Goal: Information Seeking & Learning: Learn about a topic

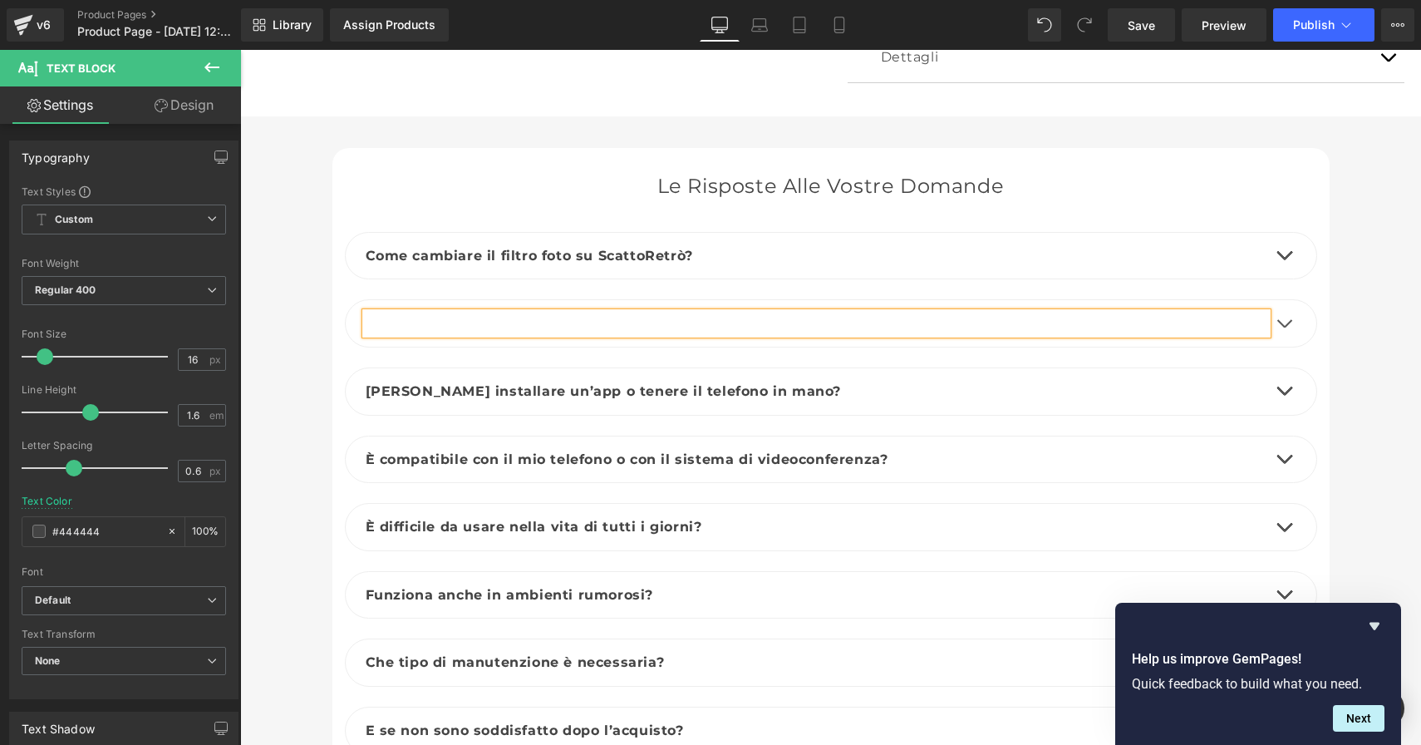
click at [509, 313] on p at bounding box center [817, 324] width 902 height 22
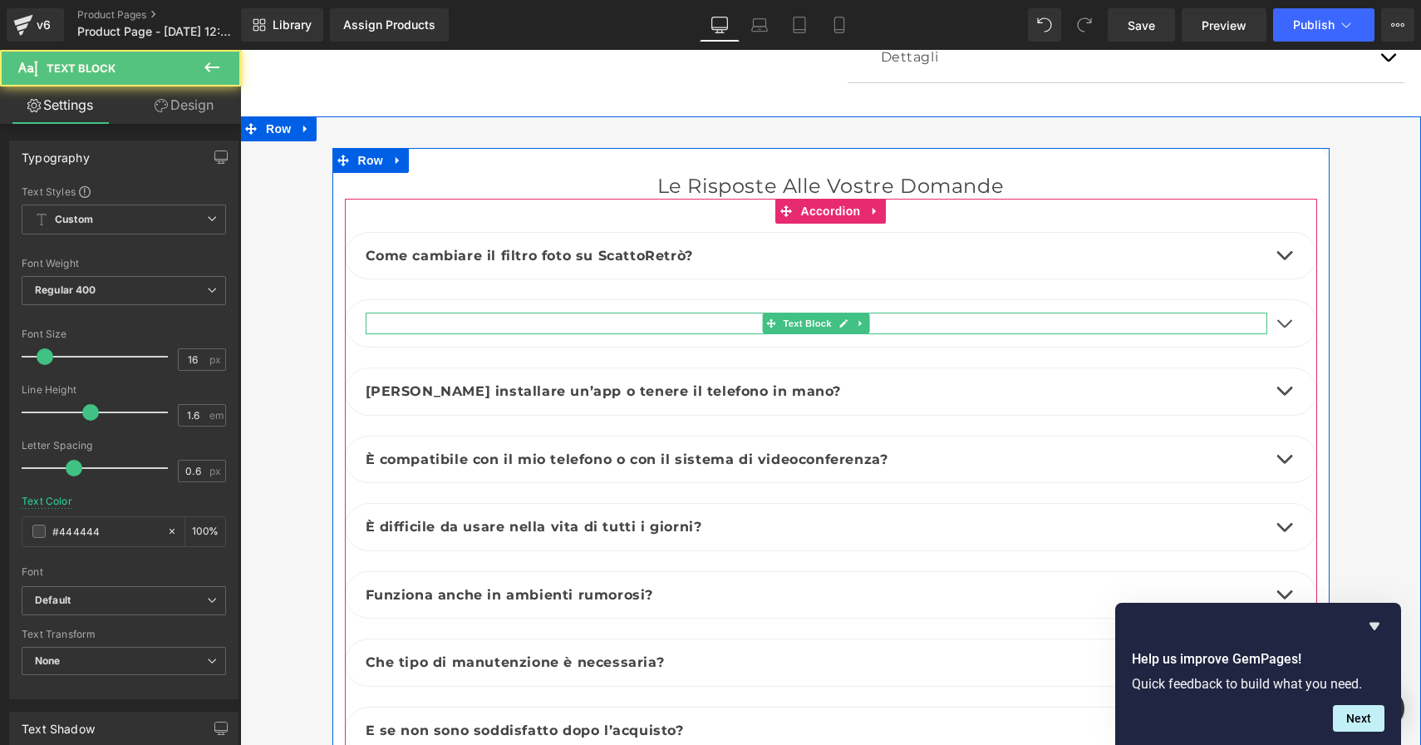
click at [454, 313] on p at bounding box center [817, 324] width 902 height 22
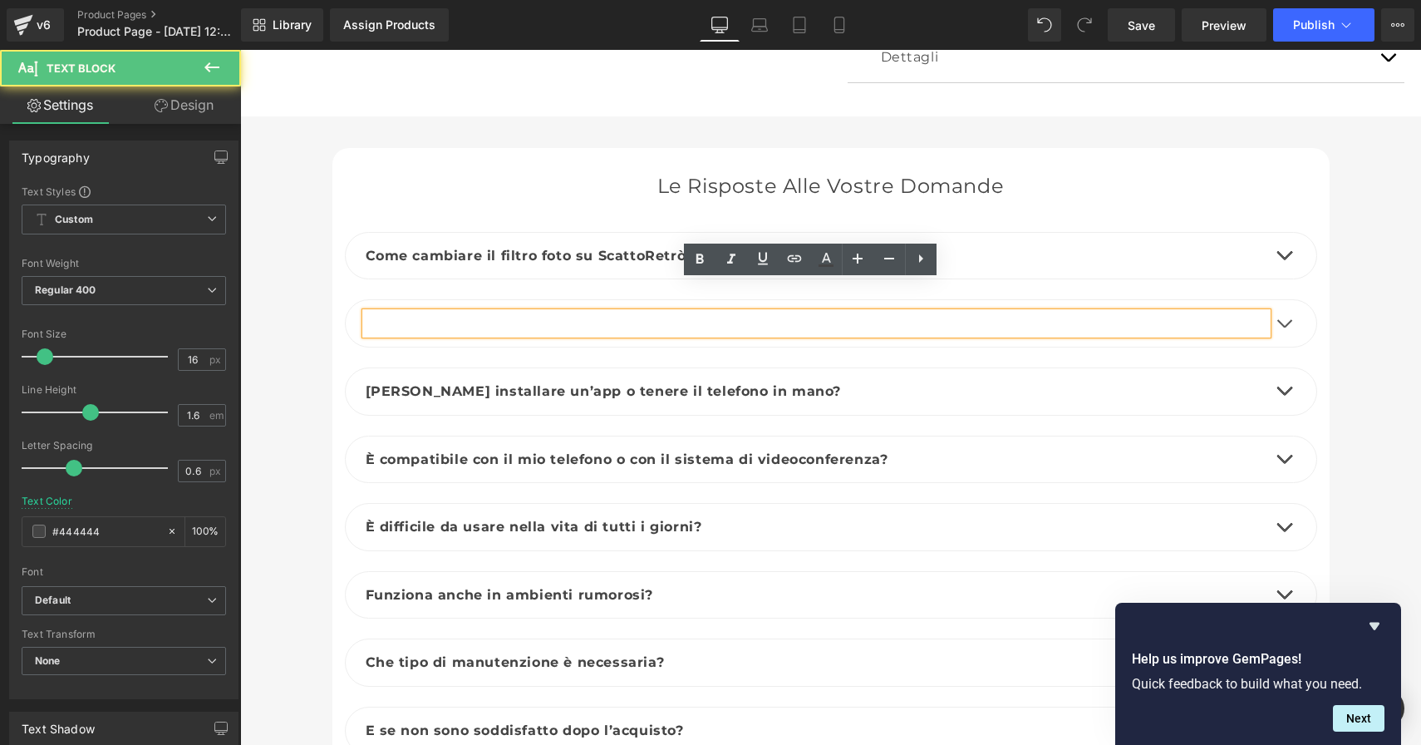
click at [450, 313] on p at bounding box center [817, 324] width 902 height 22
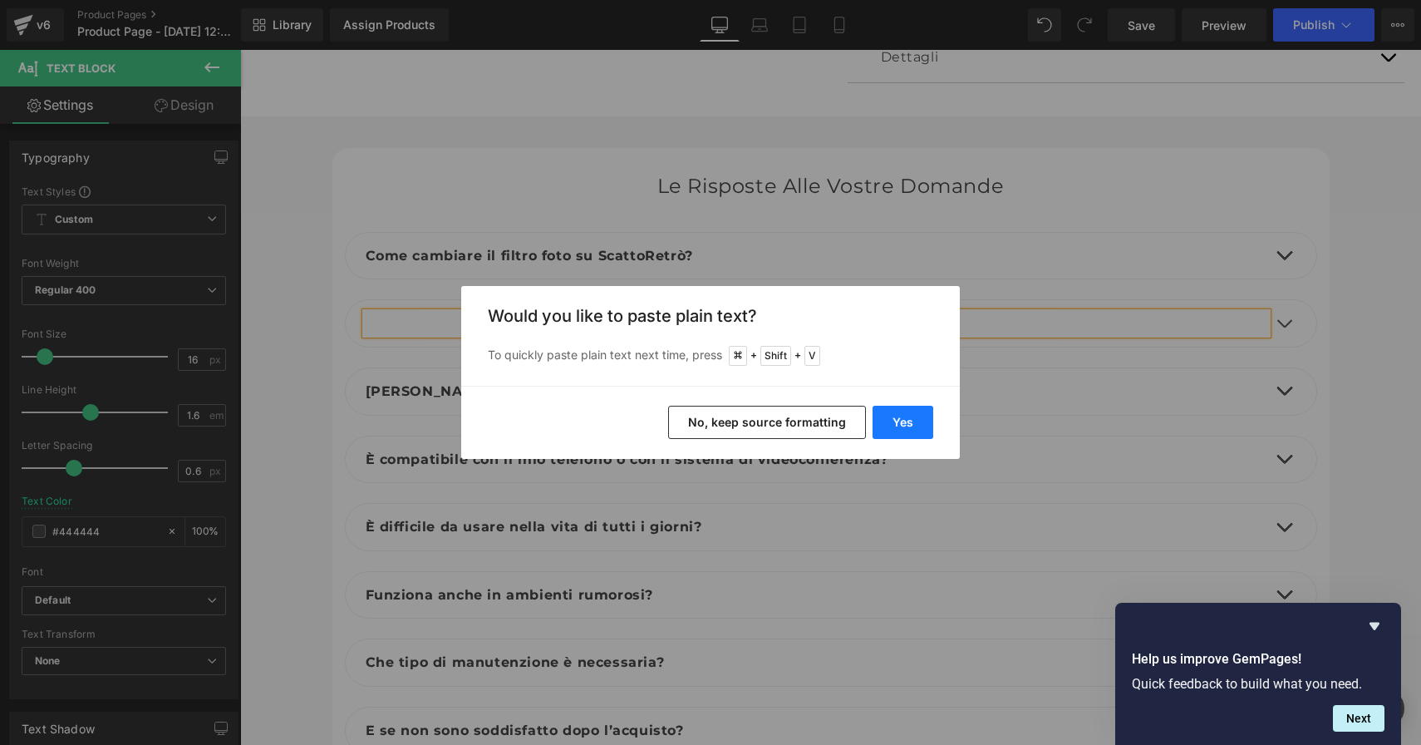
click at [913, 420] on button "Yes" at bounding box center [903, 422] width 61 height 33
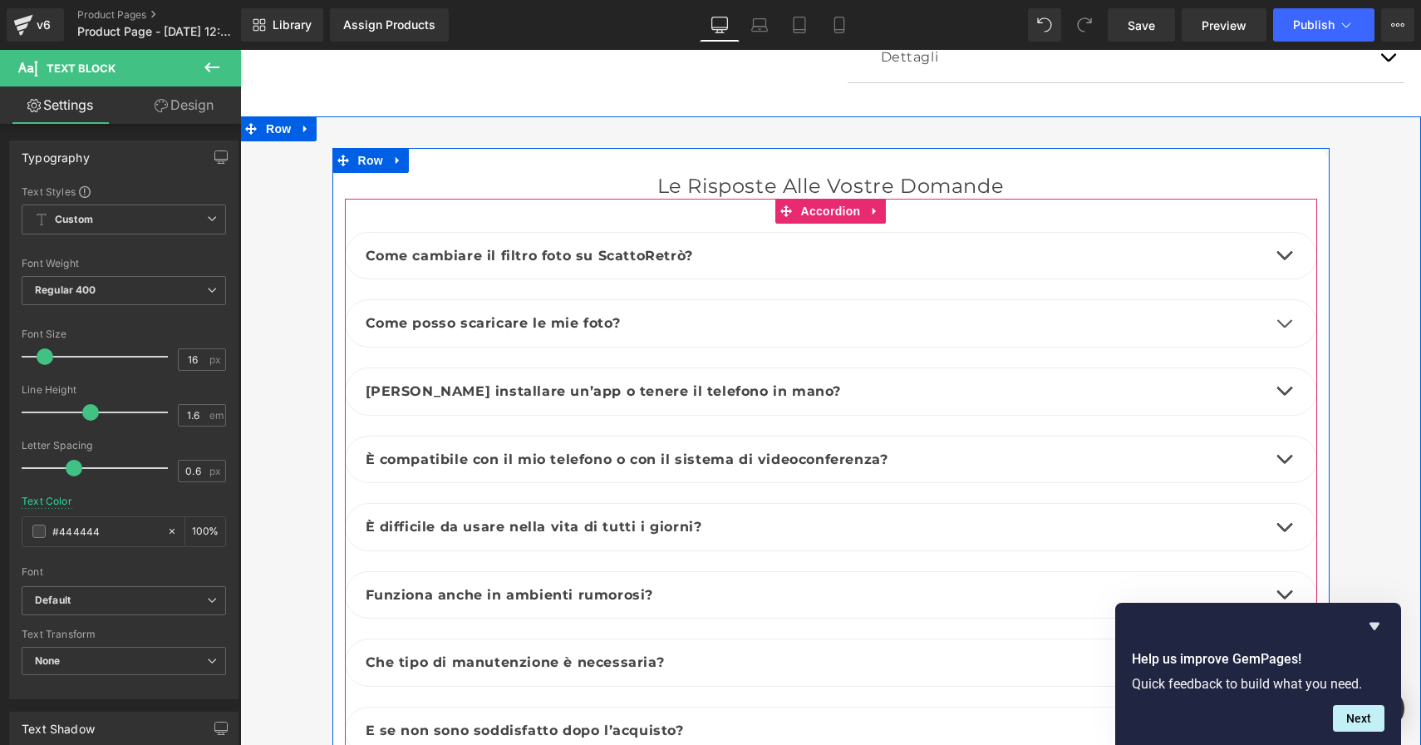
click at [1284, 328] on span "button" at bounding box center [1284, 328] width 0 height 0
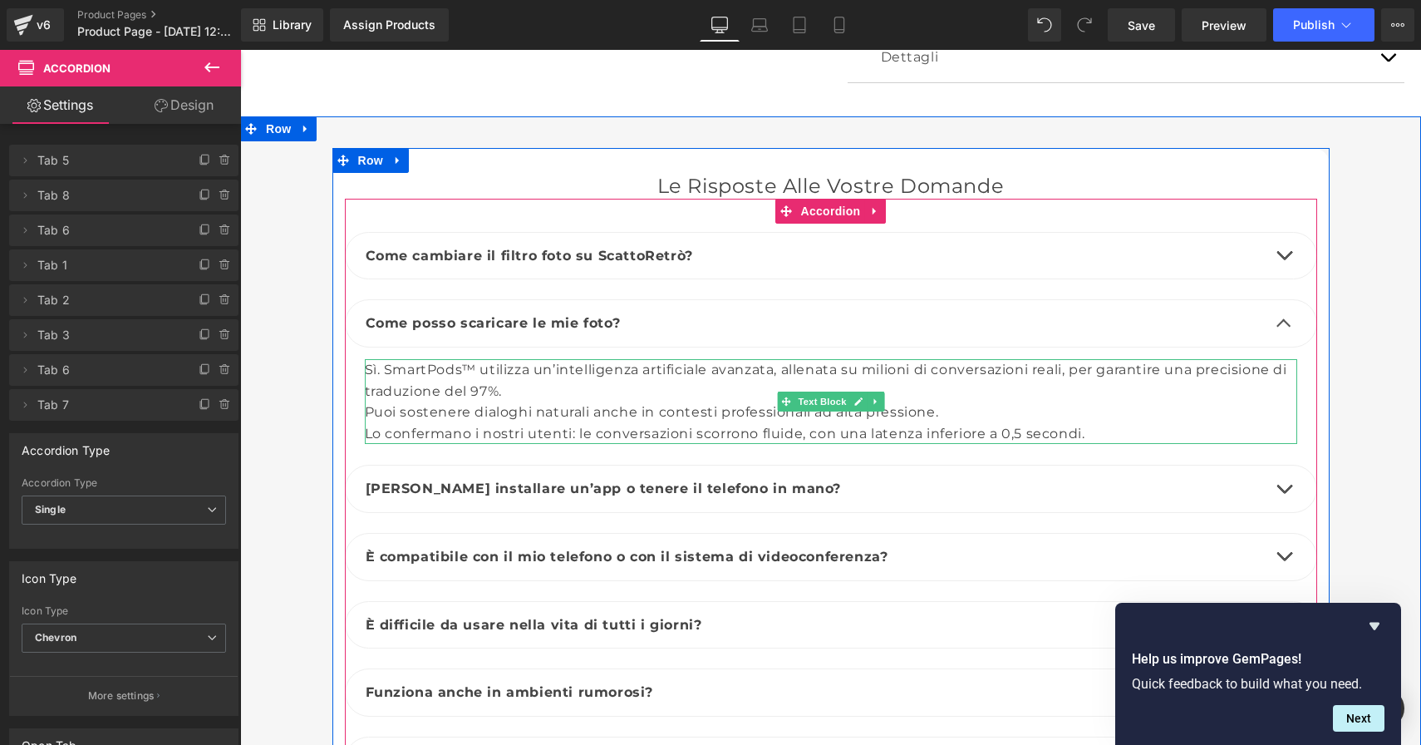
click at [1096, 423] on div "Lo confermano i nostri utenti: le conversazioni scorrono fluide, con una latenz…" at bounding box center [831, 434] width 933 height 22
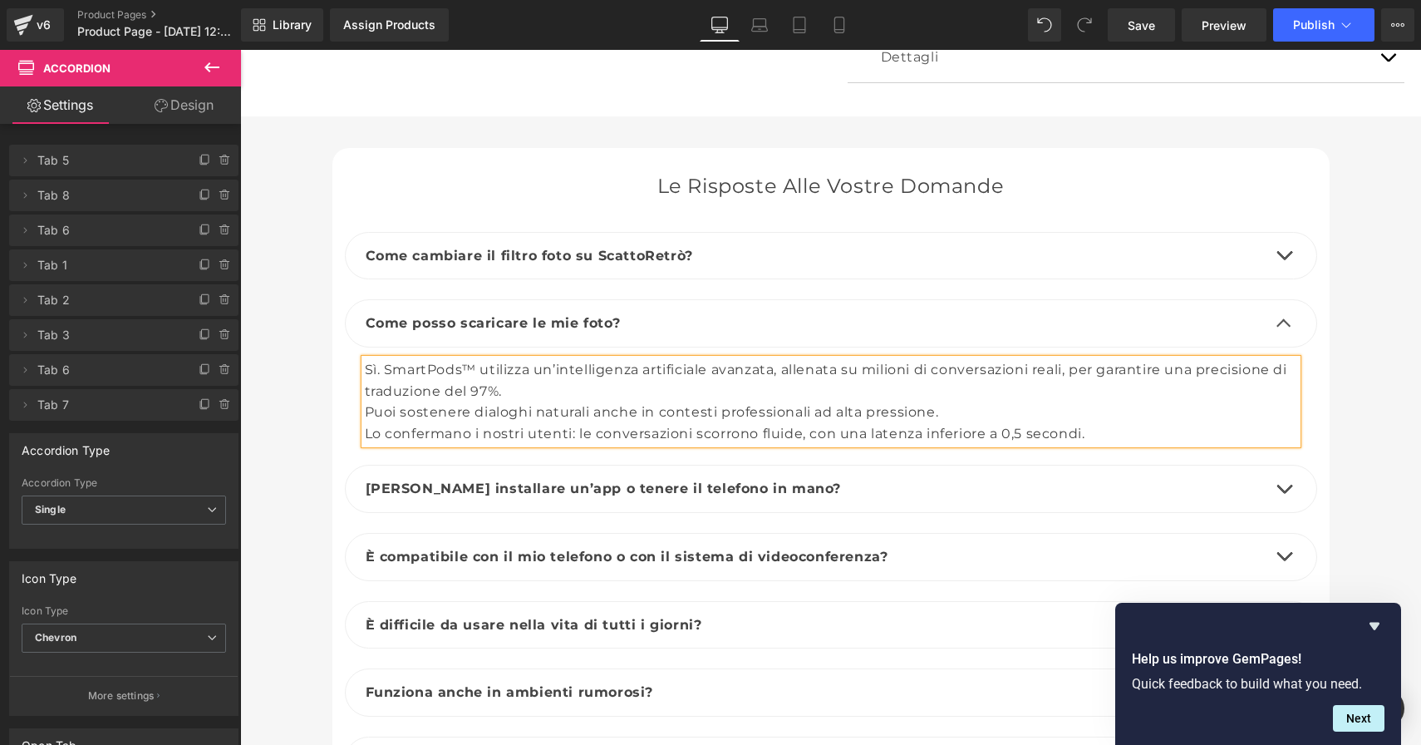
drag, startPoint x: 1095, startPoint y: 401, endPoint x: 1084, endPoint y: 401, distance: 10.8
click at [1095, 423] on div "Lo confermano i nostri utenti: le conversazioni scorrono fluide, con una latenz…" at bounding box center [831, 434] width 933 height 22
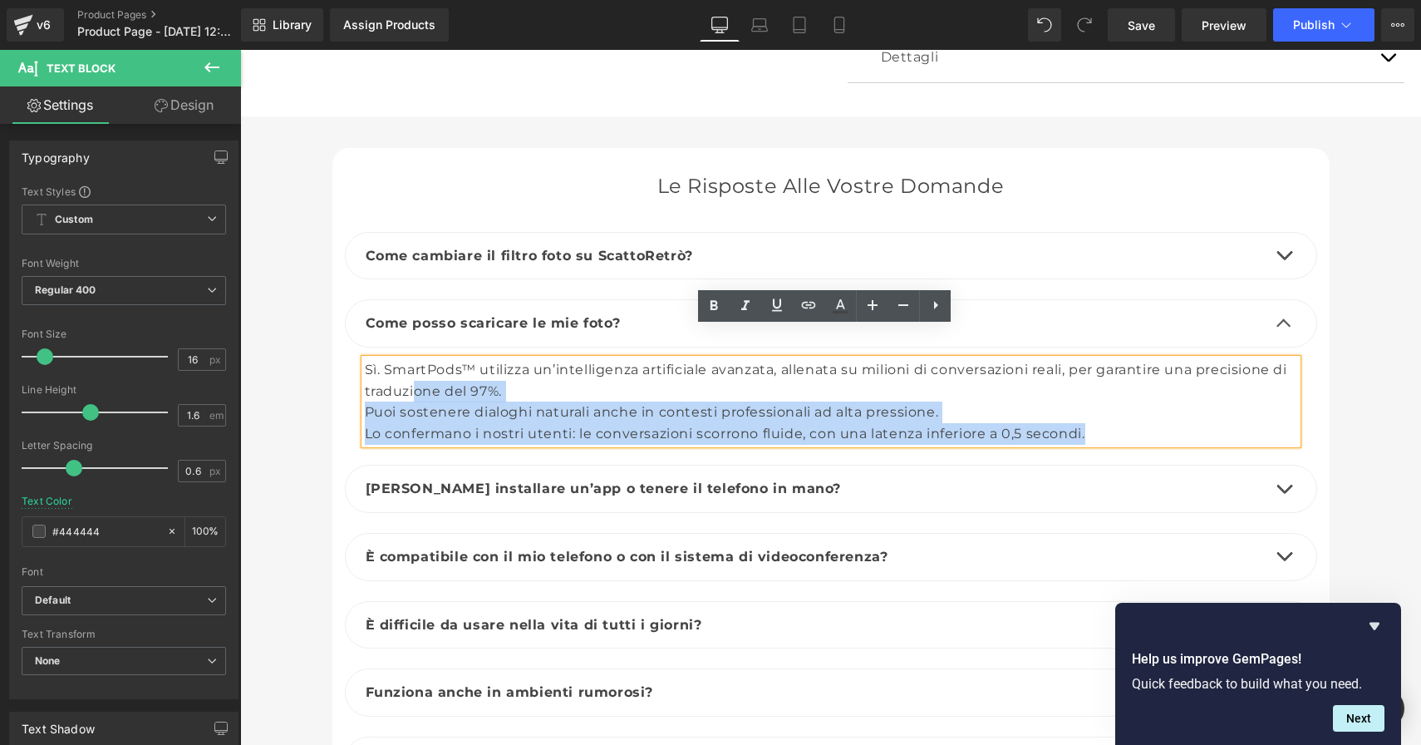
drag, startPoint x: 1071, startPoint y: 398, endPoint x: 406, endPoint y: 349, distance: 666.0
click at [406, 359] on div "Sì. SmartPods™ utilizza un’intelligenza artificiale avanzata, allenata su milio…" at bounding box center [831, 401] width 933 height 85
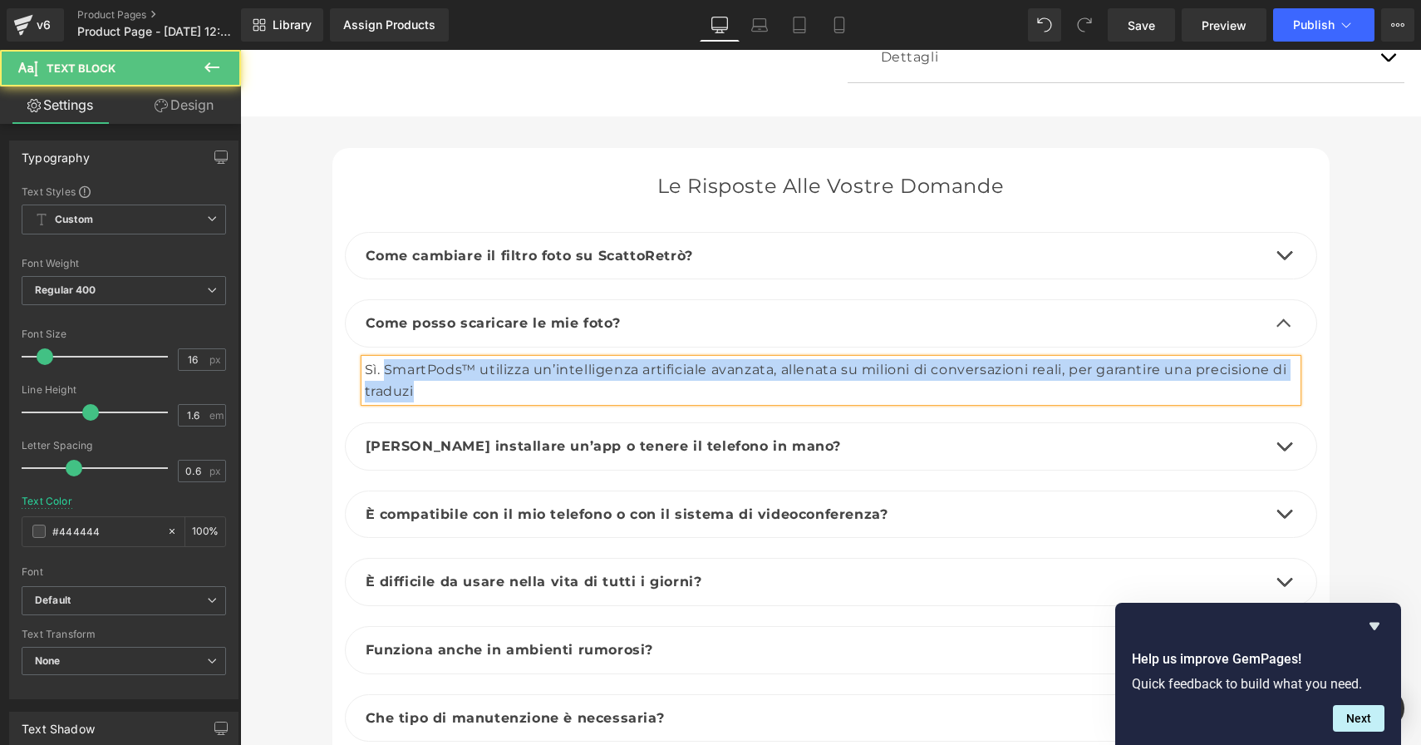
drag, startPoint x: 412, startPoint y: 365, endPoint x: 372, endPoint y: 332, distance: 51.4
click at [373, 359] on div "Sì. SmartPods™ utilizza un’intelligenza artificiale avanzata, allenata su milio…" at bounding box center [831, 380] width 933 height 42
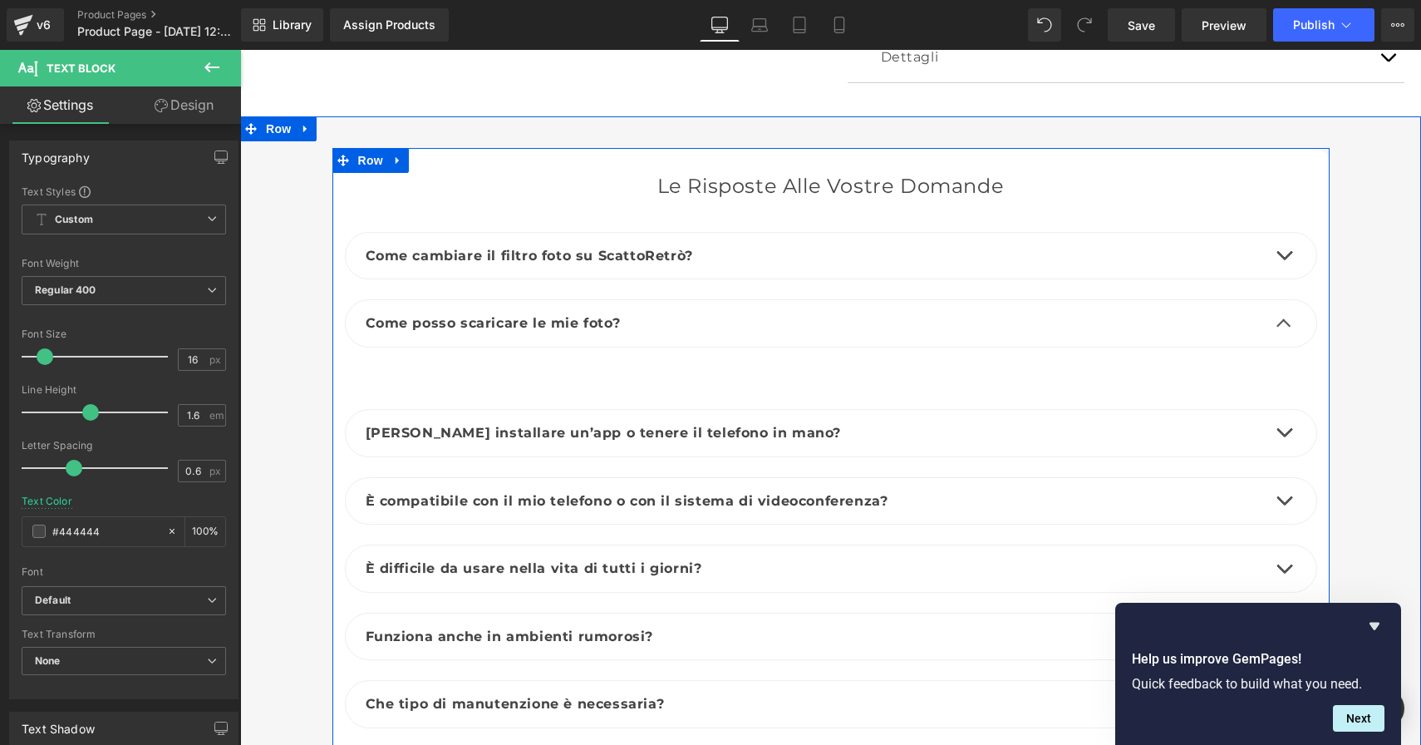
click at [1277, 300] on button "button" at bounding box center [1284, 323] width 33 height 47
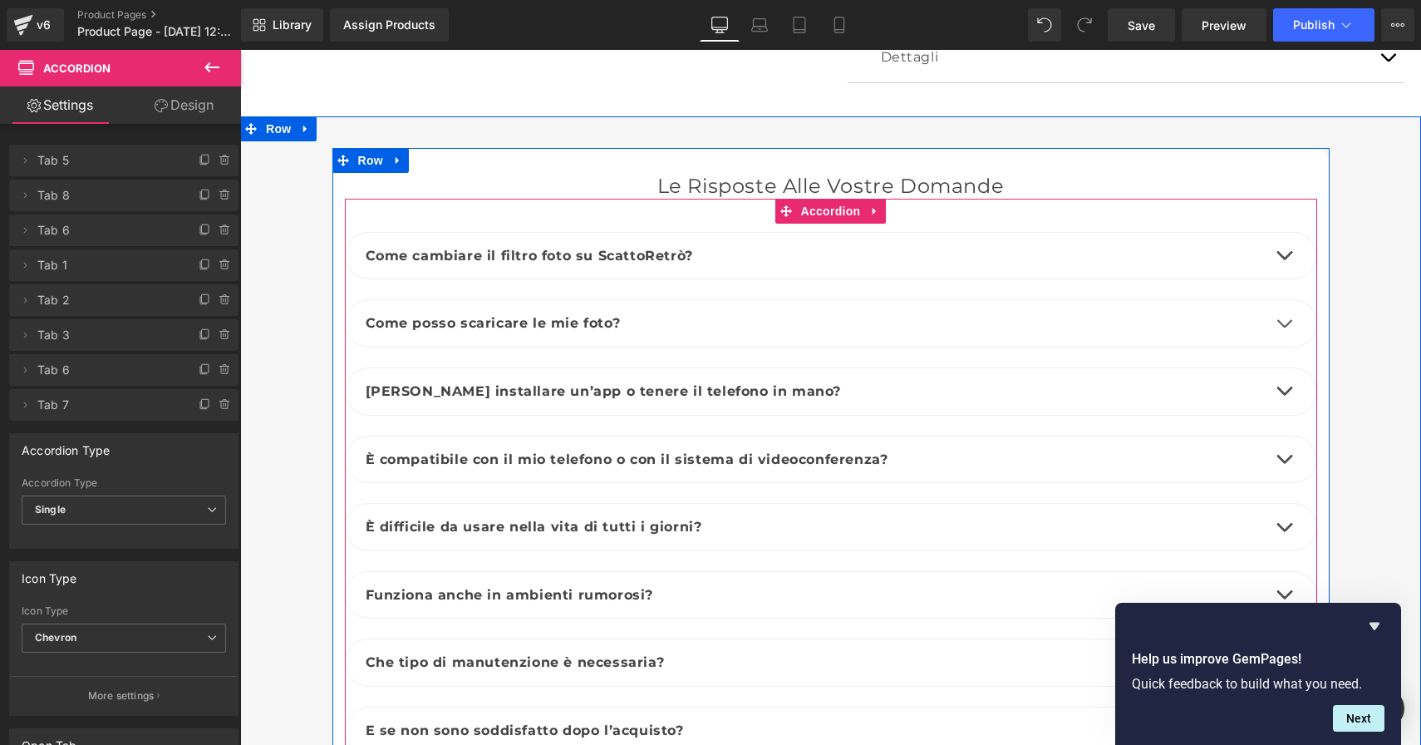
click at [1275, 300] on button "button" at bounding box center [1284, 323] width 33 height 47
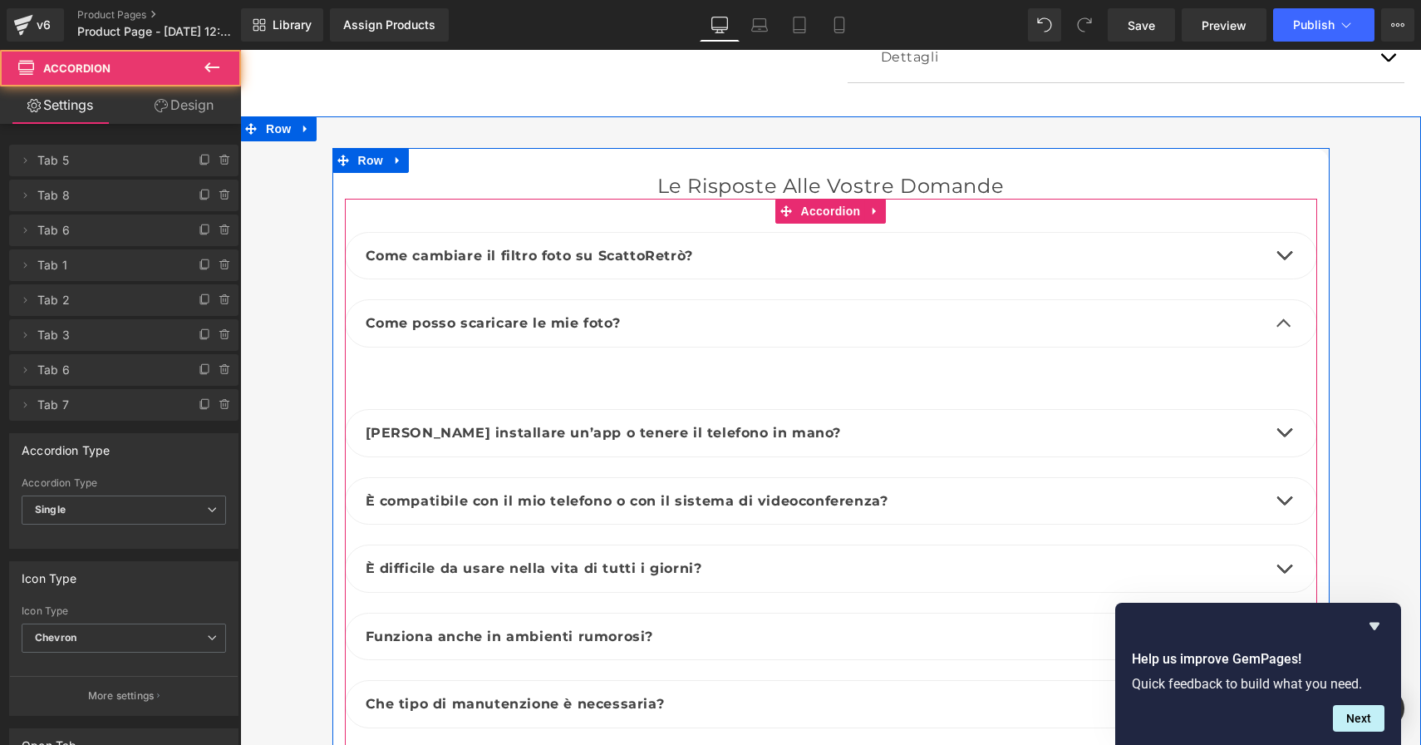
click at [628, 349] on article "Text Block" at bounding box center [831, 368] width 973 height 42
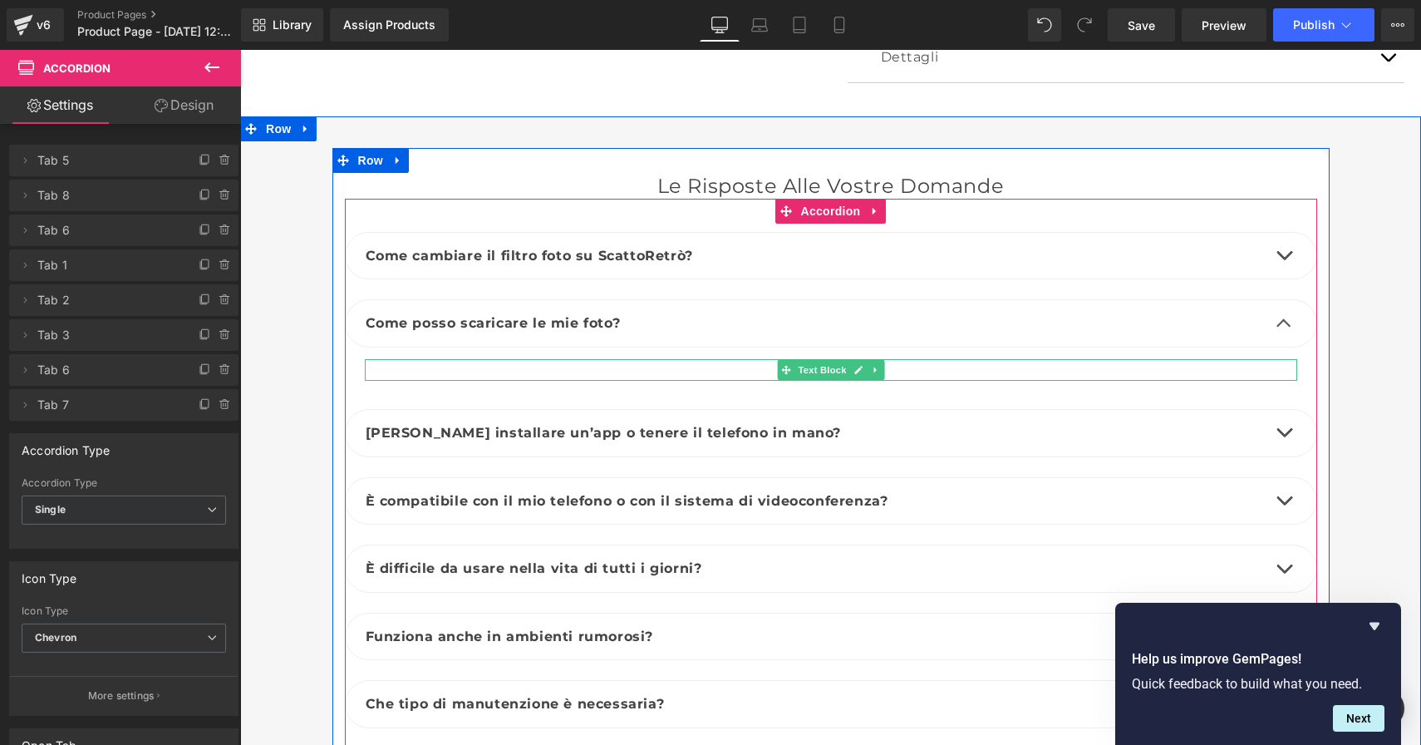
drag, startPoint x: 696, startPoint y: 333, endPoint x: 590, endPoint y: 337, distance: 105.6
click at [696, 359] on div at bounding box center [831, 370] width 933 height 22
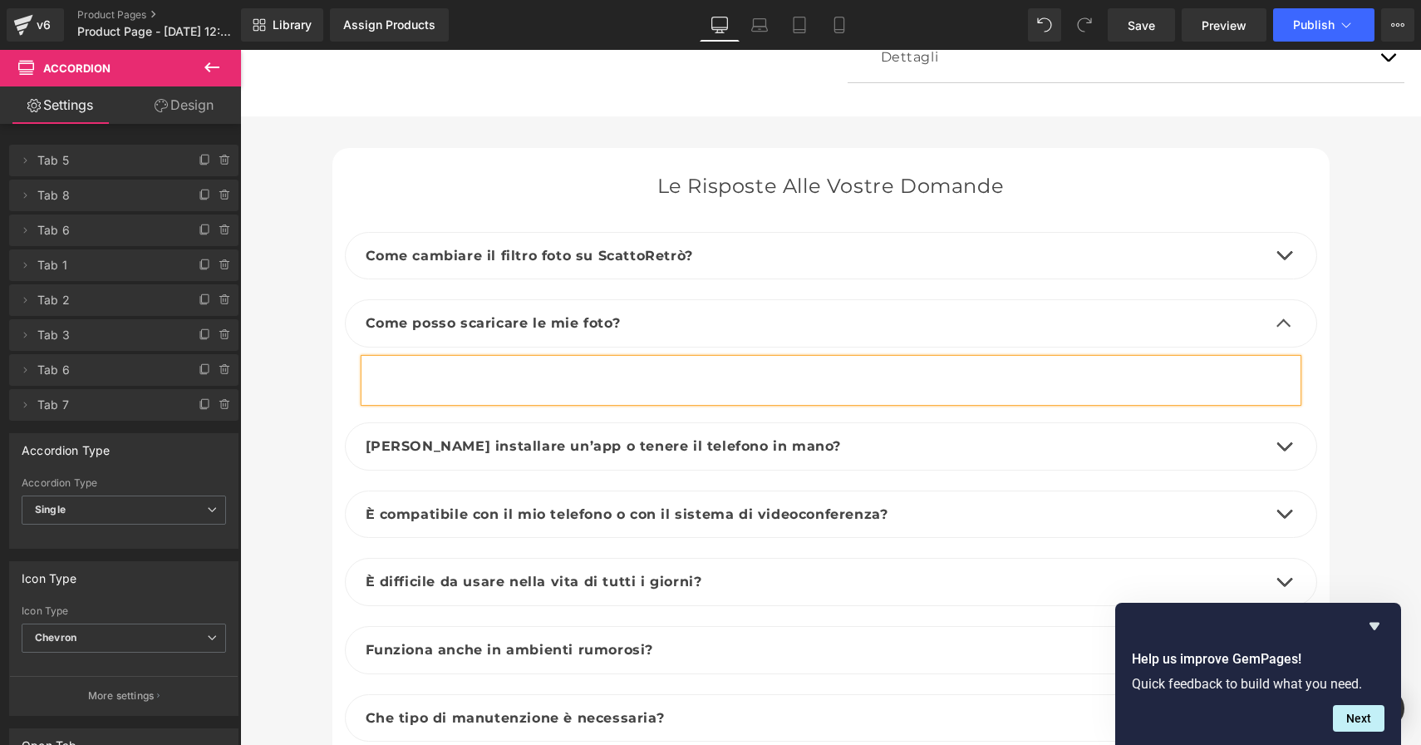
click at [590, 359] on div at bounding box center [831, 380] width 933 height 42
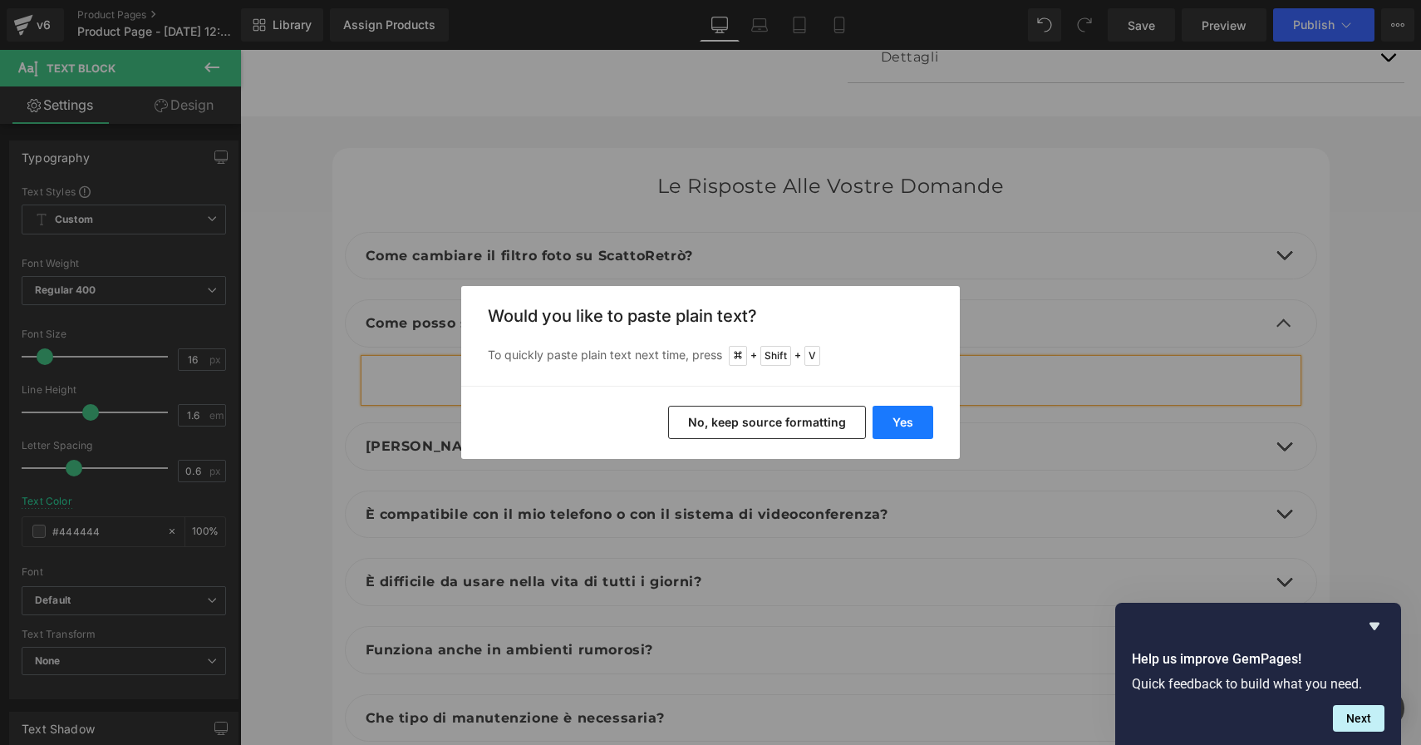
click at [911, 416] on button "Yes" at bounding box center [903, 422] width 61 height 33
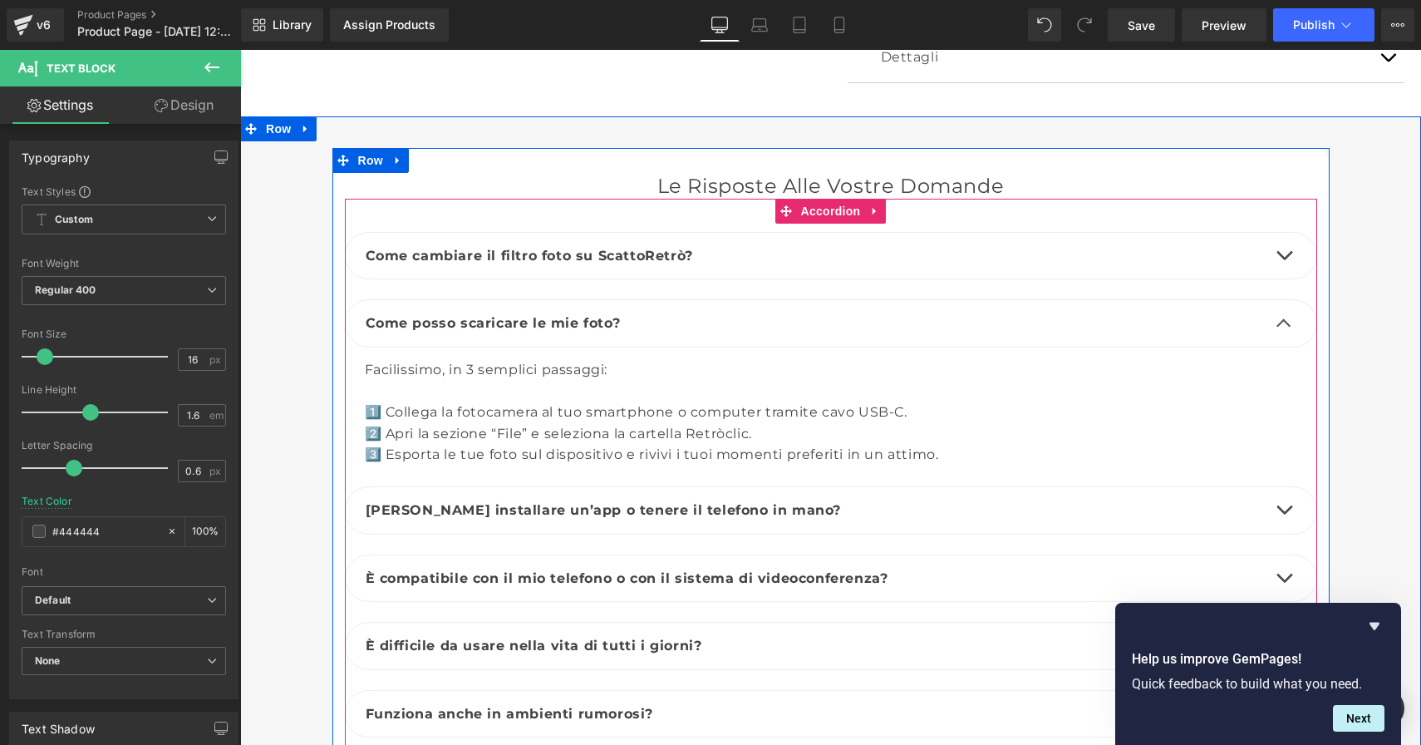
click at [1273, 300] on button "button" at bounding box center [1284, 323] width 33 height 47
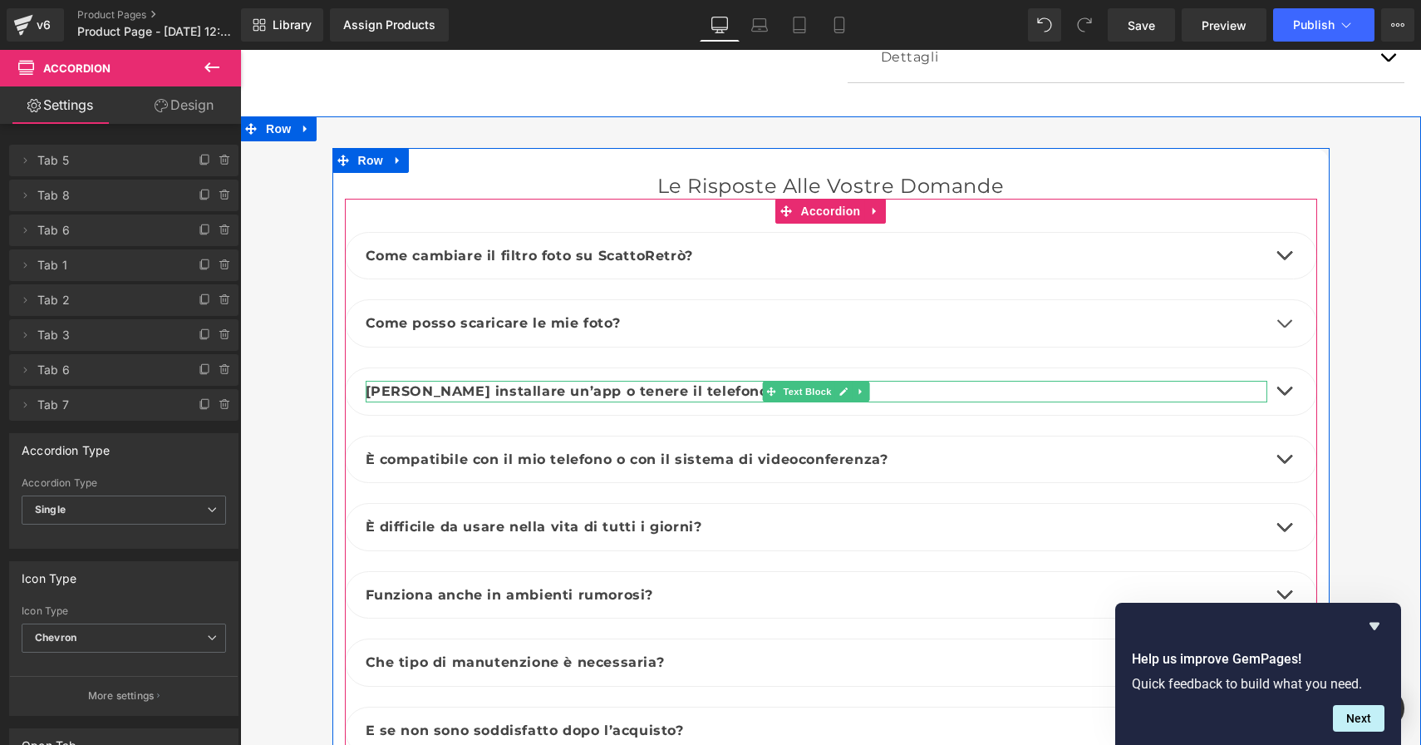
click at [1080, 381] on p "[PERSON_NAME] installare un’app o tenere il telefono in mano?" at bounding box center [817, 392] width 902 height 22
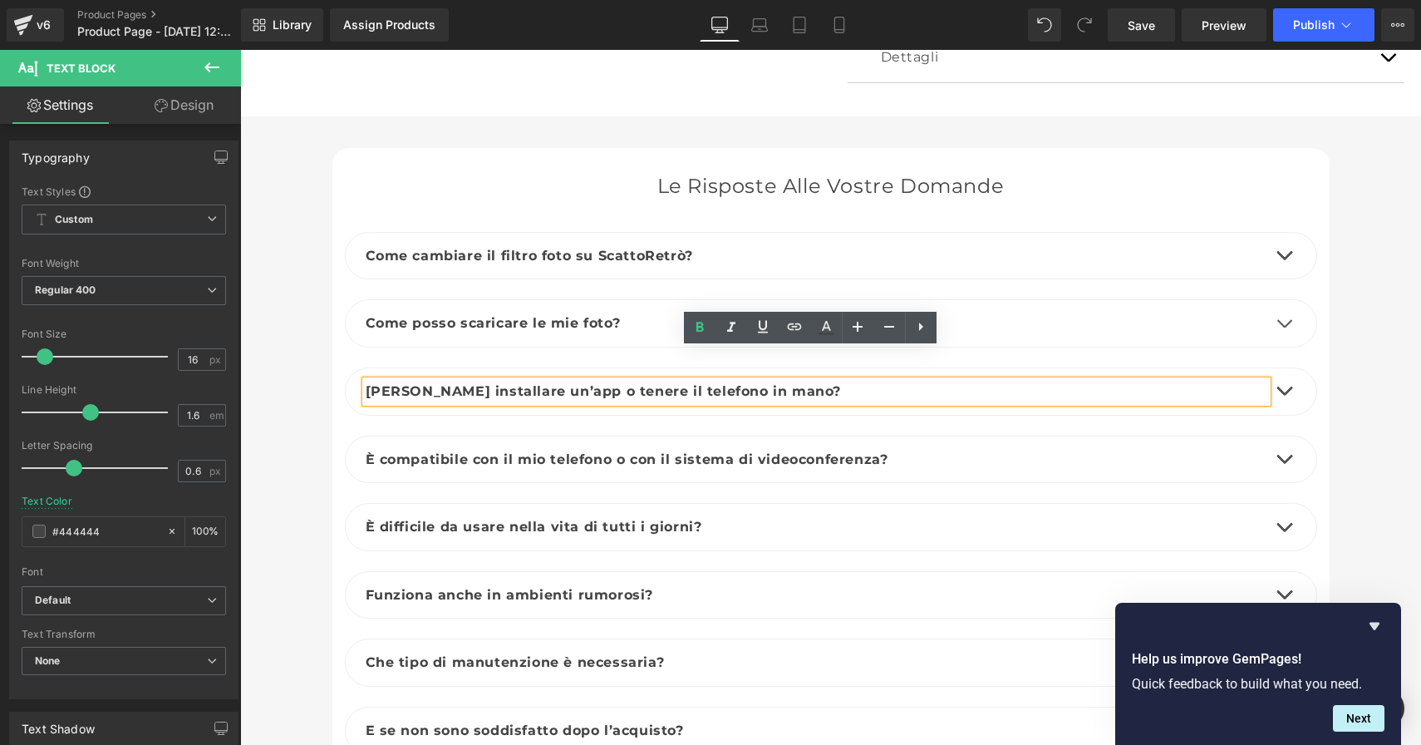
drag, startPoint x: 818, startPoint y: 349, endPoint x: 809, endPoint y: 354, distance: 10.4
click at [818, 381] on p "[PERSON_NAME] installare un’app o tenere il telefono in mano?" at bounding box center [817, 392] width 902 height 22
click at [771, 381] on p "[PERSON_NAME] installare un’app o tenere il telefono in mano?" at bounding box center [817, 392] width 902 height 22
drag, startPoint x: 730, startPoint y: 361, endPoint x: 412, endPoint y: 348, distance: 317.8
click at [412, 381] on div "[PERSON_NAME] installare un’app o tenere il telefono in mano?" at bounding box center [817, 392] width 902 height 22
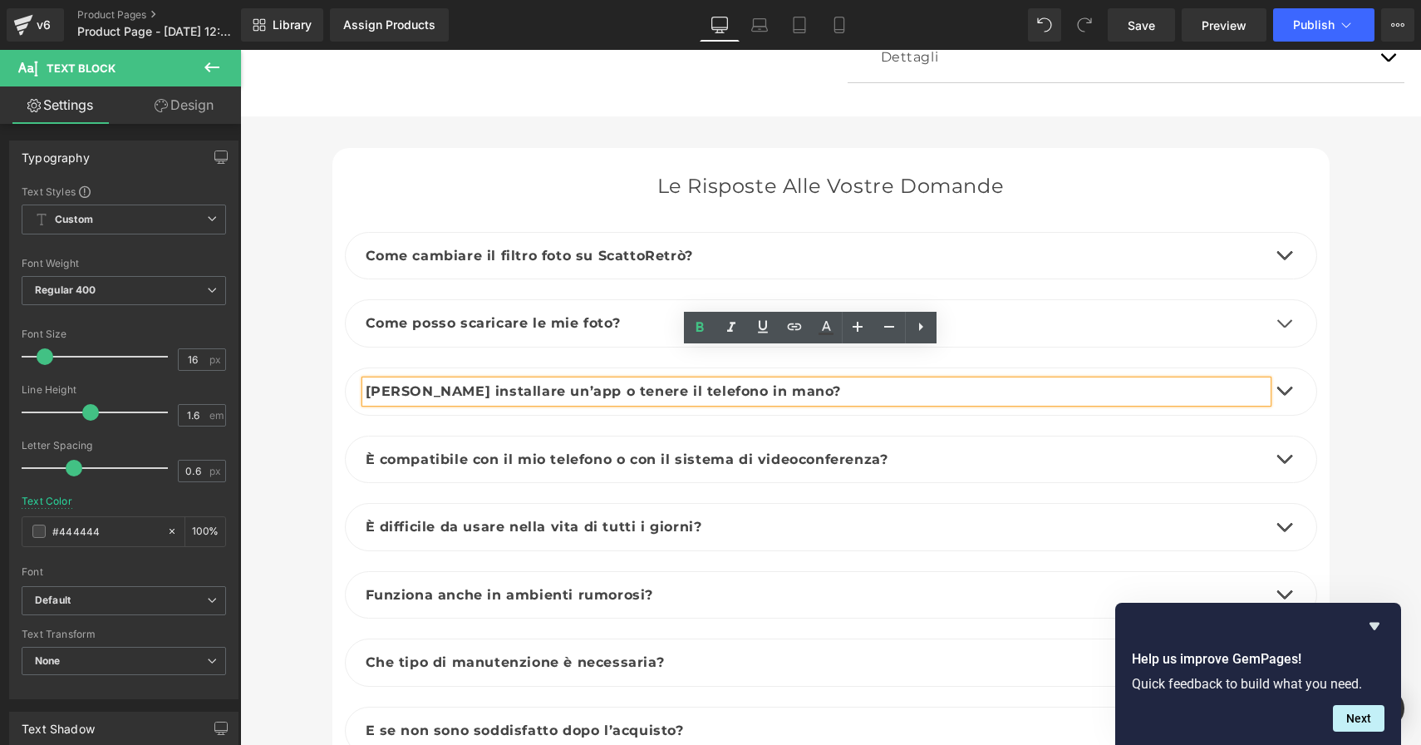
click at [781, 381] on p "[PERSON_NAME] installare un’app o tenere il telefono in mano?" at bounding box center [817, 392] width 902 height 22
drag, startPoint x: 756, startPoint y: 359, endPoint x: 357, endPoint y: 352, distance: 399.1
click at [366, 381] on div "[PERSON_NAME] installare un’app o tenere il telefono in mano?" at bounding box center [817, 392] width 902 height 22
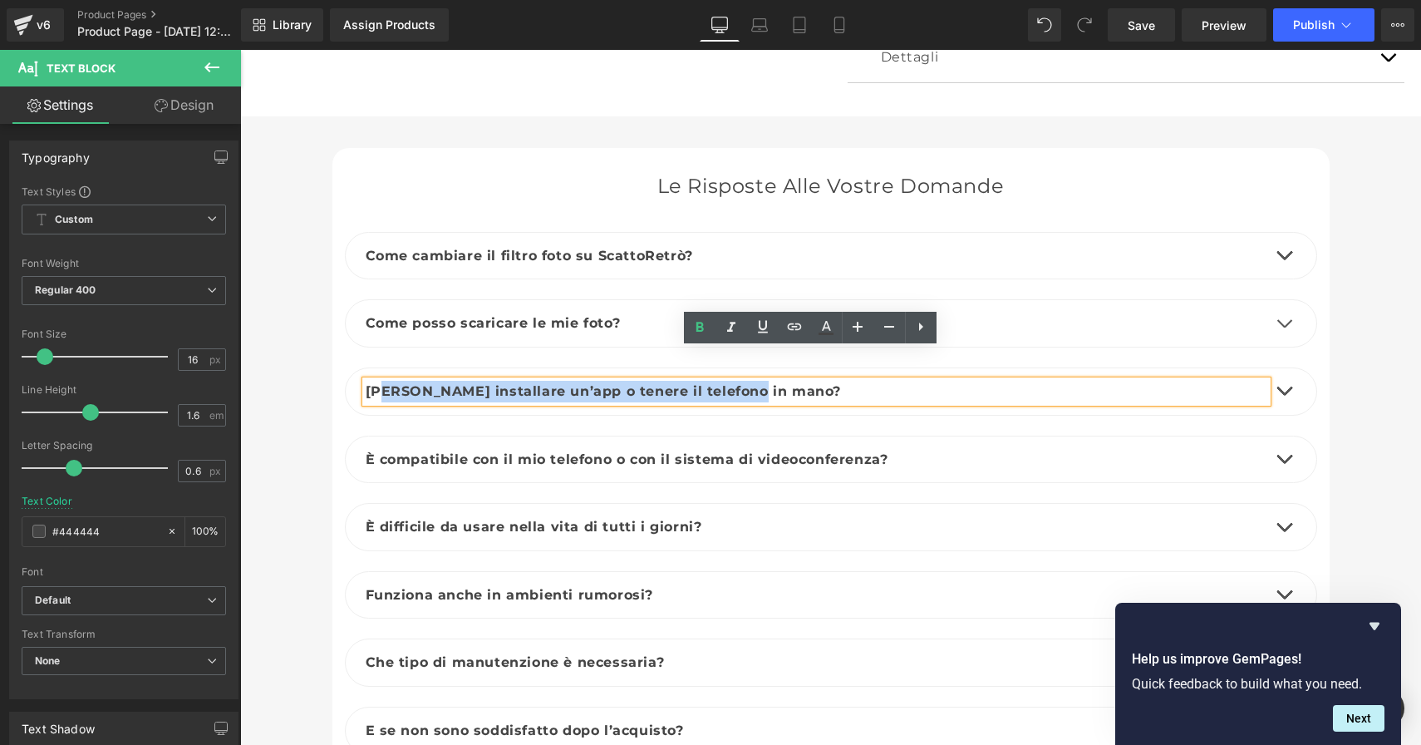
drag, startPoint x: 759, startPoint y: 362, endPoint x: 367, endPoint y: 364, distance: 391.5
click at [377, 381] on p "[PERSON_NAME] installare un’app o tenere il telefono in mano?" at bounding box center [817, 392] width 902 height 22
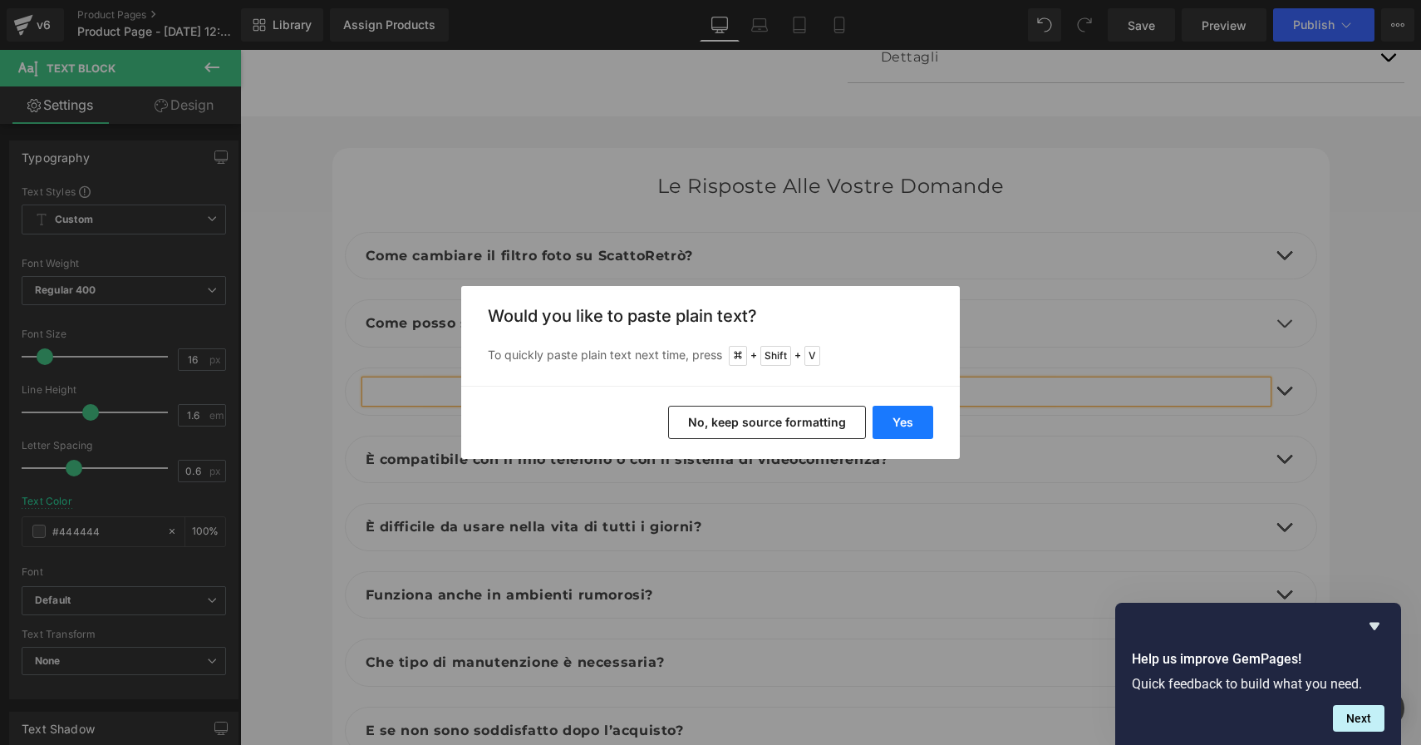
click at [913, 423] on button "Yes" at bounding box center [903, 422] width 61 height 33
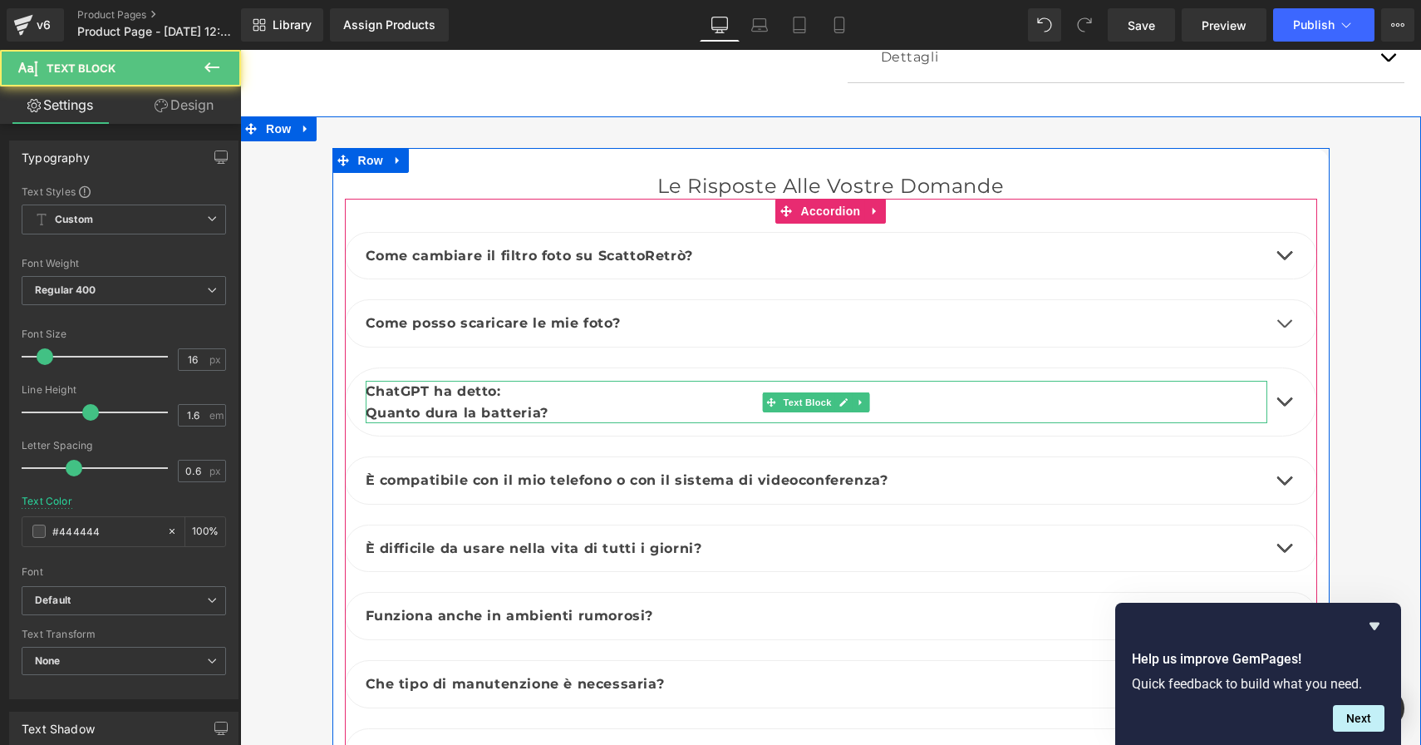
drag, startPoint x: 552, startPoint y: 364, endPoint x: 509, endPoint y: 362, distance: 43.3
click at [552, 381] on p "ChatGPT ha detto:" at bounding box center [817, 392] width 902 height 22
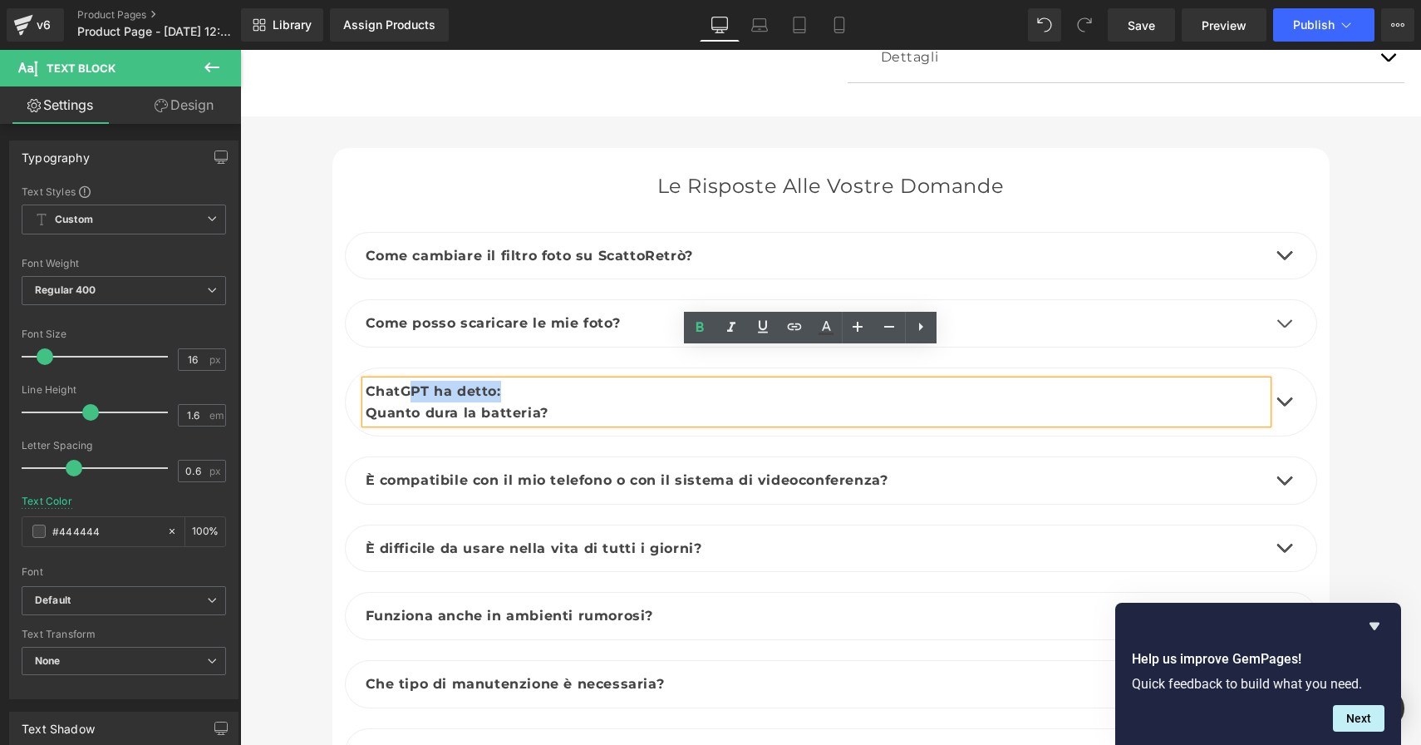
drag, startPoint x: 518, startPoint y: 358, endPoint x: 406, endPoint y: 356, distance: 112.2
click at [406, 381] on p "ChatGPT ha detto:" at bounding box center [817, 392] width 902 height 22
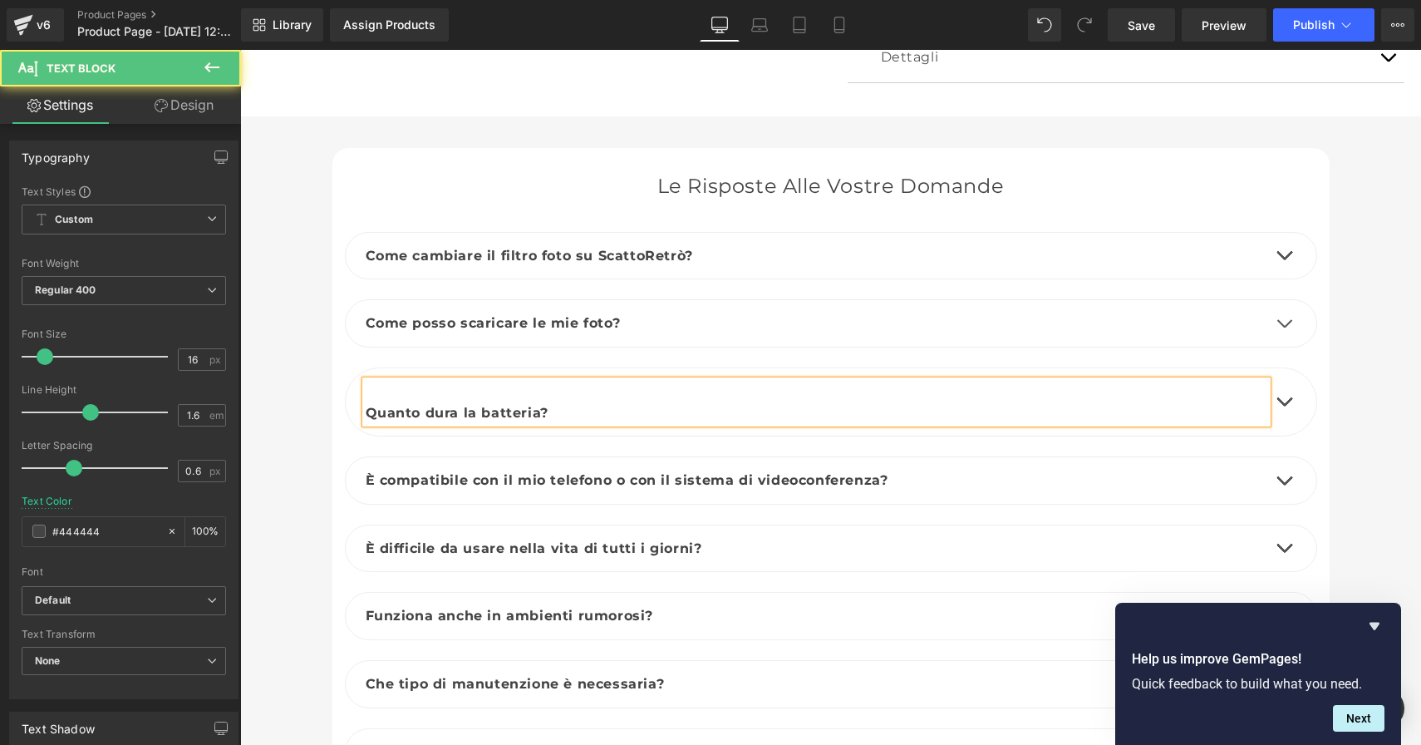
click at [366, 405] on b "Quanto dura la batteria?" at bounding box center [457, 413] width 183 height 16
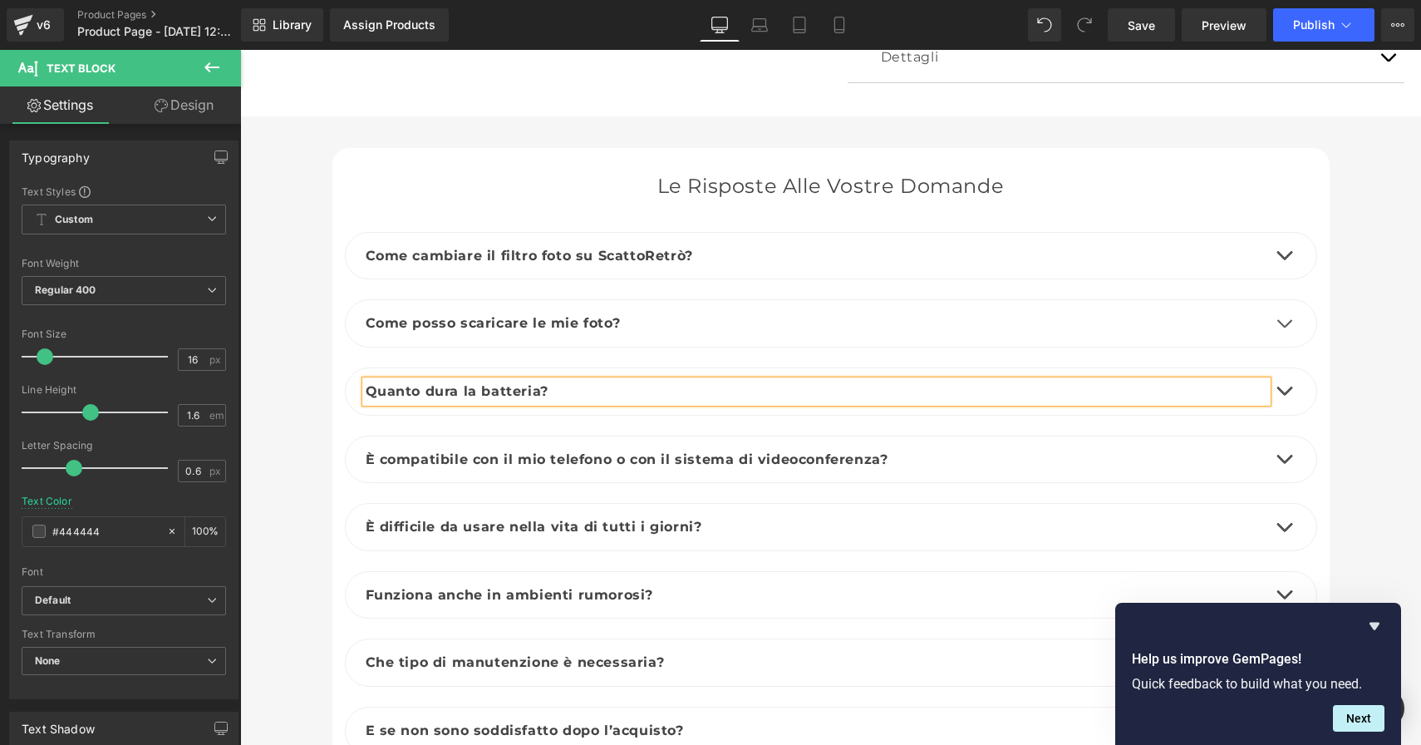
click at [1278, 368] on button "button" at bounding box center [1284, 391] width 33 height 47
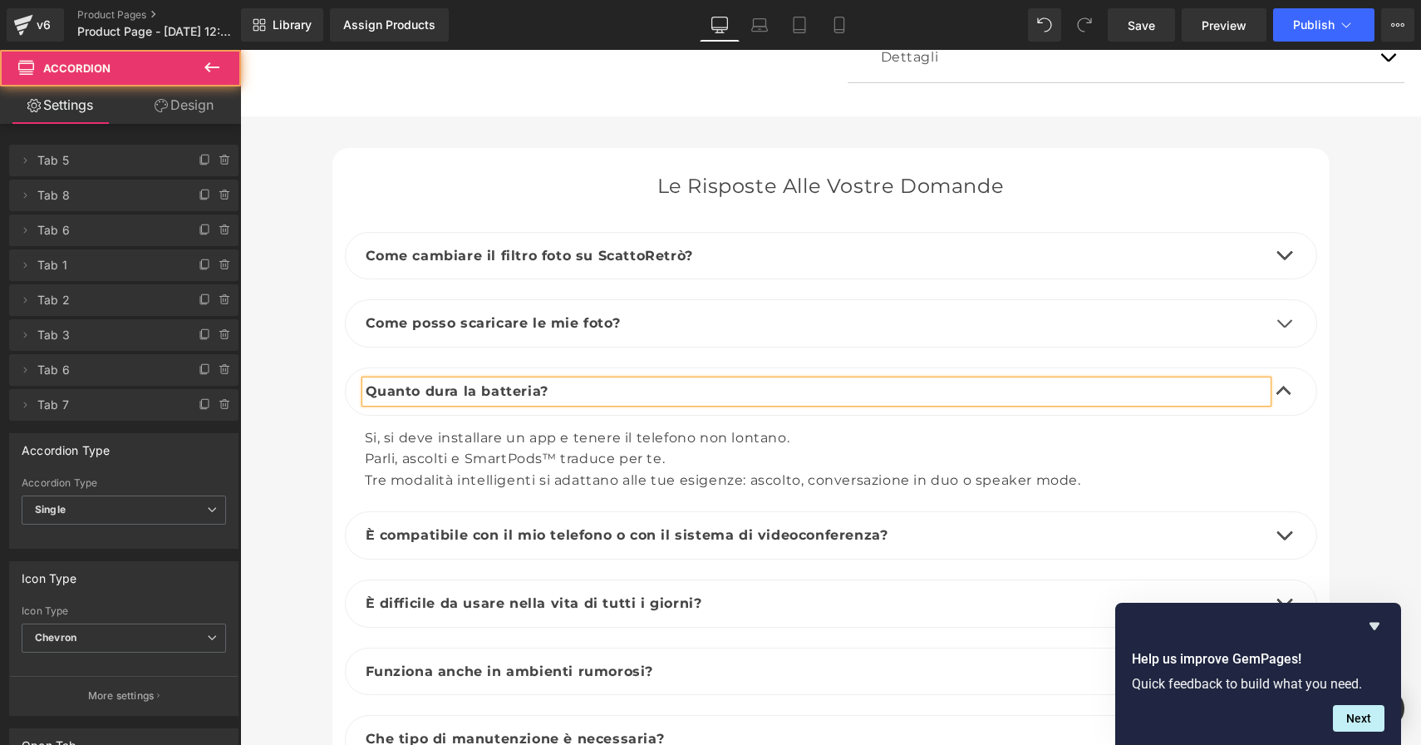
click at [1278, 368] on button "button" at bounding box center [1284, 391] width 33 height 47
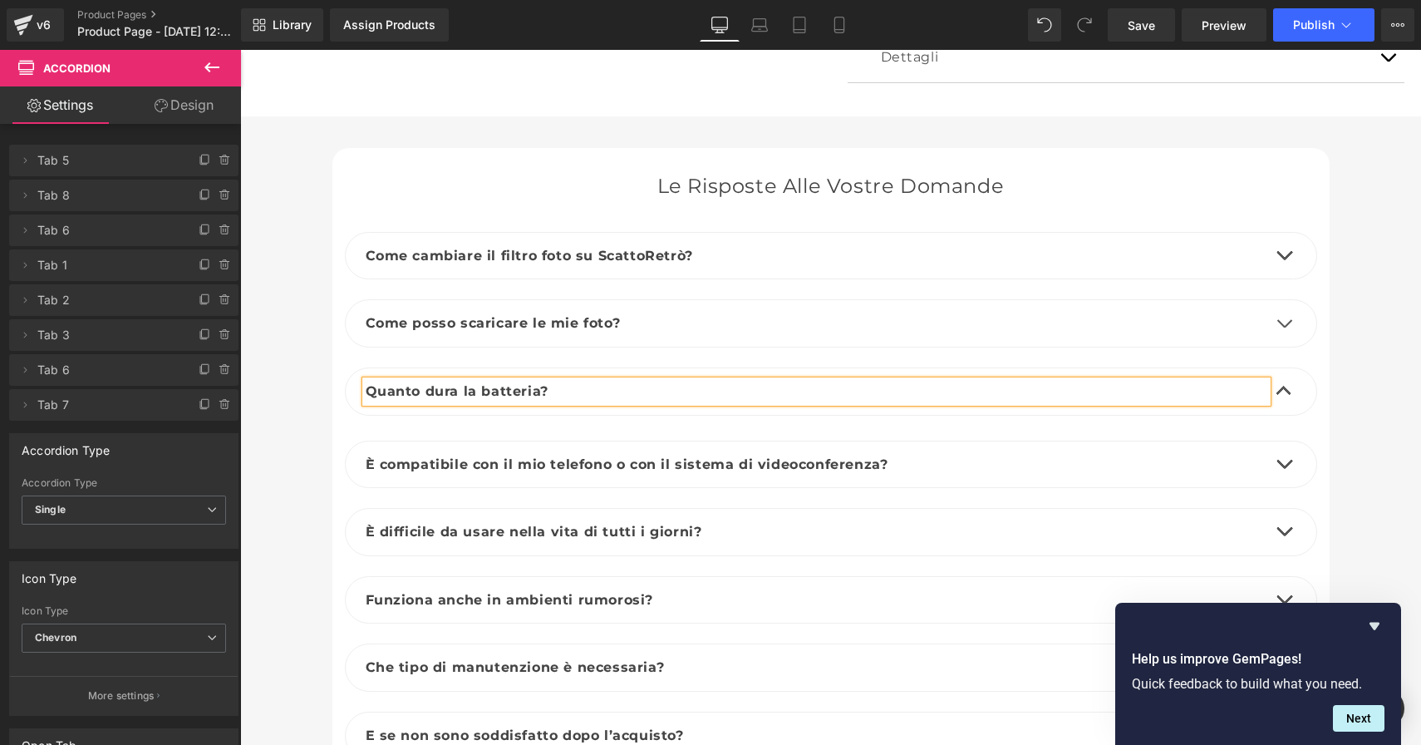
click at [1278, 368] on button "button" at bounding box center [1284, 391] width 33 height 47
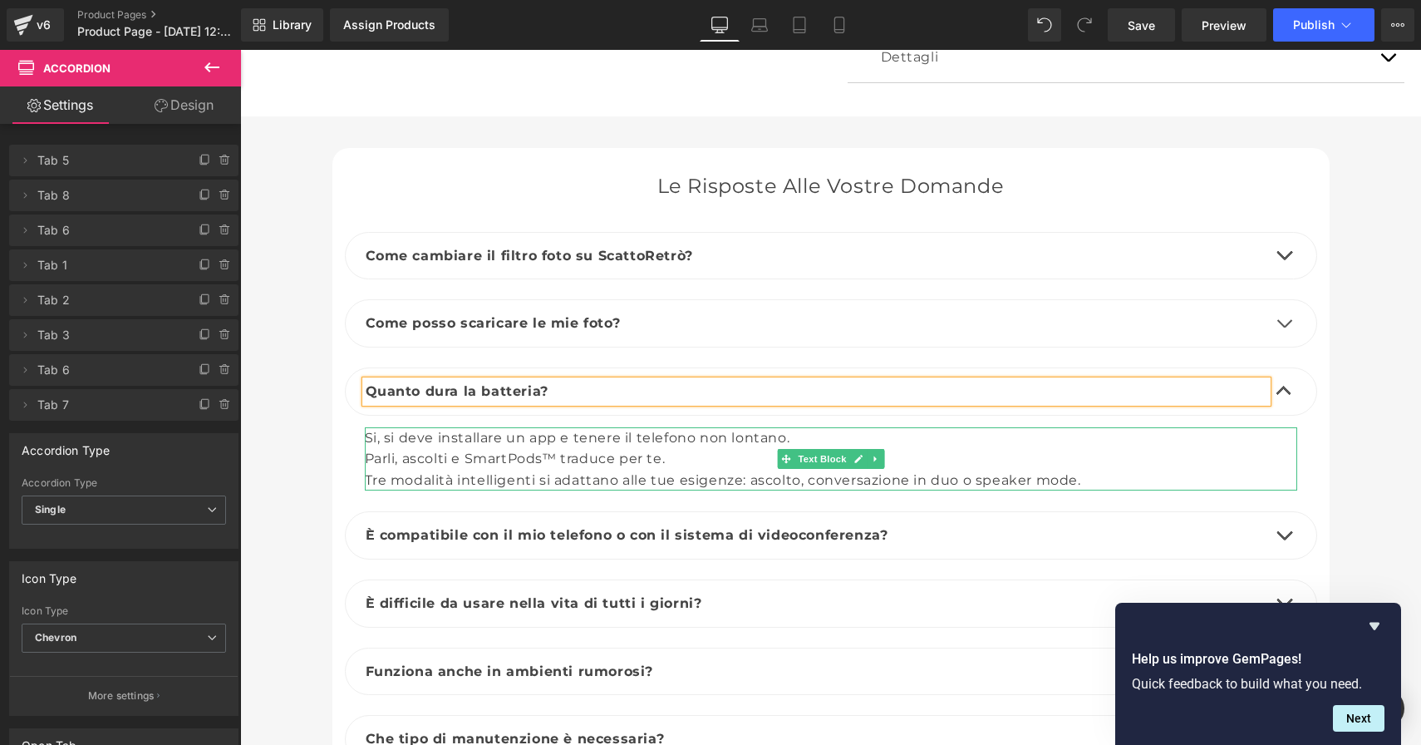
drag, startPoint x: 1064, startPoint y: 436, endPoint x: 1099, endPoint y: 449, distance: 37.1
click at [1064, 448] on div "Parli, ascolti e SmartPods™ traduce per te." at bounding box center [831, 459] width 933 height 22
click at [1100, 470] on div "Tre modalità intelligenti si adattano alle tue esigenze: ascolto, conversazione…" at bounding box center [831, 481] width 933 height 22
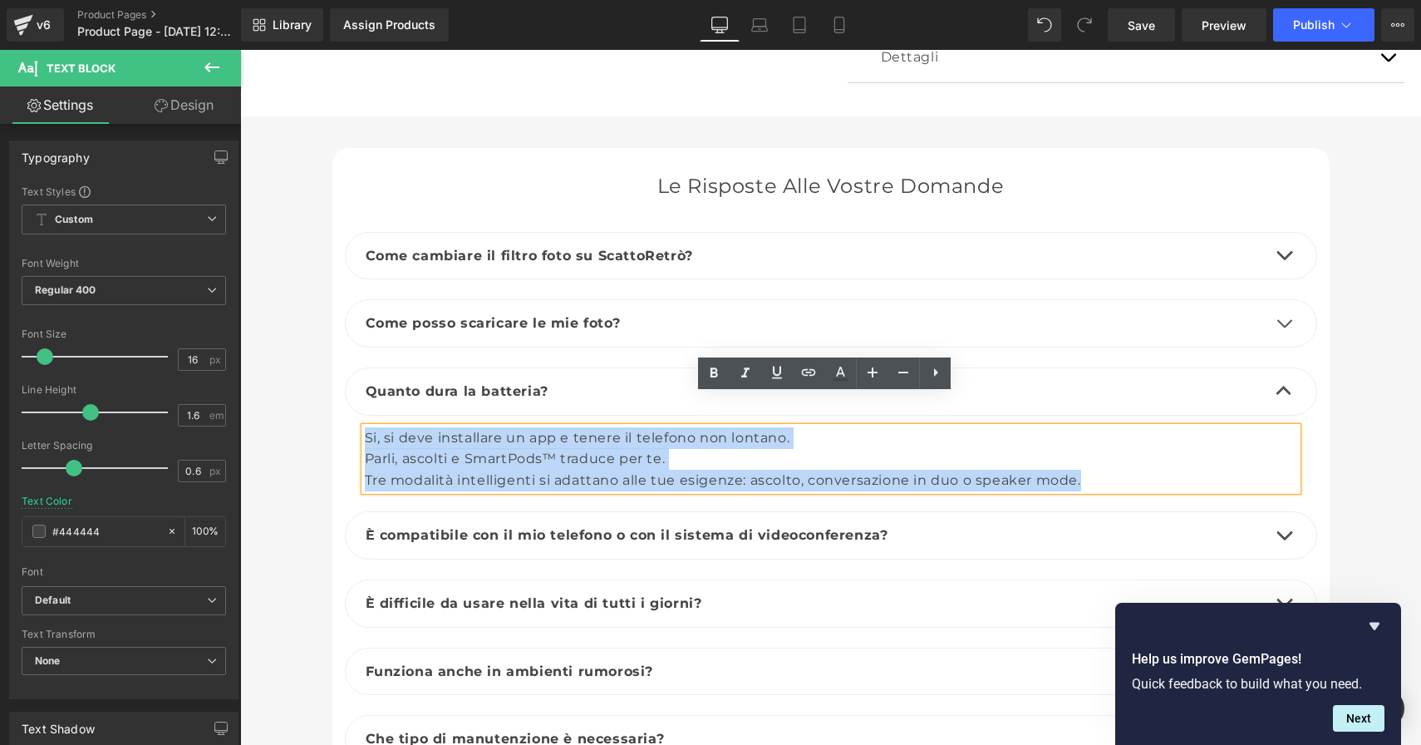
drag, startPoint x: 951, startPoint y: 448, endPoint x: 332, endPoint y: 408, distance: 620.6
click at [335, 406] on div "Le risposte alle vostre domande Heading Come cambiare il filtro foto su ScattoR…" at bounding box center [830, 516] width 997 height 687
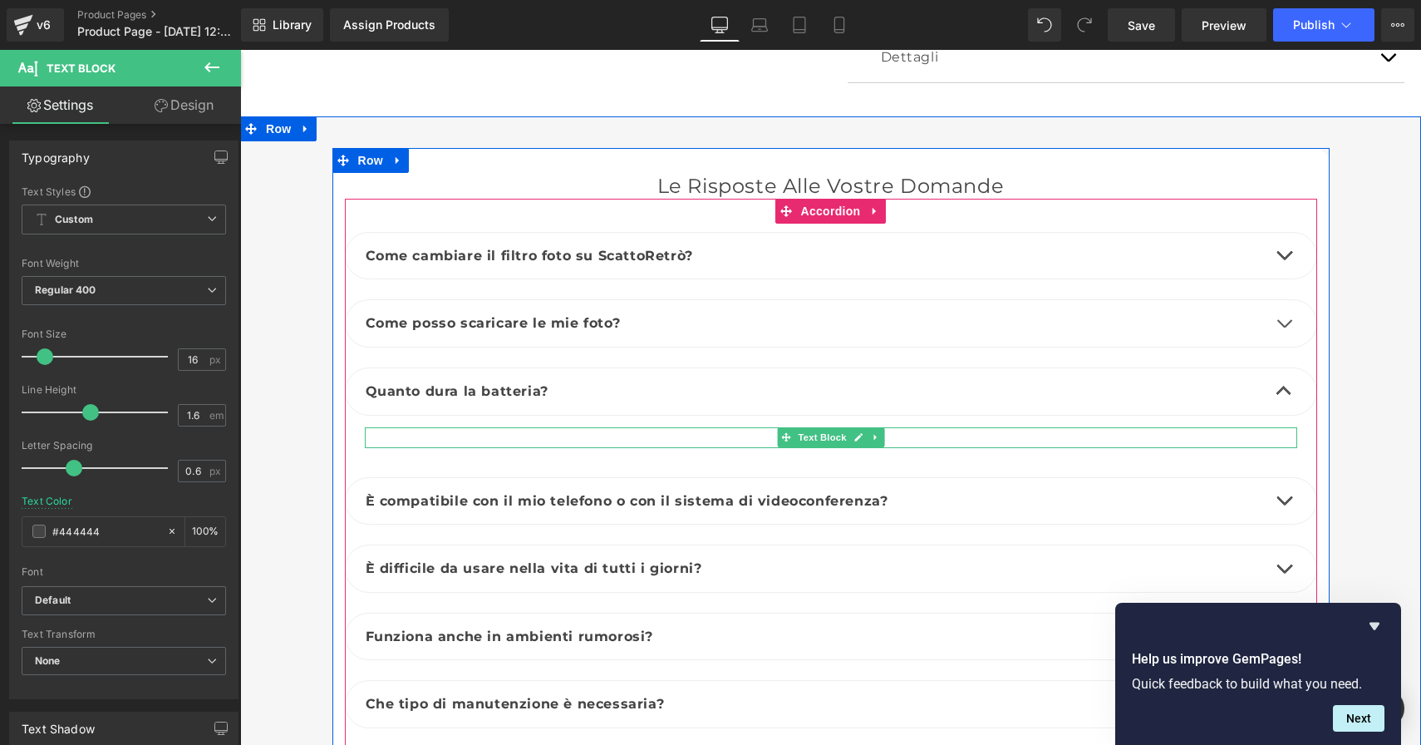
click at [429, 427] on div at bounding box center [831, 438] width 933 height 22
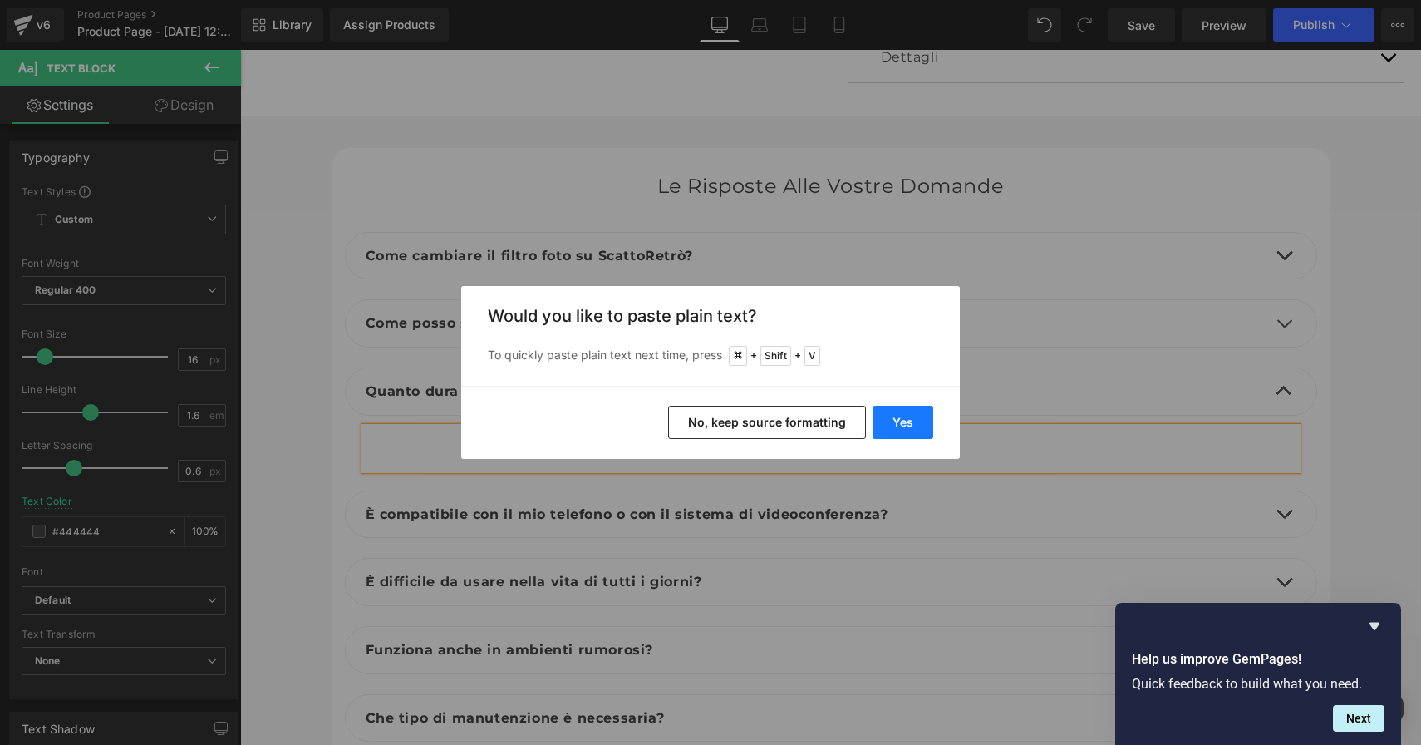
click at [923, 413] on button "Yes" at bounding box center [903, 422] width 61 height 33
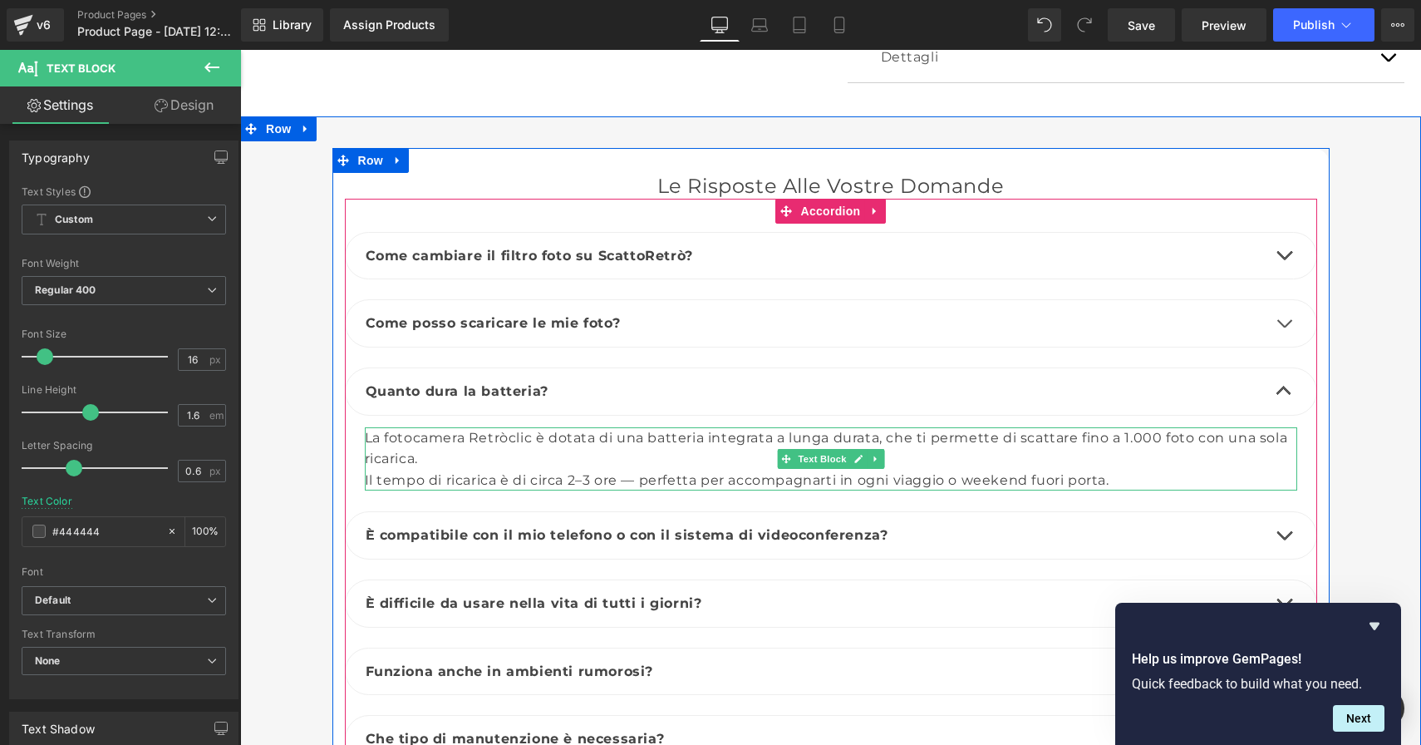
drag, startPoint x: 526, startPoint y: 406, endPoint x: 672, endPoint y: 387, distance: 147.5
click at [526, 427] on div "La fotocamera Retròclic è dotata di una batteria integrata a lunga durata, che …" at bounding box center [831, 459] width 933 height 64
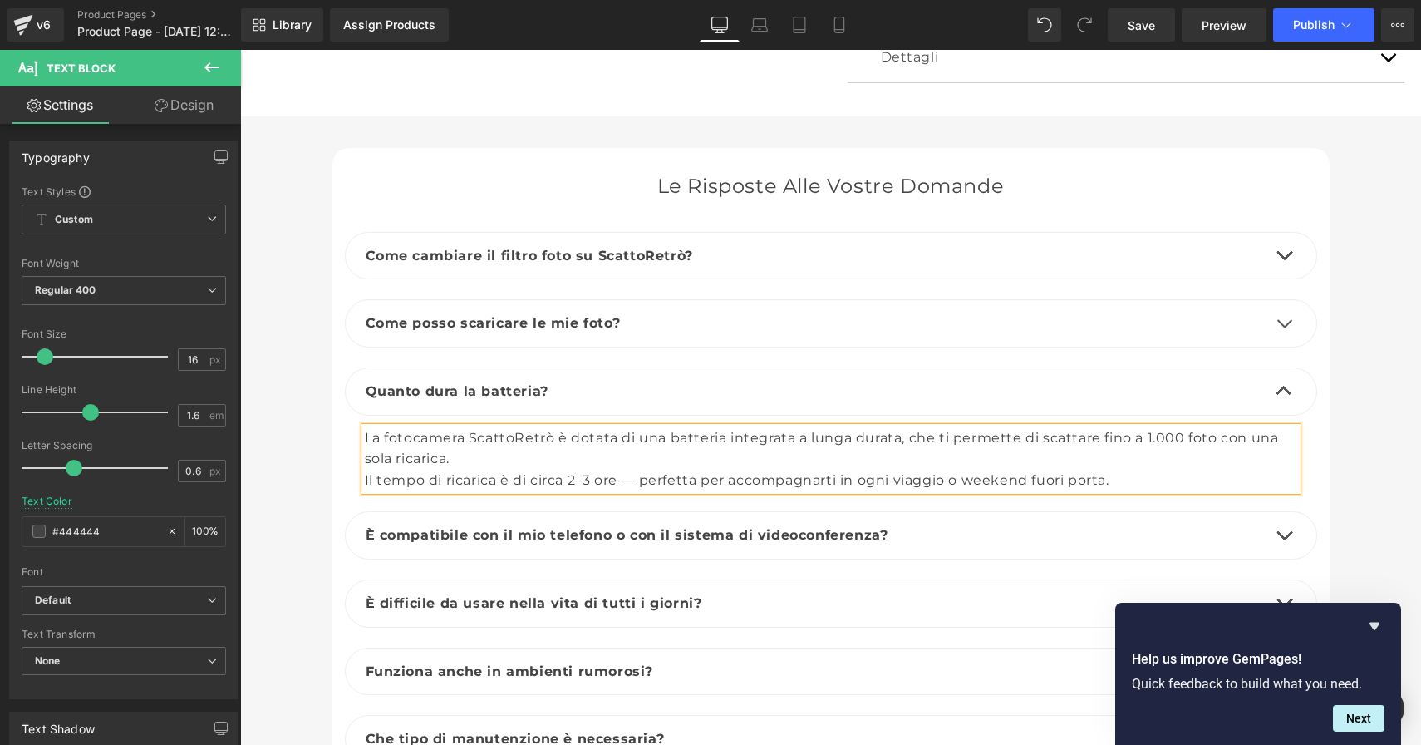
click at [1284, 395] on span "button" at bounding box center [1284, 395] width 0 height 0
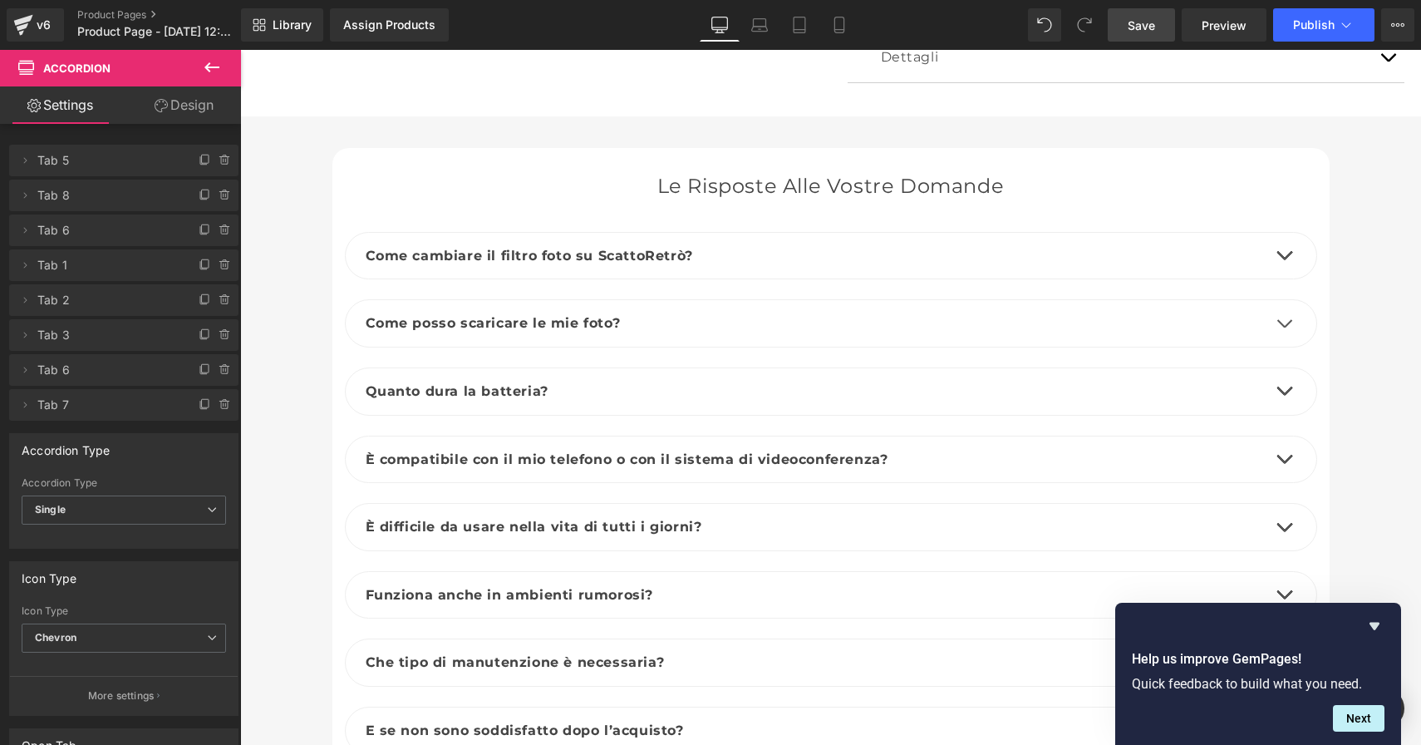
click at [1146, 31] on span "Save" at bounding box center [1141, 25] width 27 height 17
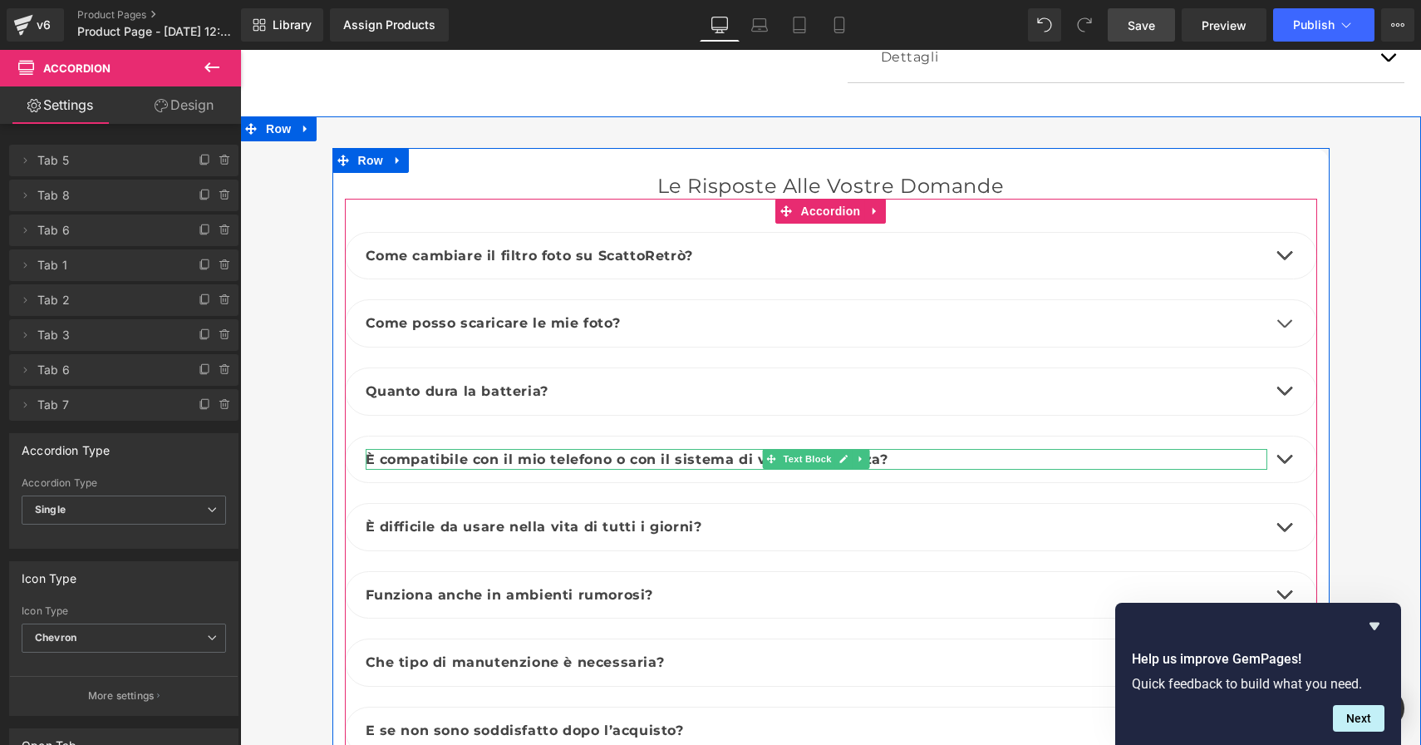
click at [898, 449] on p "È compatibile con il mio telefono o con il sistema di videoconferenza?" at bounding box center [817, 460] width 902 height 22
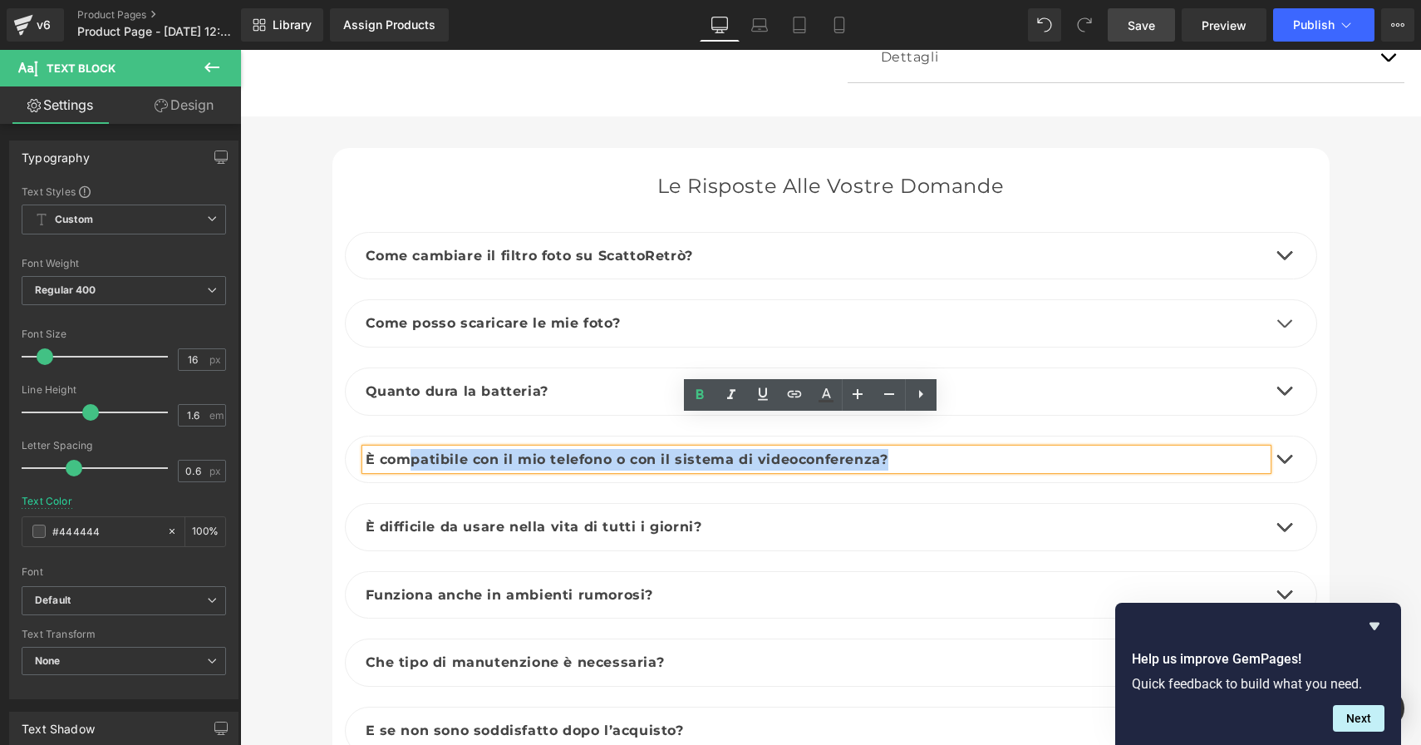
drag, startPoint x: 893, startPoint y: 426, endPoint x: 402, endPoint y: 423, distance: 490.4
click at [402, 449] on p "È compatibile con il mio telefono o con il sistema di videoconferenza?" at bounding box center [817, 460] width 902 height 22
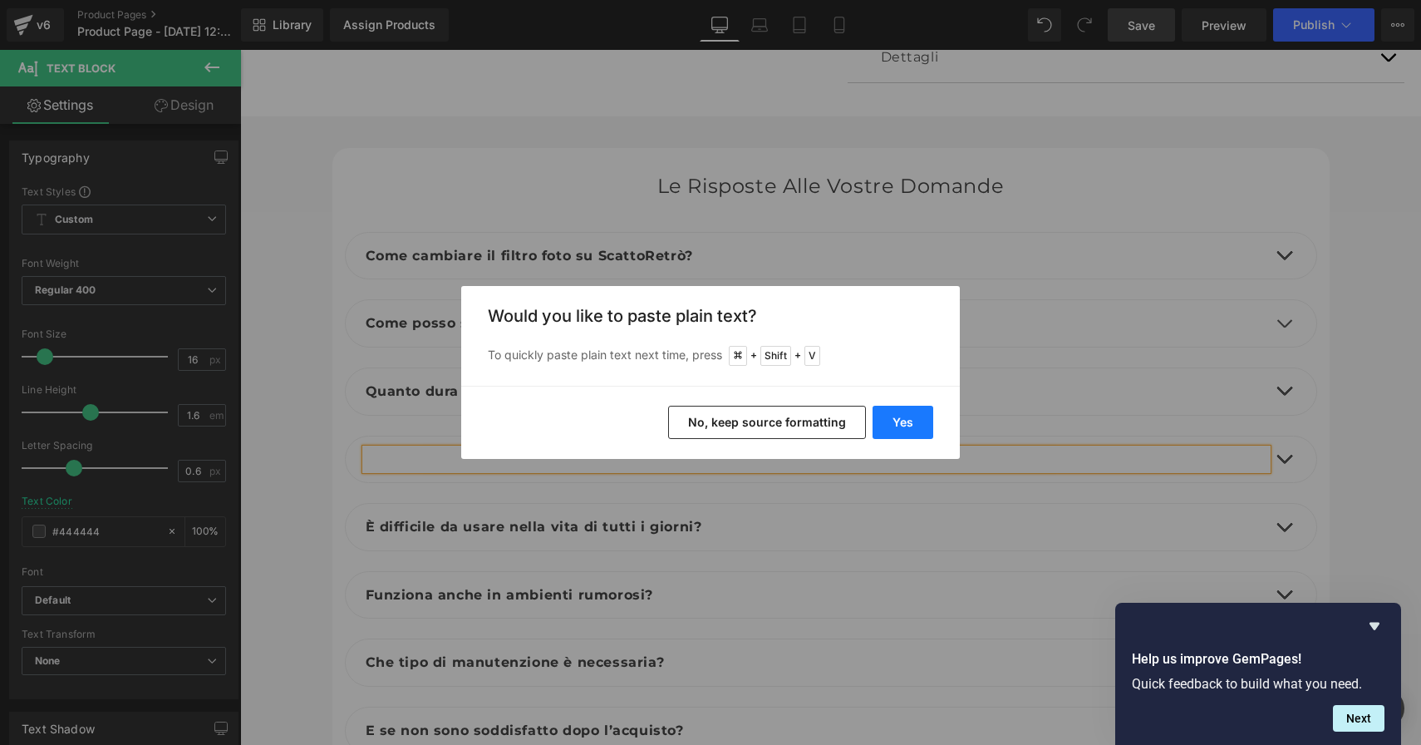
click at [897, 422] on button "Yes" at bounding box center [903, 422] width 61 height 33
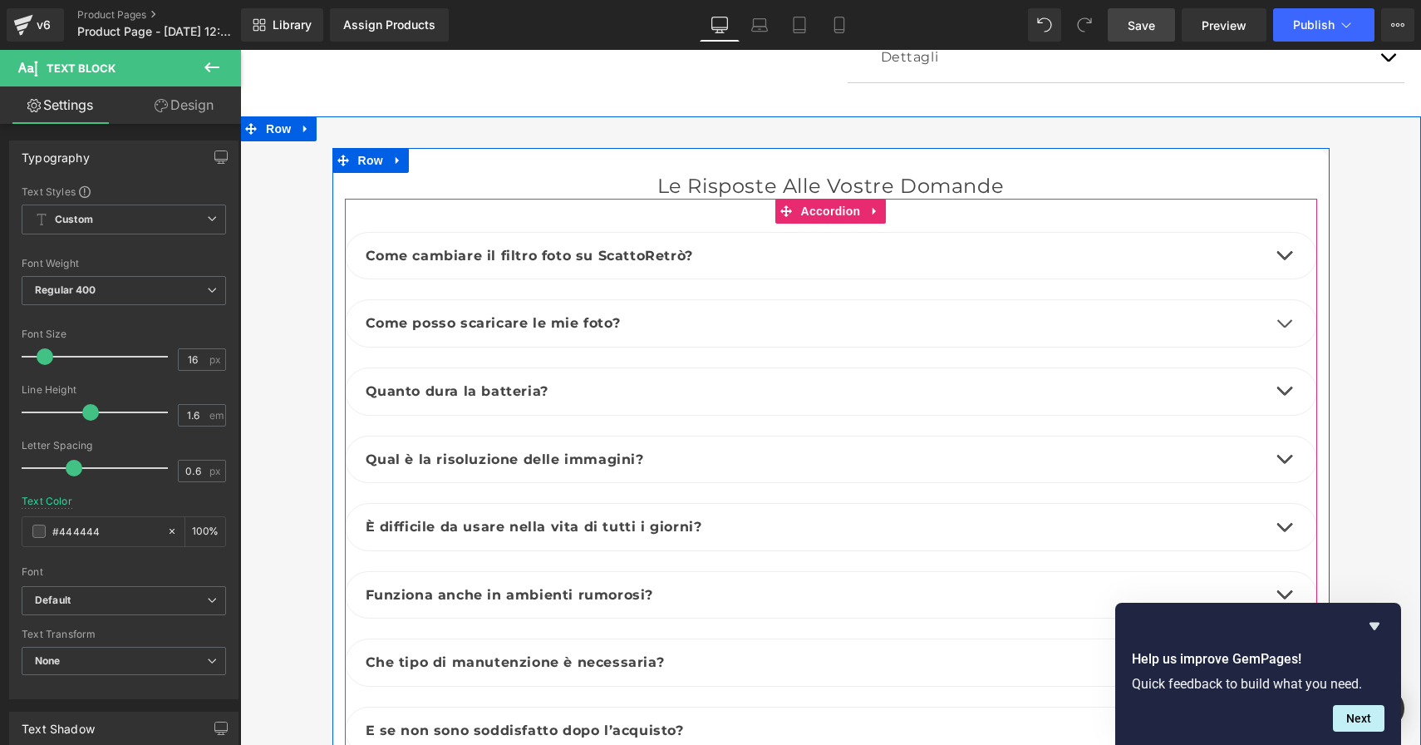
click at [1284, 463] on span "button" at bounding box center [1284, 463] width 0 height 0
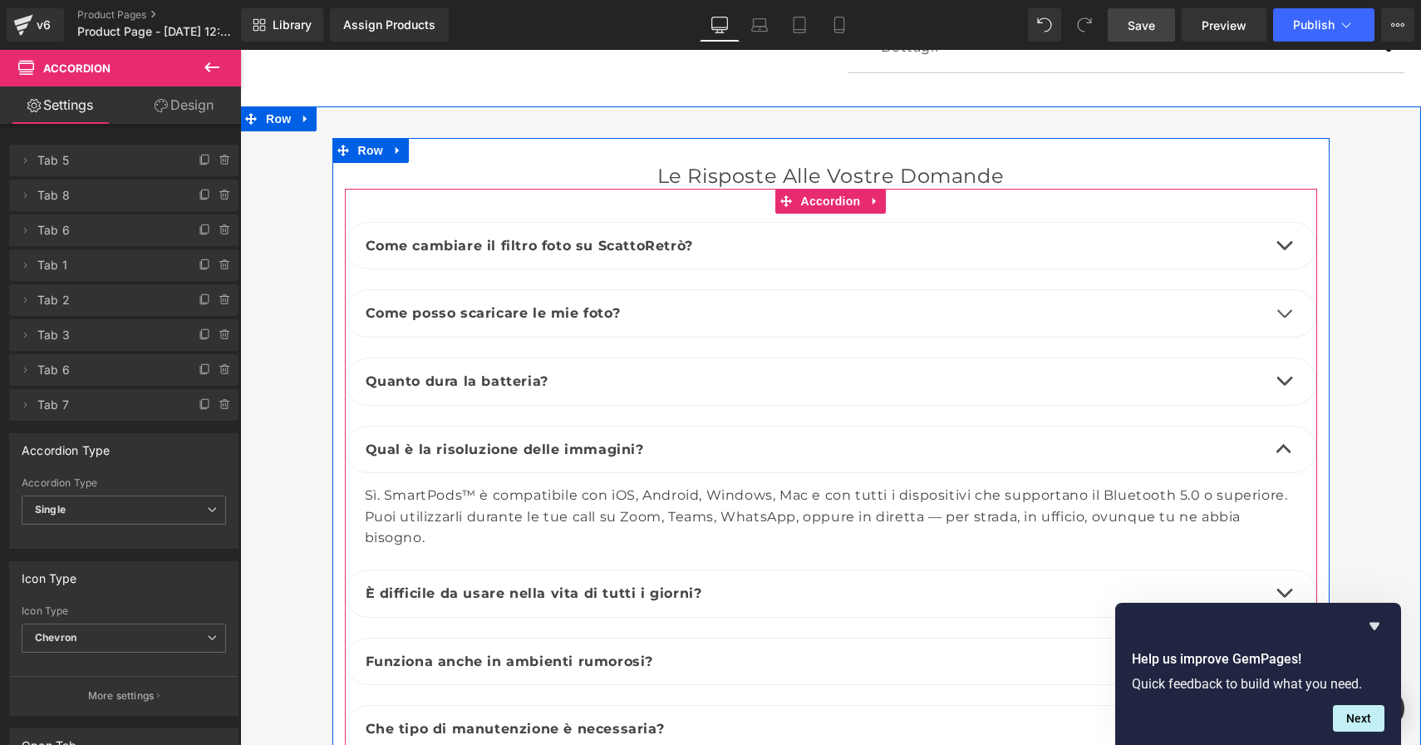
scroll to position [5722, 0]
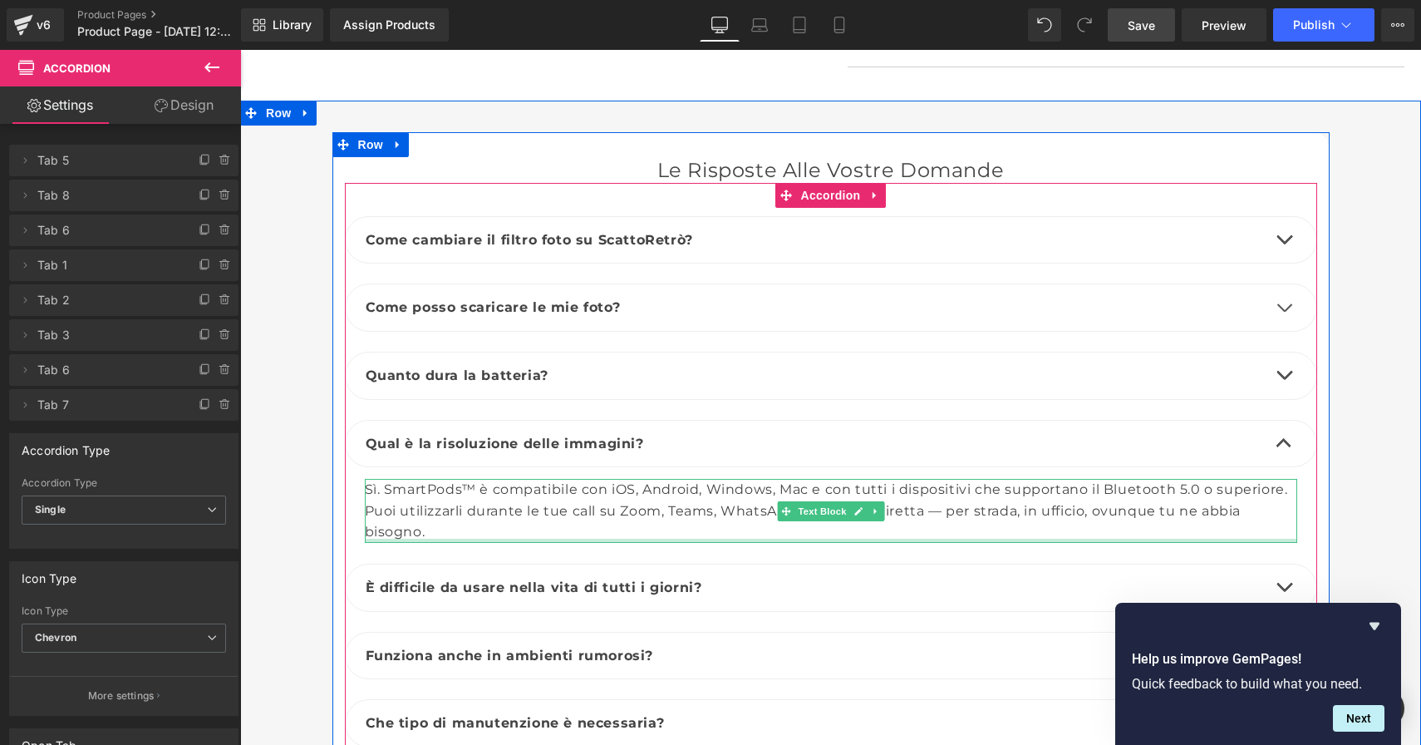
click at [460, 539] on div at bounding box center [831, 541] width 933 height 4
click at [426, 500] on div "Puoi utilizzarli durante le tue call su Zoom, Teams, WhatsApp, oppure in dirett…" at bounding box center [831, 521] width 933 height 42
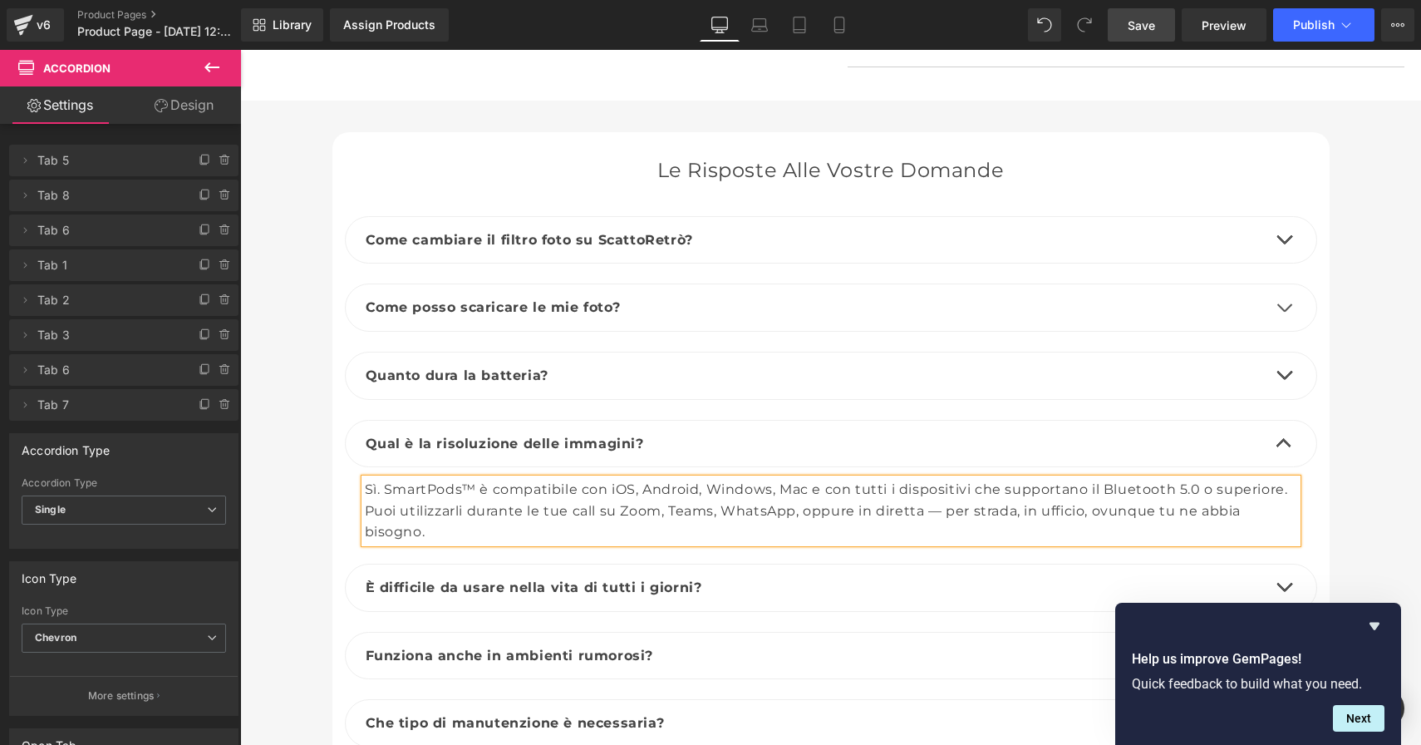
drag, startPoint x: 426, startPoint y: 500, endPoint x: 369, endPoint y: 460, distance: 70.3
click at [368, 479] on div "Sì. SmartPods™ è compatibile con iOS, Android, Windows, Mac e con tutti i dispo…" at bounding box center [831, 511] width 933 height 64
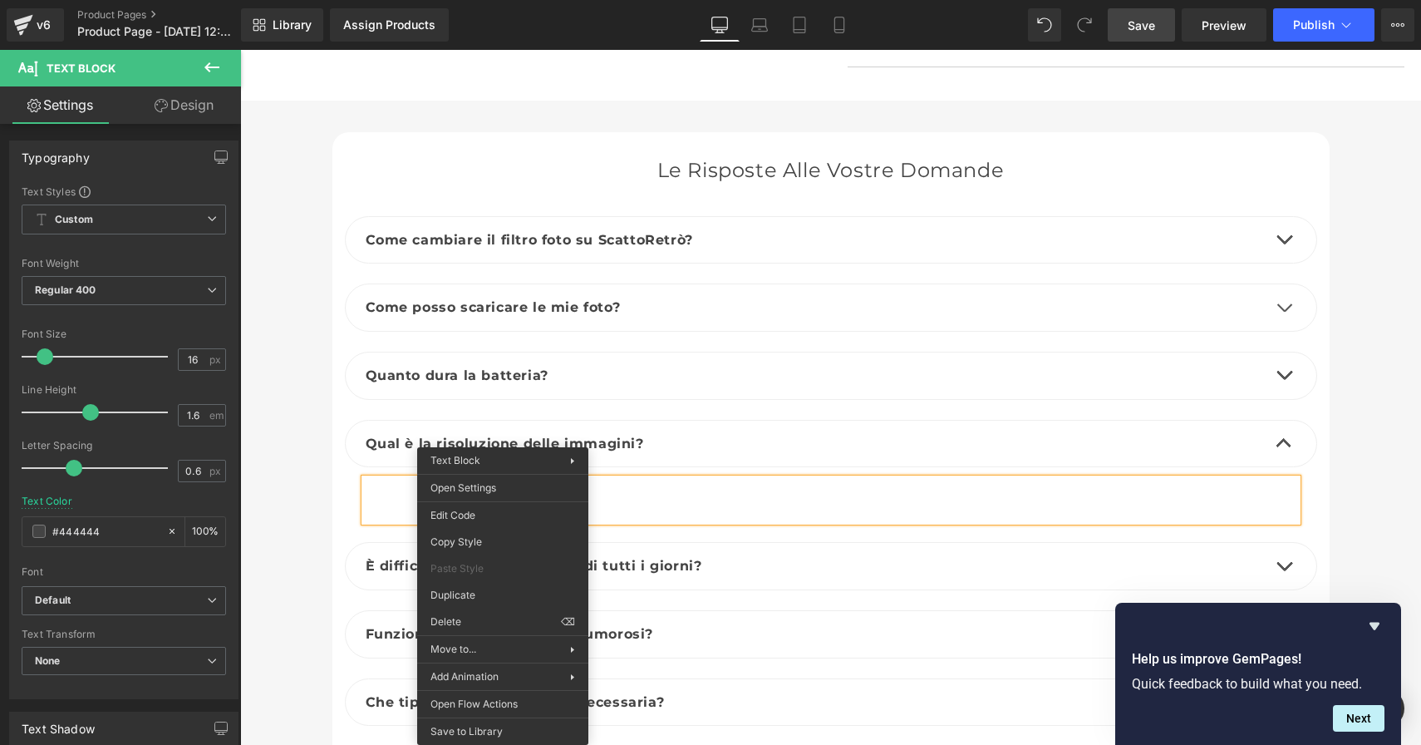
click at [399, 479] on div at bounding box center [831, 500] width 933 height 42
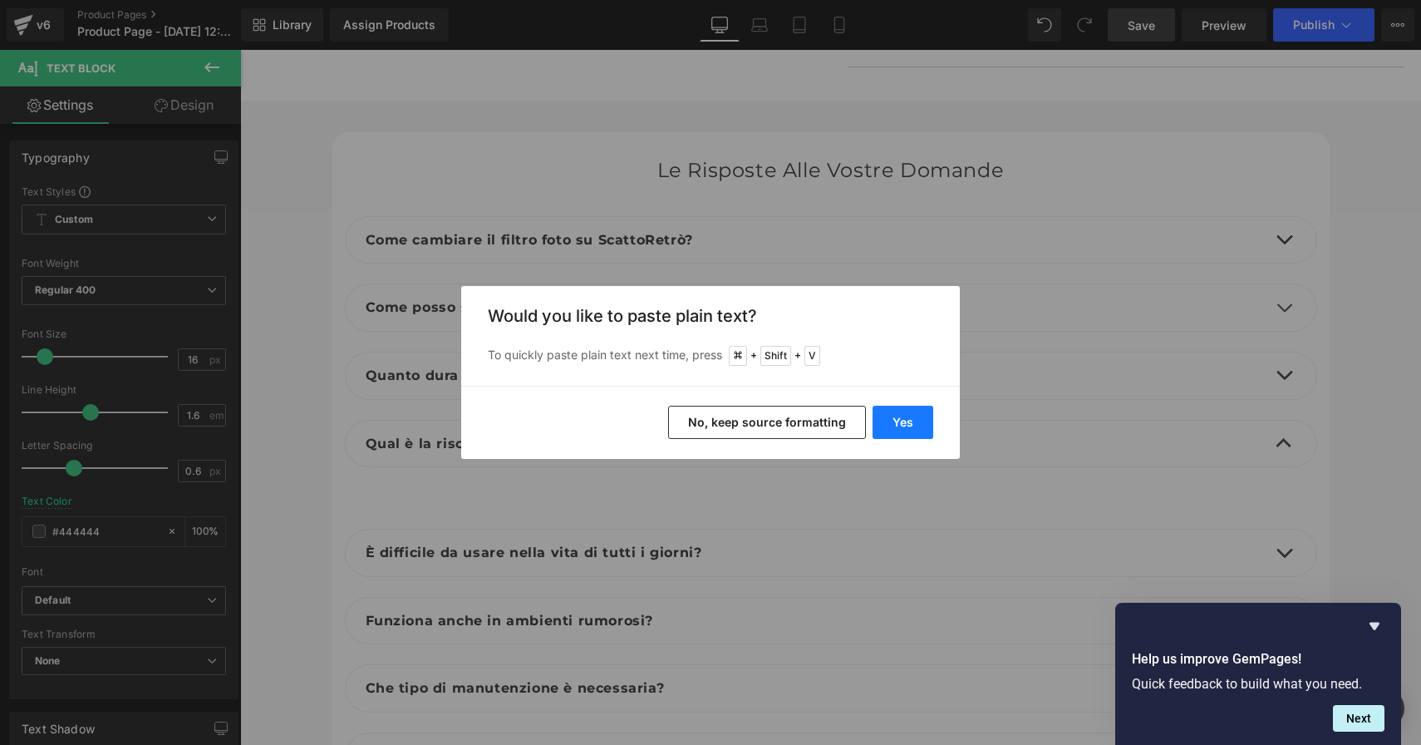
click at [903, 416] on button "Yes" at bounding box center [903, 422] width 61 height 33
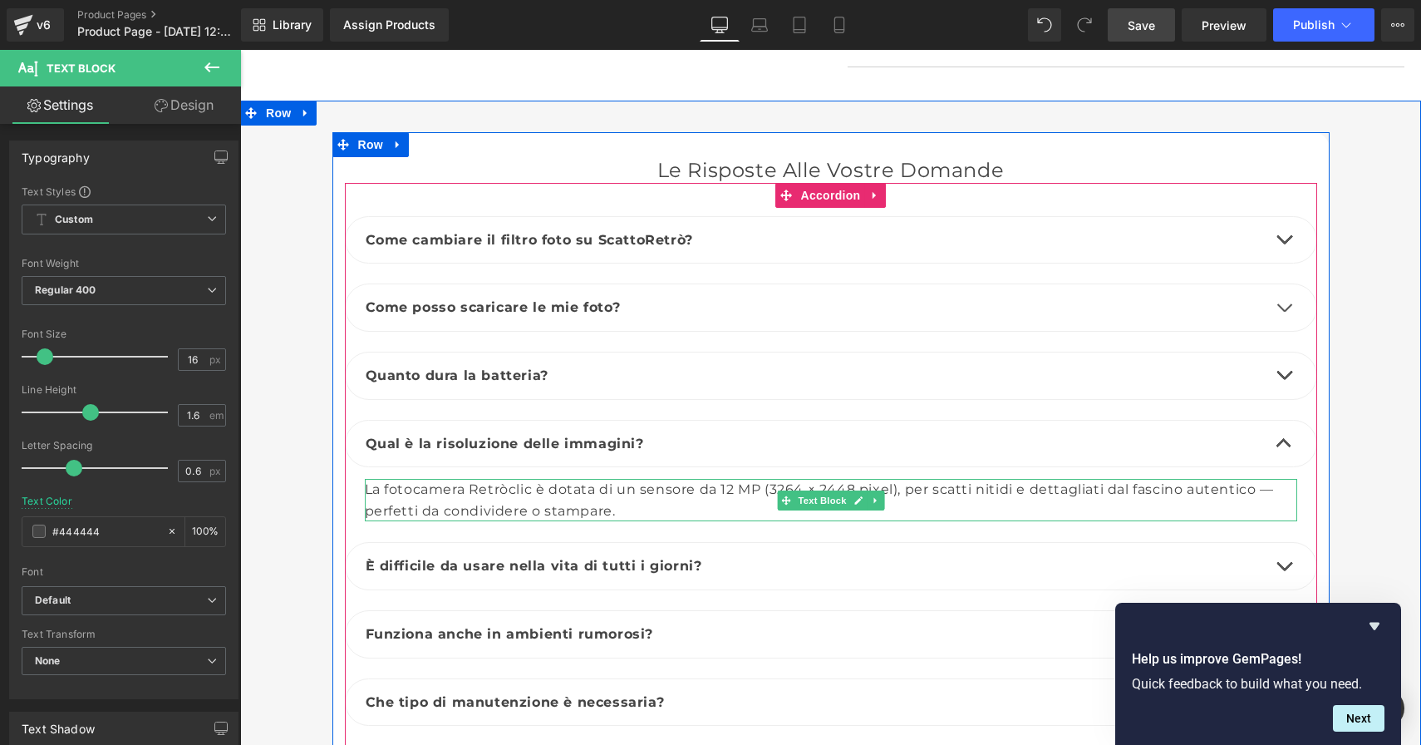
click at [530, 479] on div "La fotocamera Retròclic è dotata di un sensore da 12 MP (3264 × 2448 pixel), pe…" at bounding box center [831, 500] width 933 height 42
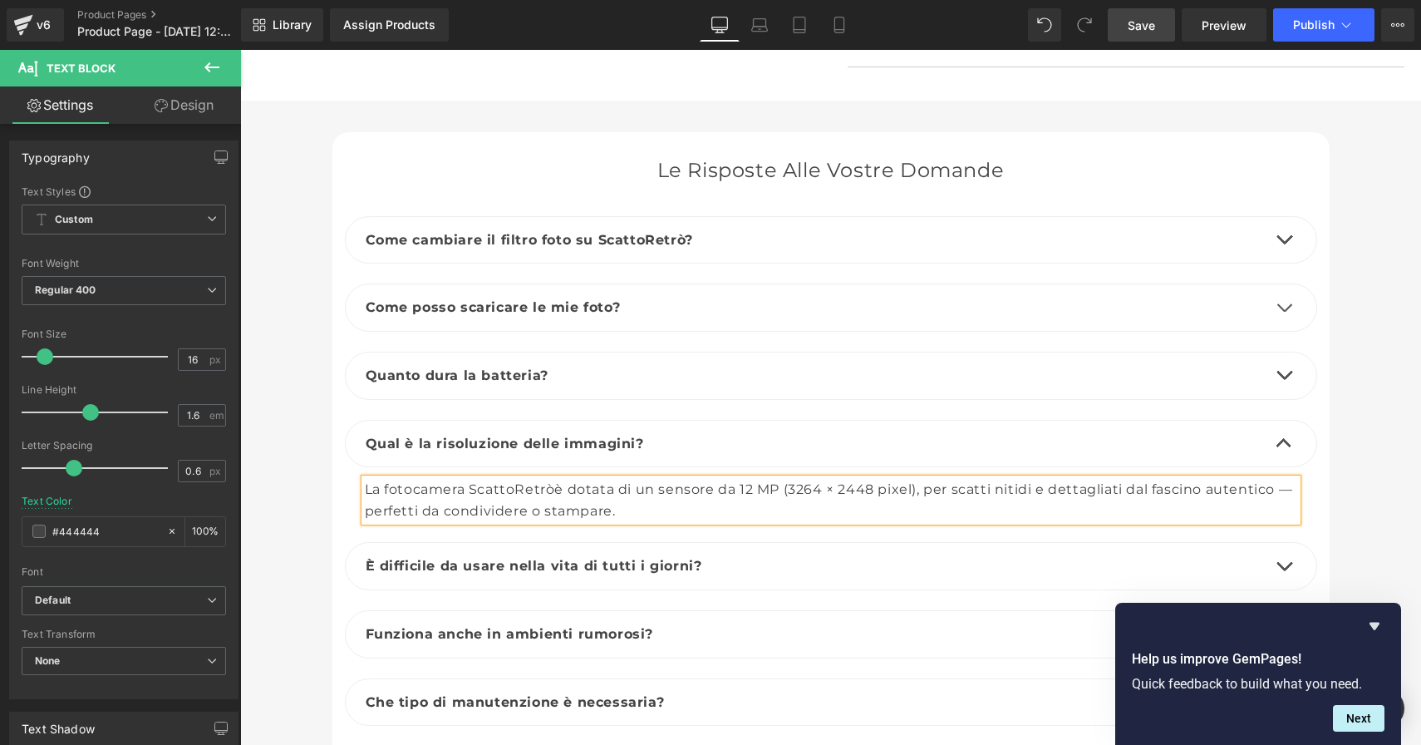
click at [556, 479] on div "La fotocamera ScattoRetròè dotata di un sensore da 12 MP (3264 × 2448 pixel), p…" at bounding box center [831, 500] width 933 height 42
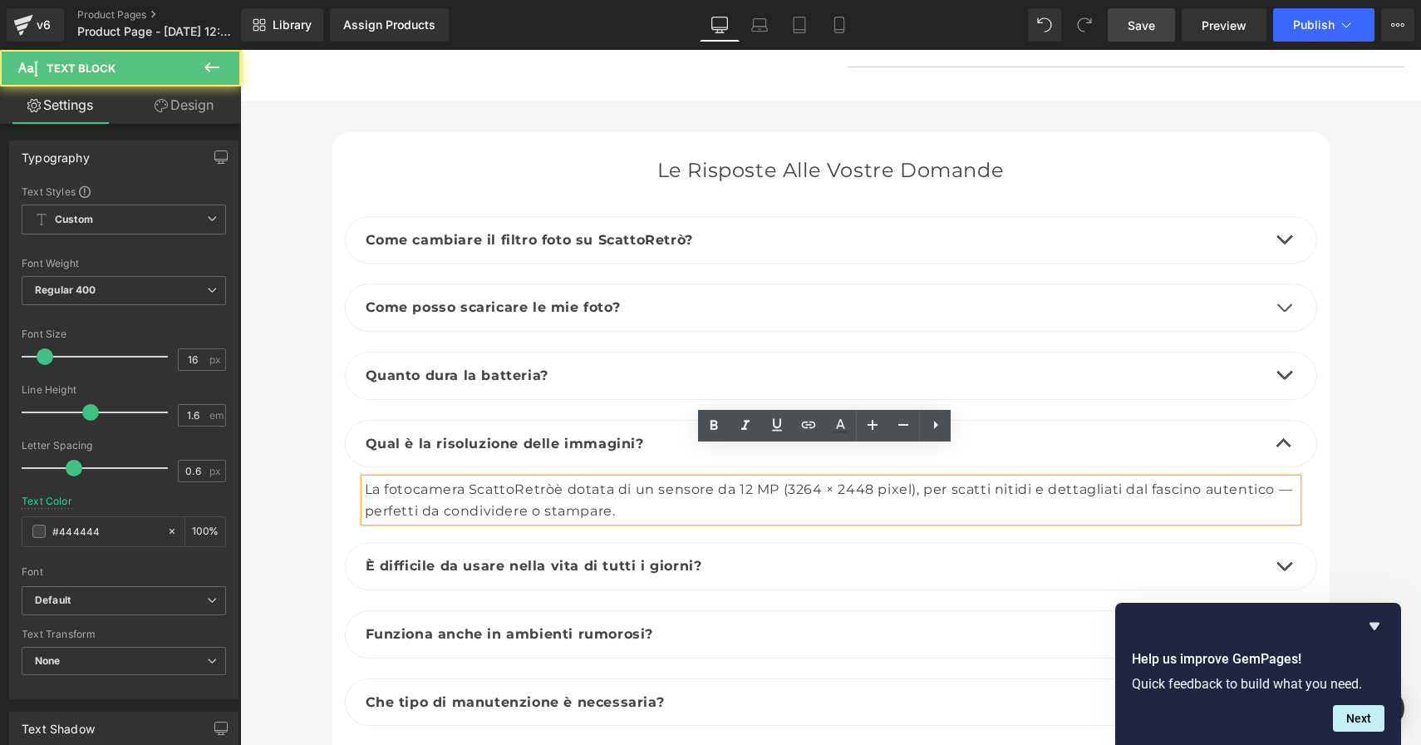
click at [545, 479] on div "La fotocamera ScattoRetròè dotata di un sensore da 12 MP (3264 × 2448 pixel), p…" at bounding box center [831, 500] width 933 height 42
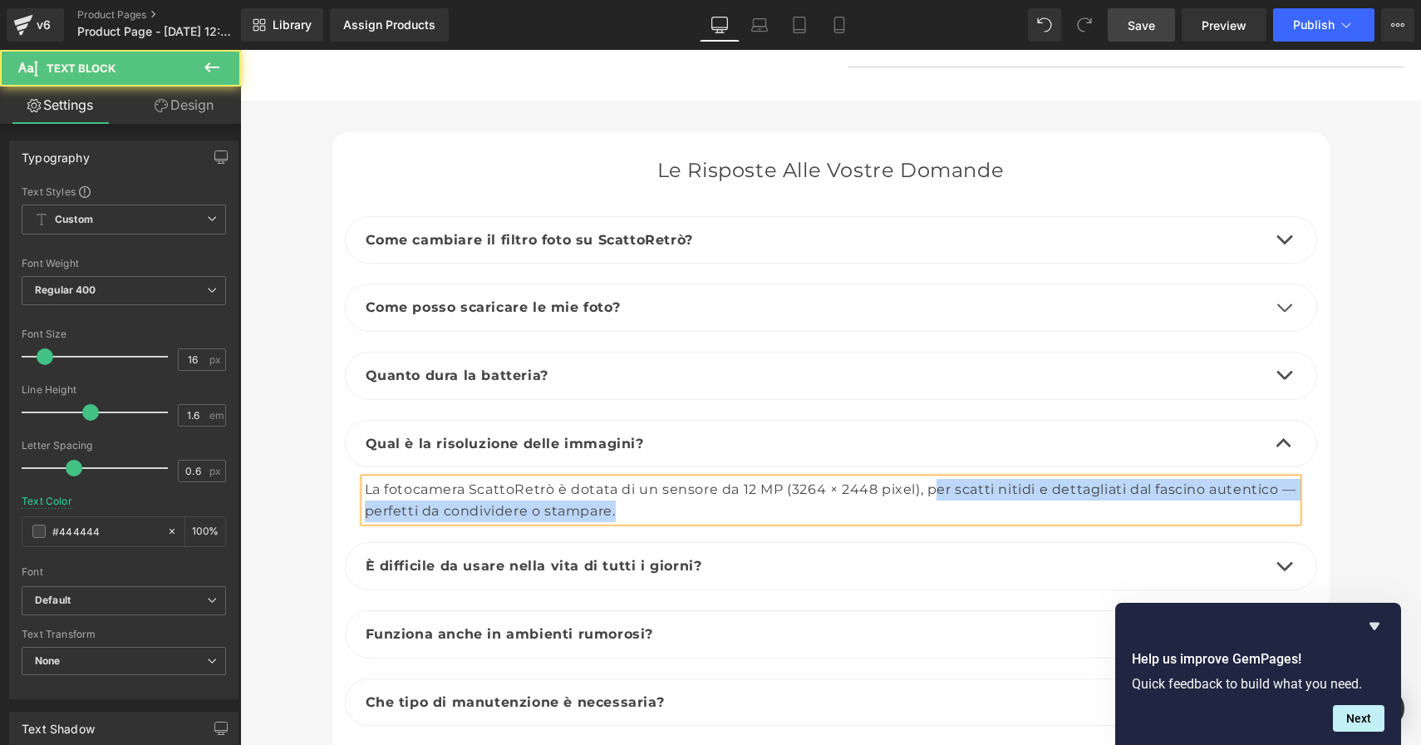
drag, startPoint x: 746, startPoint y: 482, endPoint x: 930, endPoint y: 451, distance: 187.2
click at [930, 479] on div "La fotocamera ScattoRetrò è dotata di un sensore da 12 MP (3264 × 2448 pixel), …" at bounding box center [831, 500] width 933 height 42
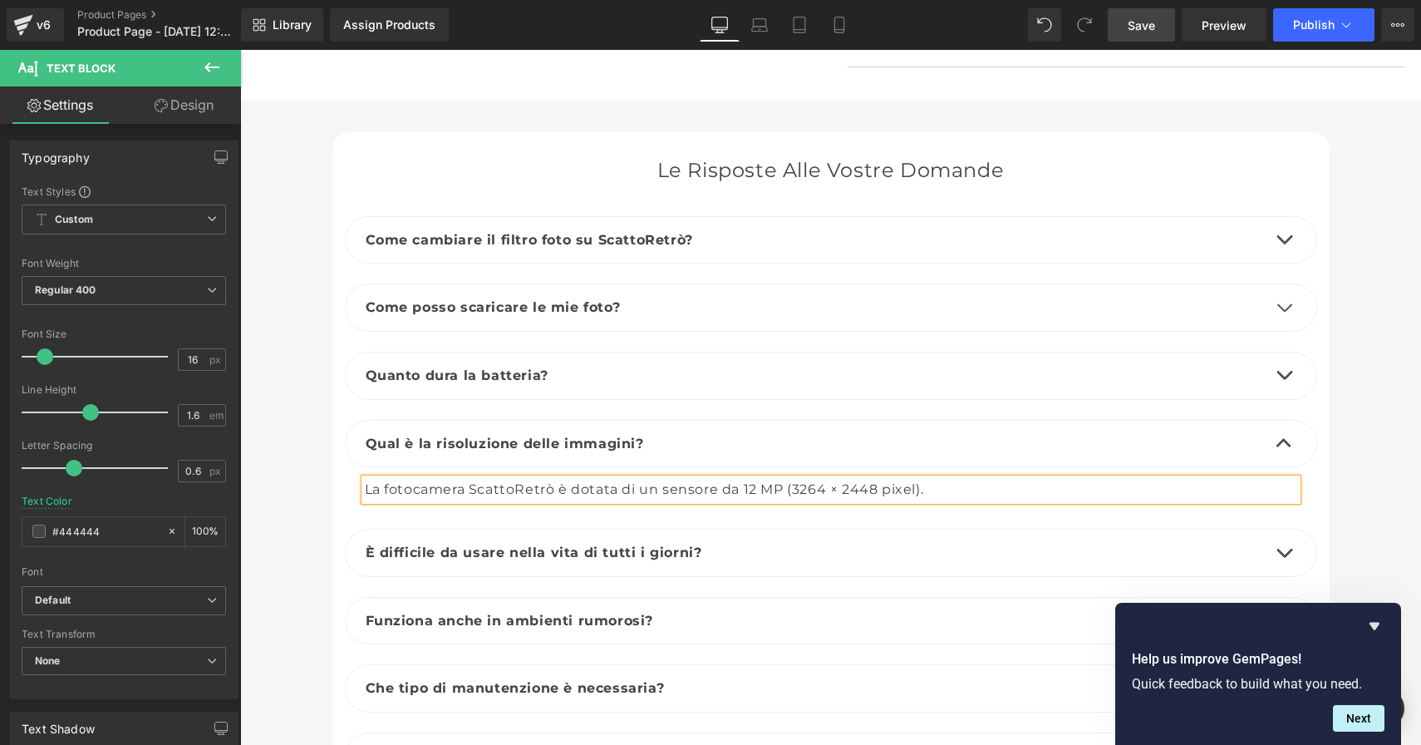
click at [1277, 421] on button "button" at bounding box center [1284, 444] width 33 height 47
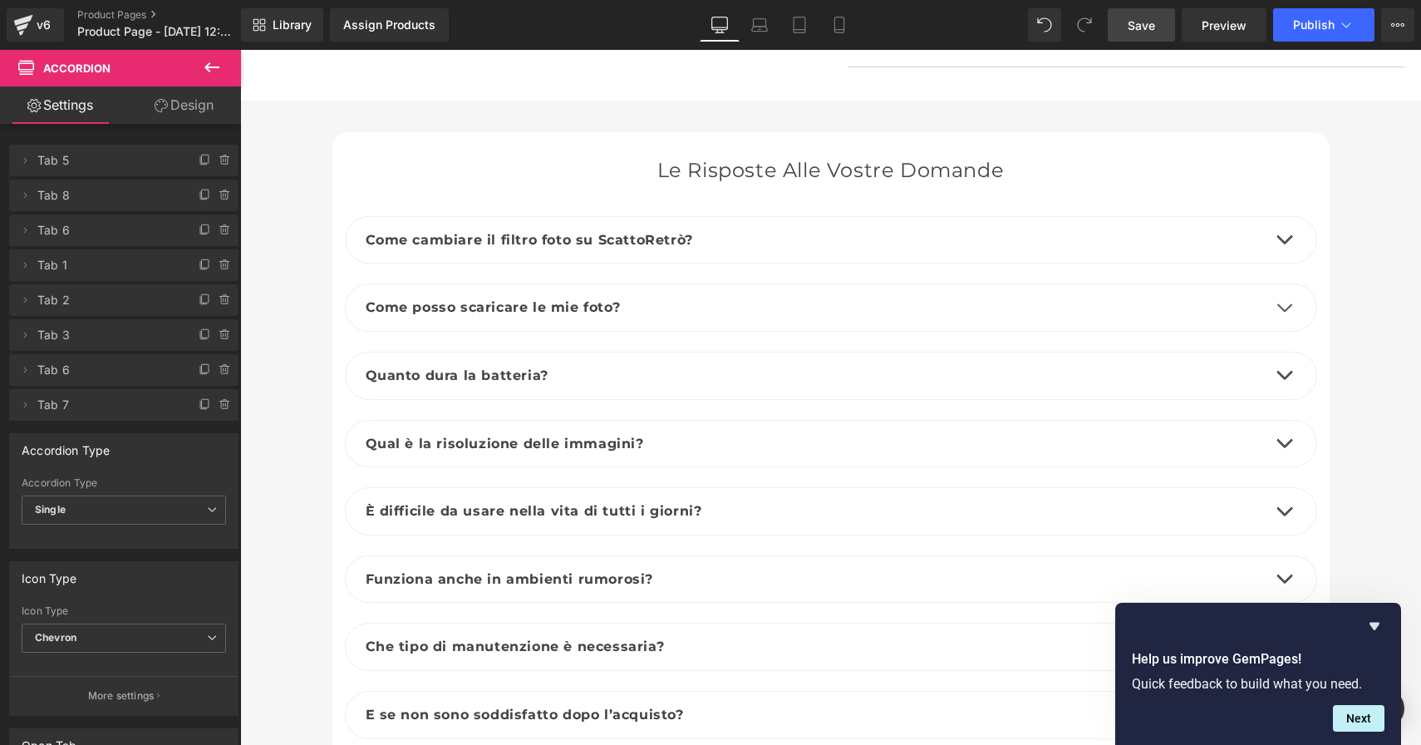
drag, startPoint x: 1156, startPoint y: 27, endPoint x: 594, endPoint y: 618, distance: 816.1
click at [1155, 27] on span "Save" at bounding box center [1141, 25] width 27 height 17
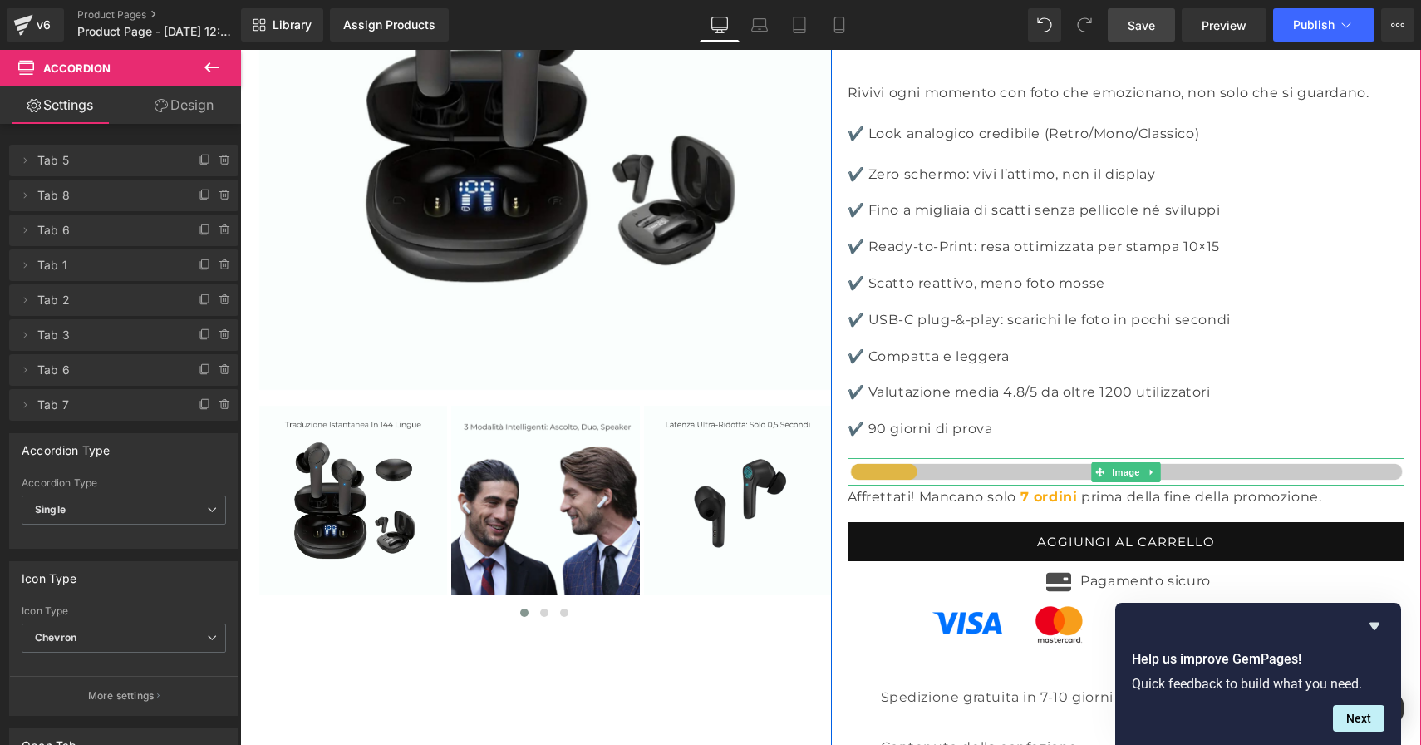
scroll to position [5178, 0]
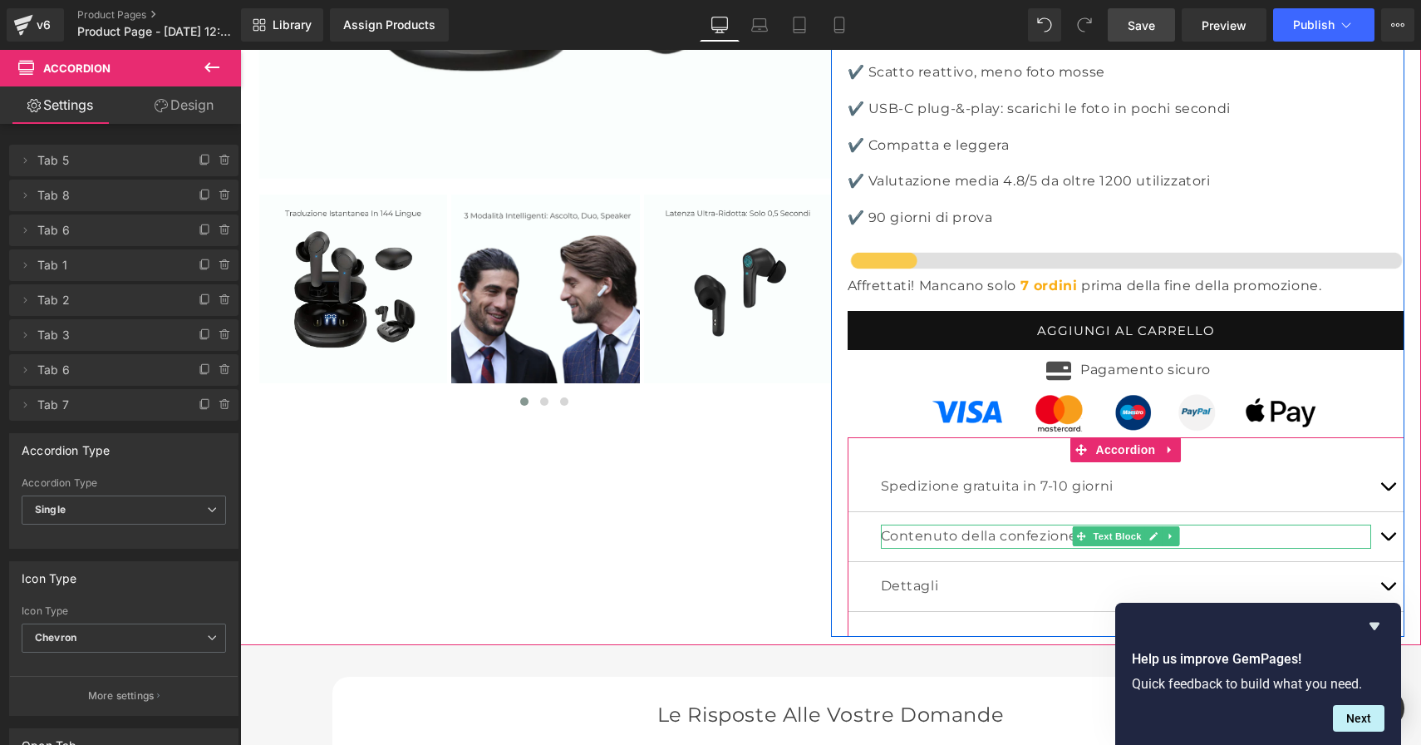
click at [1377, 512] on button "button" at bounding box center [1388, 536] width 33 height 49
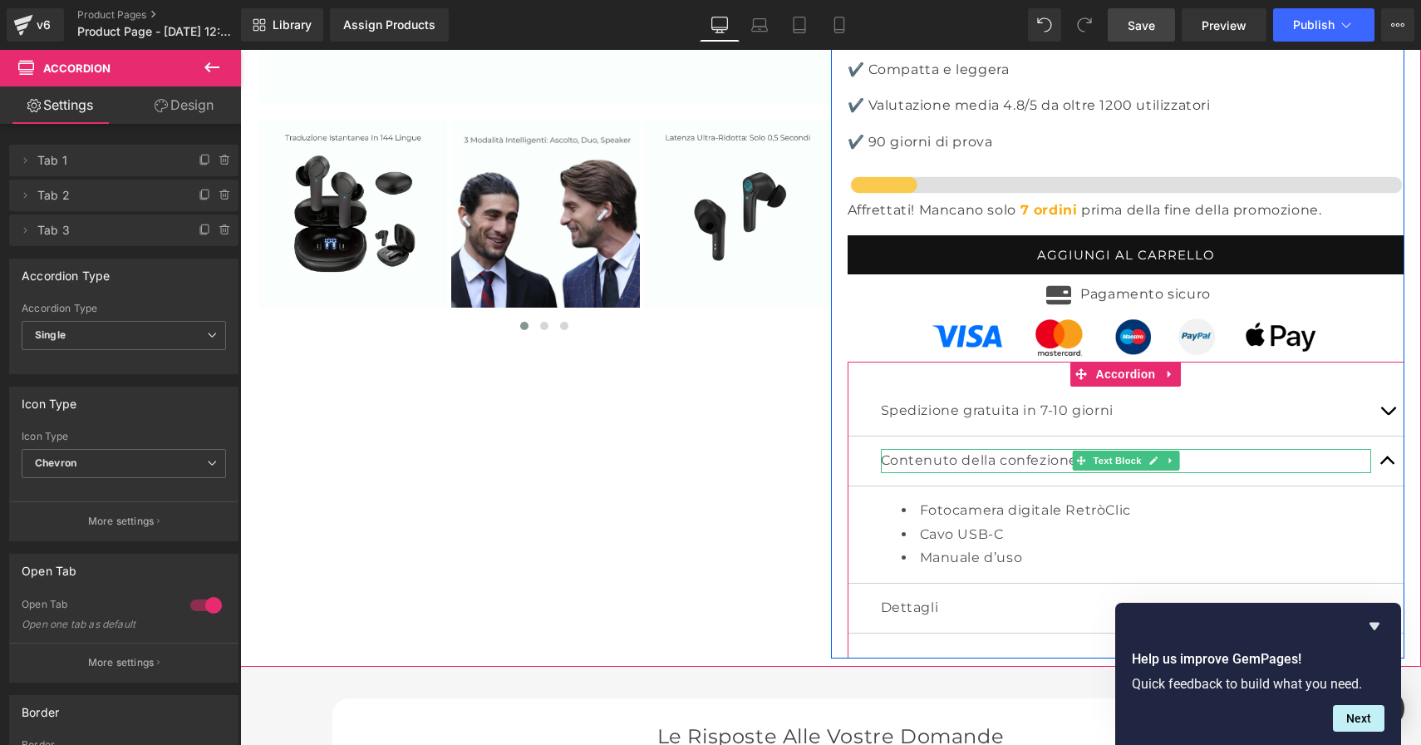
scroll to position [5255, 0]
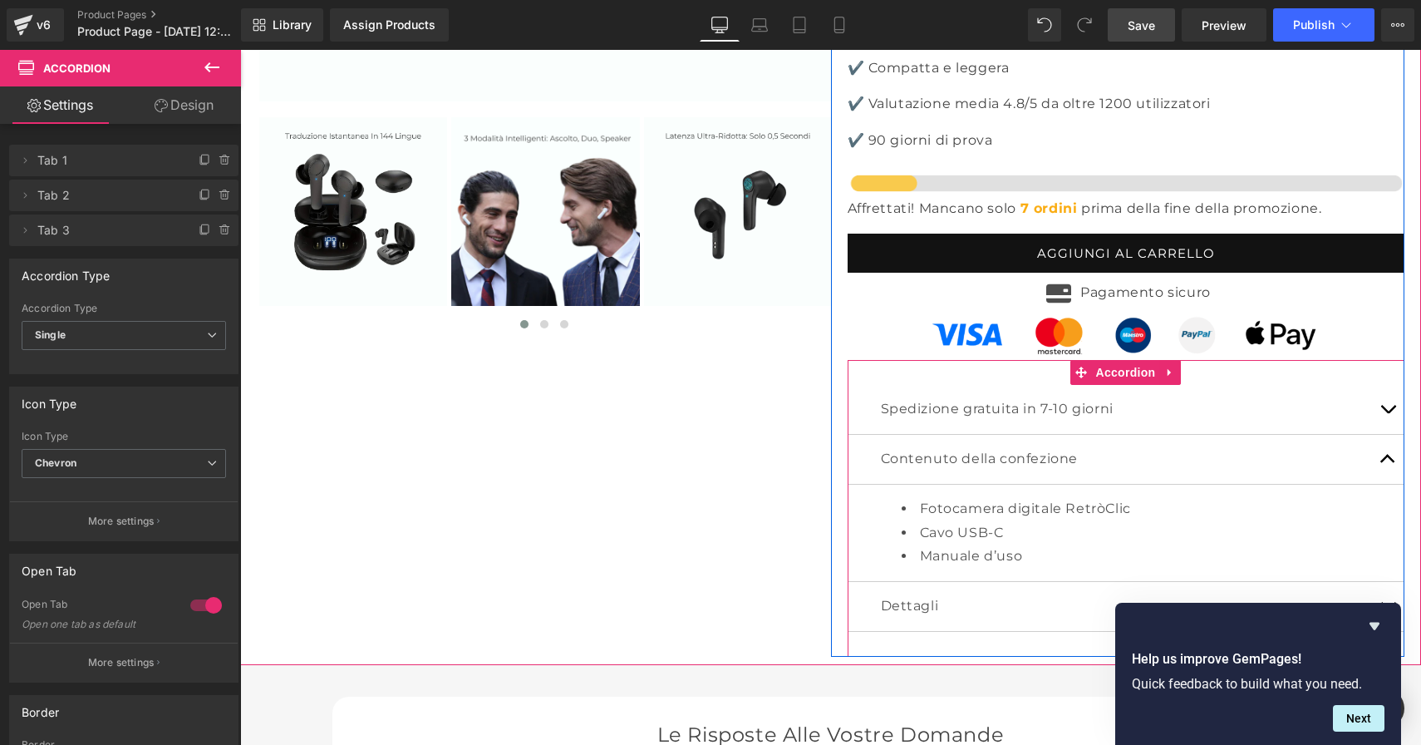
click at [1024, 544] on li "Manuale d’uso" at bounding box center [1147, 556] width 490 height 24
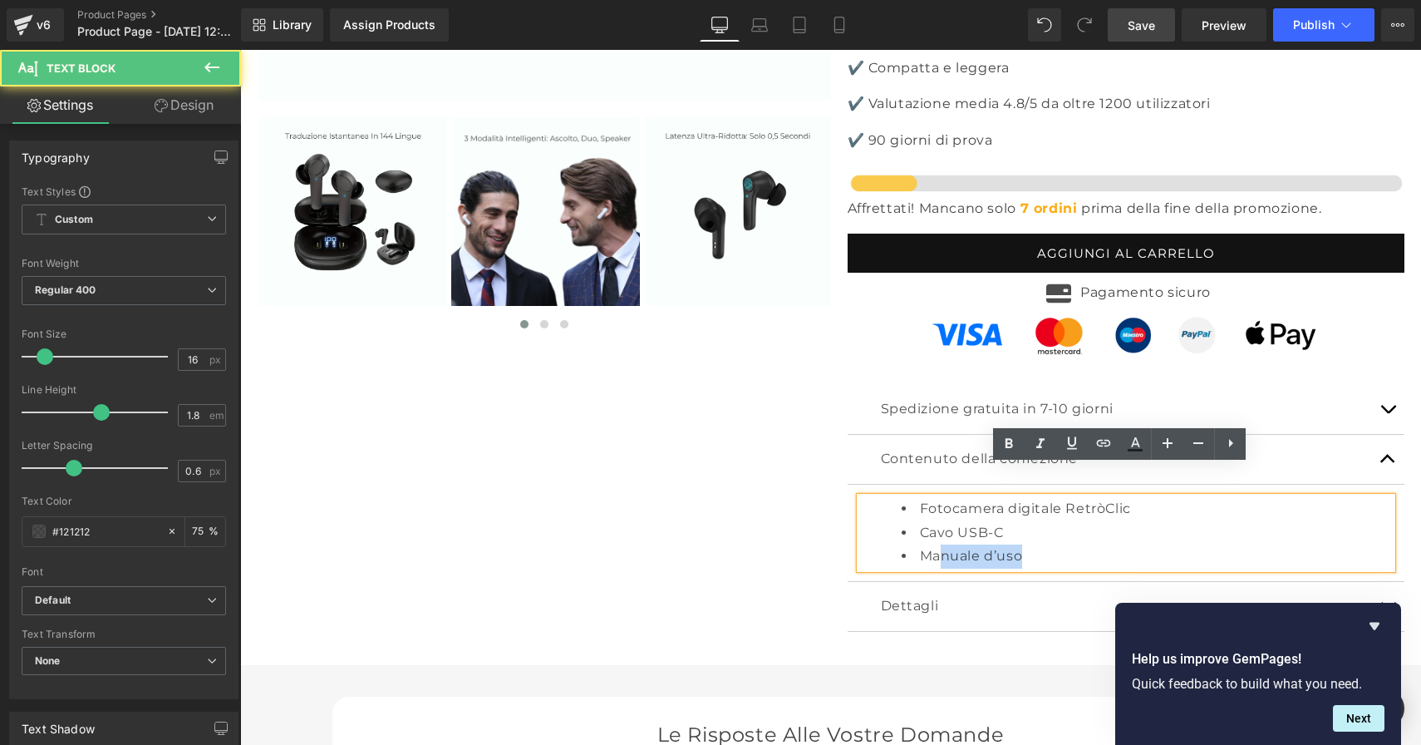
drag, startPoint x: 1028, startPoint y: 527, endPoint x: 924, endPoint y: 525, distance: 103.9
click at [933, 544] on li "Manuale d’uso" at bounding box center [1147, 556] width 490 height 24
click at [924, 544] on li "Manuale d’uso" at bounding box center [1147, 556] width 490 height 24
drag, startPoint x: 1022, startPoint y: 532, endPoint x: 904, endPoint y: 531, distance: 118.0
click at [904, 544] on li "Manuale d’uso" at bounding box center [1147, 556] width 490 height 24
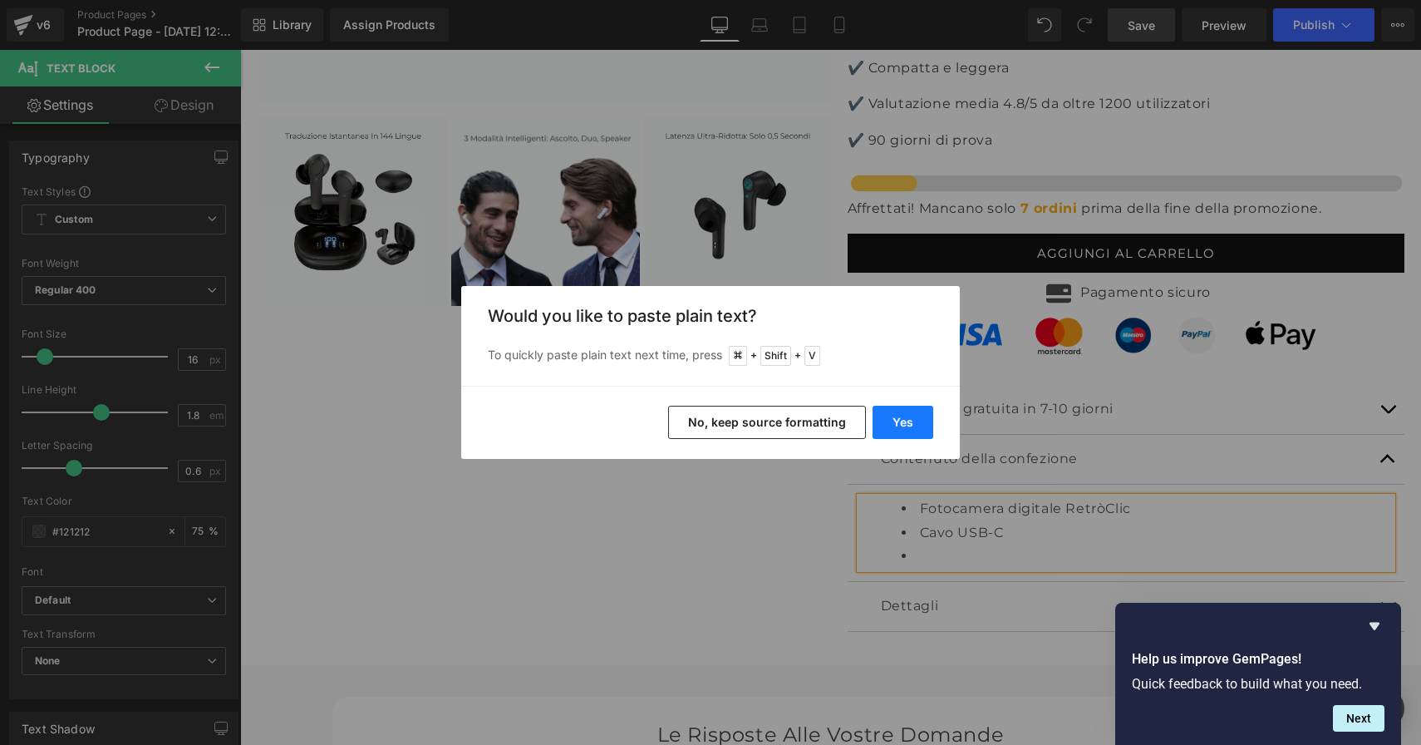
click at [892, 424] on button "Yes" at bounding box center [903, 422] width 61 height 33
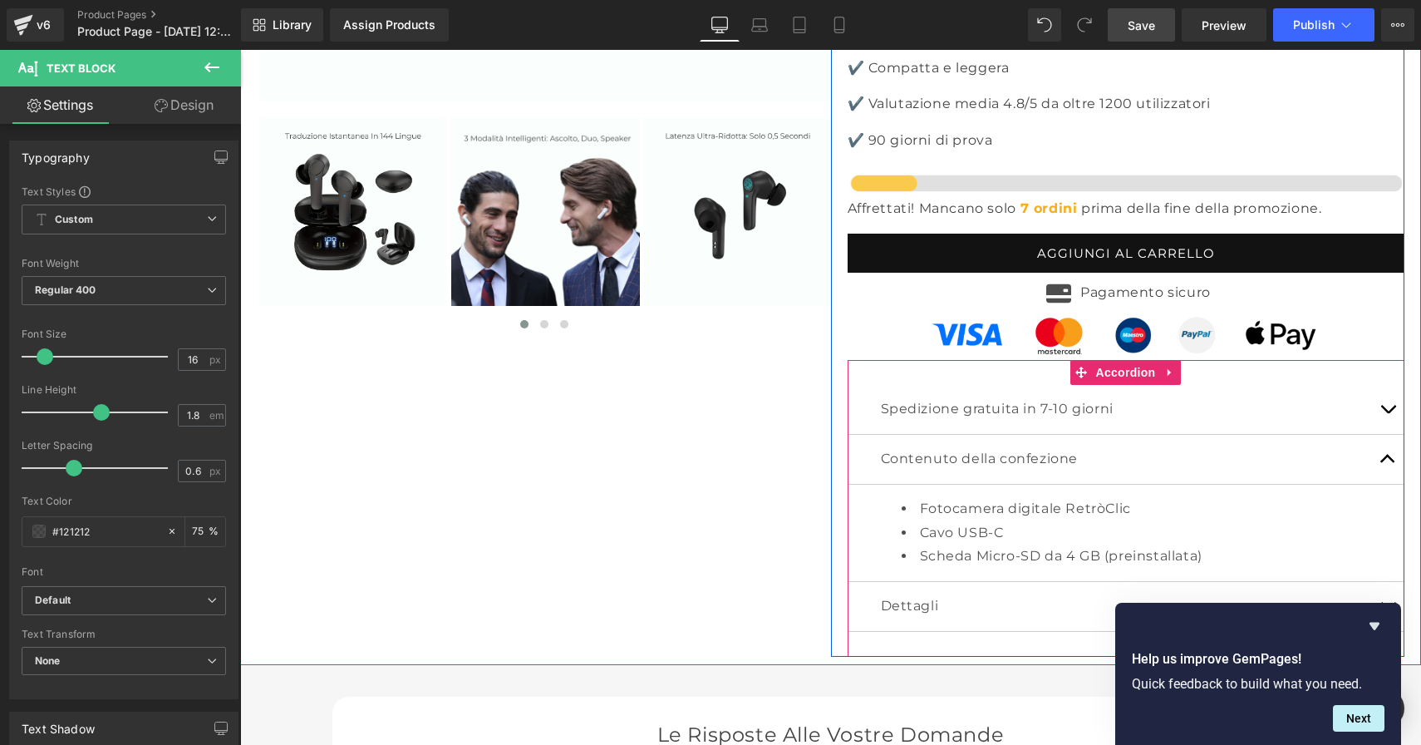
click at [1388, 463] on span "button" at bounding box center [1388, 463] width 0 height 0
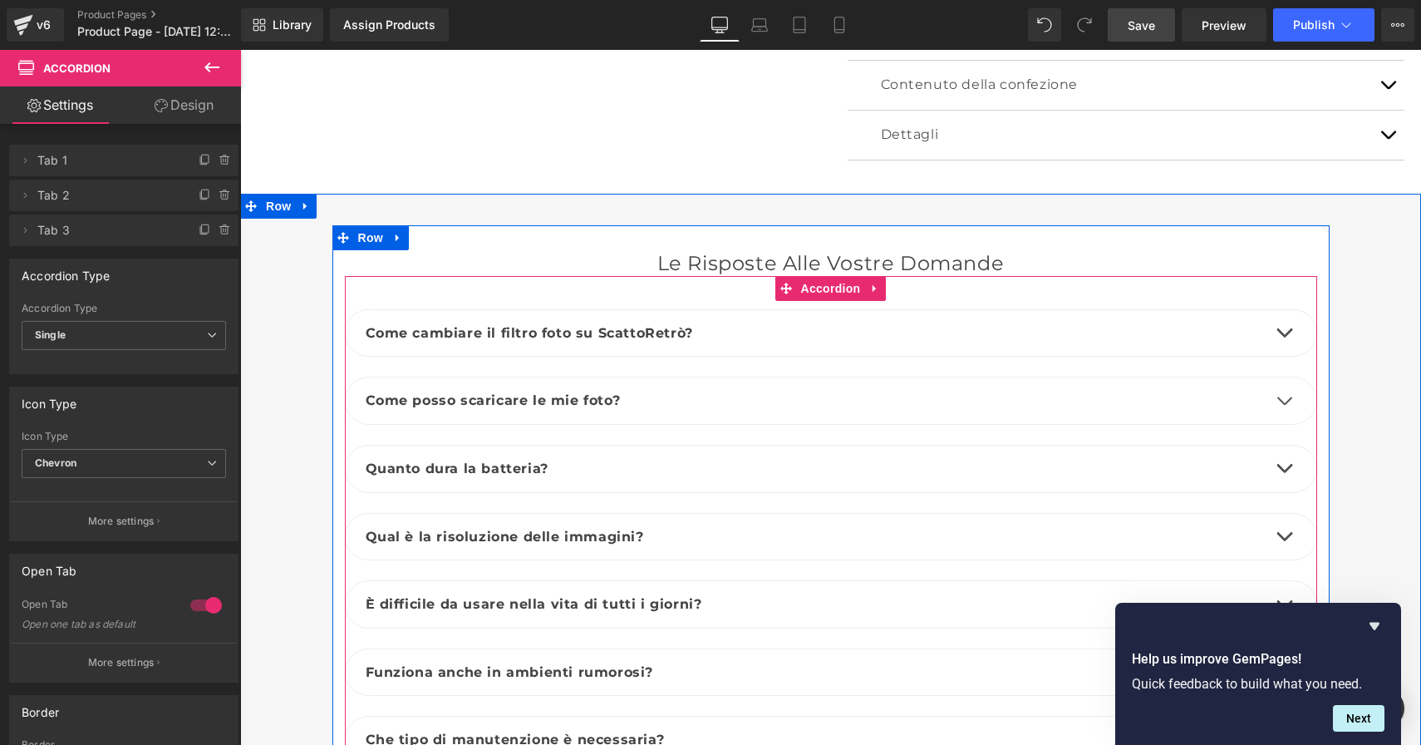
scroll to position [5697, 0]
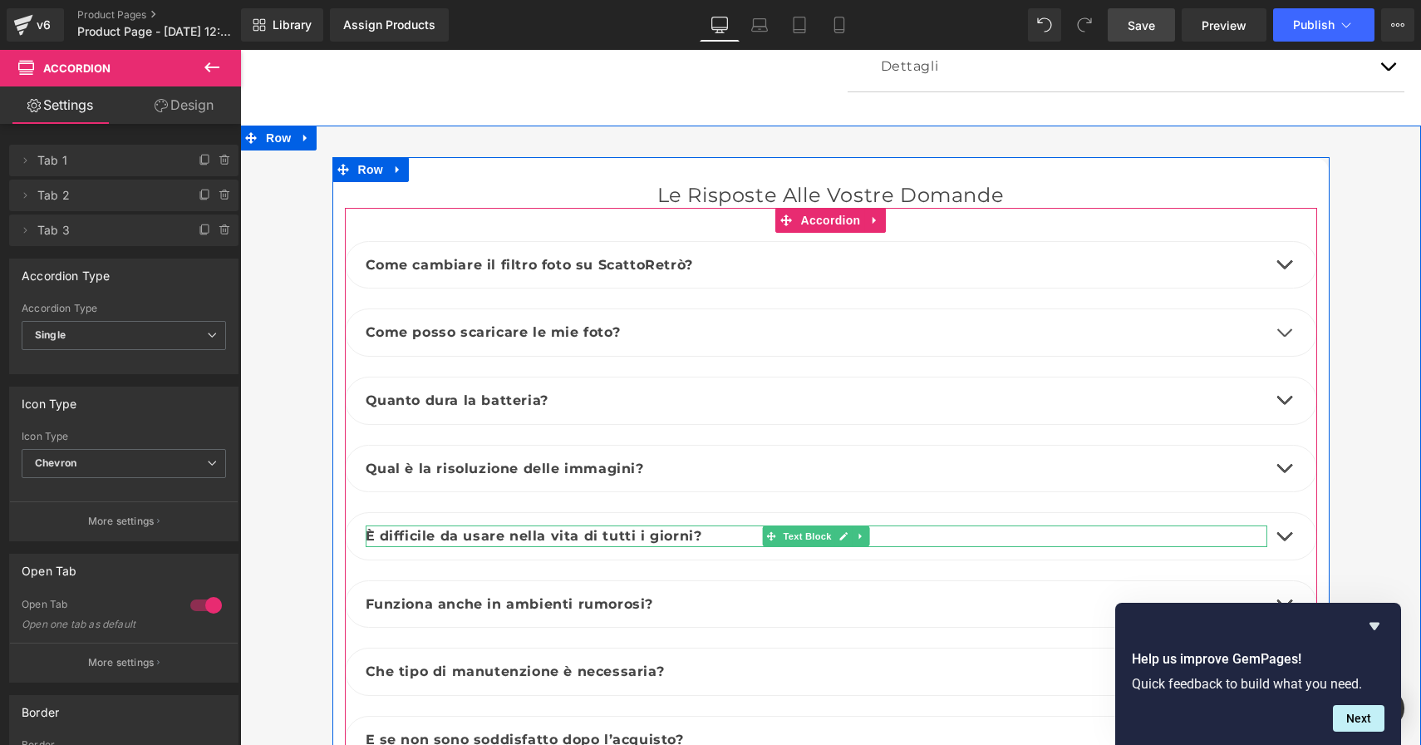
click at [705, 525] on p "È difficile da usare nella vita di tutti i giorni?" at bounding box center [817, 536] width 902 height 22
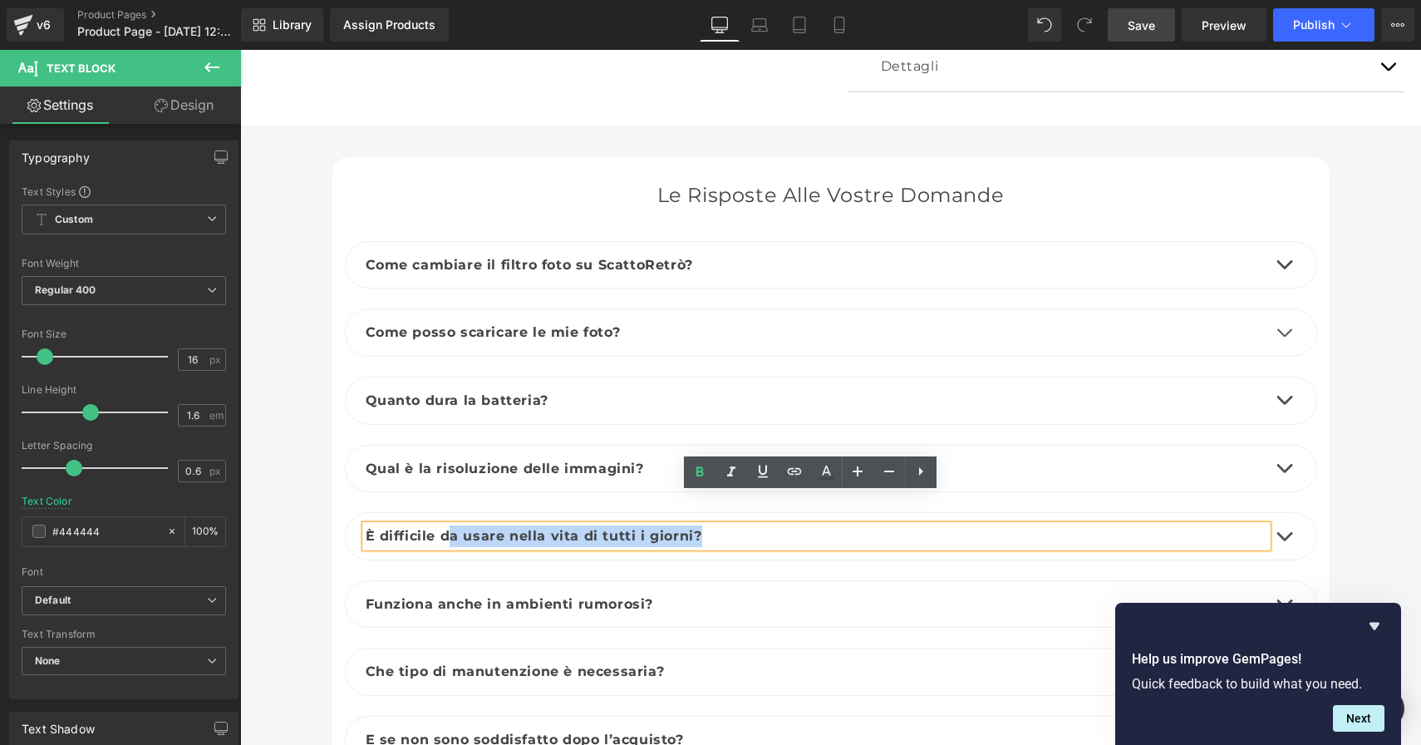
drag, startPoint x: 714, startPoint y: 505, endPoint x: 441, endPoint y: 504, distance: 272.7
click at [442, 525] on p "È difficile da usare nella vita di tutti i giorni?" at bounding box center [817, 536] width 902 height 22
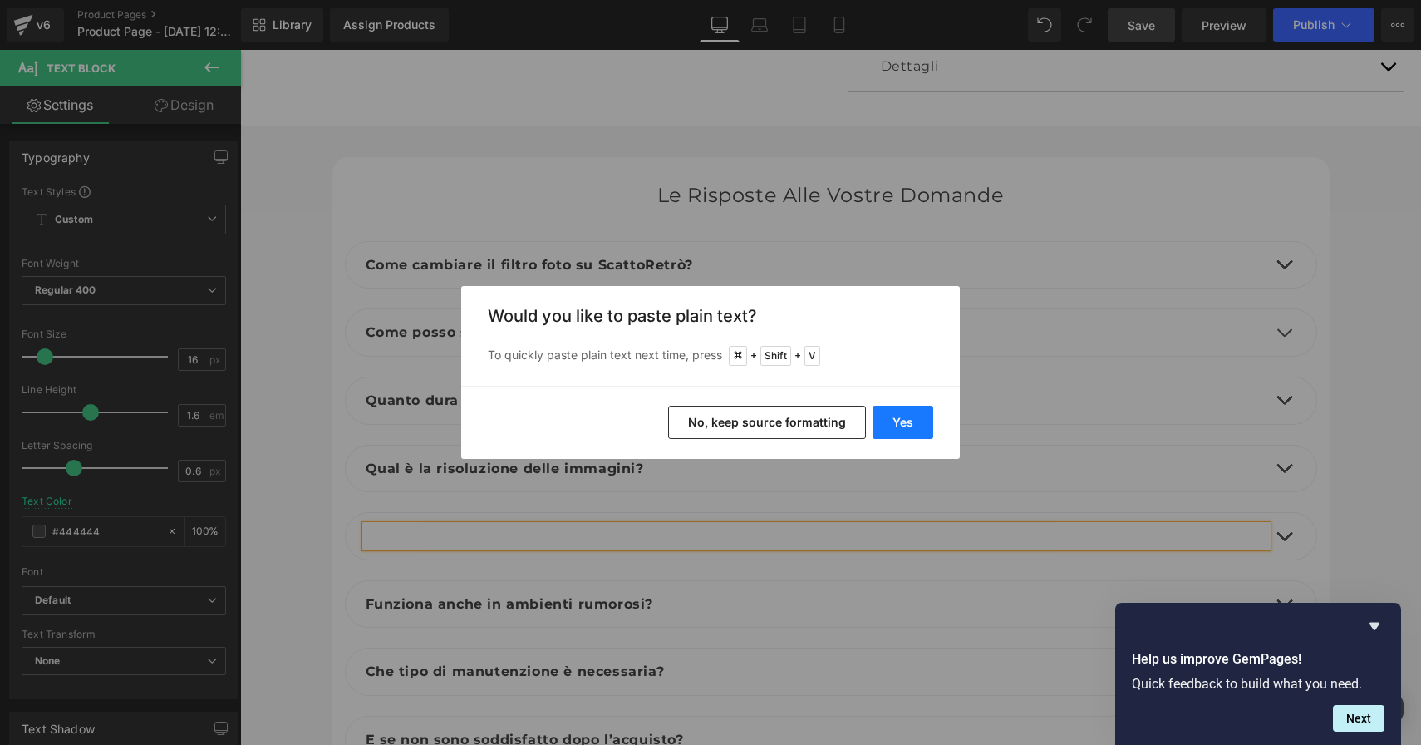
click at [915, 421] on button "Yes" at bounding box center [903, 422] width 61 height 33
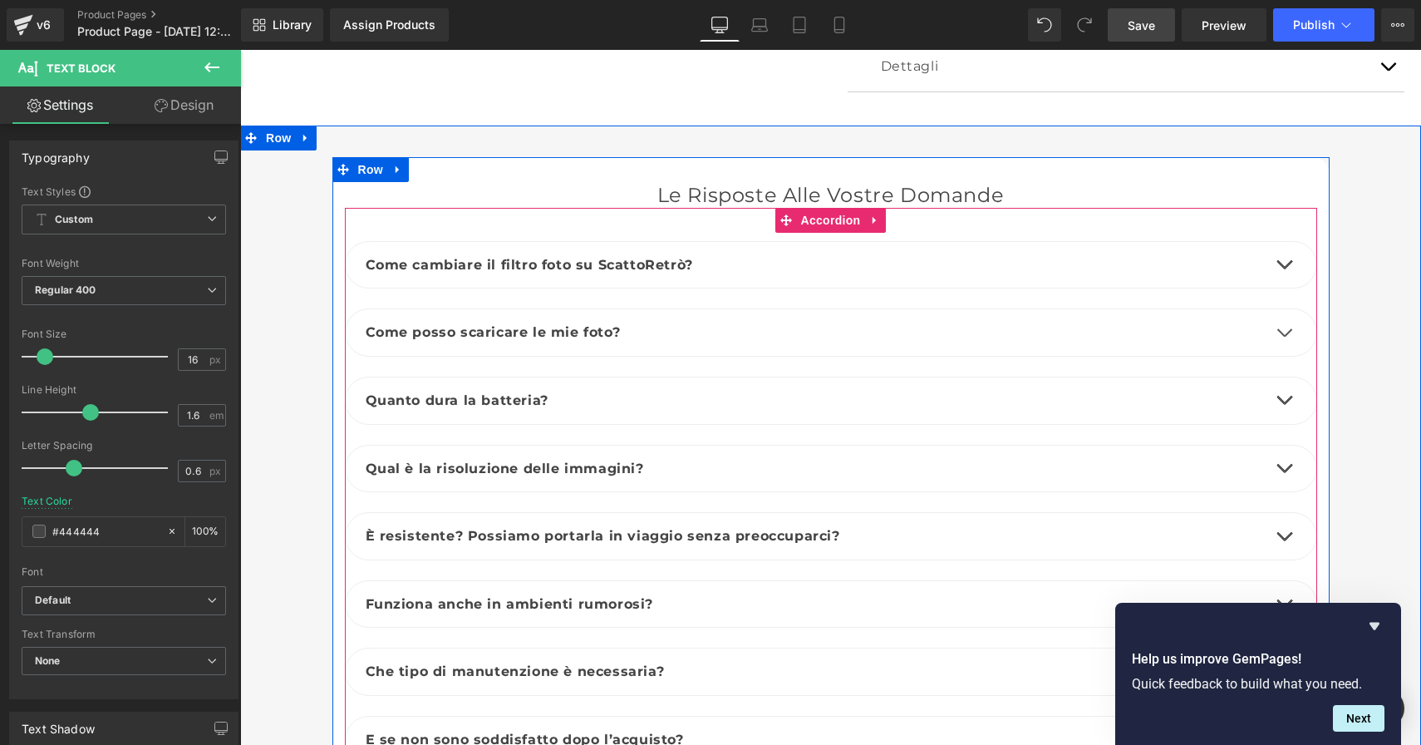
click at [1284, 540] on span "button" at bounding box center [1284, 540] width 0 height 0
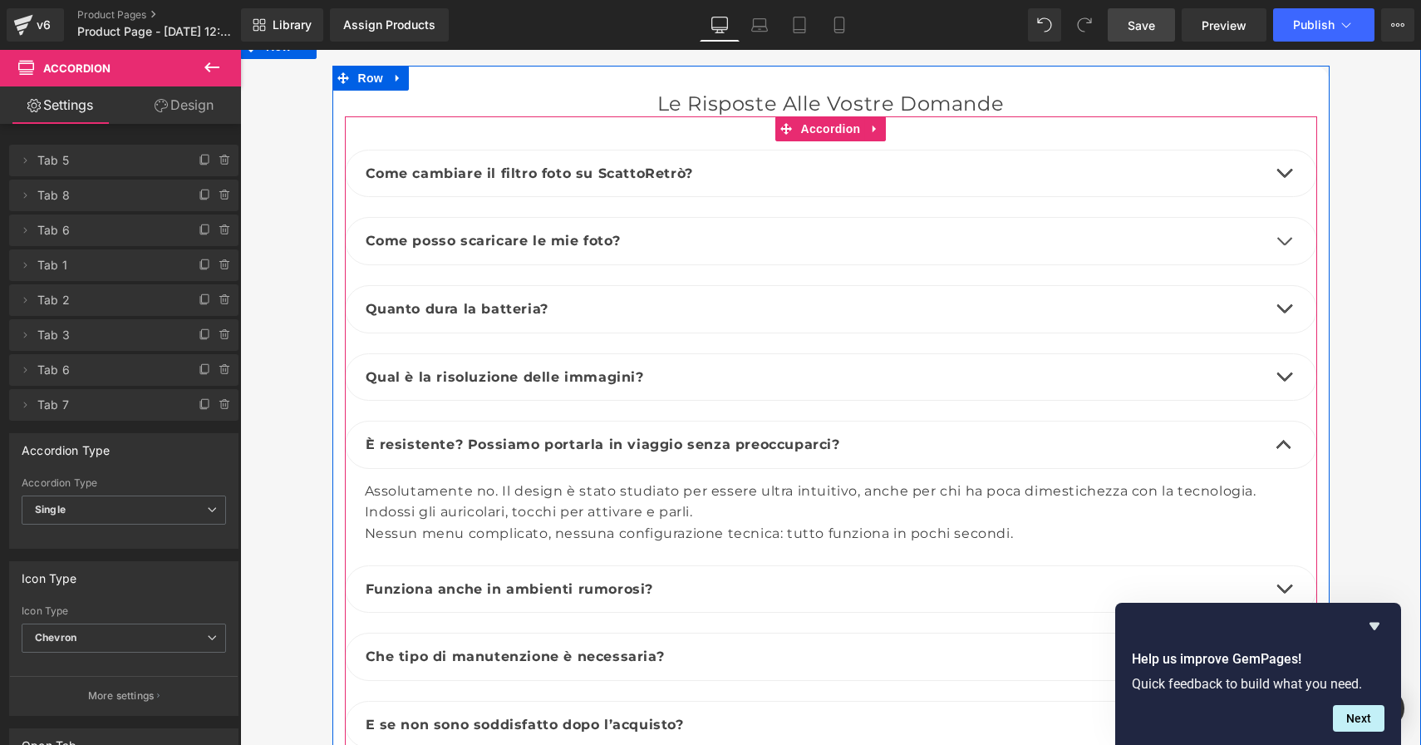
scroll to position [5789, 0]
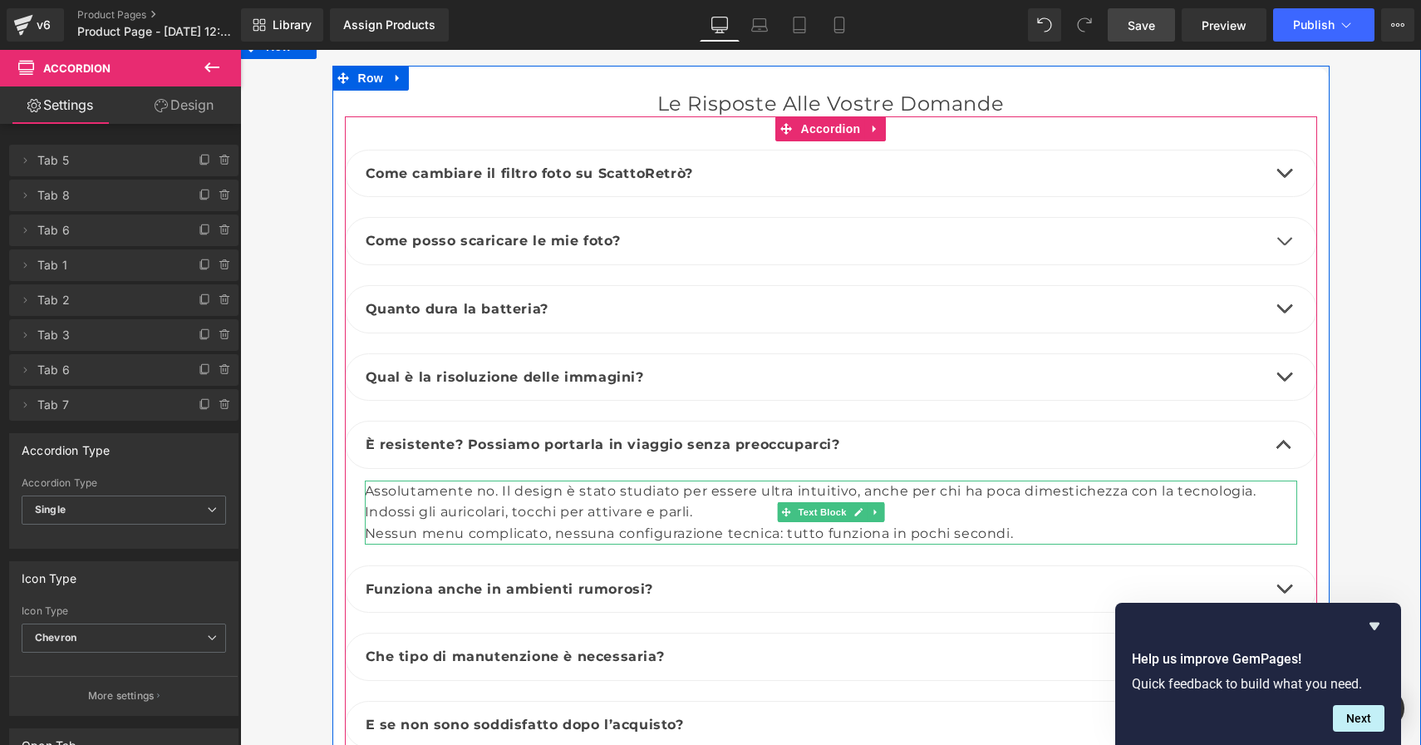
click at [1022, 523] on div "Nessun menu complicato, nessuna configurazione tecnica: tutto funziona in pochi…" at bounding box center [831, 534] width 933 height 22
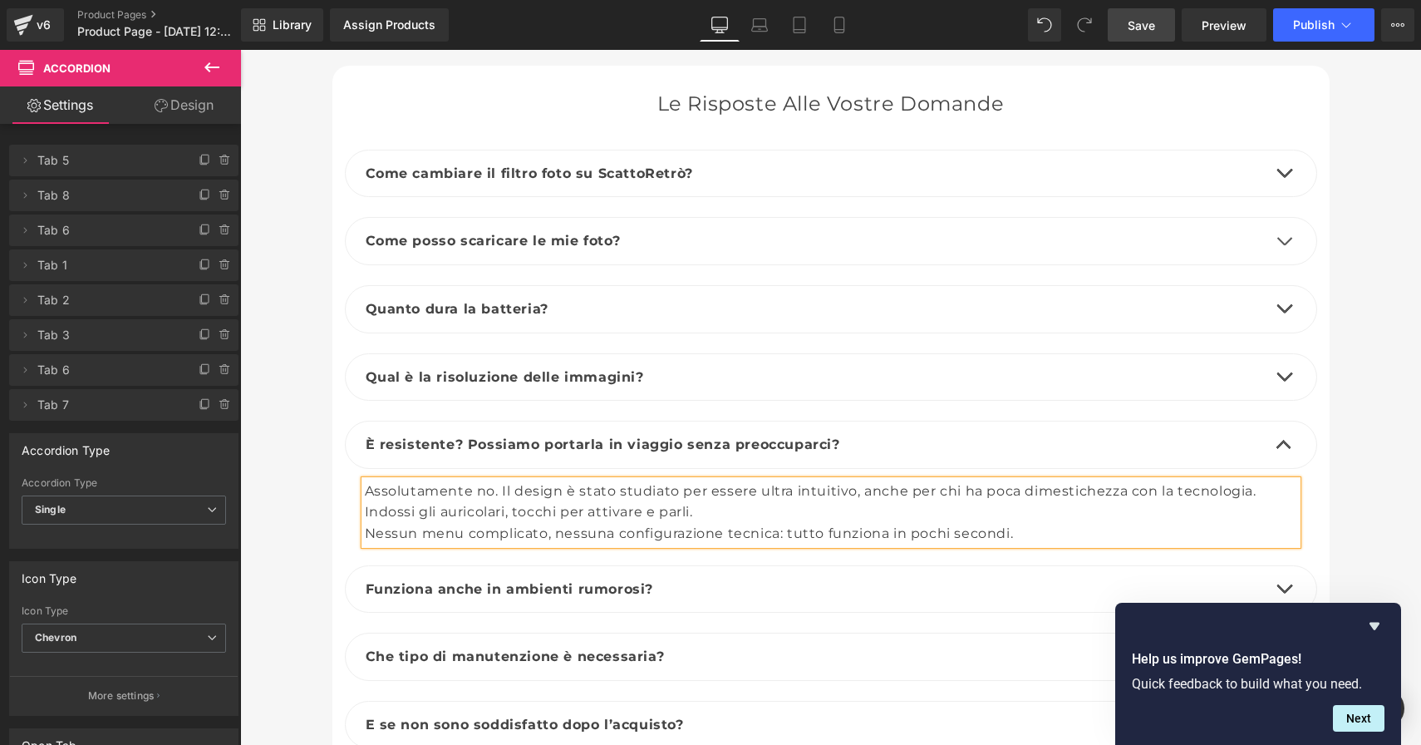
click at [1017, 523] on div "Nessun menu complicato, nessuna configurazione tecnica: tutto funziona in pochi…" at bounding box center [831, 534] width 933 height 22
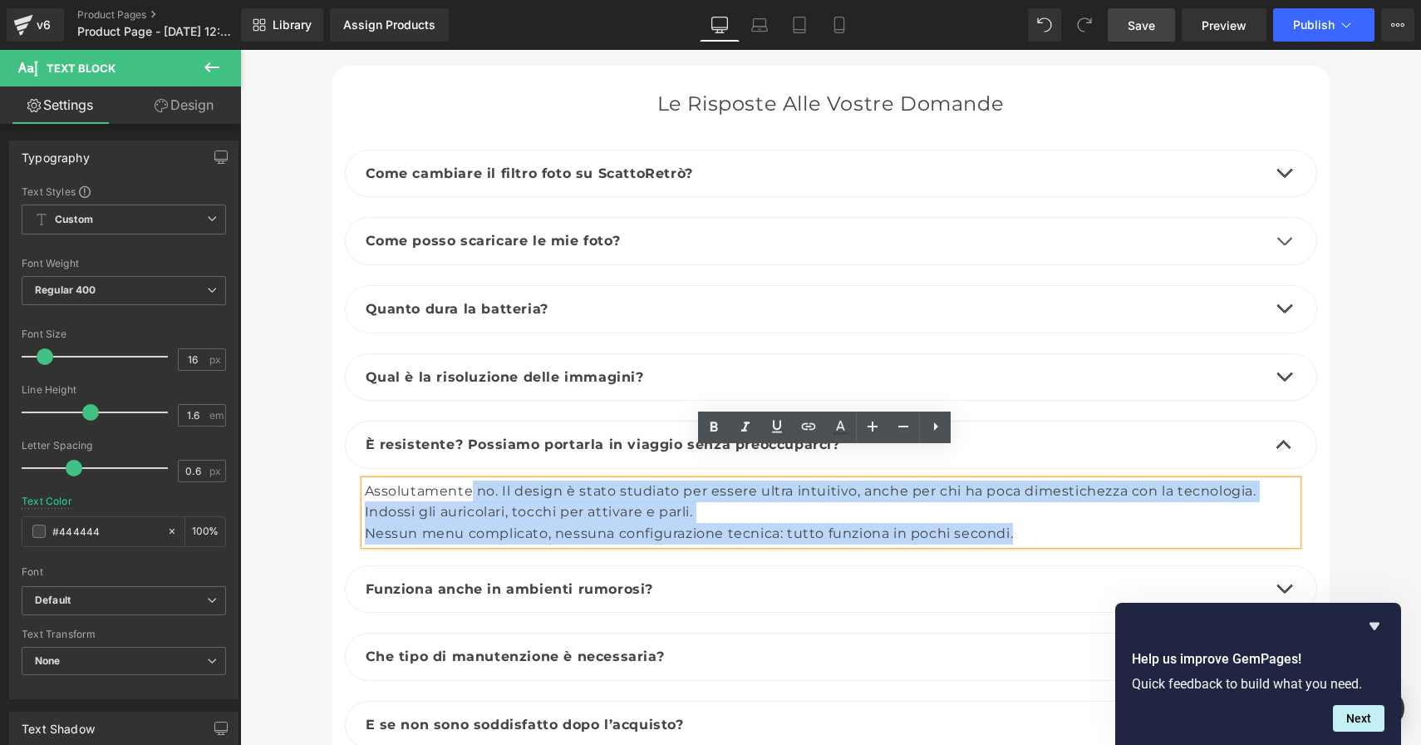
drag, startPoint x: 1017, startPoint y: 503, endPoint x: 465, endPoint y: 461, distance: 553.5
click at [465, 480] on div "Assolutamente no. Il design è stato studiato per essere ultra intuitivo, anche …" at bounding box center [831, 512] width 933 height 64
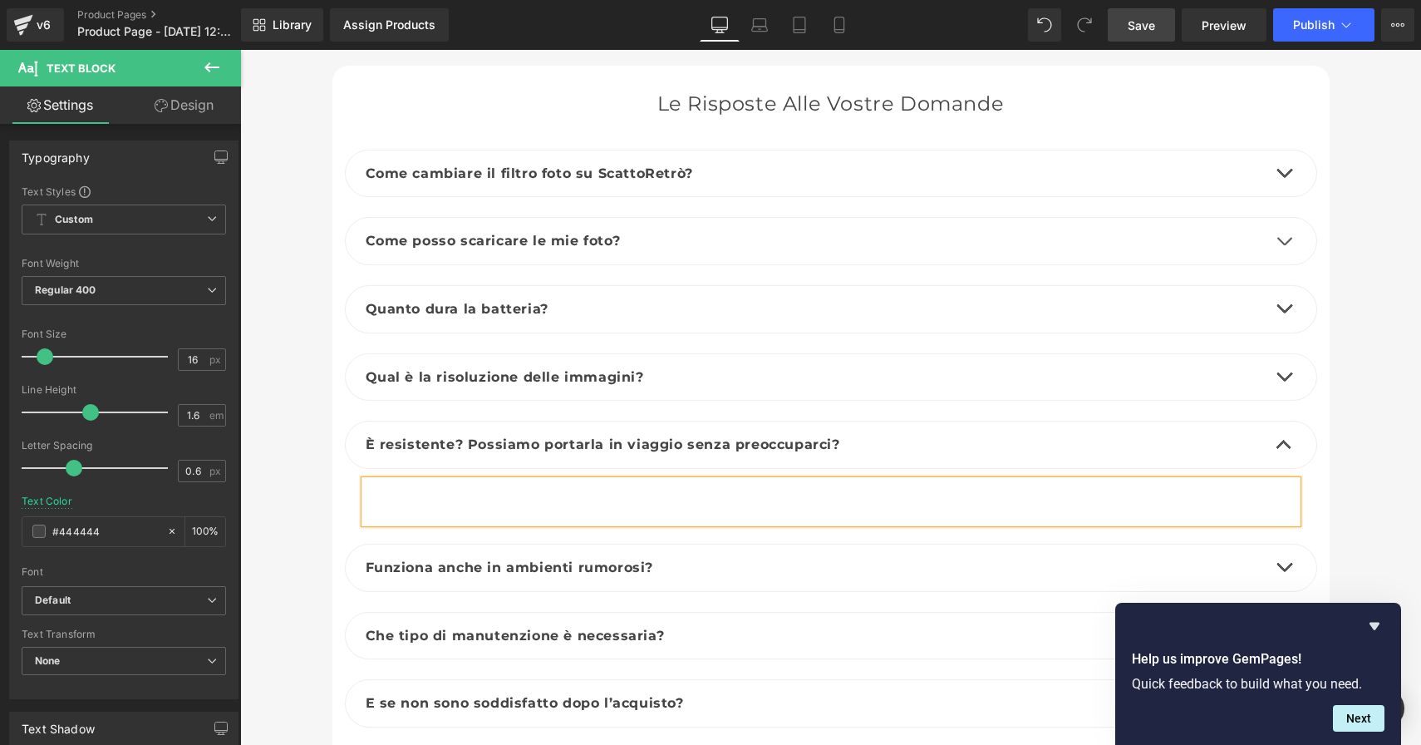
click at [499, 480] on div at bounding box center [831, 501] width 933 height 42
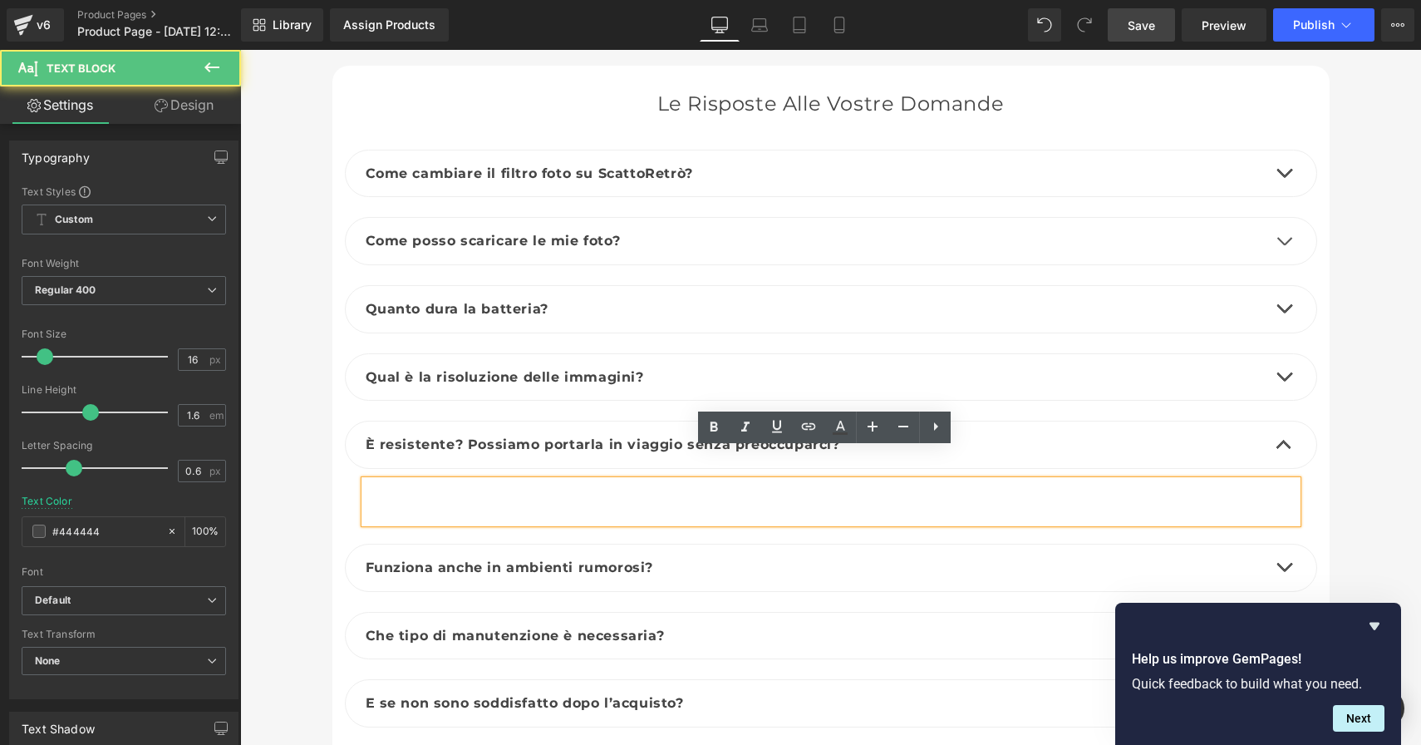
click at [633, 480] on div at bounding box center [831, 501] width 933 height 42
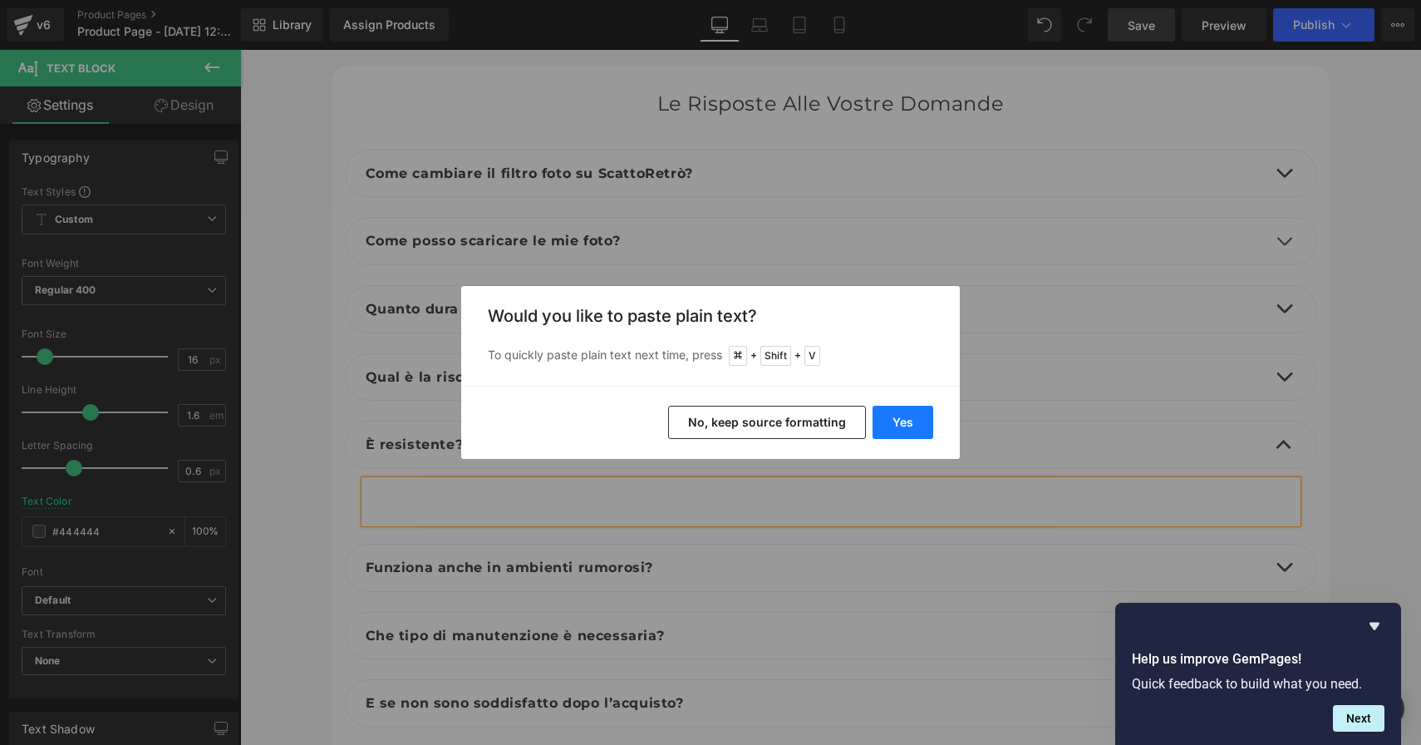
click at [908, 418] on button "Yes" at bounding box center [903, 422] width 61 height 33
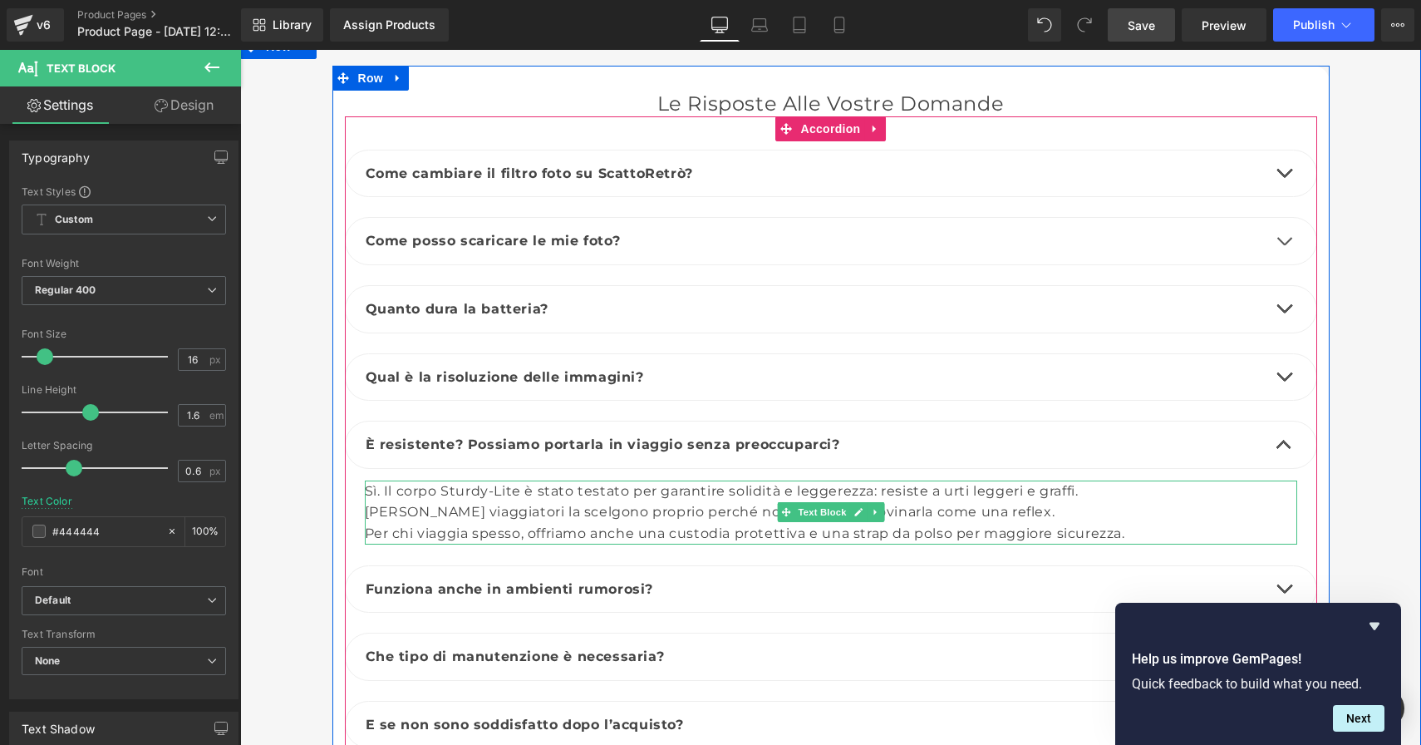
click at [490, 480] on div "Sì. Il corpo Sturdy-Lite è stato testato per garantire solidità e leggerezza: r…" at bounding box center [831, 512] width 933 height 64
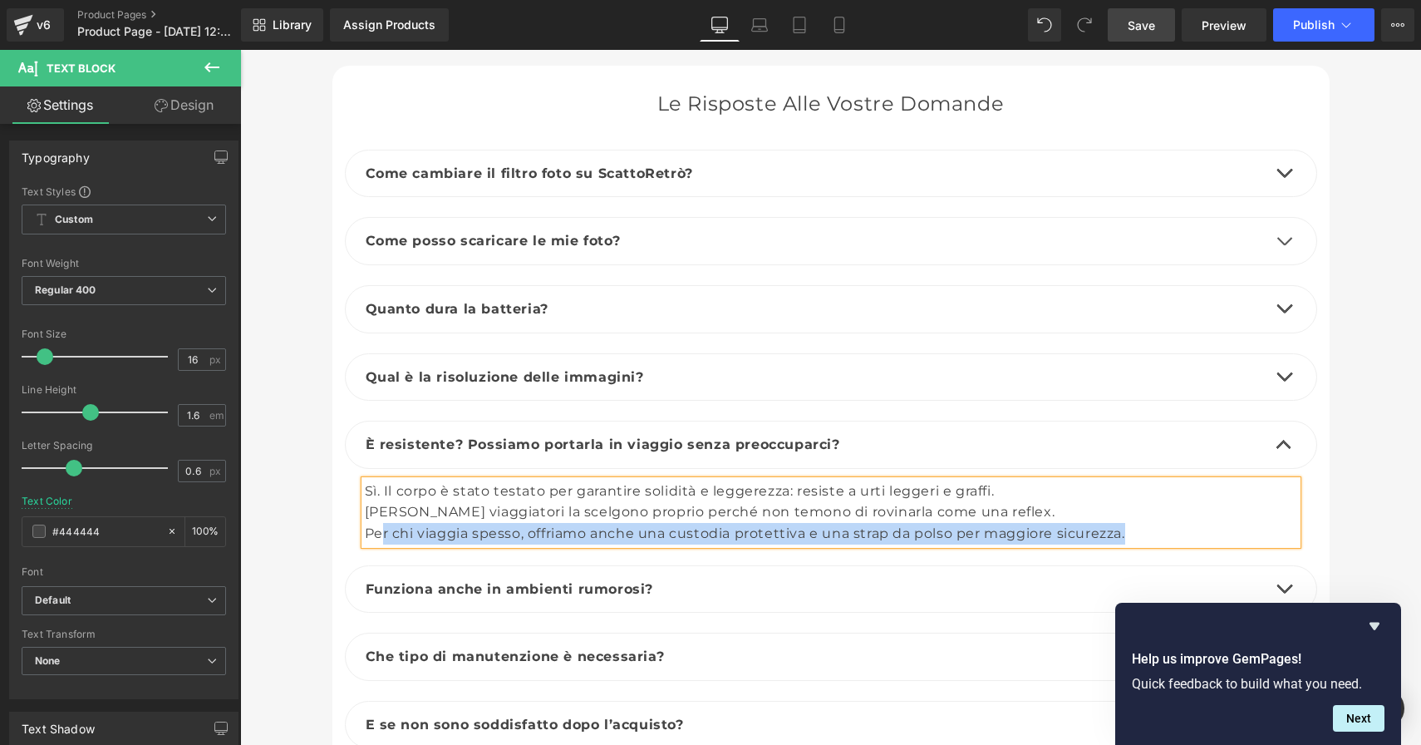
drag, startPoint x: 1143, startPoint y: 504, endPoint x: 369, endPoint y: 503, distance: 773.9
click at [373, 523] on div "Per chi viaggia spesso, offriamo anche una custodia protettiva e una strap da p…" at bounding box center [831, 534] width 933 height 22
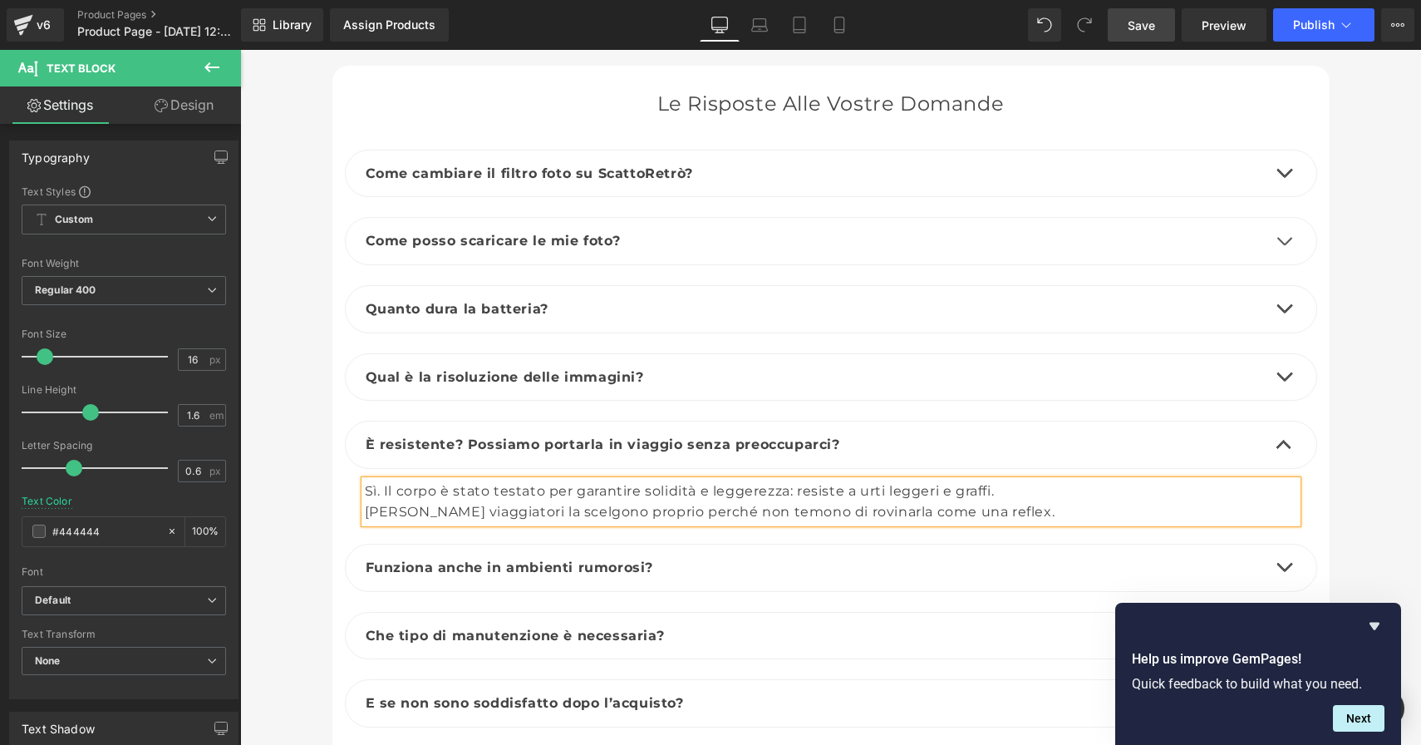
click at [1142, 32] on span "Save" at bounding box center [1141, 25] width 27 height 17
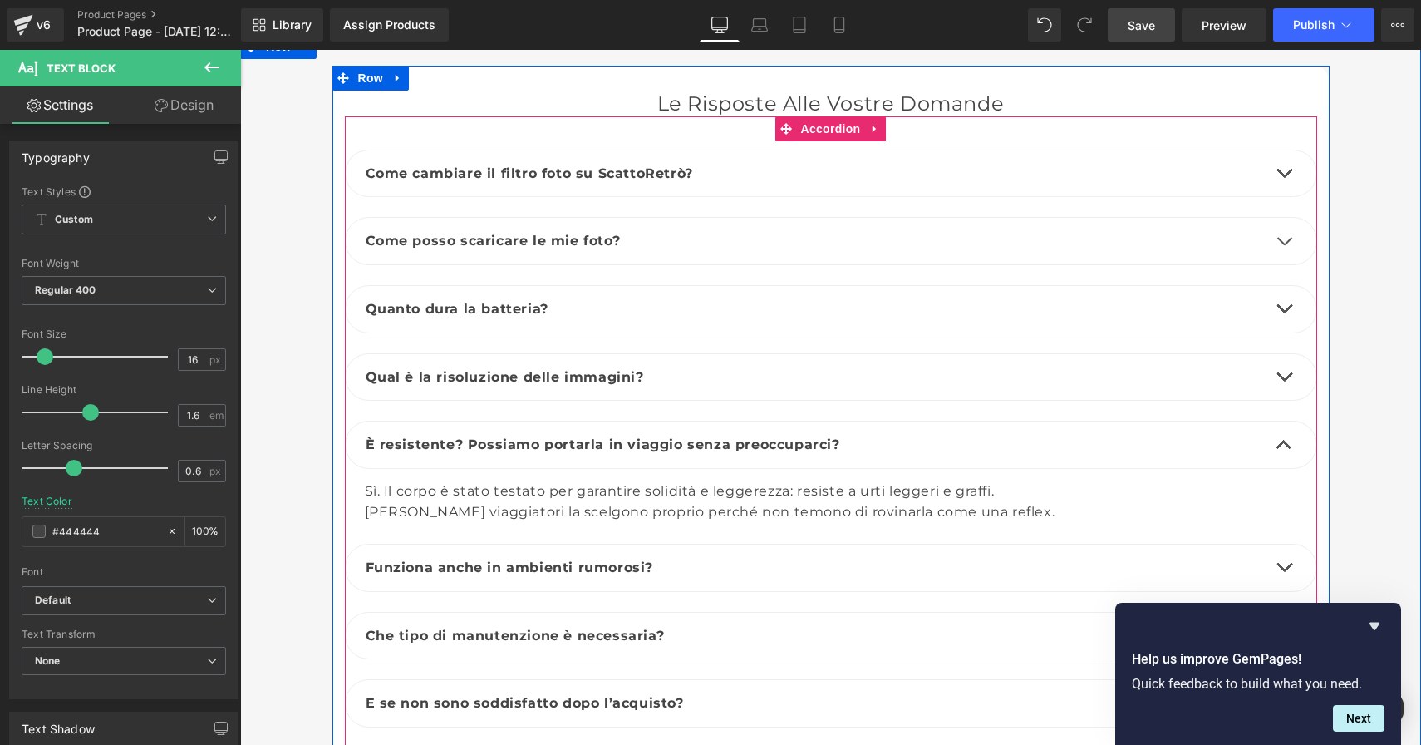
click at [1284, 449] on span "button" at bounding box center [1284, 449] width 0 height 0
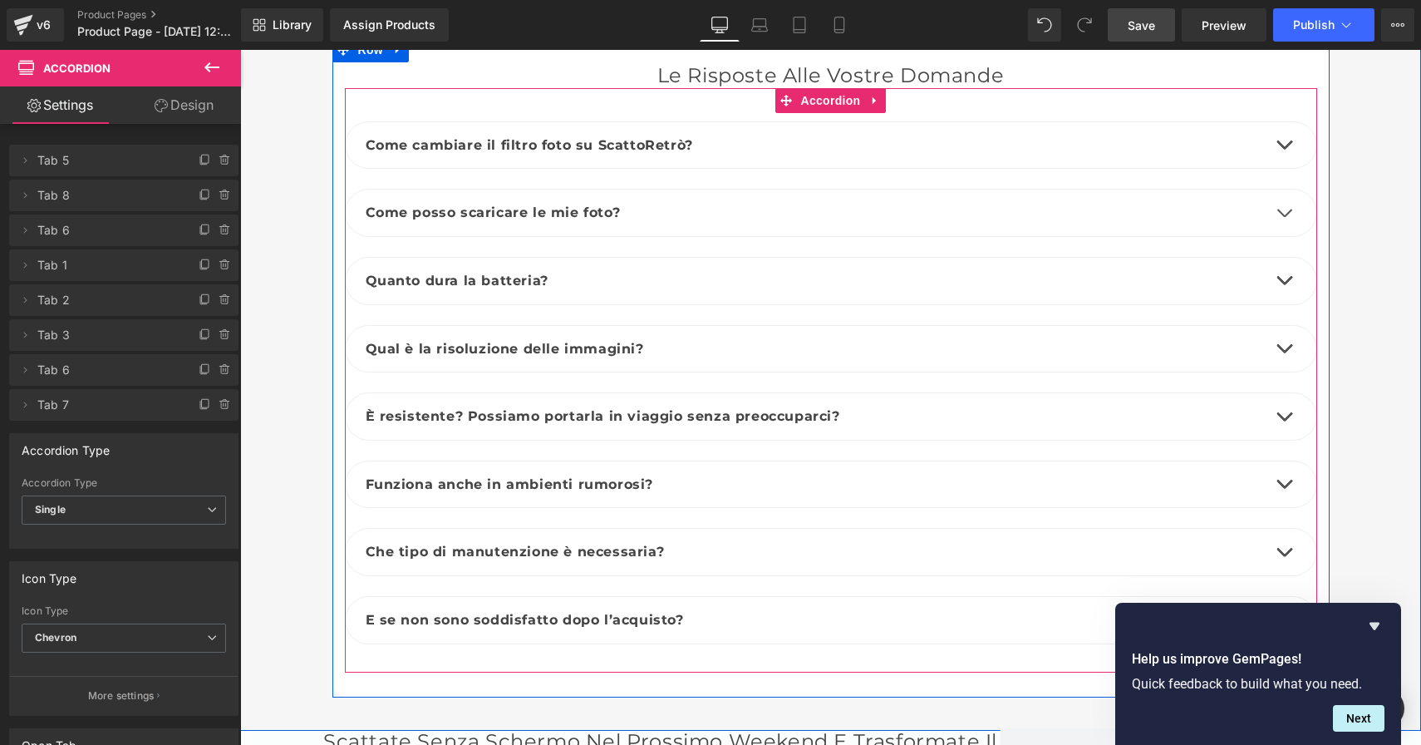
scroll to position [5820, 0]
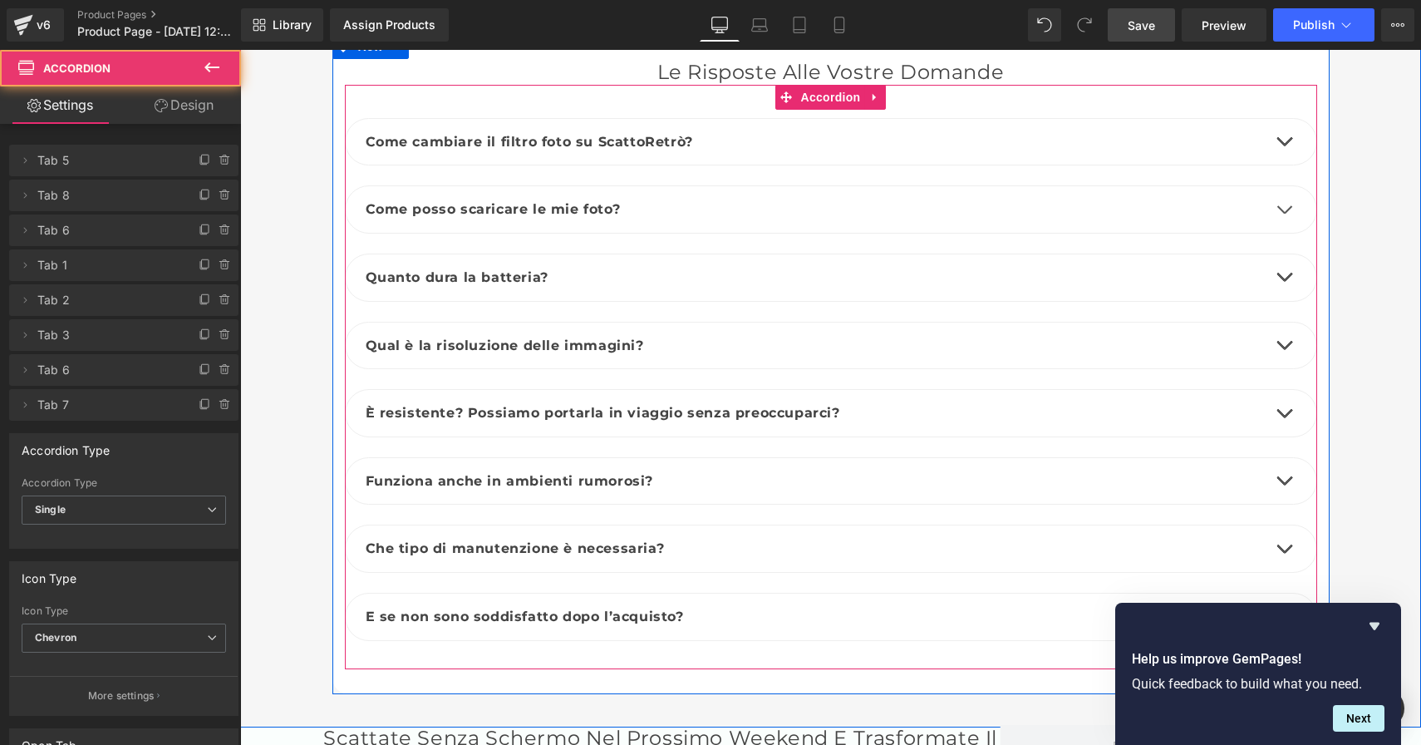
click at [1284, 485] on span "button" at bounding box center [1284, 485] width 0 height 0
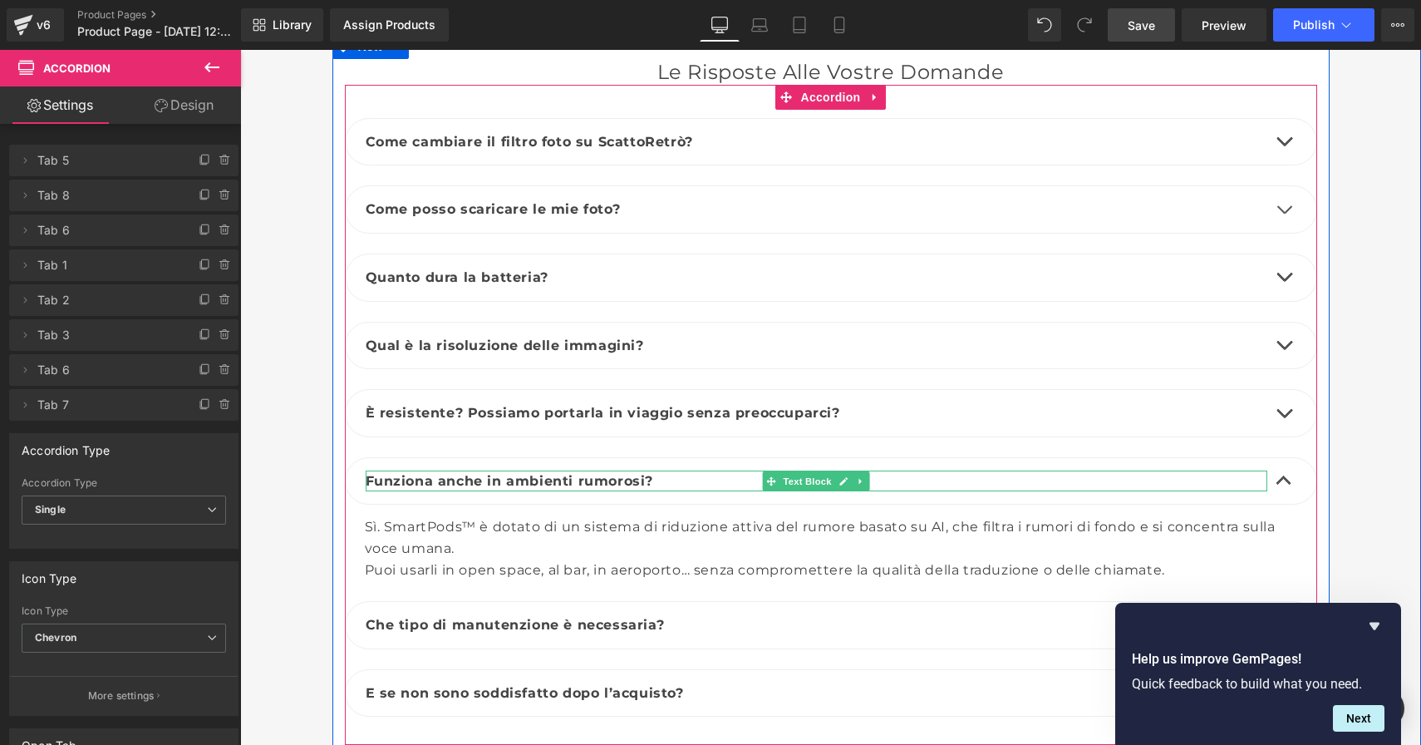
click at [663, 470] on p "Funziona anche in ambienti rumorosi?" at bounding box center [817, 481] width 902 height 22
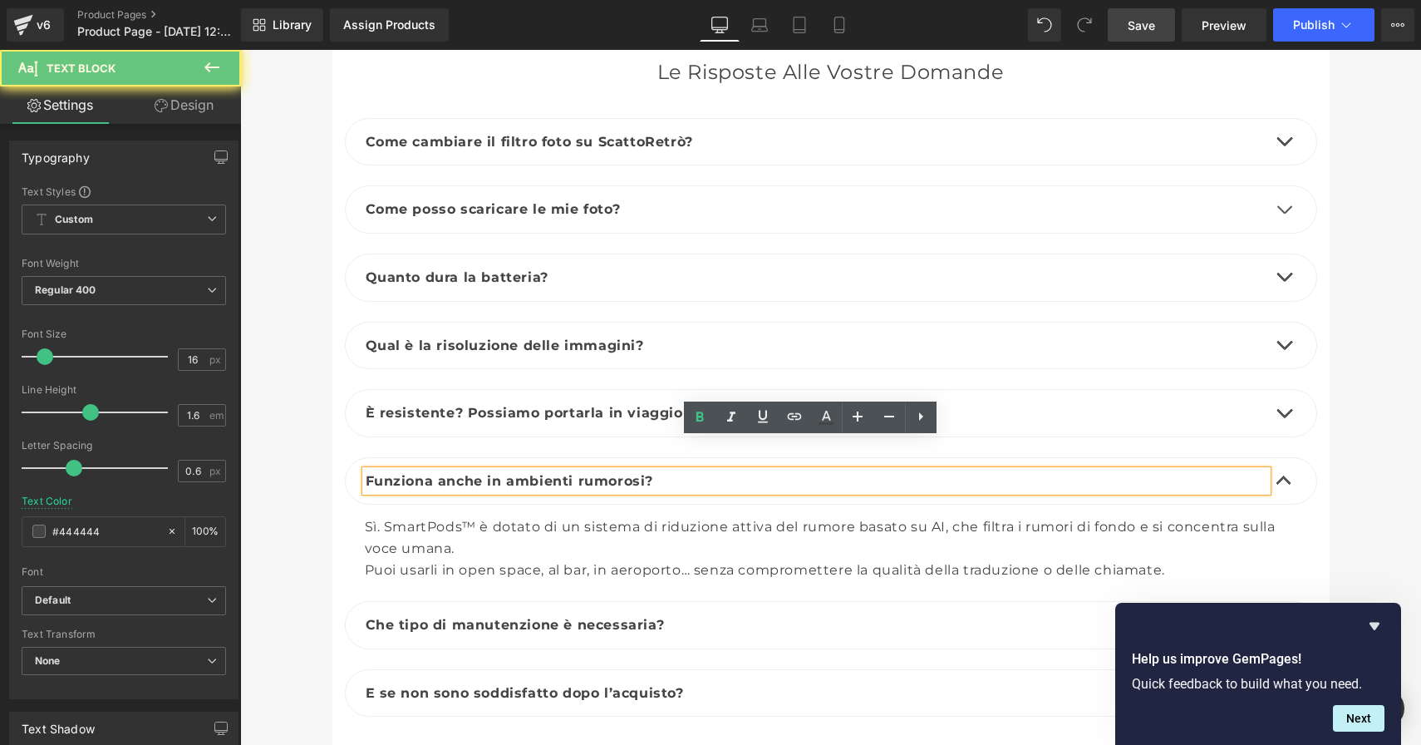
click at [658, 470] on p "Funziona anche in ambienti rumorosi?" at bounding box center [817, 481] width 902 height 22
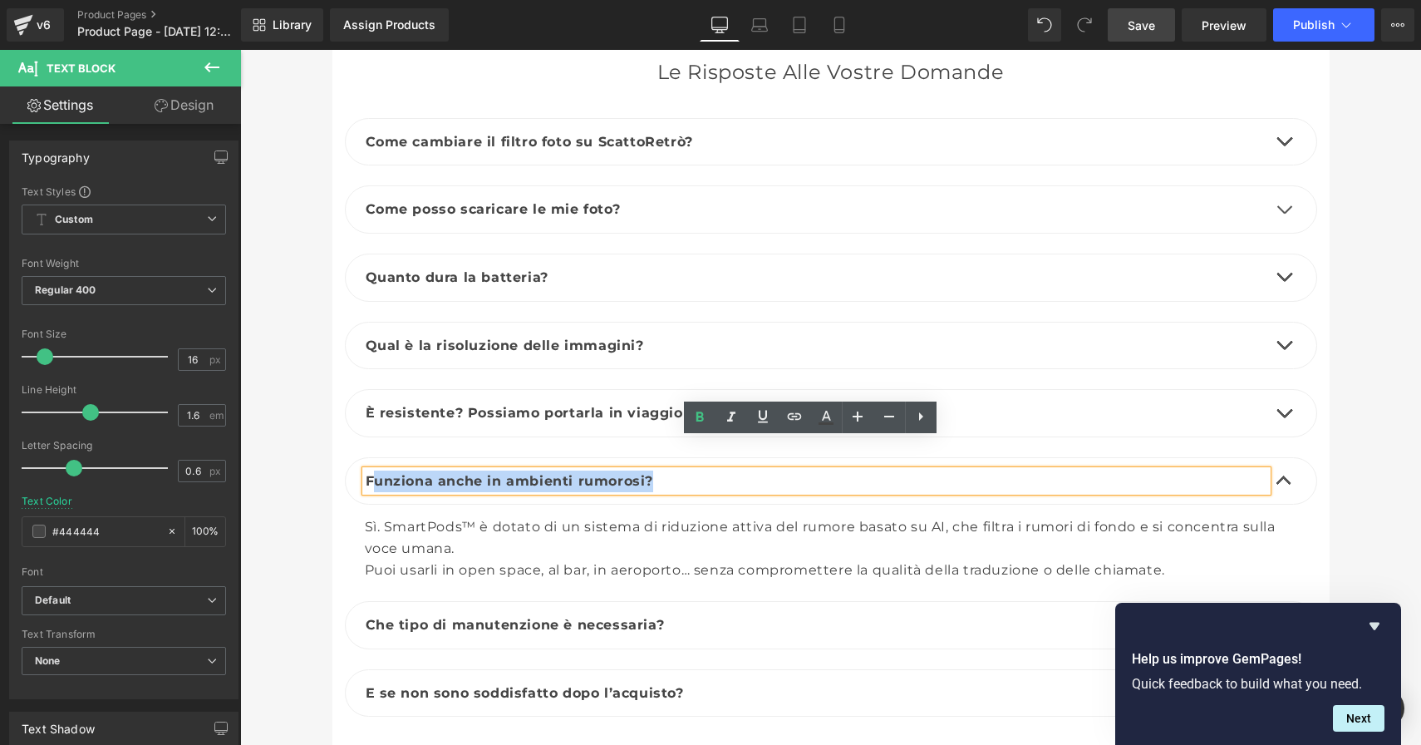
drag, startPoint x: 658, startPoint y: 450, endPoint x: 366, endPoint y: 443, distance: 292.7
click at [367, 470] on p "Funziona anche in ambienti rumorosi?" at bounding box center [817, 481] width 902 height 22
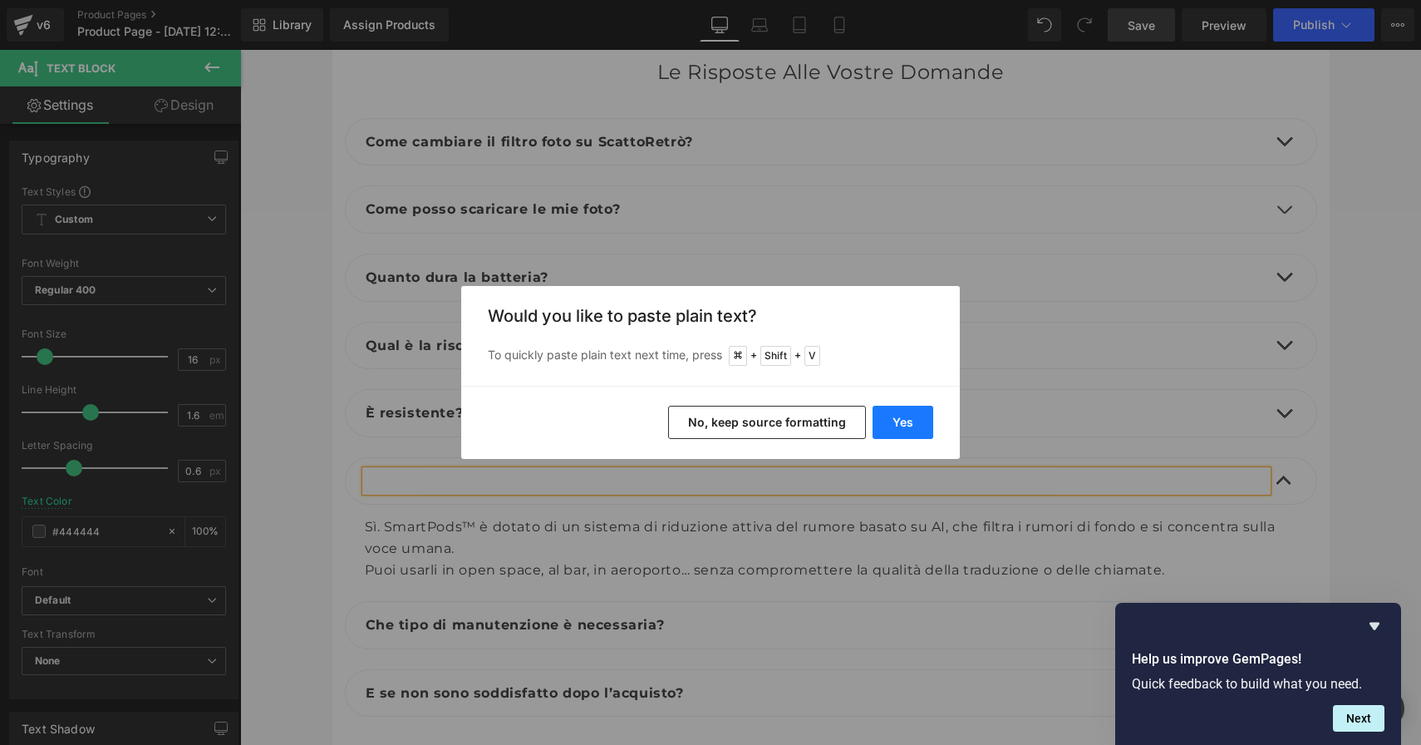
drag, startPoint x: 914, startPoint y: 424, endPoint x: 673, endPoint y: 374, distance: 245.4
click at [914, 424] on button "Yes" at bounding box center [903, 422] width 61 height 33
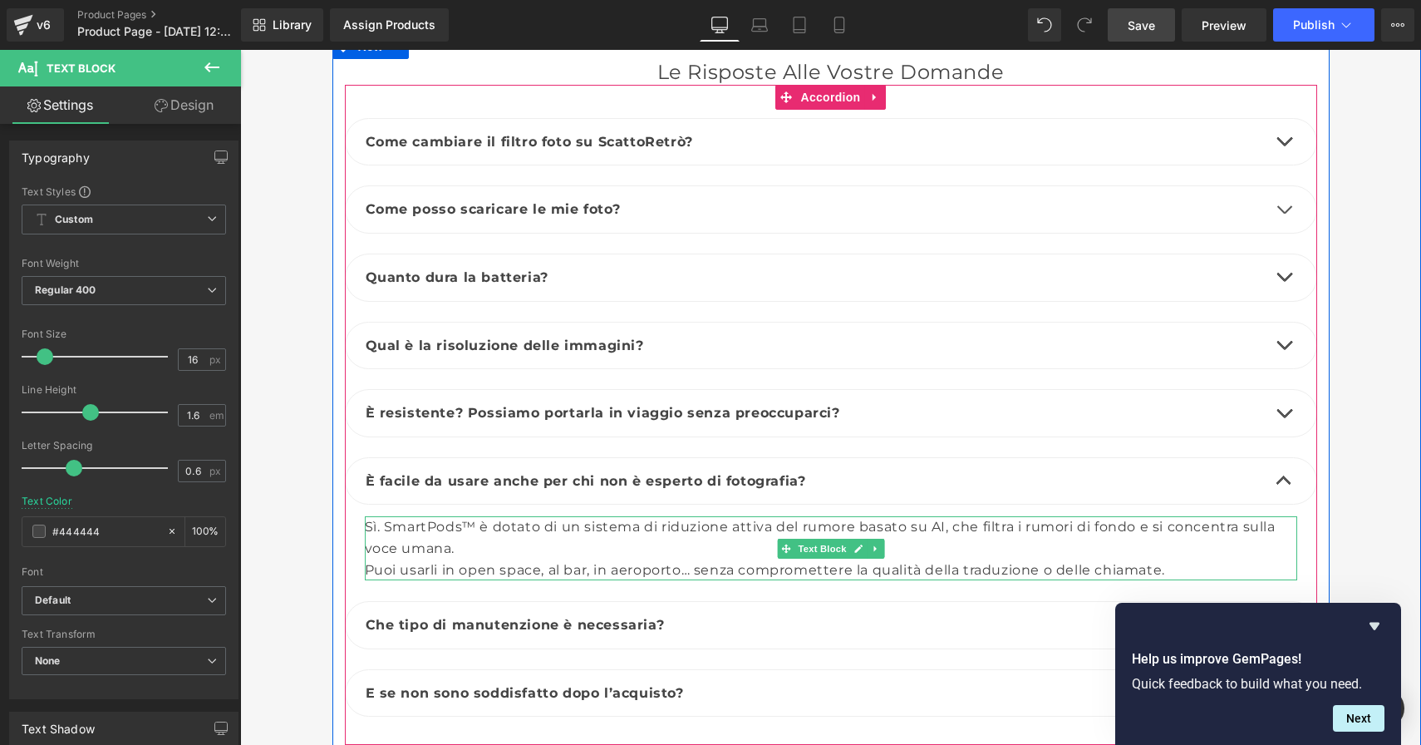
click at [1227, 559] on div "Puoi usarli in open space, al bar, in aeroporto… senza compromettere la qualità…" at bounding box center [831, 570] width 933 height 22
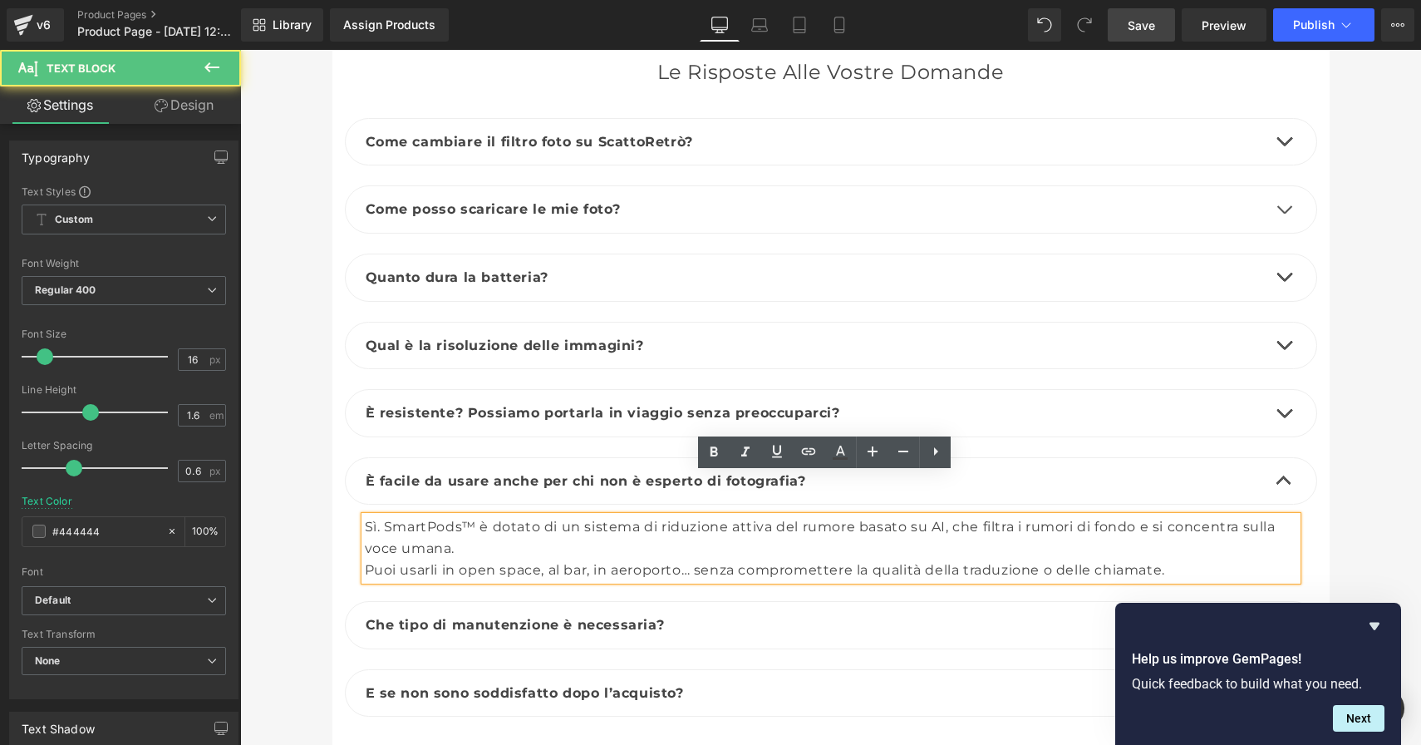
scroll to position [5853, 0]
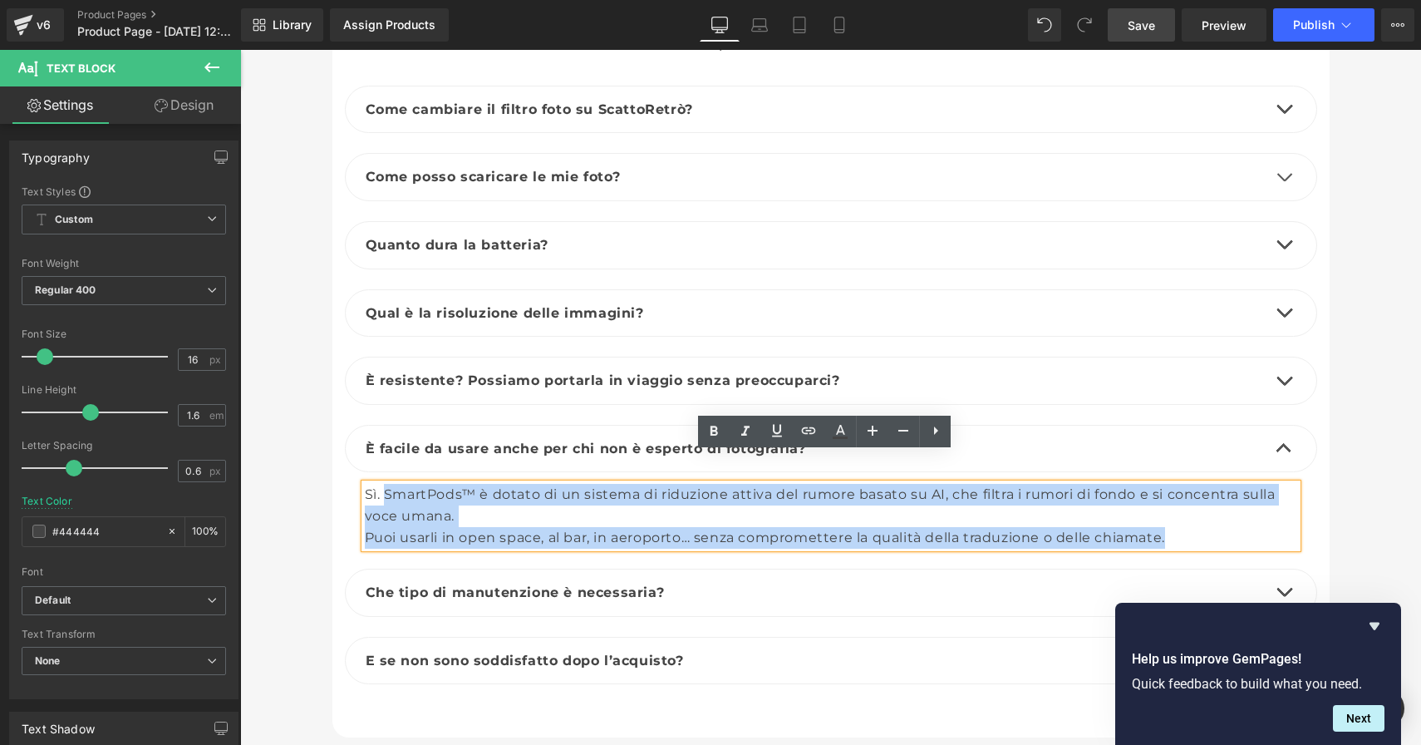
drag, startPoint x: 1214, startPoint y: 509, endPoint x: 376, endPoint y: 460, distance: 839.3
click at [381, 484] on div "Sì. SmartPods™ è dotato di un sistema di riduzione attiva del rumore basato su …" at bounding box center [831, 516] width 933 height 64
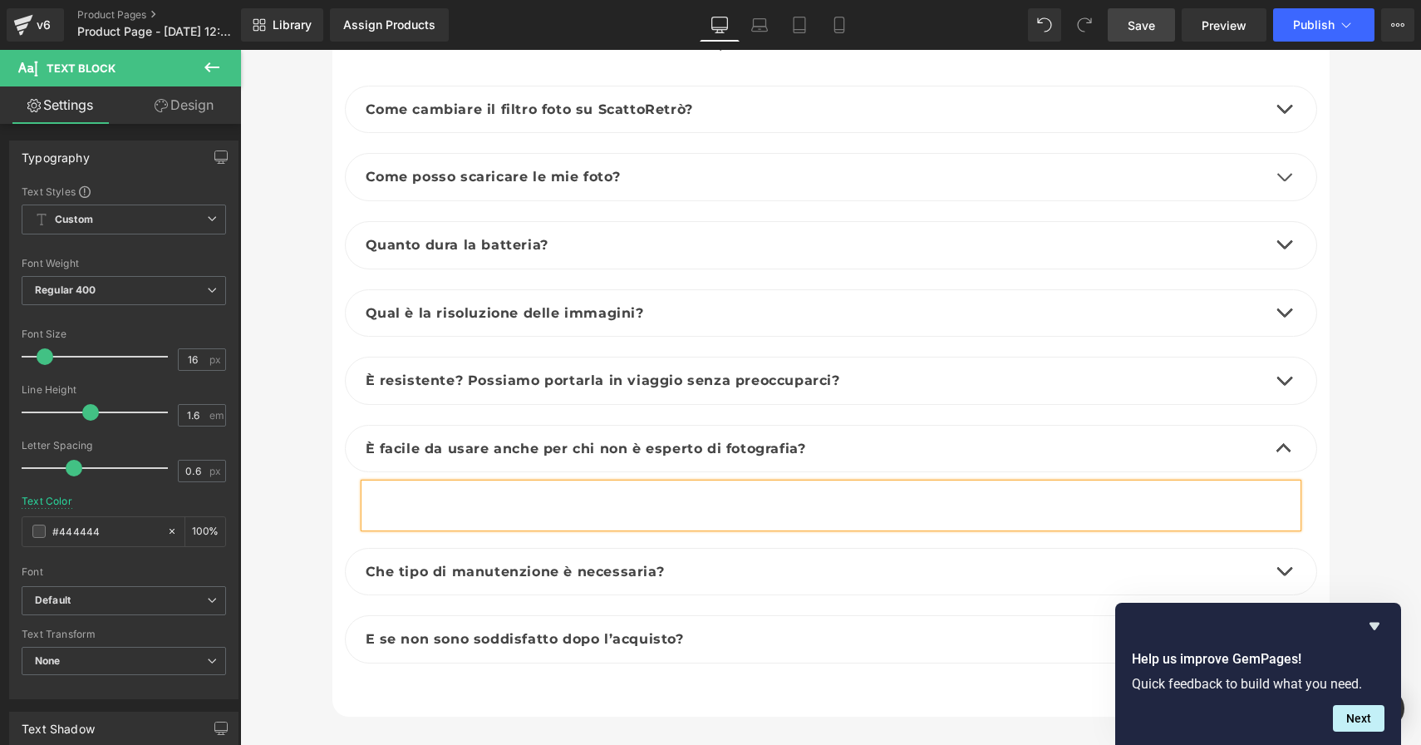
click at [472, 484] on div at bounding box center [831, 505] width 933 height 42
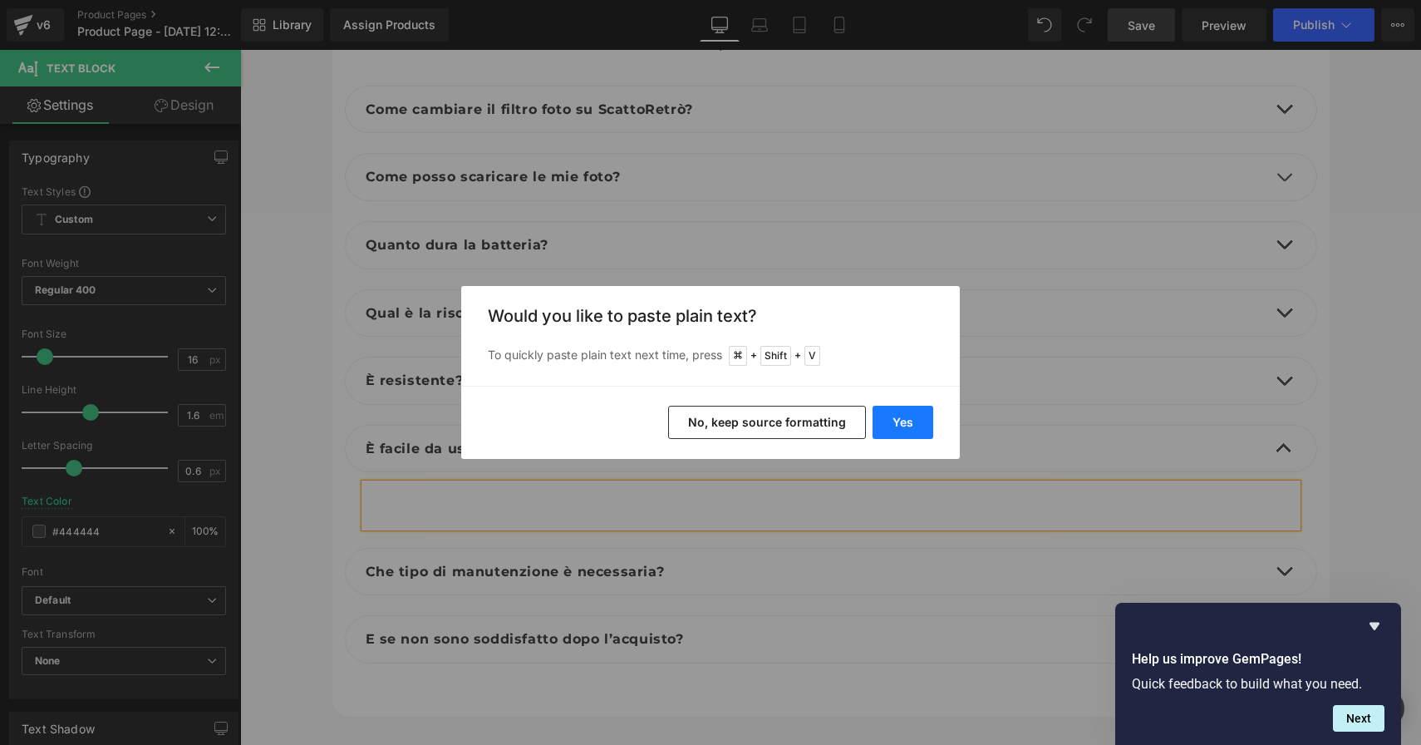
click at [897, 424] on button "Yes" at bounding box center [903, 422] width 61 height 33
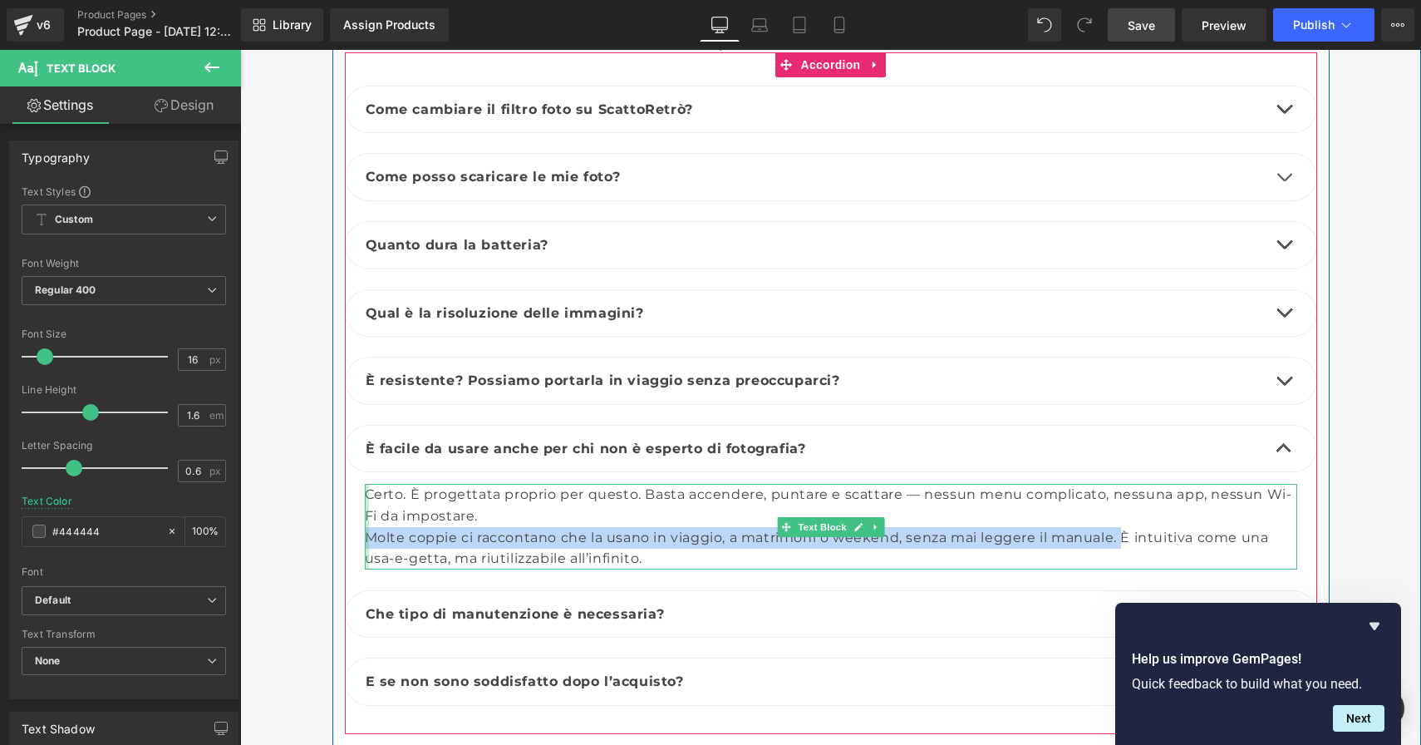
drag, startPoint x: 1118, startPoint y: 510, endPoint x: 358, endPoint y: 504, distance: 759.8
click at [365, 504] on div "Certo. È progettata proprio per questo. Basta accendere, puntare e scattare — n…" at bounding box center [831, 526] width 933 height 85
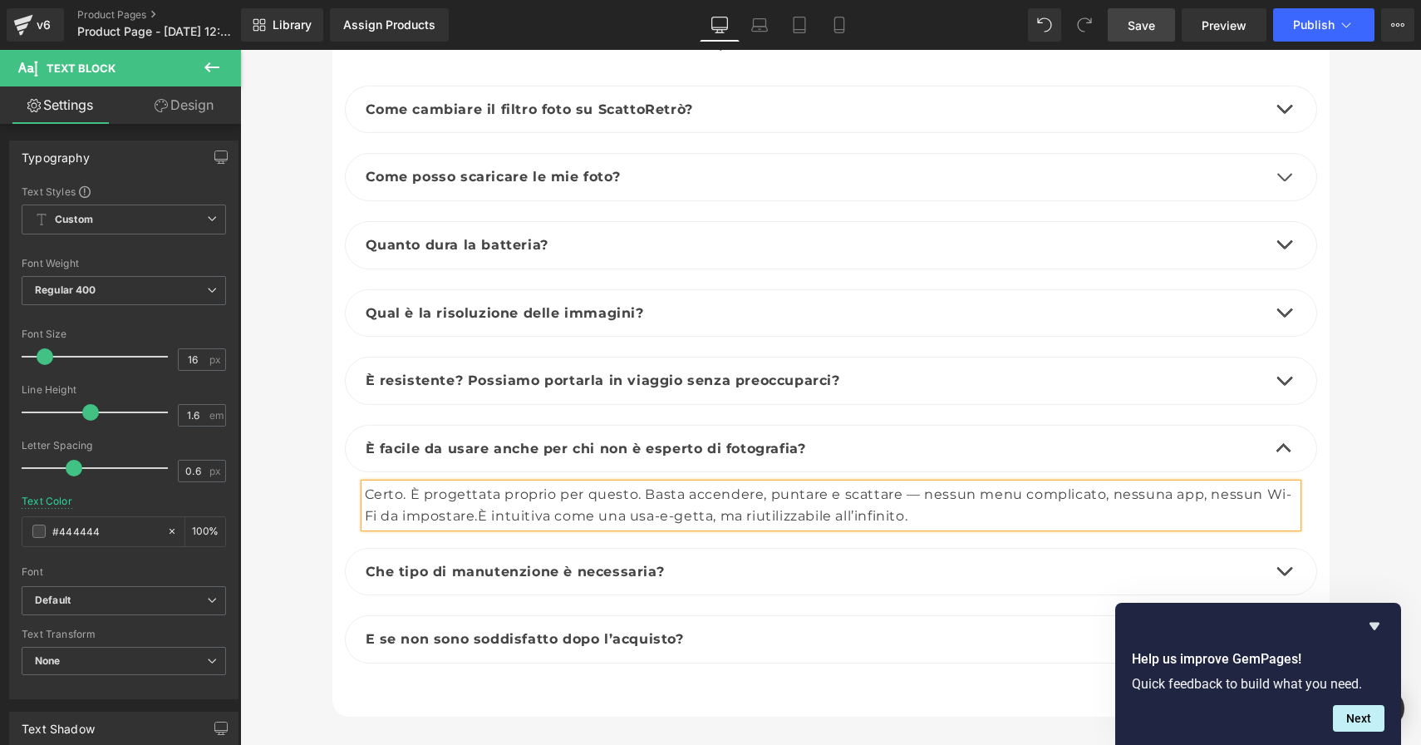
click at [1132, 26] on span "Save" at bounding box center [1141, 25] width 27 height 17
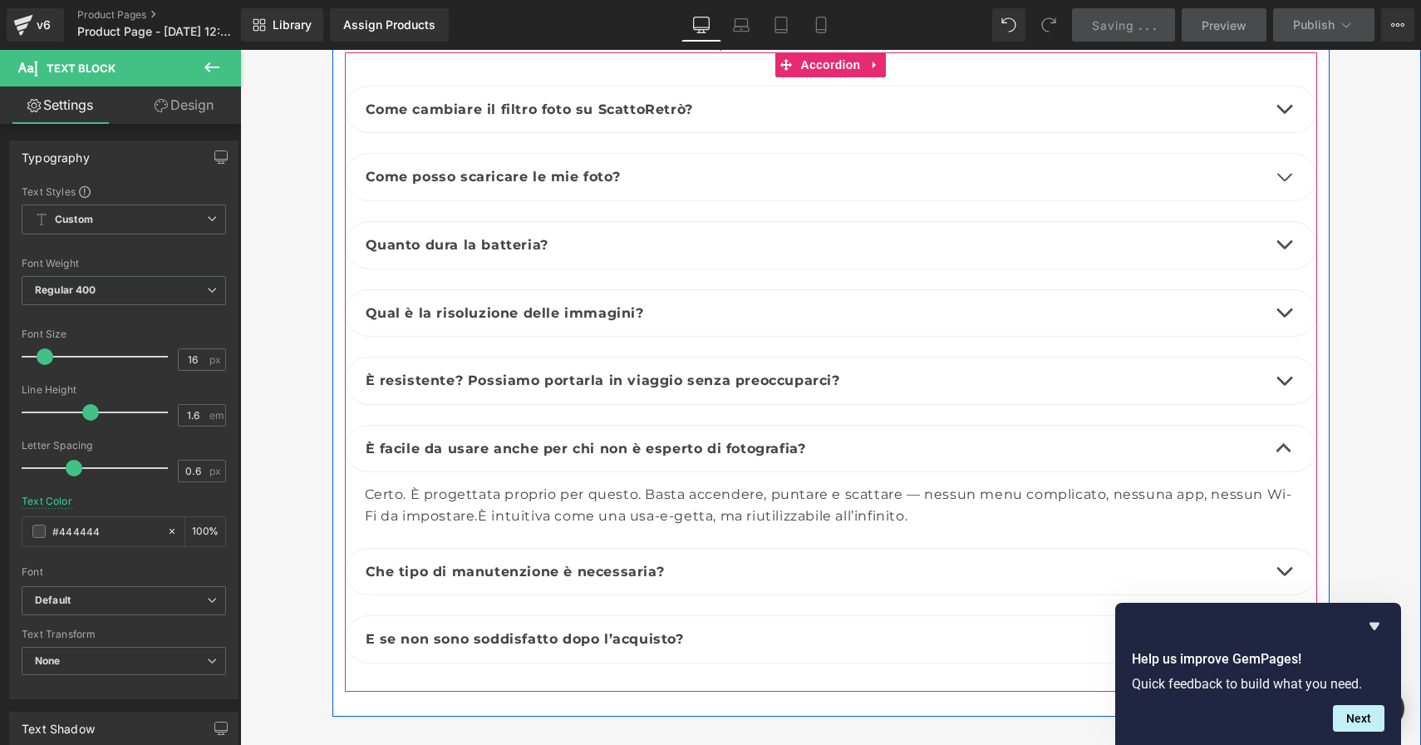
click at [1277, 549] on button "button" at bounding box center [1284, 572] width 33 height 47
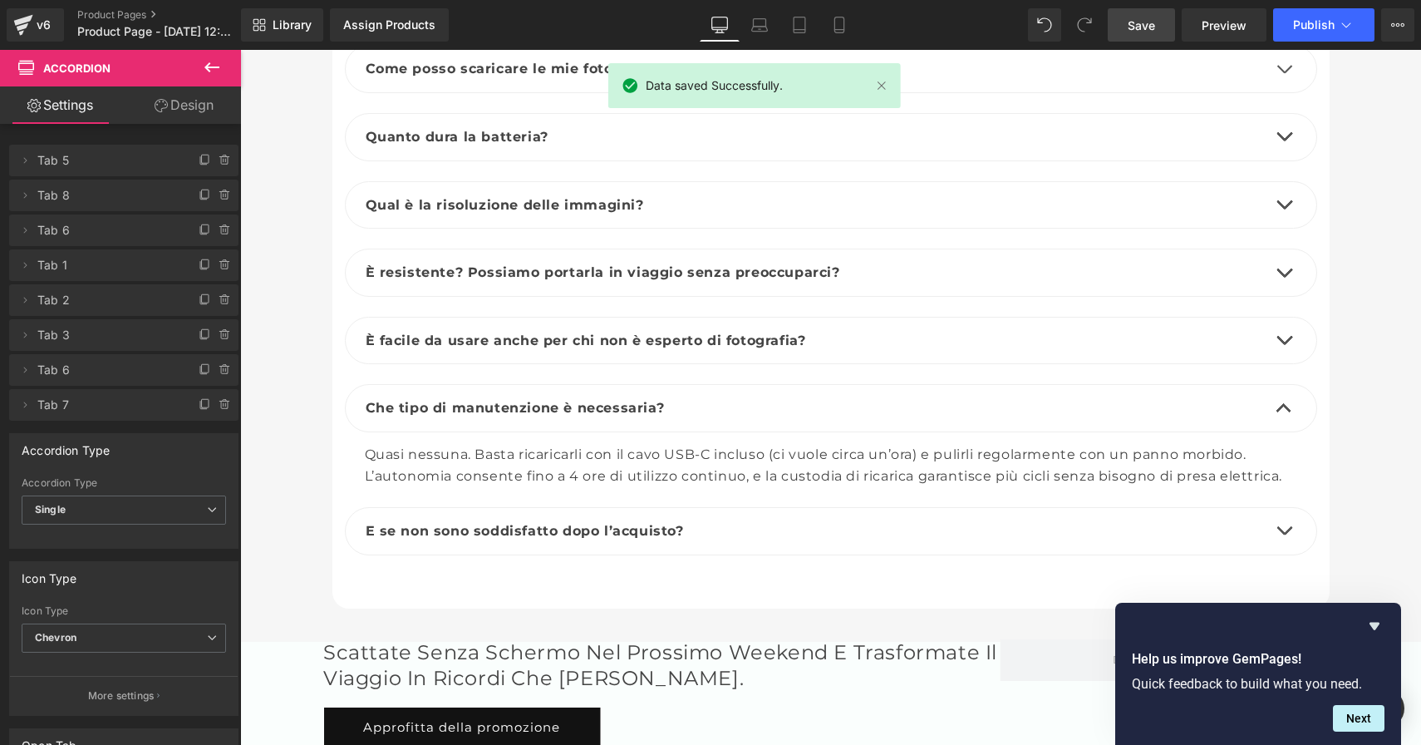
scroll to position [6026, 0]
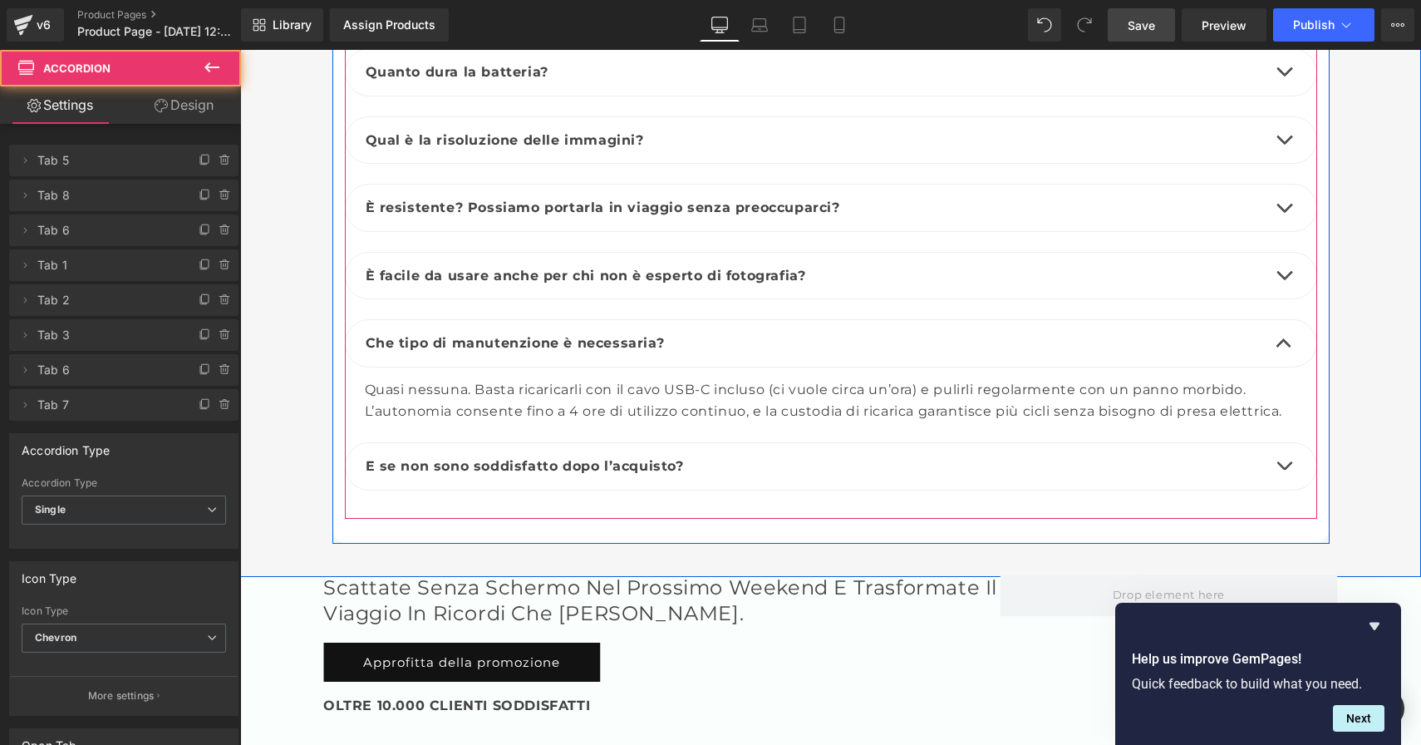
click at [1284, 470] on span "button" at bounding box center [1284, 470] width 0 height 0
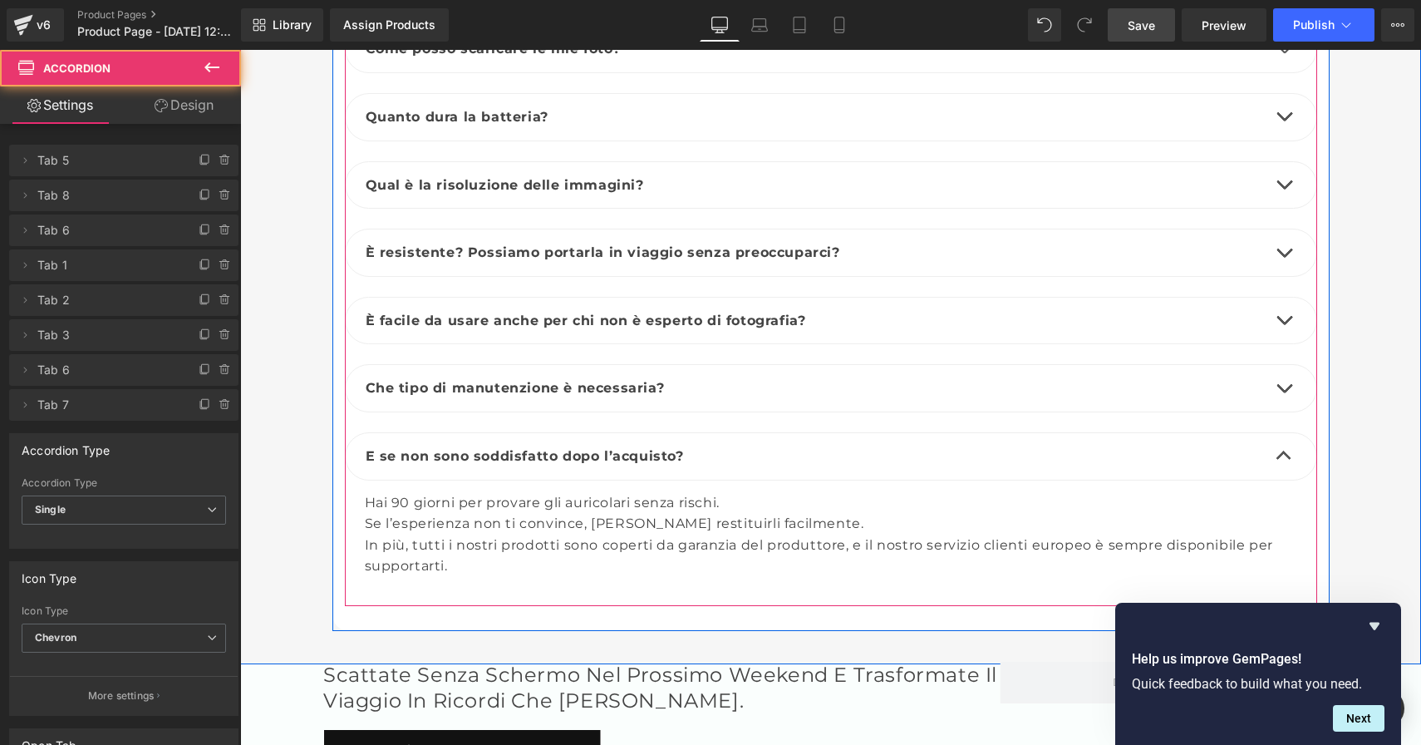
scroll to position [5971, 0]
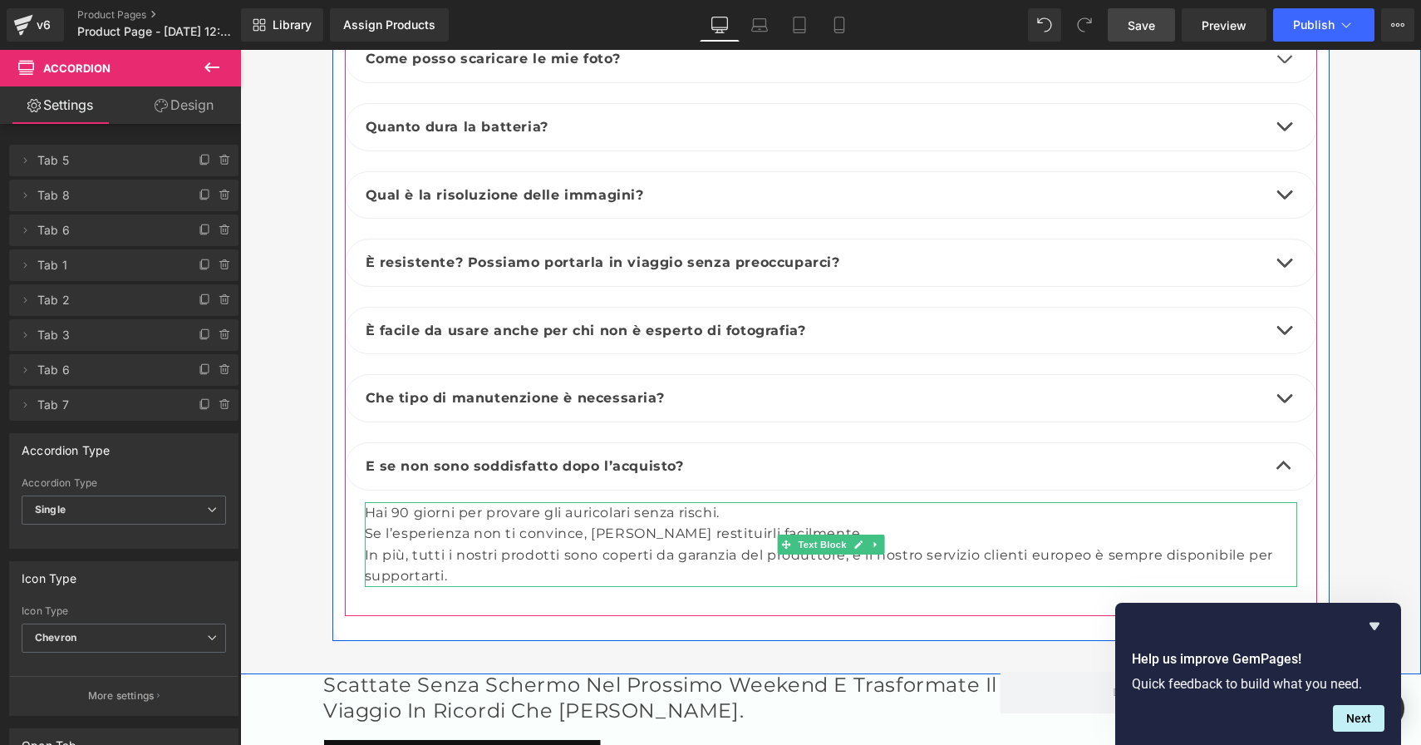
click at [599, 502] on div "Hai 90 giorni per provare gli auricolari senza rischi. Se l’esperienza non ti c…" at bounding box center [831, 544] width 933 height 85
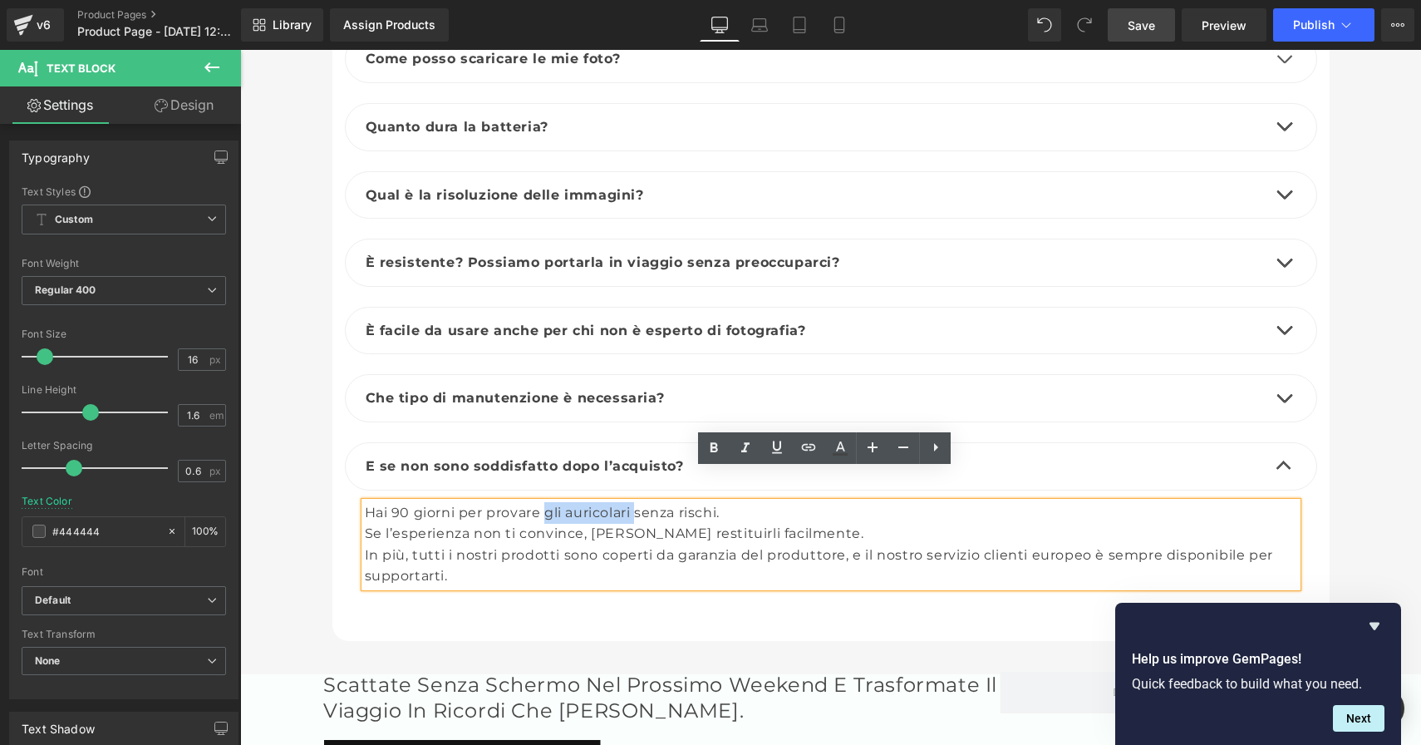
drag, startPoint x: 631, startPoint y: 481, endPoint x: 542, endPoint y: 483, distance: 89.0
click at [544, 502] on div "Hai 90 giorni per provare gli auricolari senza rischi. Se l’esperienza non ti c…" at bounding box center [831, 544] width 933 height 85
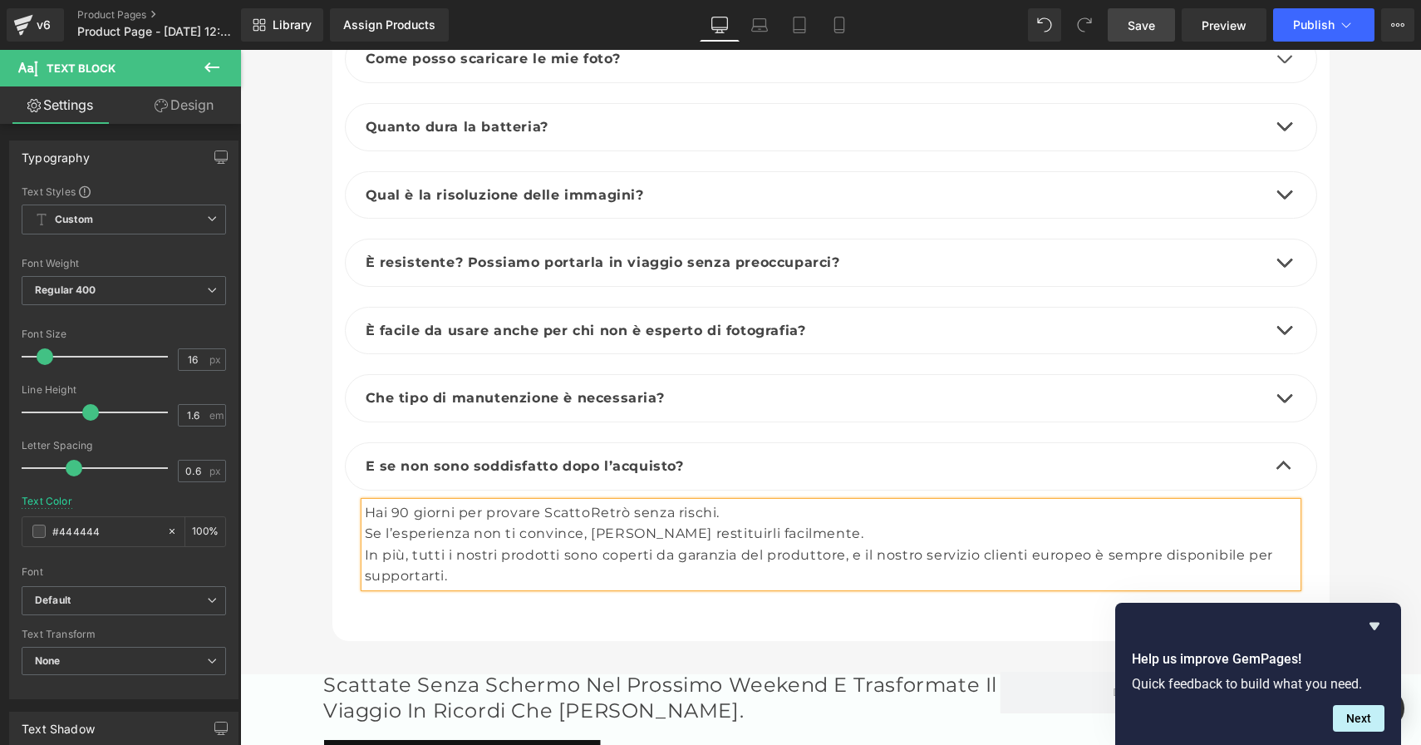
click at [684, 523] on div "Se l’esperienza non ti convince, [PERSON_NAME] restituirli facilmente." at bounding box center [831, 534] width 933 height 22
click at [570, 548] on div "In più, tutti i nostri prodotti sono coperti da garanzia del produttore, e il n…" at bounding box center [831, 565] width 933 height 42
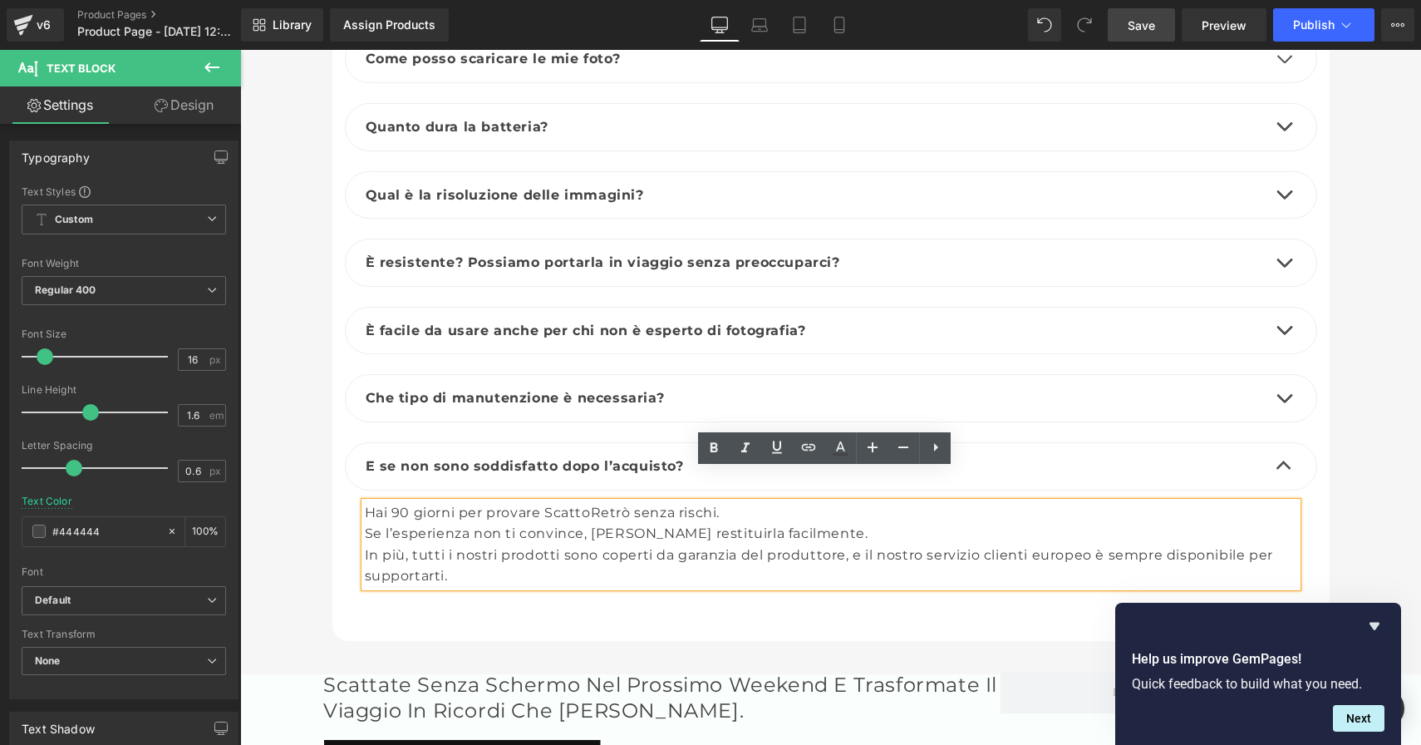
drag, startPoint x: 1134, startPoint y: 21, endPoint x: 475, endPoint y: 241, distance: 694.2
click at [1134, 21] on span "Save" at bounding box center [1141, 25] width 27 height 17
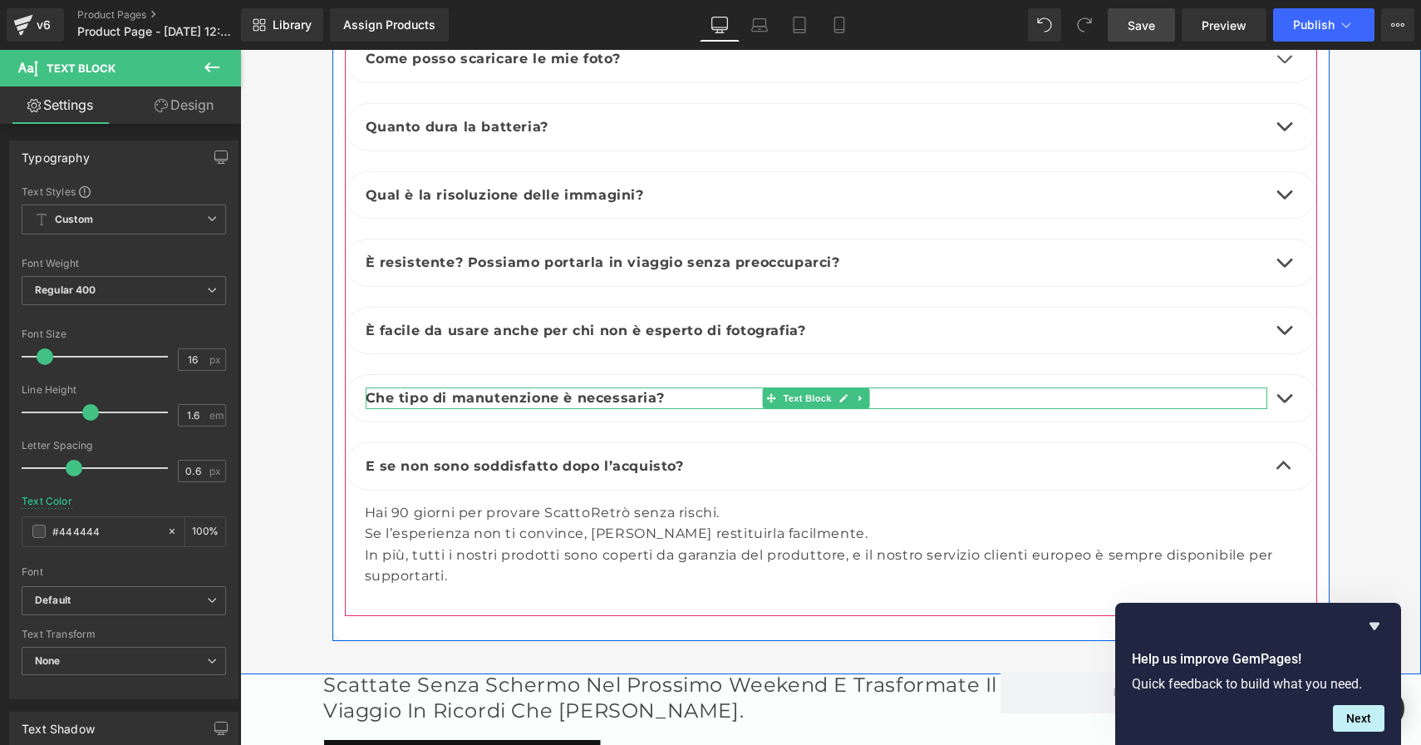
click at [712, 387] on p "Che tipo di manutenzione è necessaria?" at bounding box center [817, 398] width 902 height 22
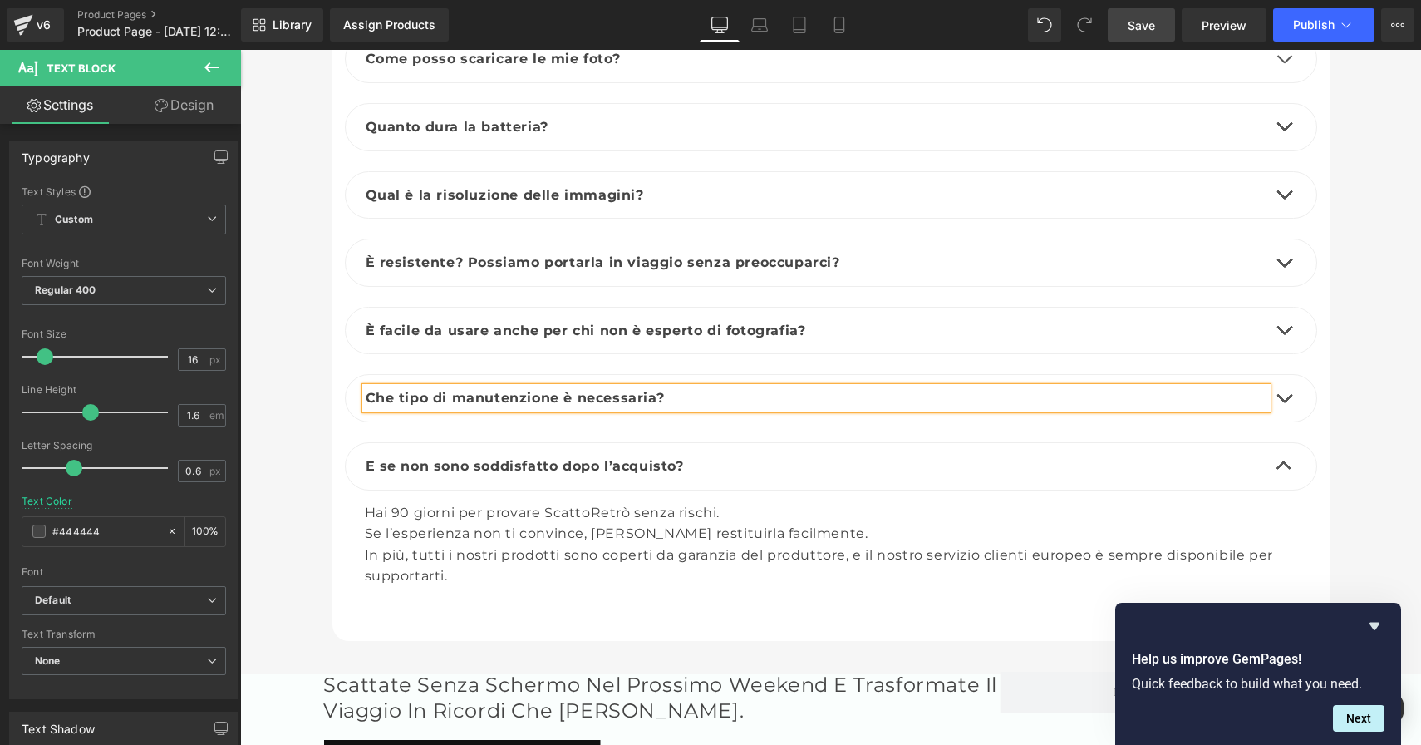
click at [663, 387] on p "Che tipo di manutenzione è necessaria?" at bounding box center [817, 398] width 902 height 22
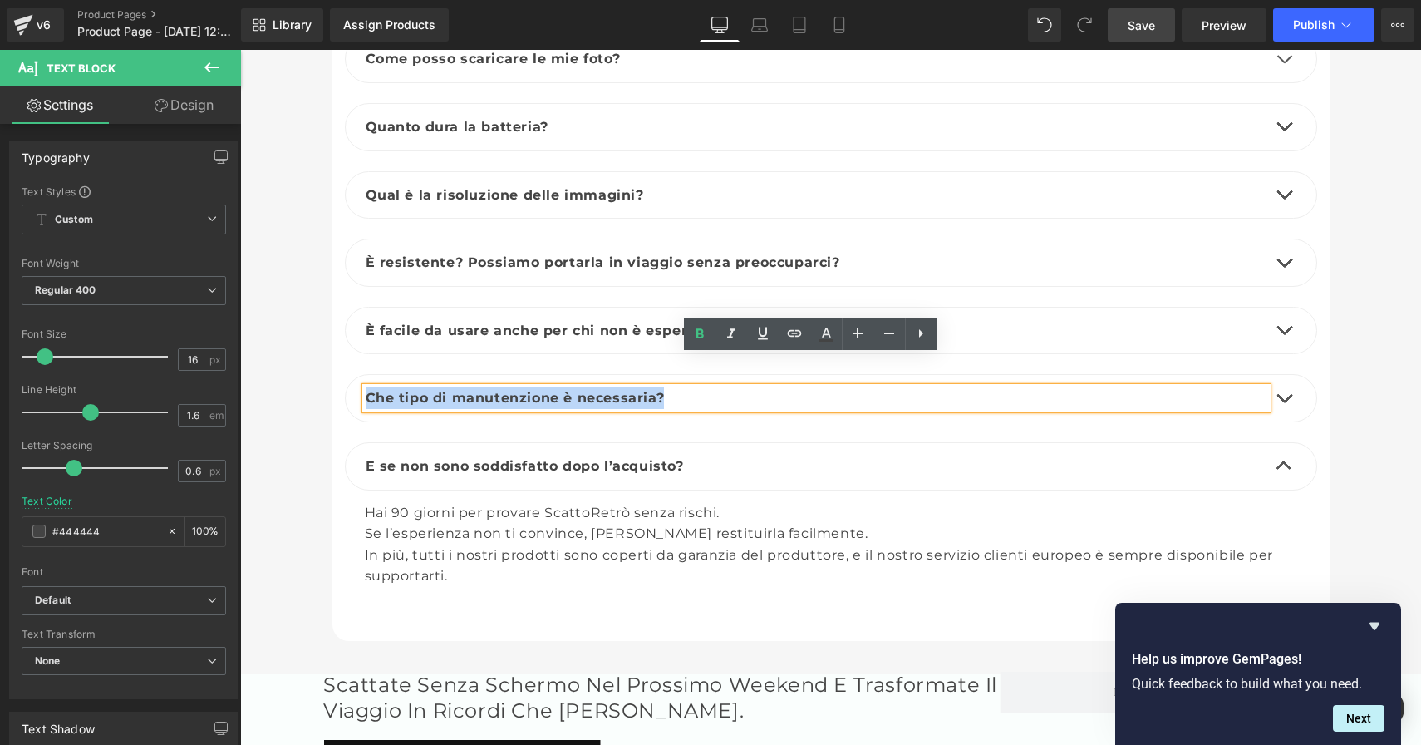
drag, startPoint x: 394, startPoint y: 346, endPoint x: 383, endPoint y: 347, distance: 10.8
click at [383, 374] on div "Che tipo di manutenzione è necessaria? Text Block" at bounding box center [831, 398] width 973 height 48
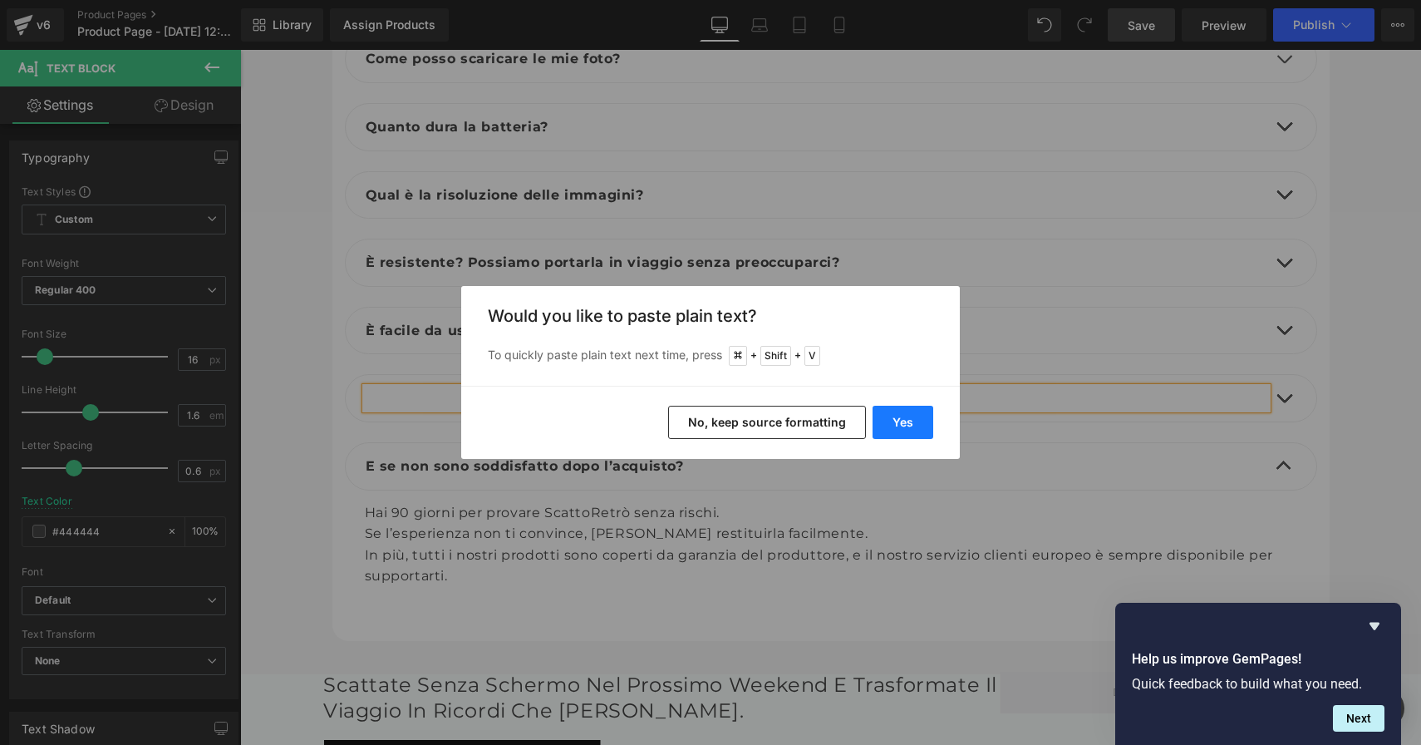
click at [881, 426] on button "Yes" at bounding box center [903, 422] width 61 height 33
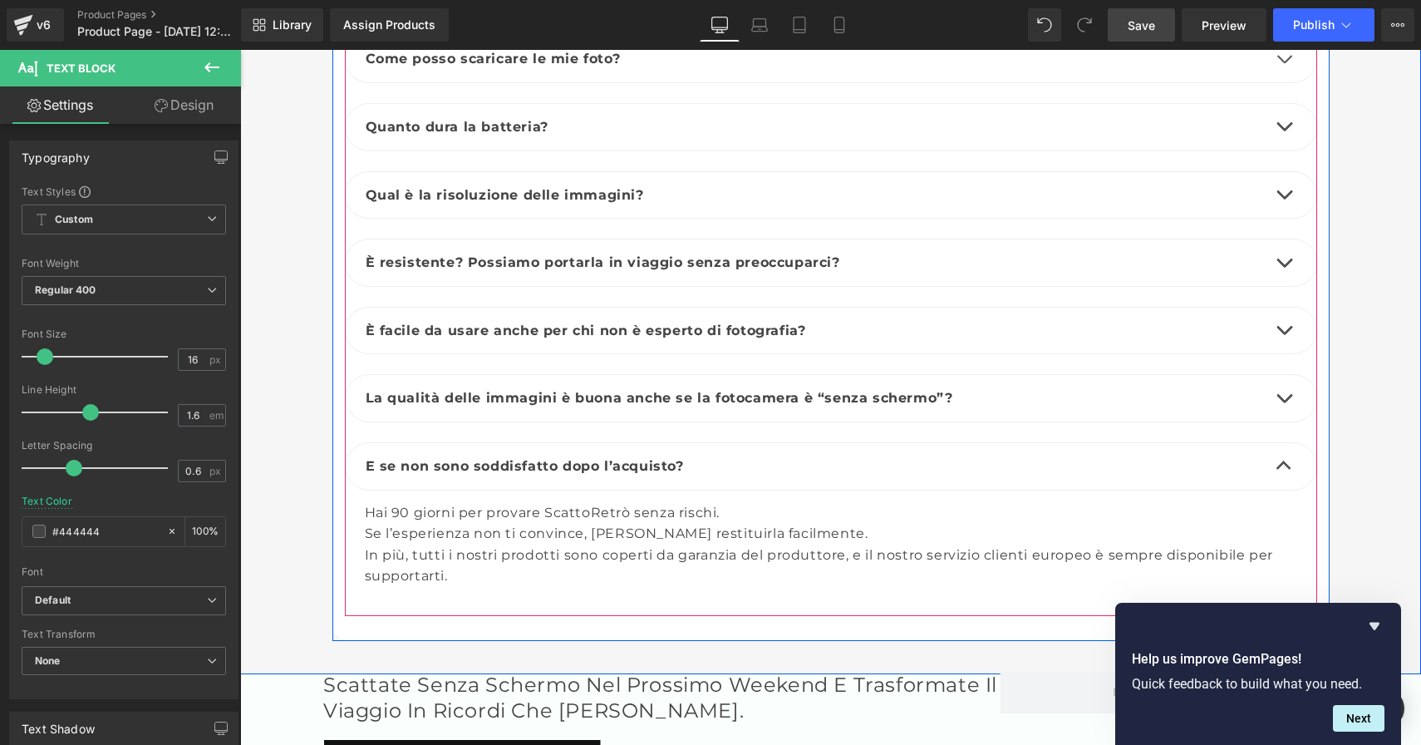
click at [1271, 375] on button "button" at bounding box center [1284, 398] width 33 height 47
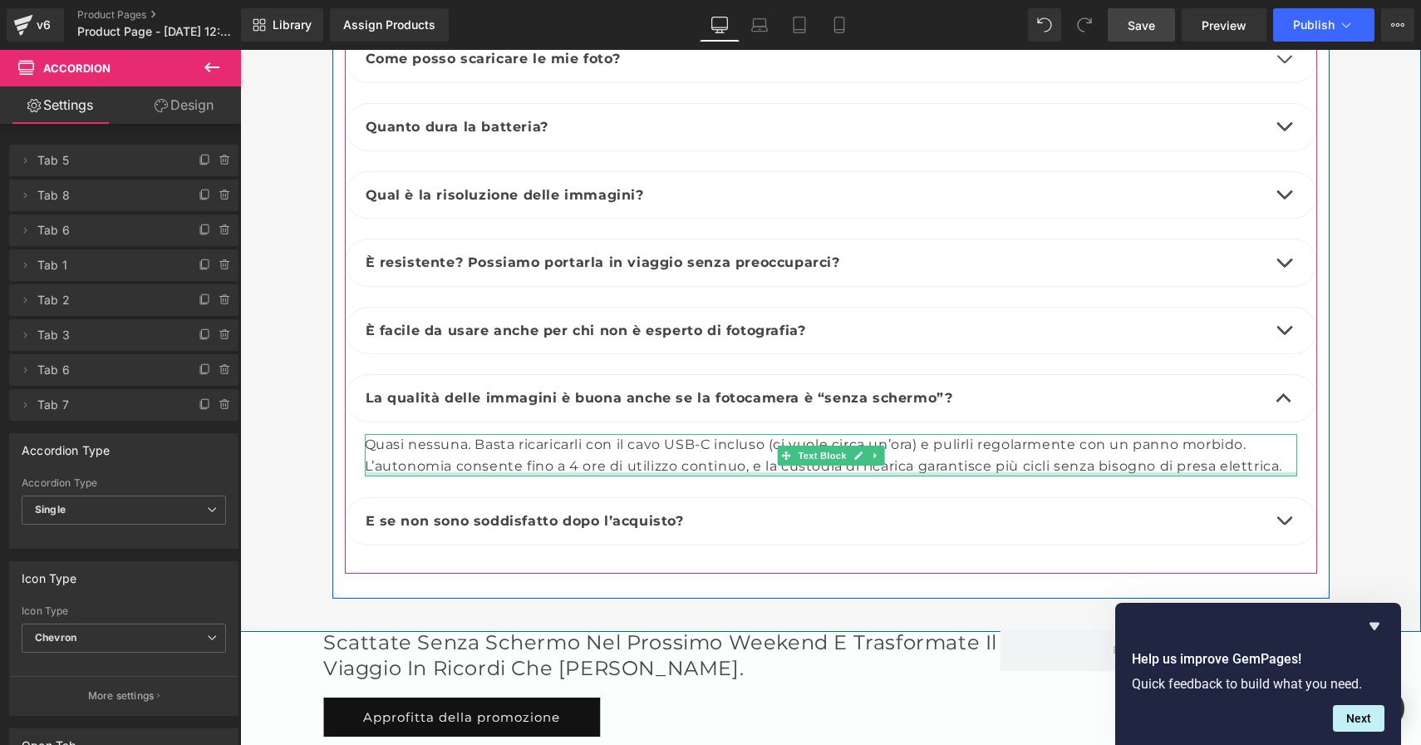
click at [1175, 472] on div at bounding box center [831, 474] width 933 height 4
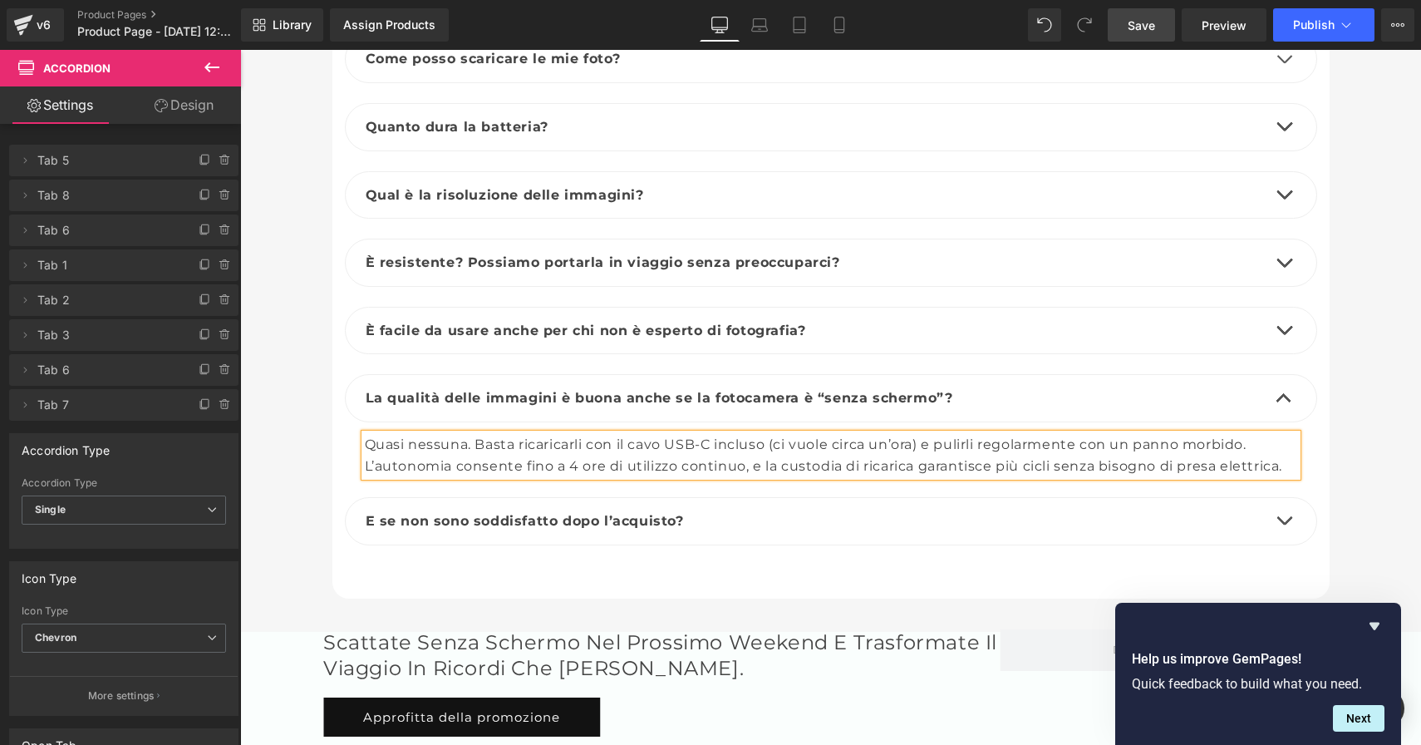
click at [1286, 456] on div "L’autonomia consente fino a 4 ore di utilizzo continuo, e la custodia di ricari…" at bounding box center [831, 467] width 933 height 22
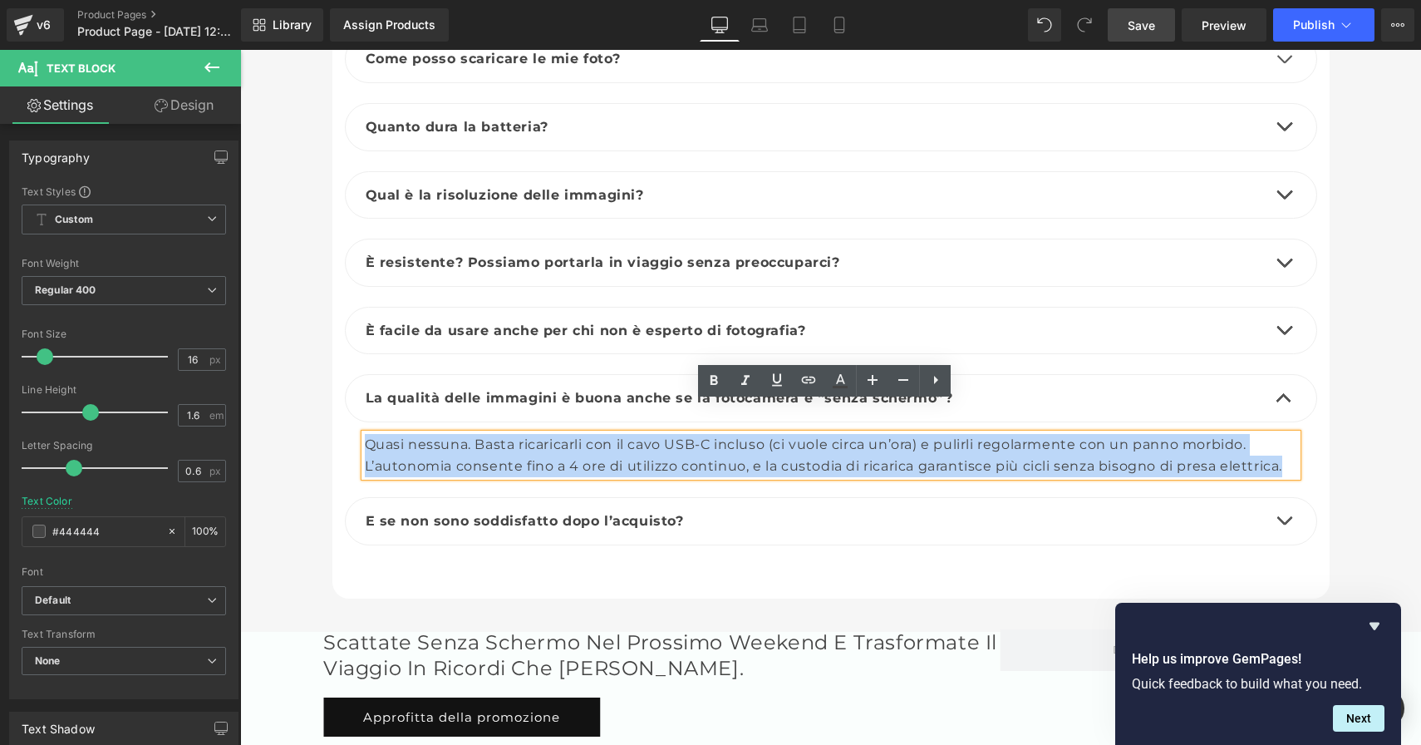
drag, startPoint x: 1282, startPoint y: 434, endPoint x: 337, endPoint y: 415, distance: 945.3
click at [337, 415] on div "Le risposte alle vostre domande Heading Come cambiare il filtro foto su ScattoR…" at bounding box center [830, 241] width 997 height 665
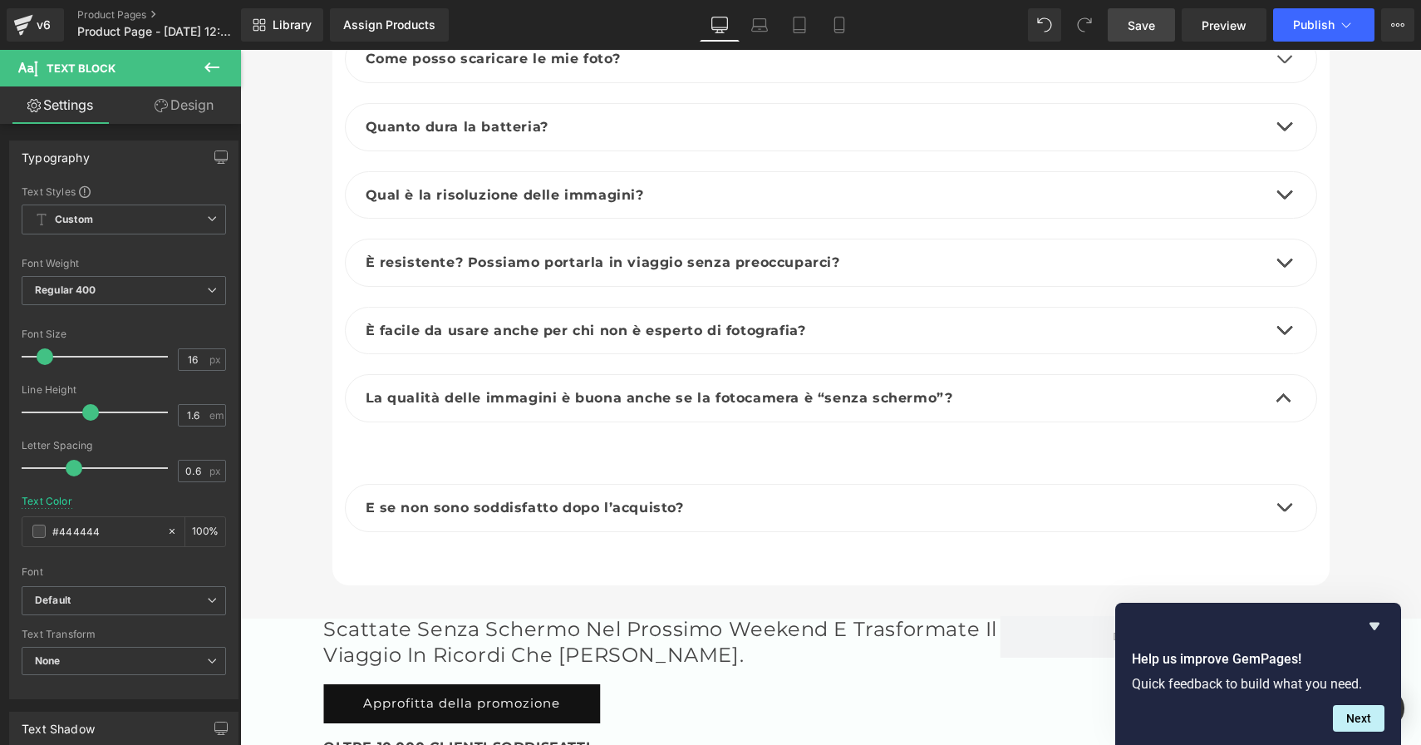
click at [469, 434] on div "Text Block" at bounding box center [831, 445] width 933 height 22
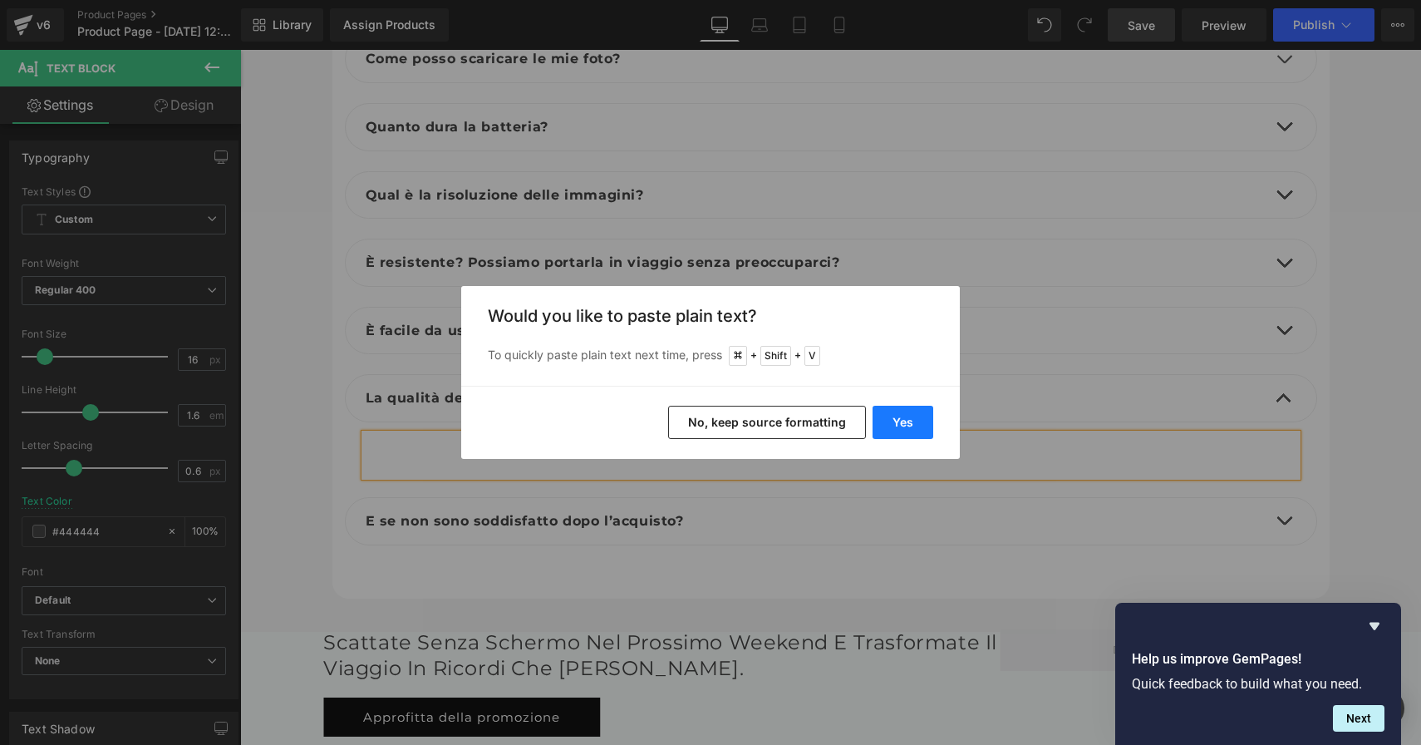
click at [903, 423] on button "Yes" at bounding box center [903, 422] width 61 height 33
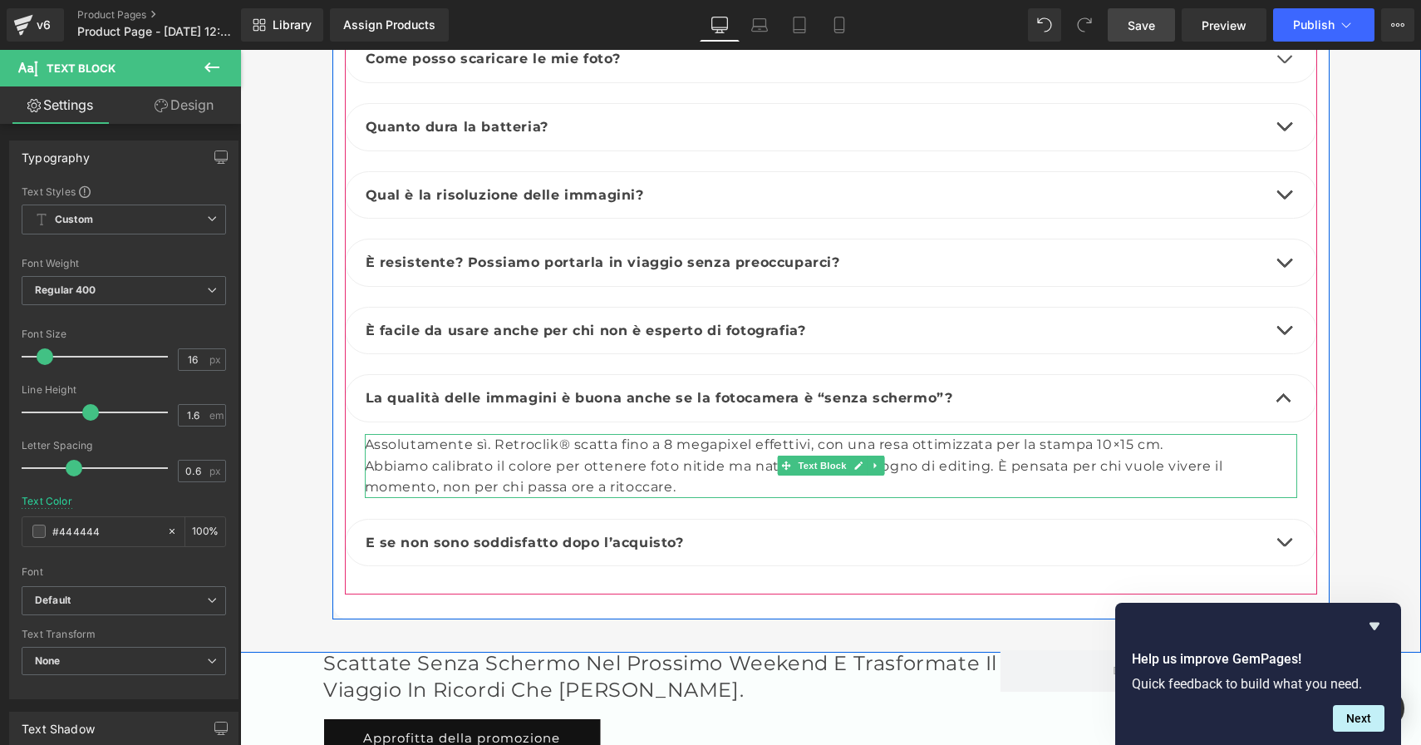
click at [563, 434] on div "Assolutamente sì. Retroclik® scatta fino a 8 megapixel effettivi, con una resa …" at bounding box center [831, 466] width 933 height 64
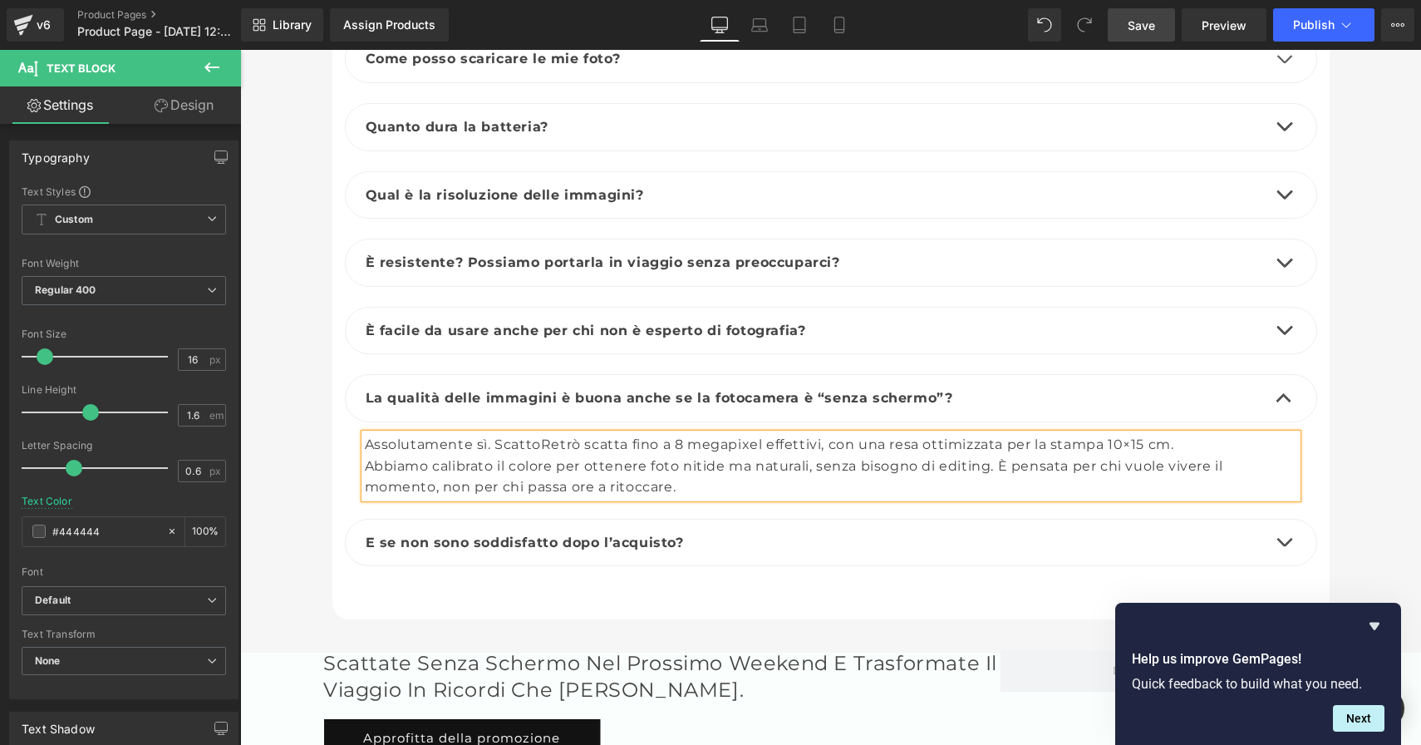
drag, startPoint x: 361, startPoint y: 433, endPoint x: 448, endPoint y: 421, distance: 88.2
click at [365, 456] on div "Abbiamo calibrato il colore per ottenere foto nitide ma naturali, senza bisogno…" at bounding box center [831, 477] width 933 height 42
click at [1025, 457] on div "Assolutamente sì. ScattoRetrò scatta fino a 8 megapixel effettivi, con una resa…" at bounding box center [831, 466] width 933 height 64
drag, startPoint x: 1145, startPoint y: 28, endPoint x: 554, endPoint y: 338, distance: 667.4
click at [1145, 28] on span "Save" at bounding box center [1141, 25] width 27 height 17
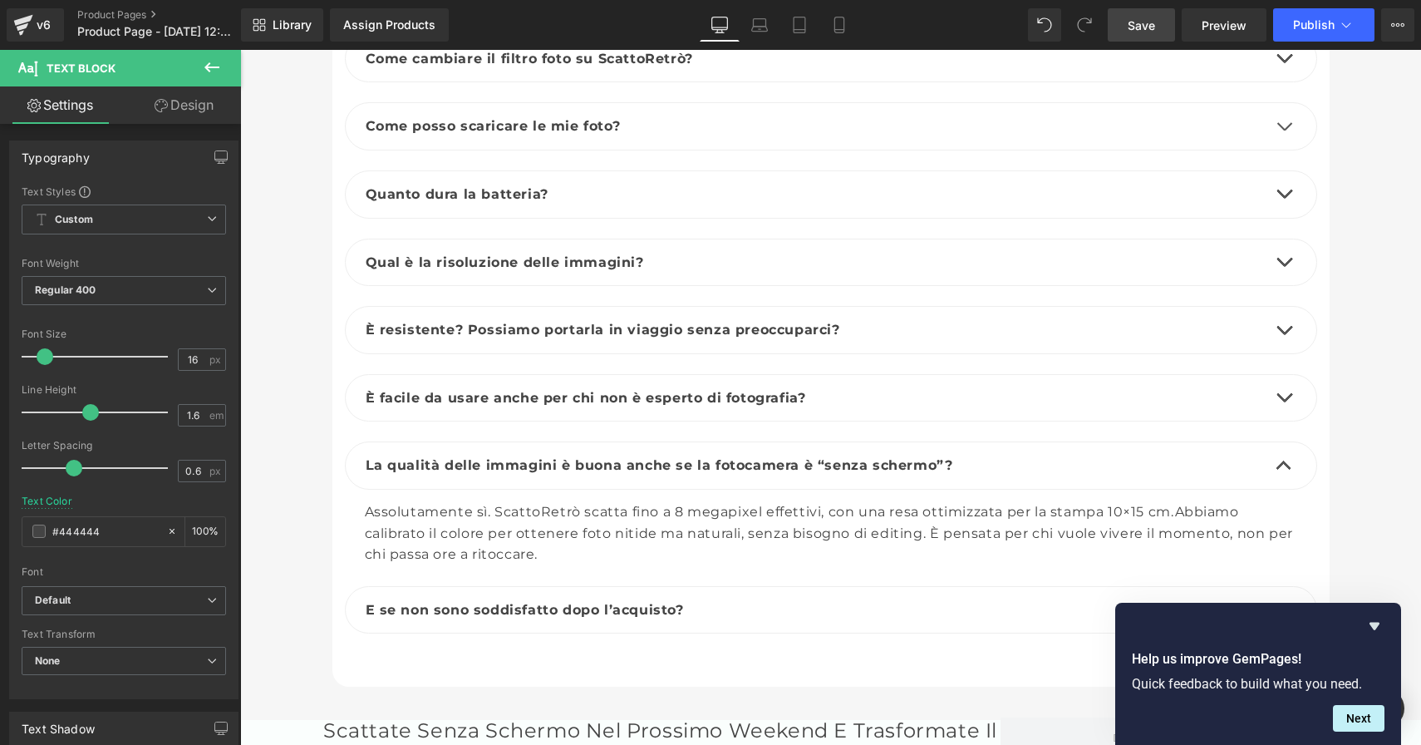
scroll to position [5877, 0]
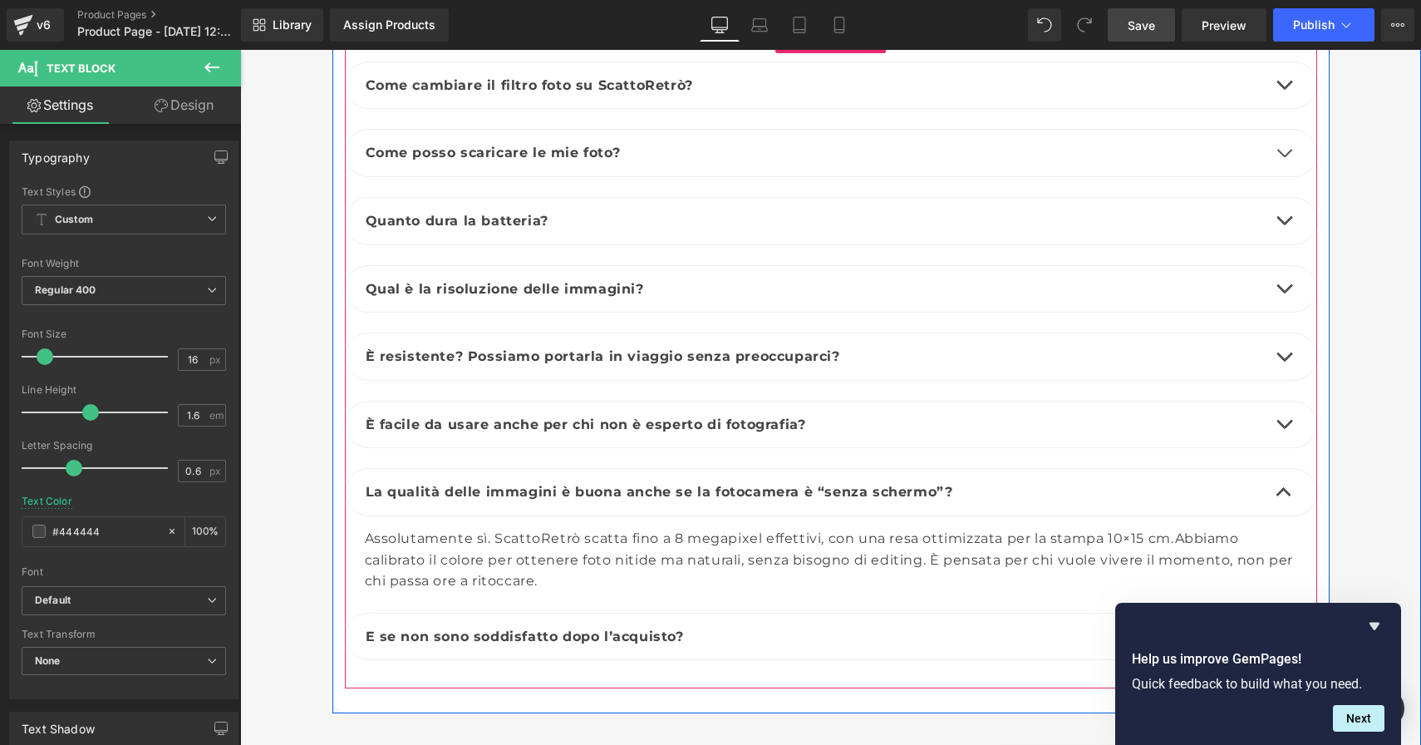
click at [1276, 469] on button "button" at bounding box center [1284, 492] width 33 height 47
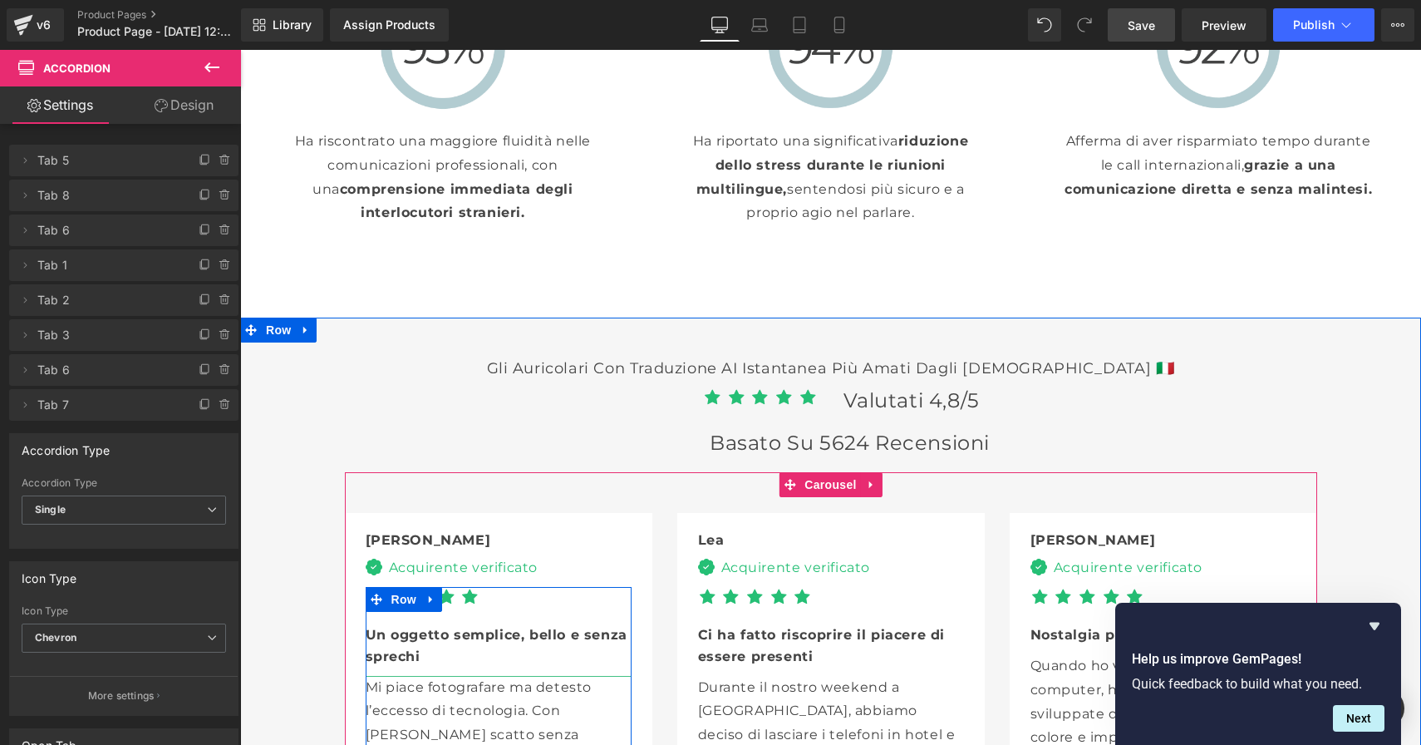
scroll to position [3664, 0]
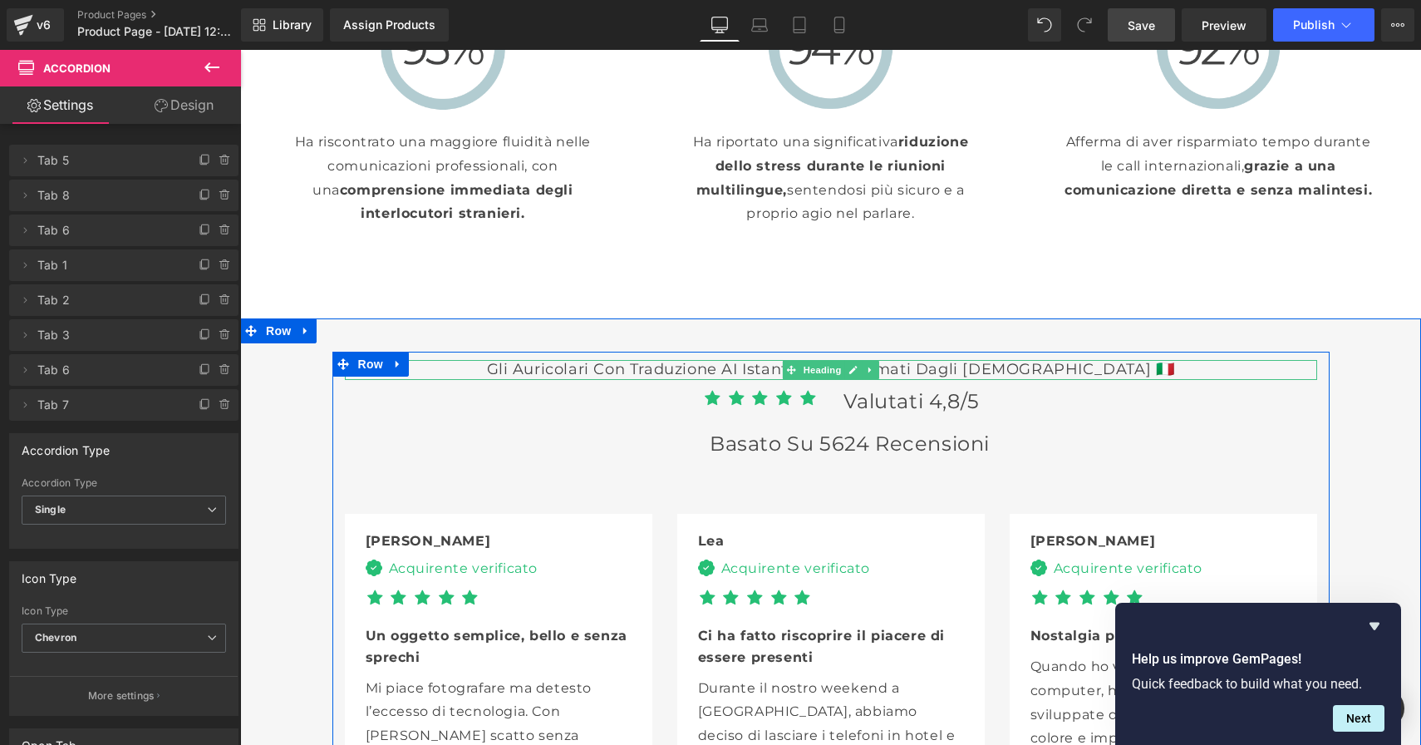
click at [635, 368] on h3 "Gli auricolari con traduzione AI istantanea più amati dagli [DEMOGRAPHIC_DATA] …" at bounding box center [831, 369] width 973 height 19
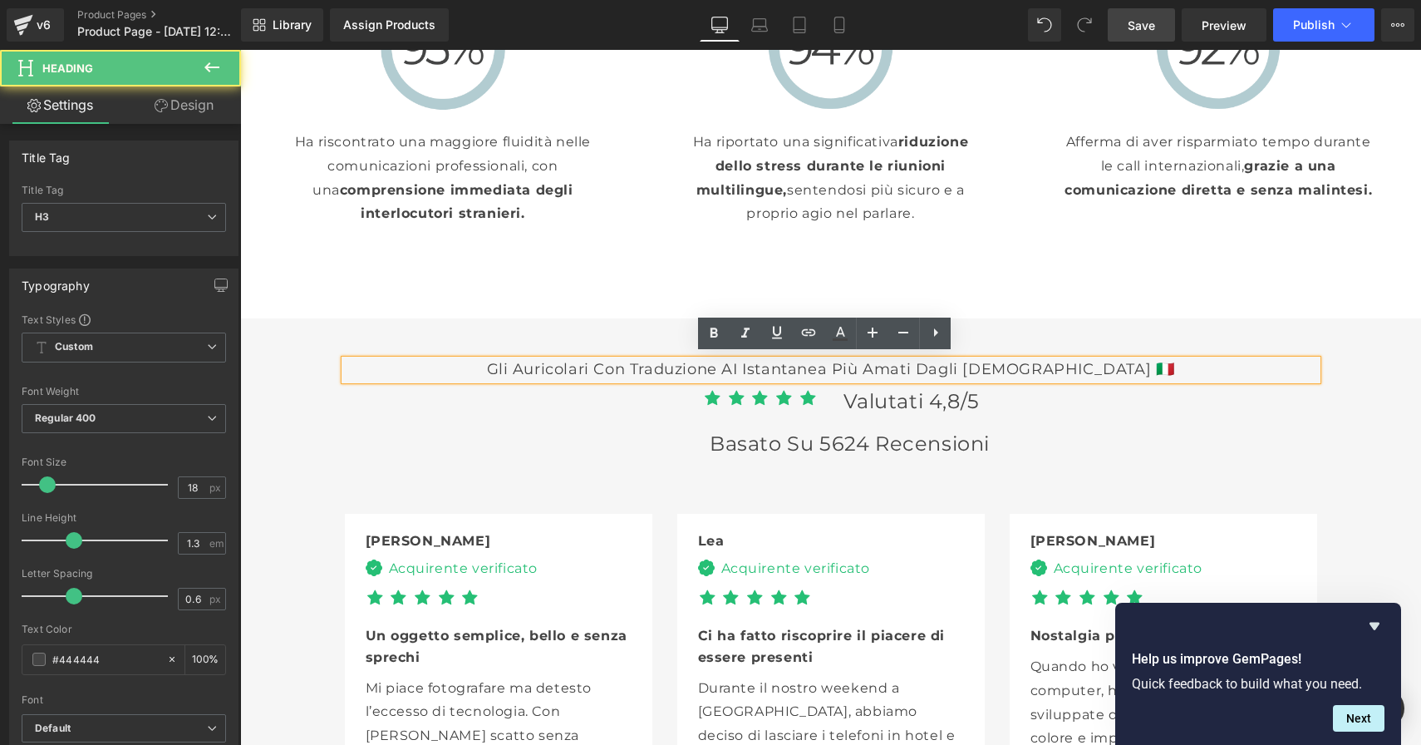
click at [649, 365] on h3 "Gli auricolari con traduzione AI istantanea più amati dagli [DEMOGRAPHIC_DATA] …" at bounding box center [831, 369] width 973 height 19
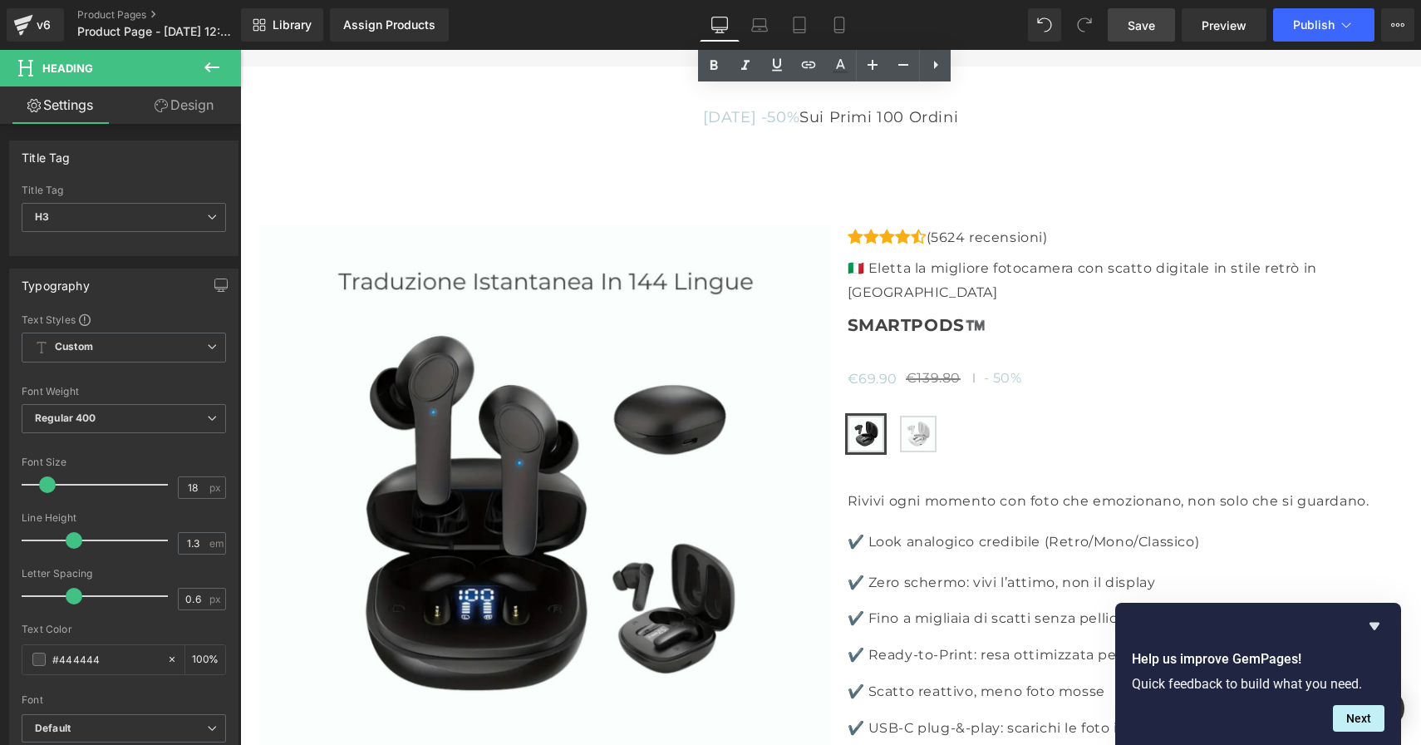
scroll to position [4527, 0]
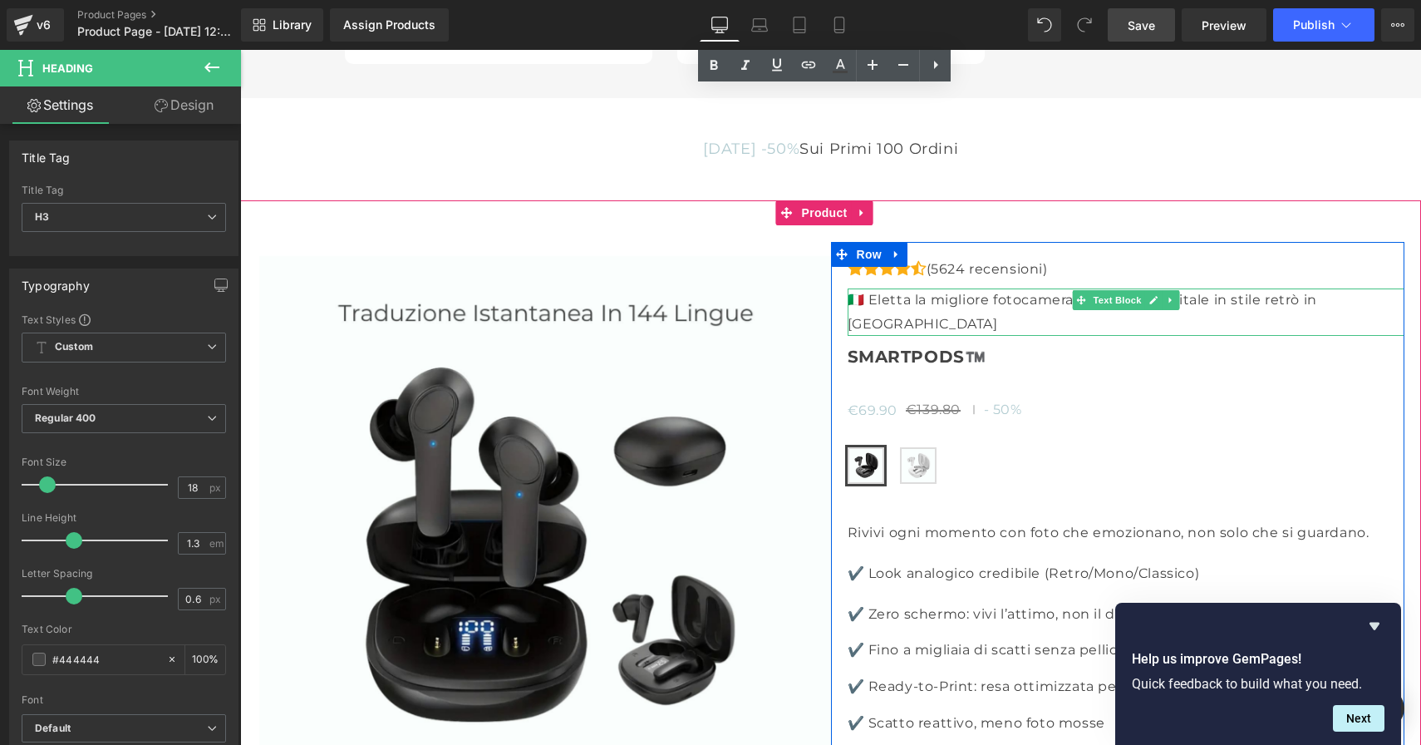
click at [1033, 293] on p "🇮🇹 Eletta la migliore fotocamera con scatto digitale in stile retrò in [GEOGRAP…" at bounding box center [1126, 312] width 557 height 48
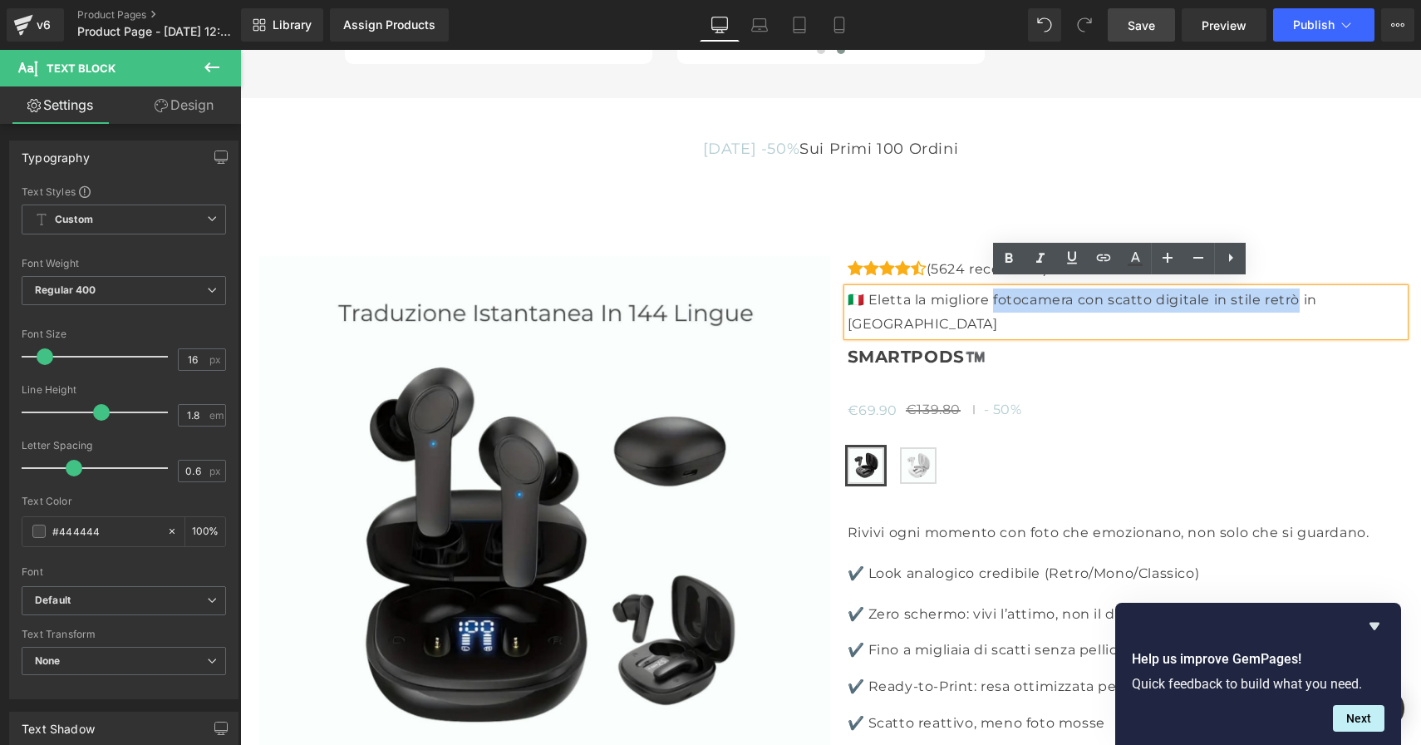
drag, startPoint x: 1293, startPoint y: 293, endPoint x: 986, endPoint y: 294, distance: 306.7
click at [986, 294] on p "🇮🇹 Eletta la migliore fotocamera con scatto digitale in stile retrò in [GEOGRAP…" at bounding box center [1126, 312] width 557 height 48
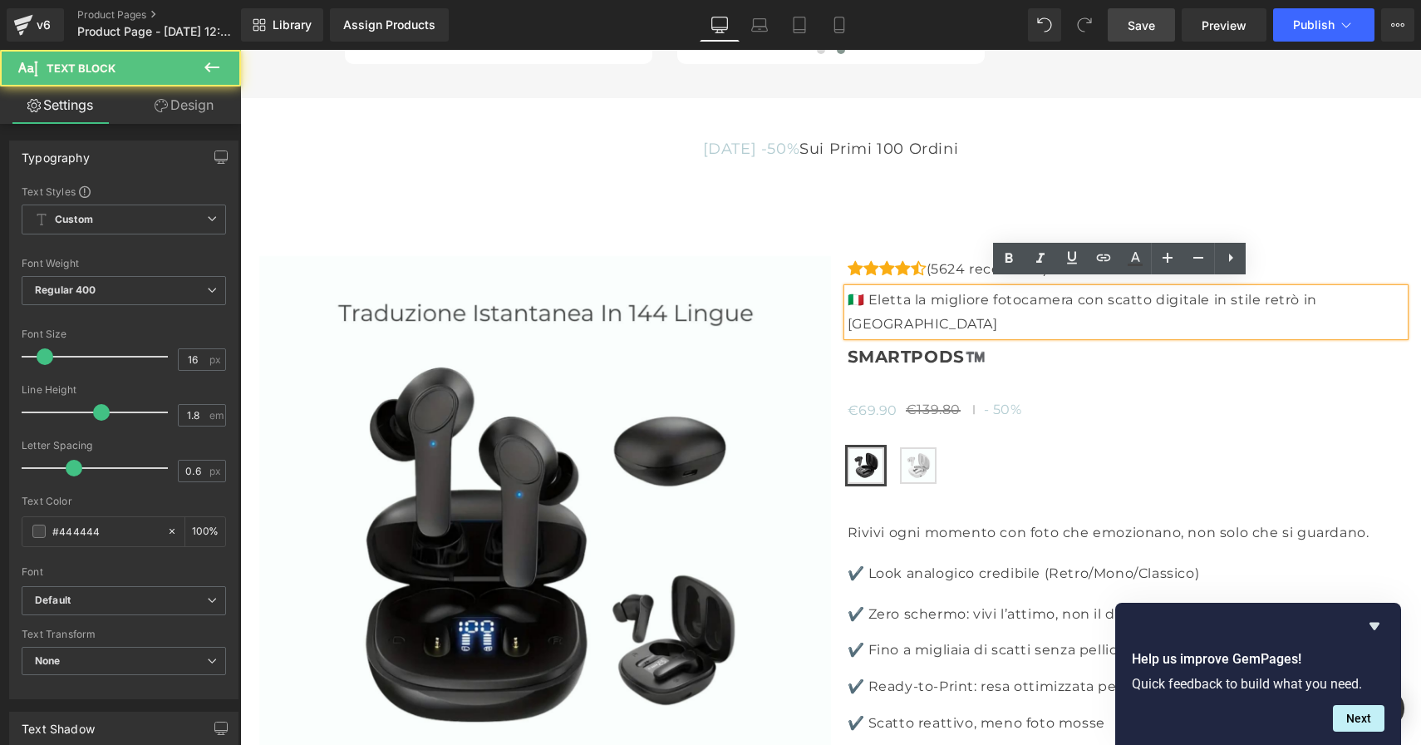
click at [1277, 290] on p "🇮🇹 Eletta la migliore fotocamera con scatto digitale in stile retrò in [GEOGRAP…" at bounding box center [1126, 312] width 557 height 48
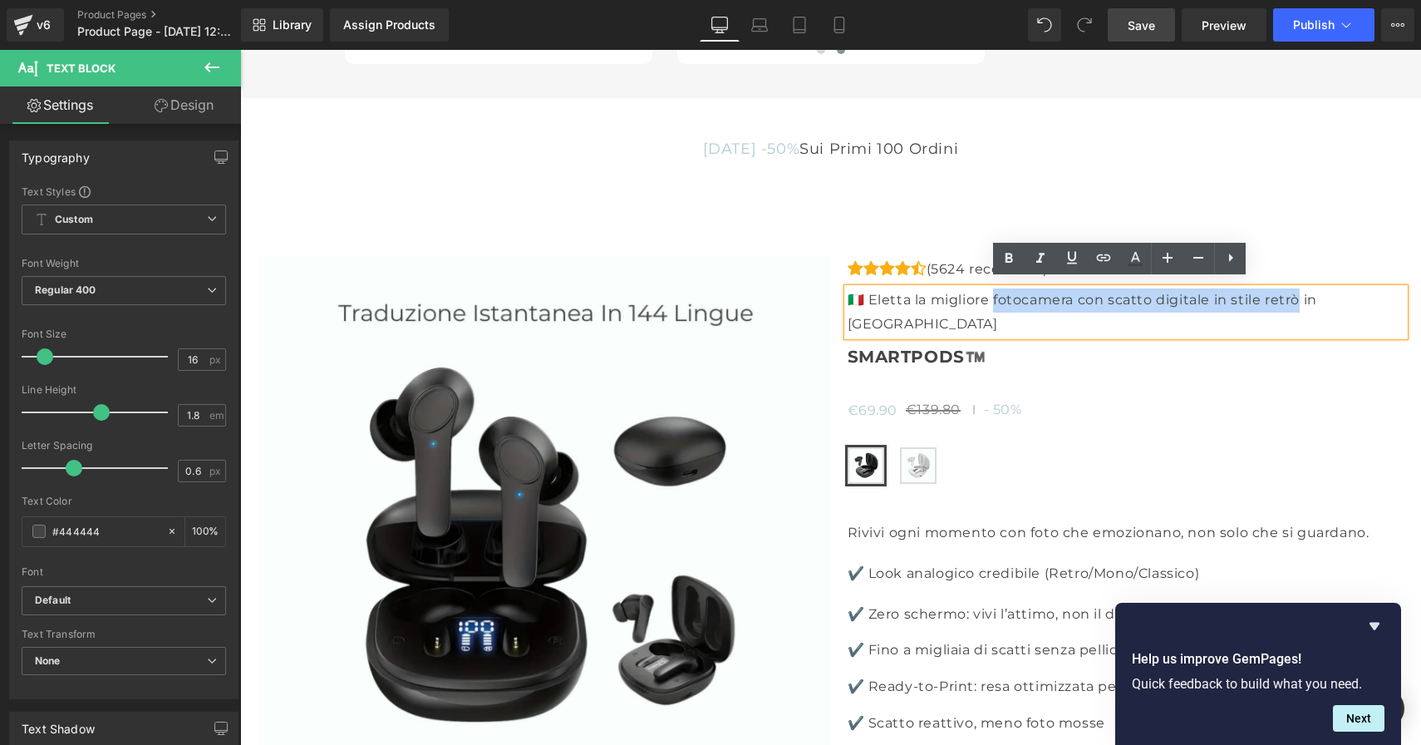
drag, startPoint x: 1276, startPoint y: 294, endPoint x: 986, endPoint y: 293, distance: 290.1
click at [986, 293] on p "🇮🇹 Eletta la migliore fotocamera con scatto digitale in stile retrò in [GEOGRAP…" at bounding box center [1126, 312] width 557 height 48
copy p "tocamera con scatto digitale in stile retrò i"
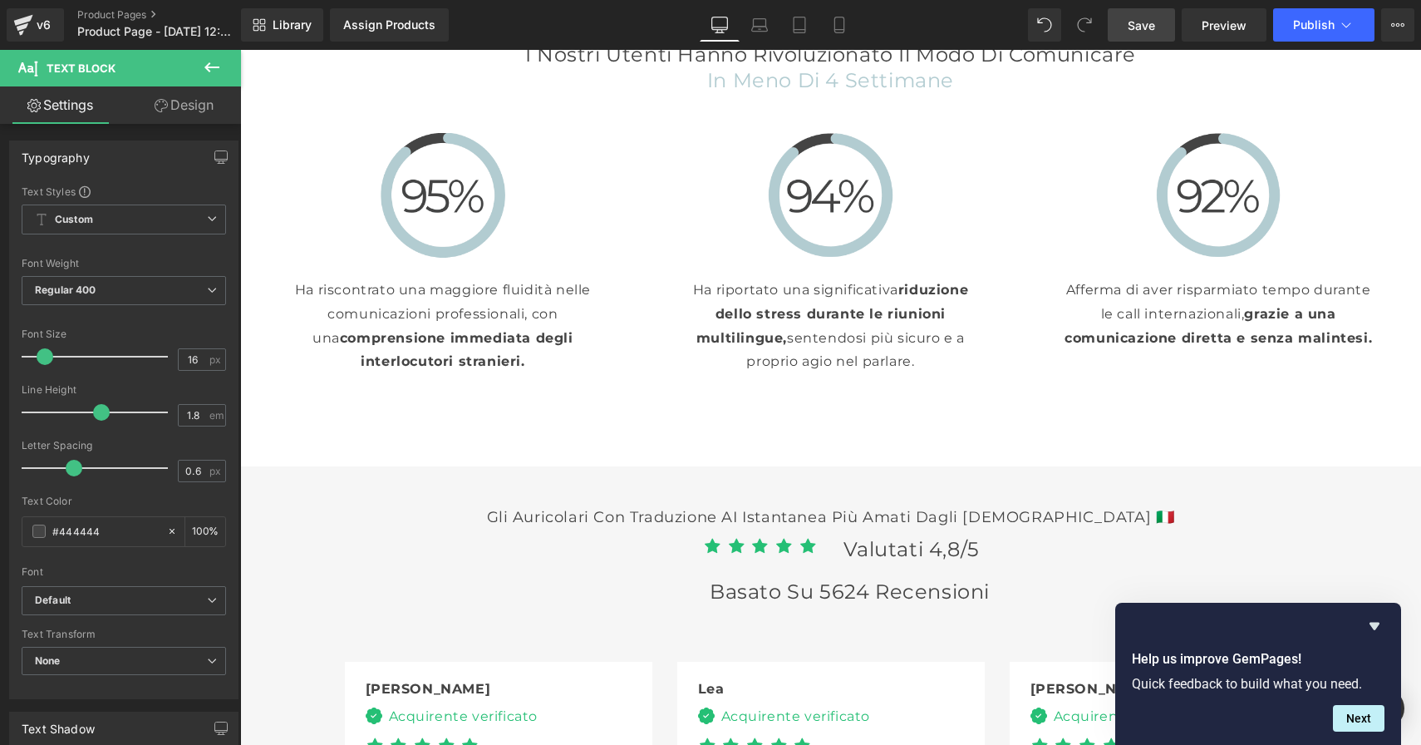
scroll to position [3528, 0]
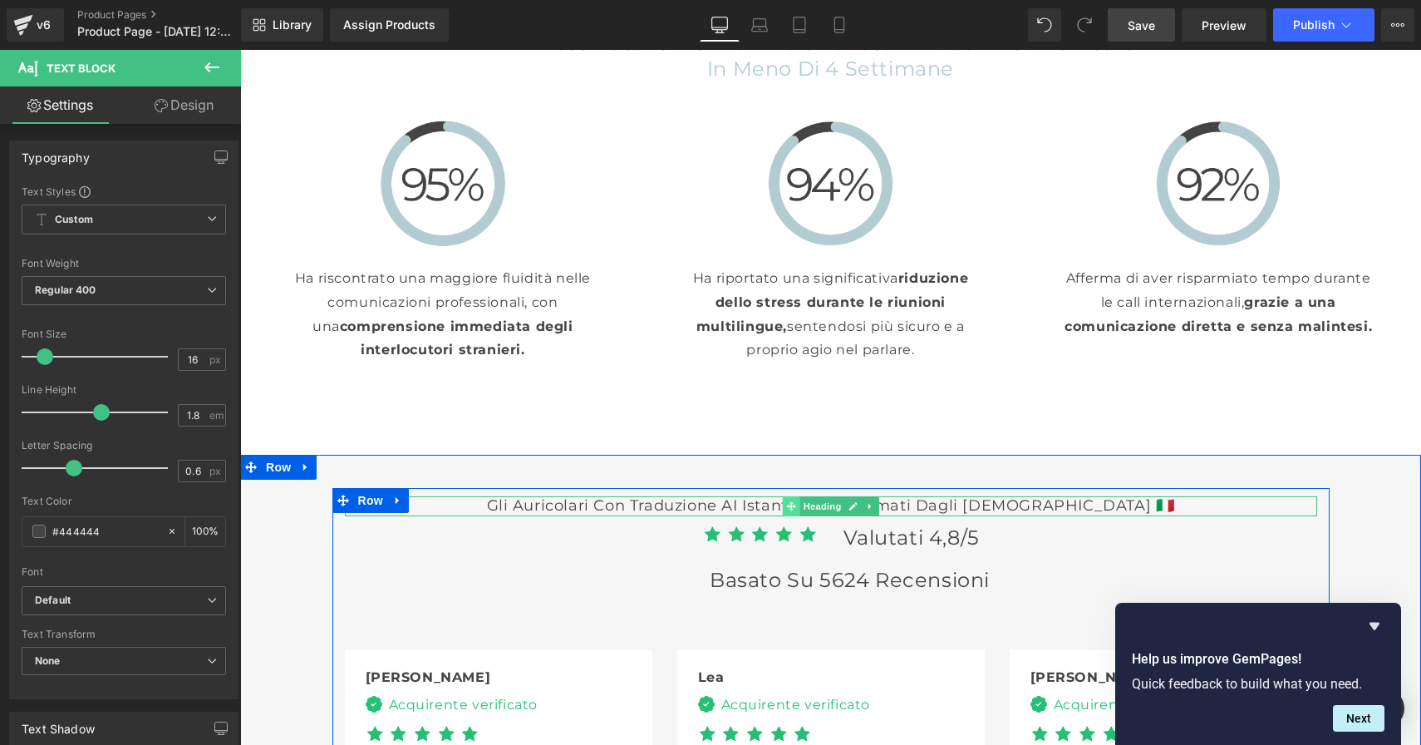
click at [782, 505] on span at bounding box center [790, 506] width 17 height 20
click at [644, 509] on div "Gli auricolari con traduzione AI istantanea più amati dagli [DEMOGRAPHIC_DATA] …" at bounding box center [831, 505] width 973 height 19
click at [692, 496] on h3 "Gli auricolari con traduzione AI istantanea più amati dagli [DEMOGRAPHIC_DATA] …" at bounding box center [831, 505] width 973 height 19
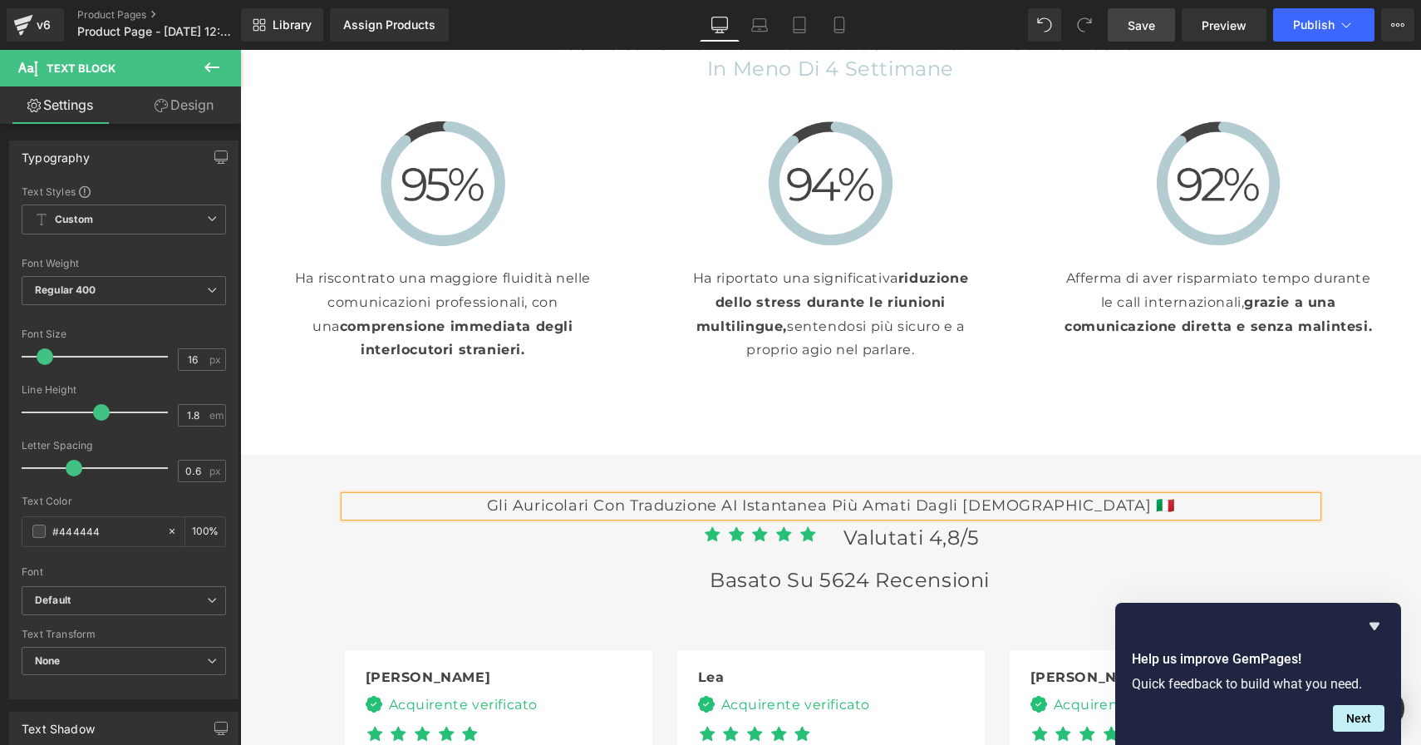
click at [961, 500] on h3 "Gli auricolari con traduzione AI istantanea più amati dagli [DEMOGRAPHIC_DATA] …" at bounding box center [831, 505] width 973 height 19
click at [977, 500] on h3 "Gli auricolari con traduzione AI istantanea più amati dagli [DEMOGRAPHIC_DATA] …" at bounding box center [831, 505] width 973 height 19
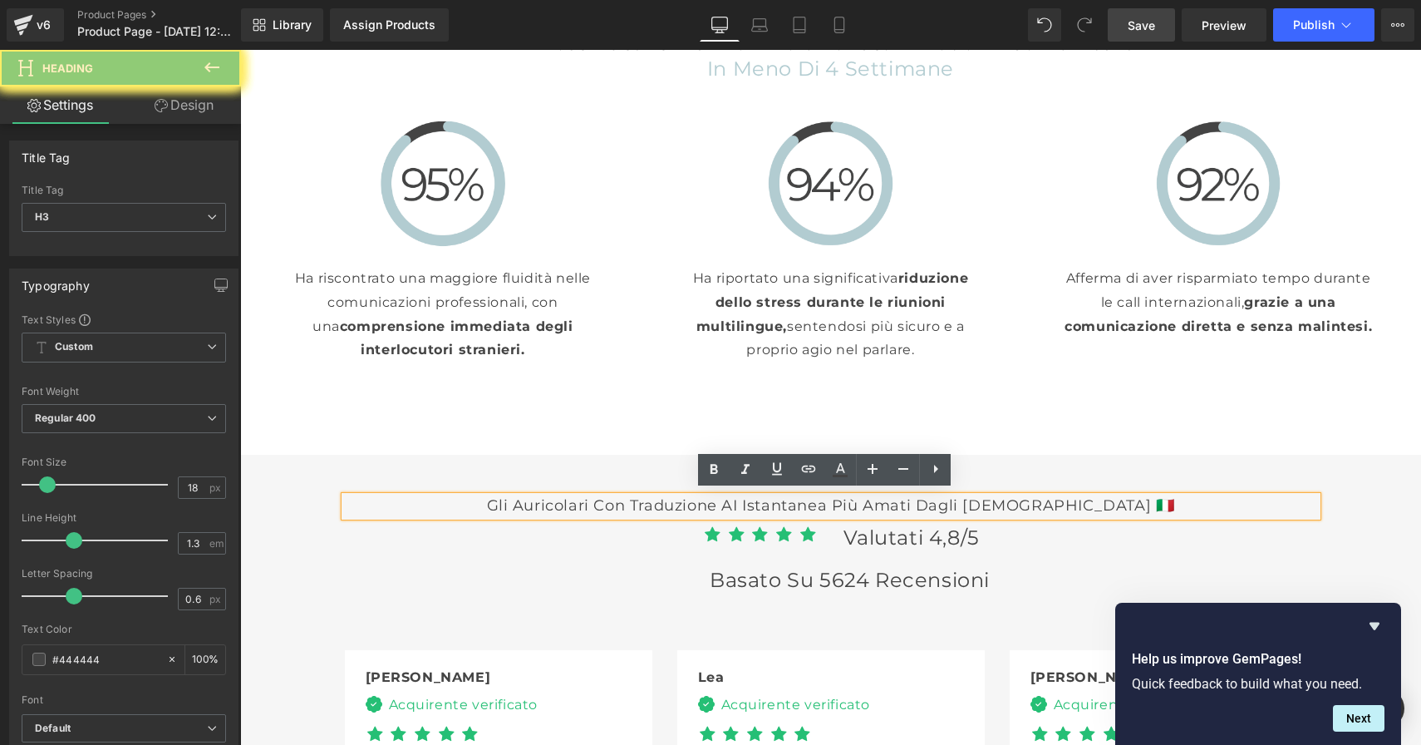
drag, startPoint x: 972, startPoint y: 502, endPoint x: 562, endPoint y: 500, distance: 409.8
click at [562, 500] on h3 "Gli auricolari con traduzione AI istantanea più amati dagli [DEMOGRAPHIC_DATA] …" at bounding box center [831, 505] width 973 height 19
paste div
click at [572, 502] on h3 "fotocamera con scatto digitale in stile retròdagli italiani 🇮🇹" at bounding box center [831, 505] width 973 height 19
click at [952, 501] on h3 "La fotocamera con scatto digitale in stile retròdagli italiani 🇮🇹" at bounding box center [831, 505] width 973 height 19
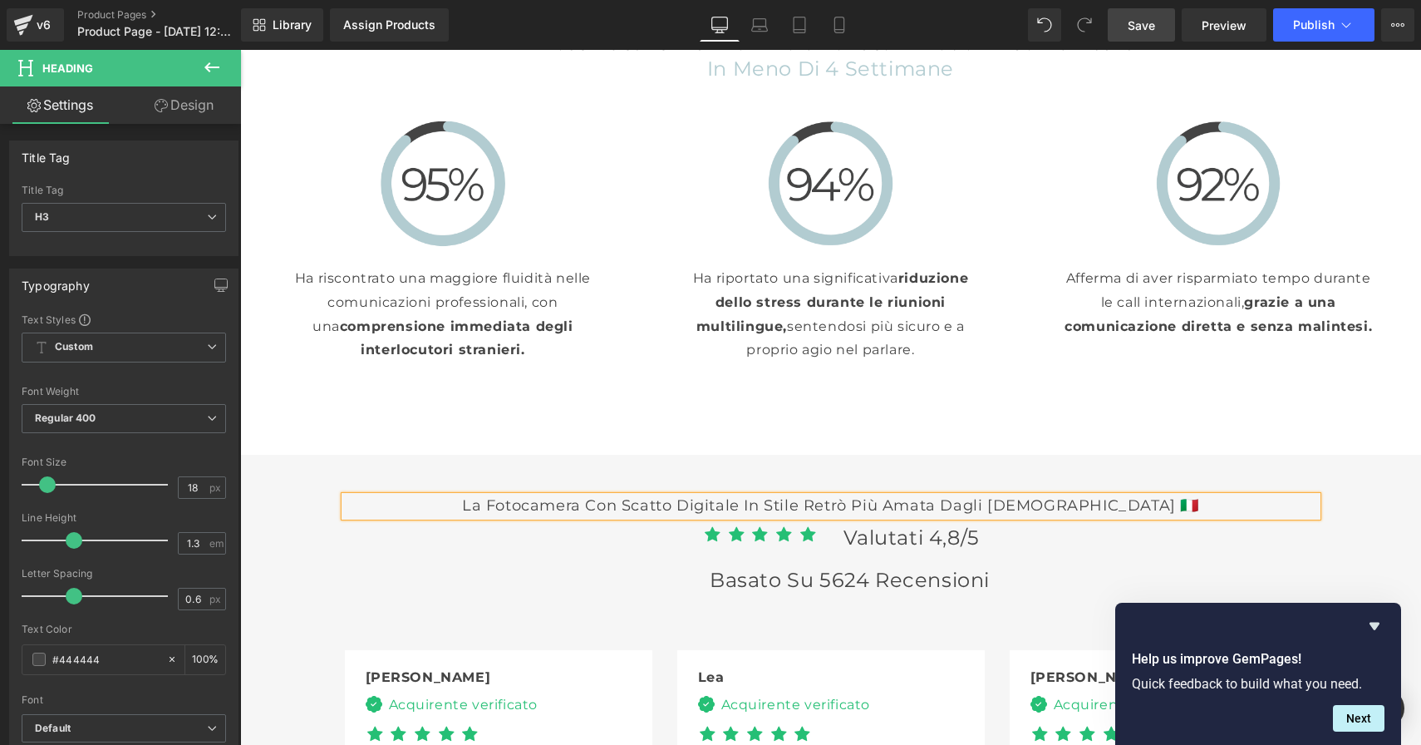
click at [919, 525] on span "Valutati 4,8/5" at bounding box center [912, 537] width 136 height 24
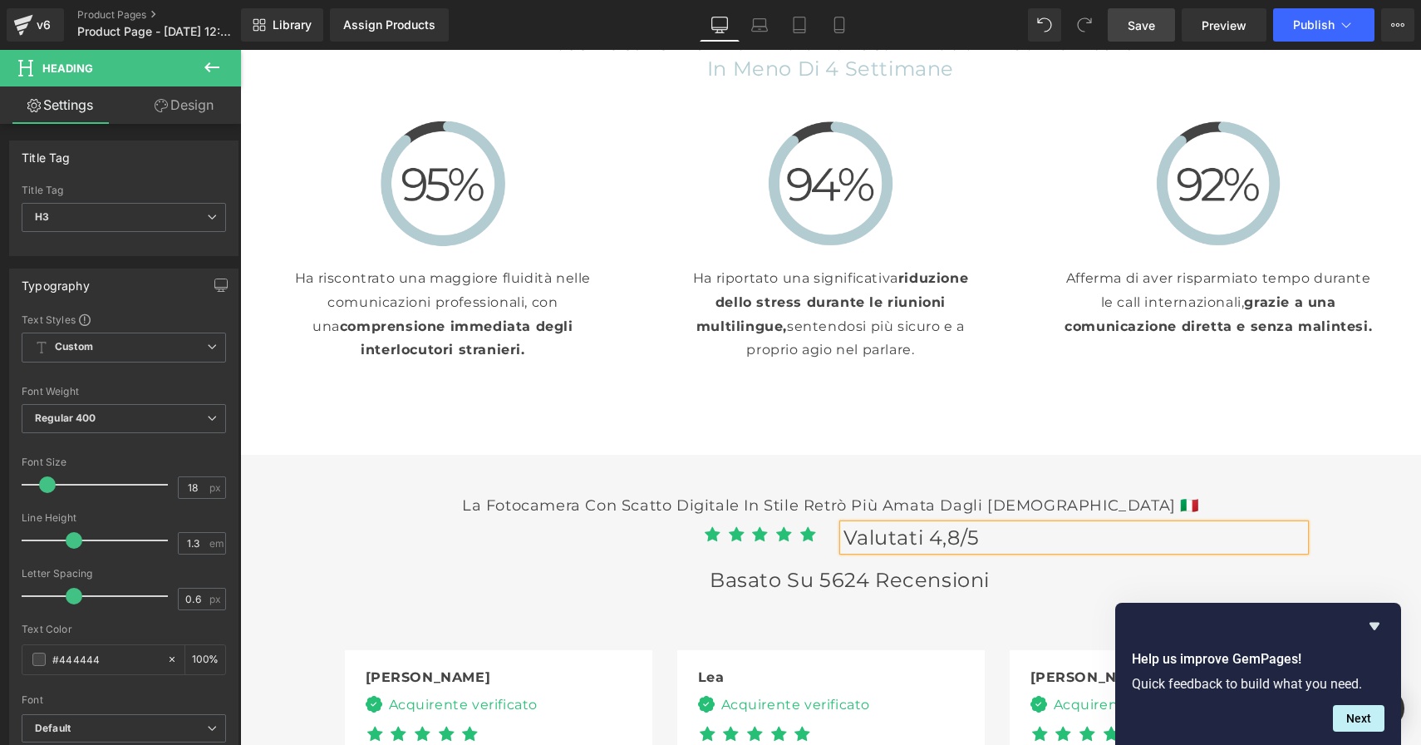
click at [919, 525] on span "Valutati 4,8/5" at bounding box center [912, 537] width 136 height 24
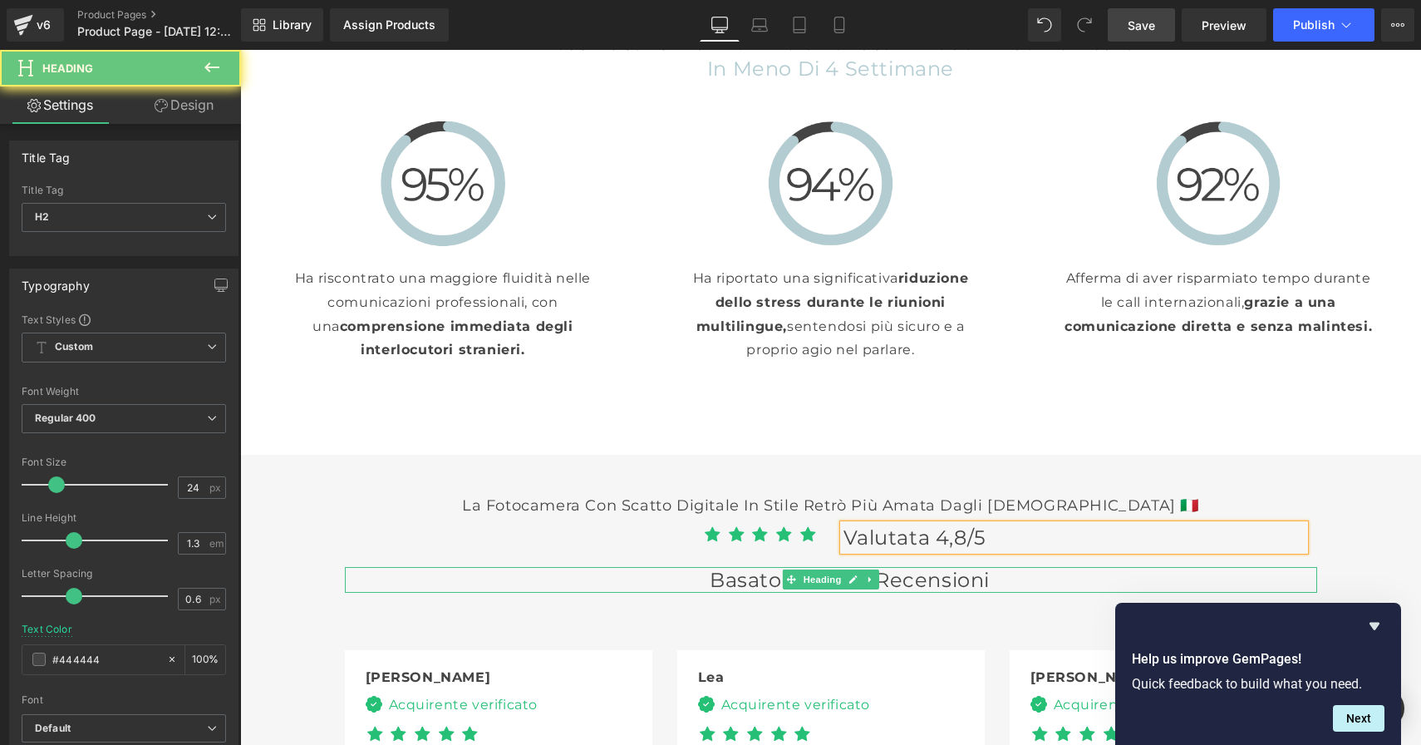
click at [1017, 567] on div "Basato su 5624 recensioni Heading" at bounding box center [831, 580] width 973 height 26
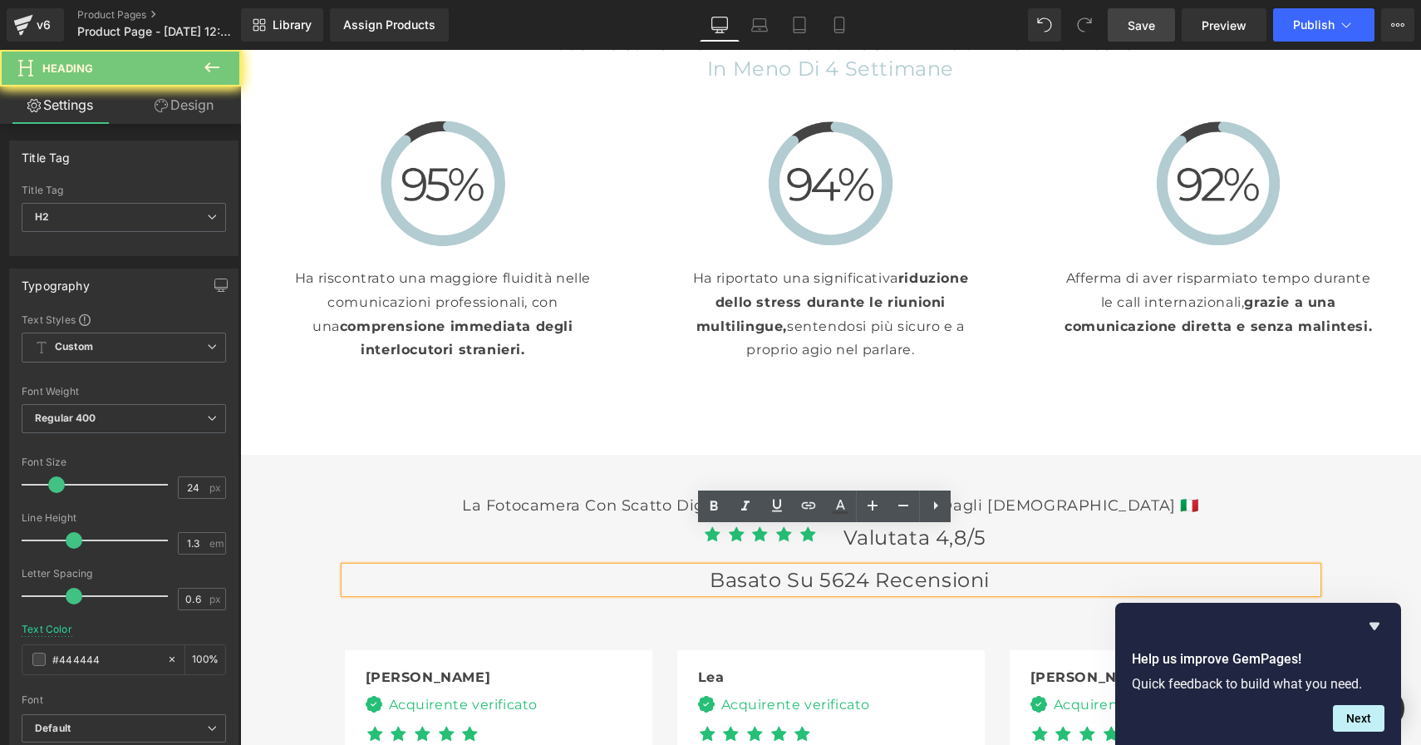
click at [1155, 27] on span "Save" at bounding box center [1141, 25] width 27 height 17
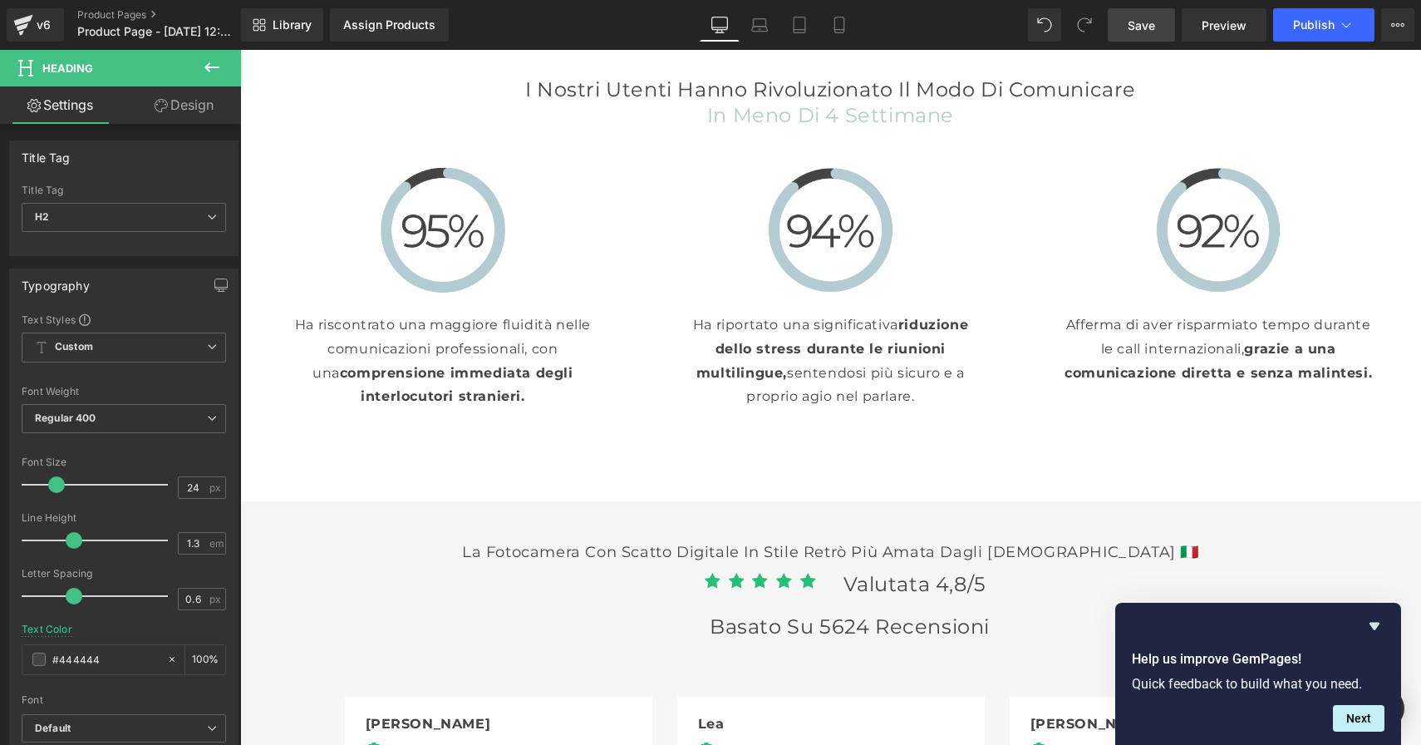
scroll to position [3481, 0]
click at [480, 356] on div "Ha riscontrato una maggiore fluidità nelle comunicazioni professionali, con una…" at bounding box center [443, 351] width 313 height 116
click at [495, 350] on p "Ha riscontrato una maggiore fluidità nelle comunicazioni professionali, con una…" at bounding box center [443, 361] width 313 height 96
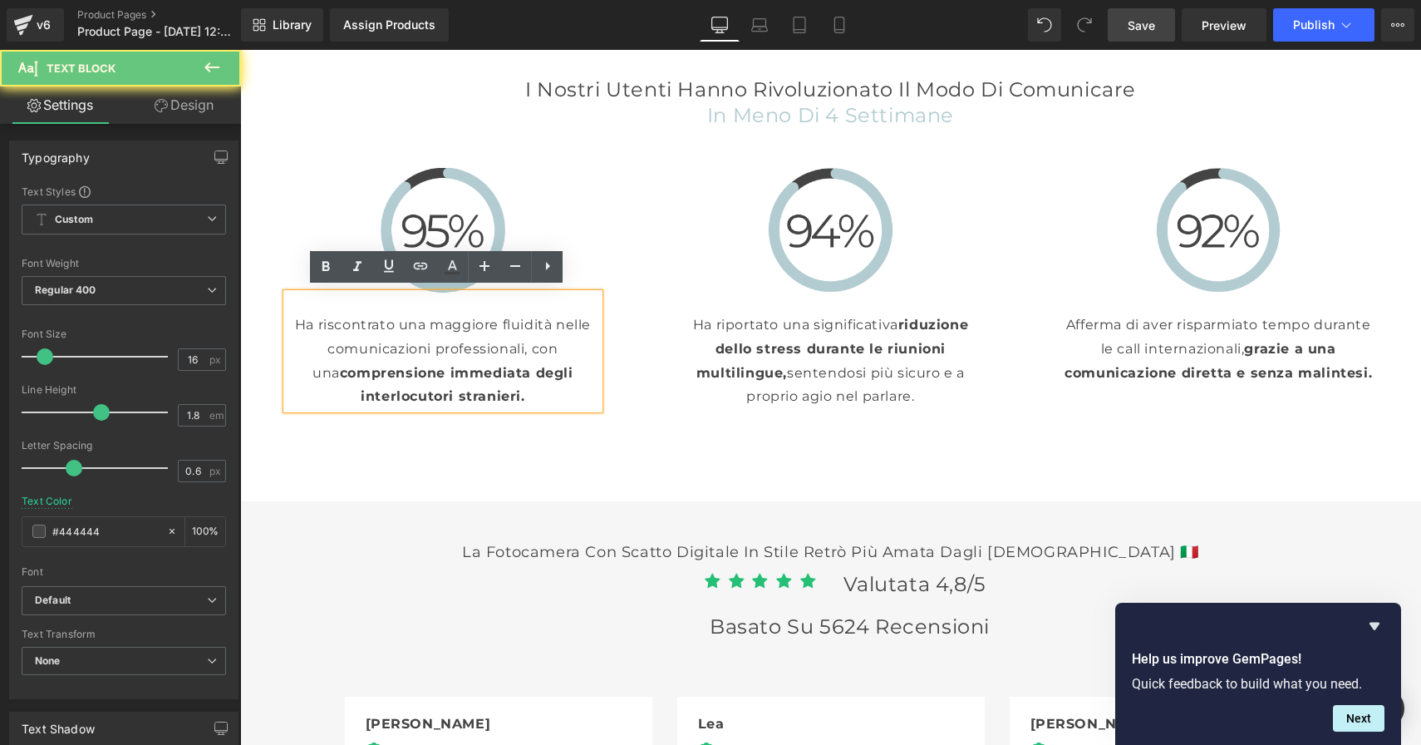
click at [524, 386] on p "Ha riscontrato una maggiore fluidità nelle comunicazioni professionali, con una…" at bounding box center [443, 361] width 313 height 96
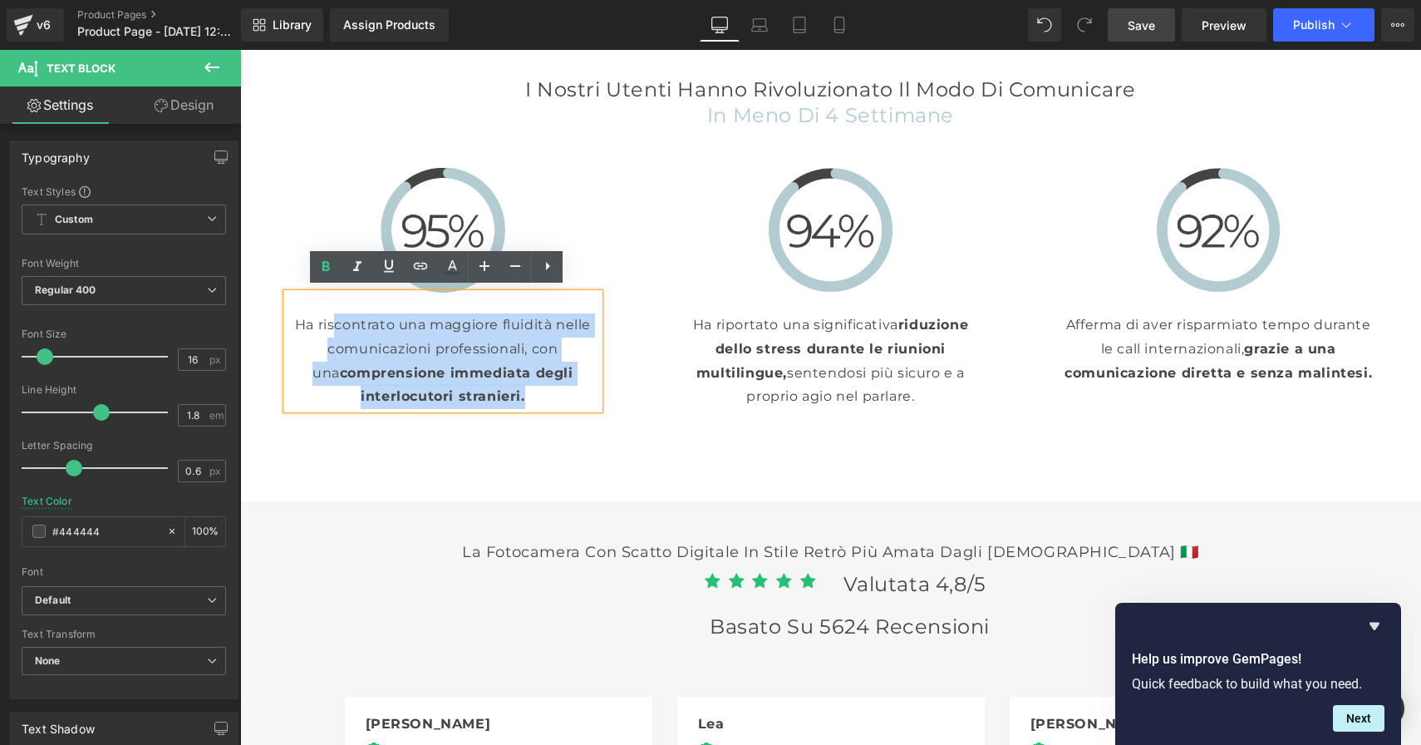
drag, startPoint x: 530, startPoint y: 400, endPoint x: 330, endPoint y: 321, distance: 215.3
click at [330, 321] on p "Ha riscontrato una maggiore fluidità nelle comunicazioni professionali, con una…" at bounding box center [443, 361] width 313 height 96
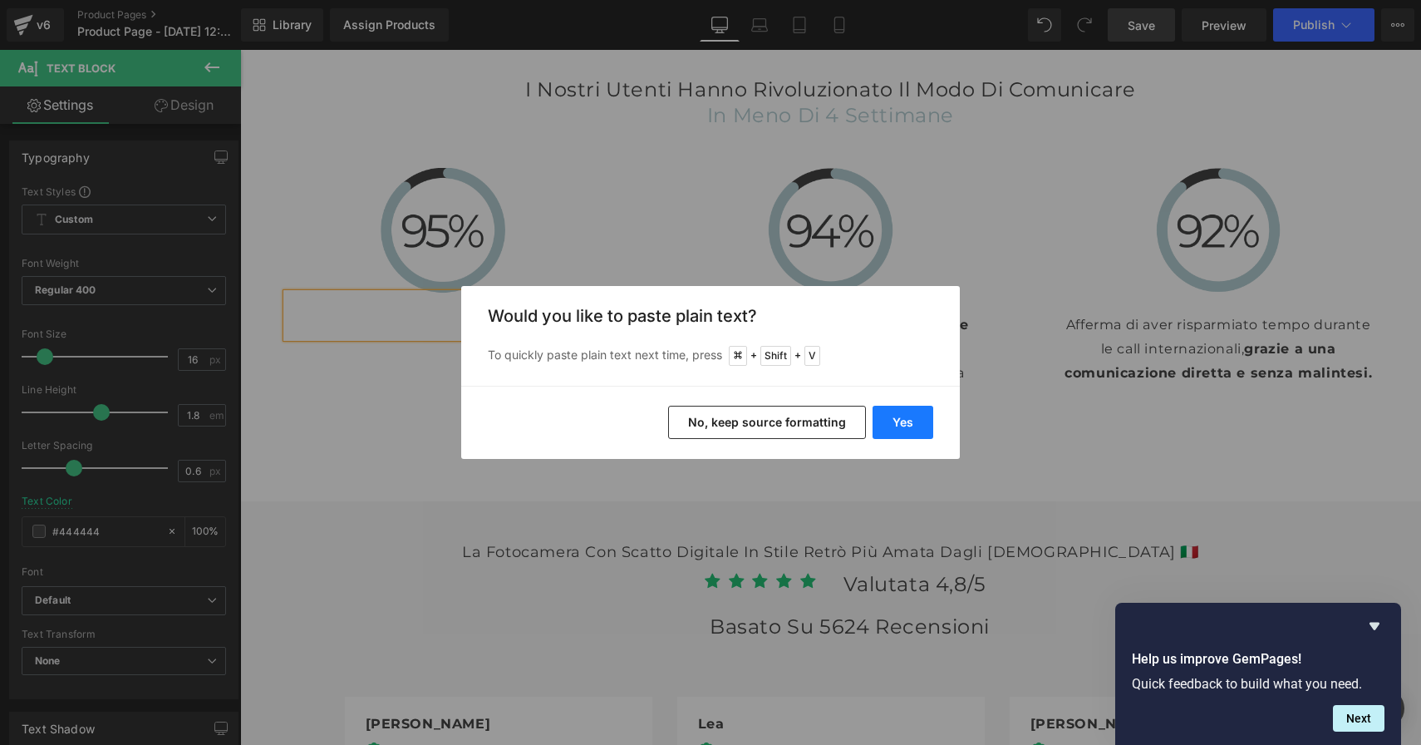
click at [907, 427] on button "Yes" at bounding box center [903, 422] width 61 height 33
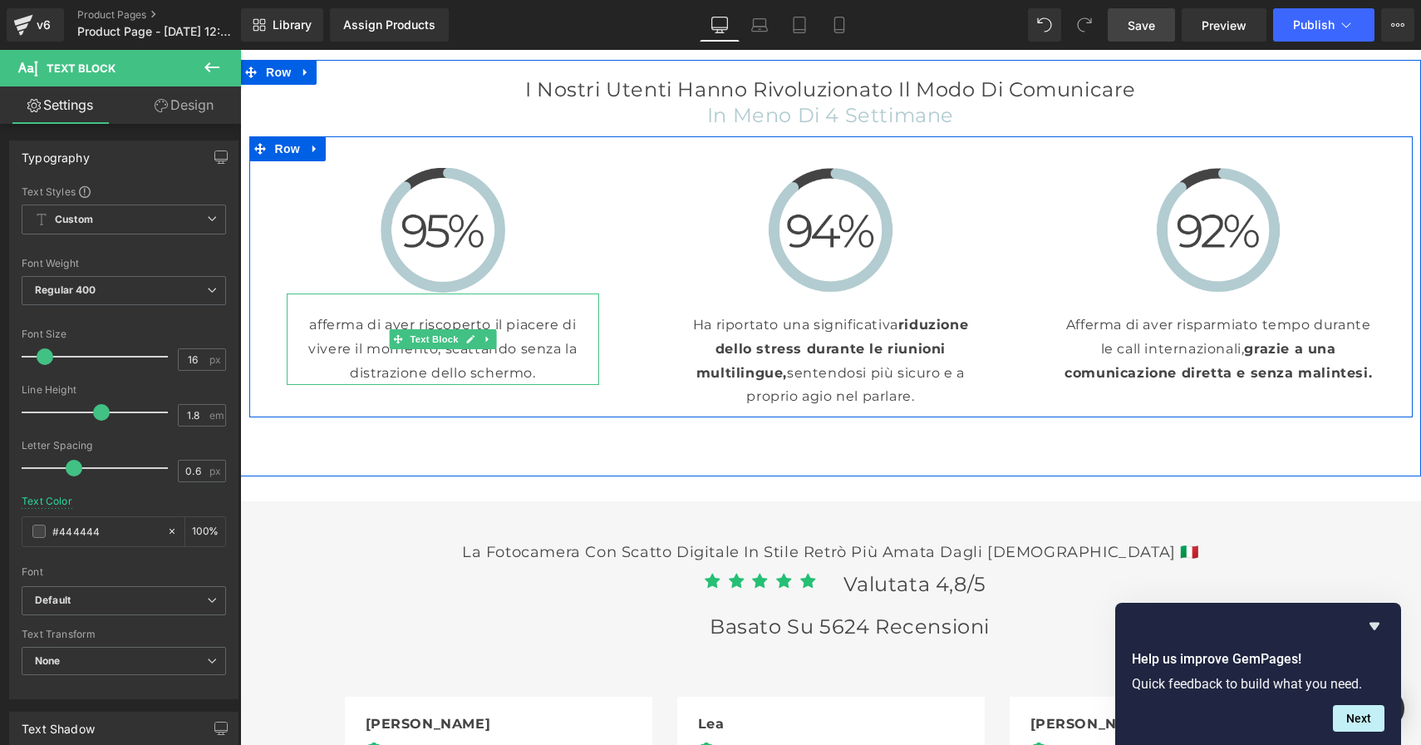
click at [346, 329] on p "afferma di aver riscoperto il piacere di vivere il momento, scattando senza la …" at bounding box center [443, 348] width 313 height 71
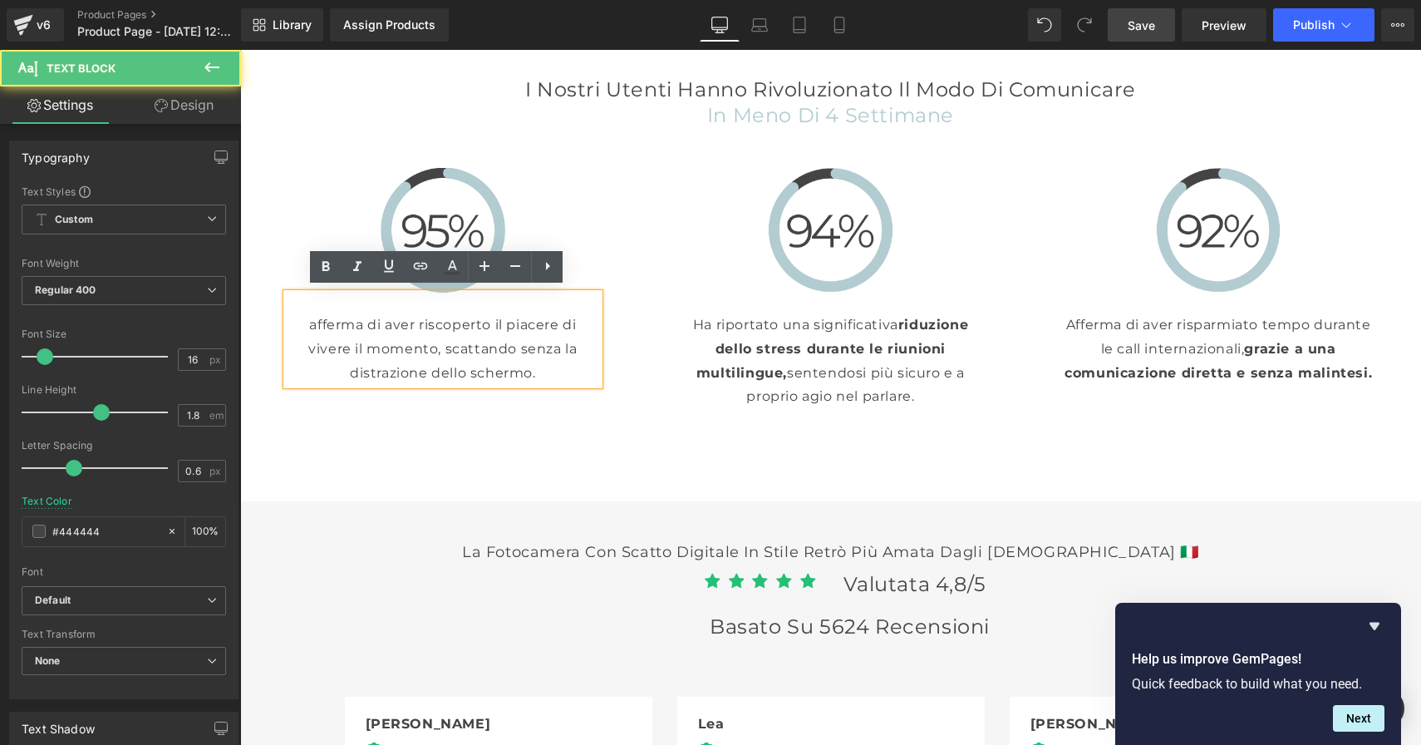
drag, startPoint x: 309, startPoint y: 319, endPoint x: 324, endPoint y: 321, distance: 15.1
click at [309, 320] on p "afferma di aver riscoperto il piacere di vivere il momento, scattando senza la …" at bounding box center [443, 348] width 313 height 71
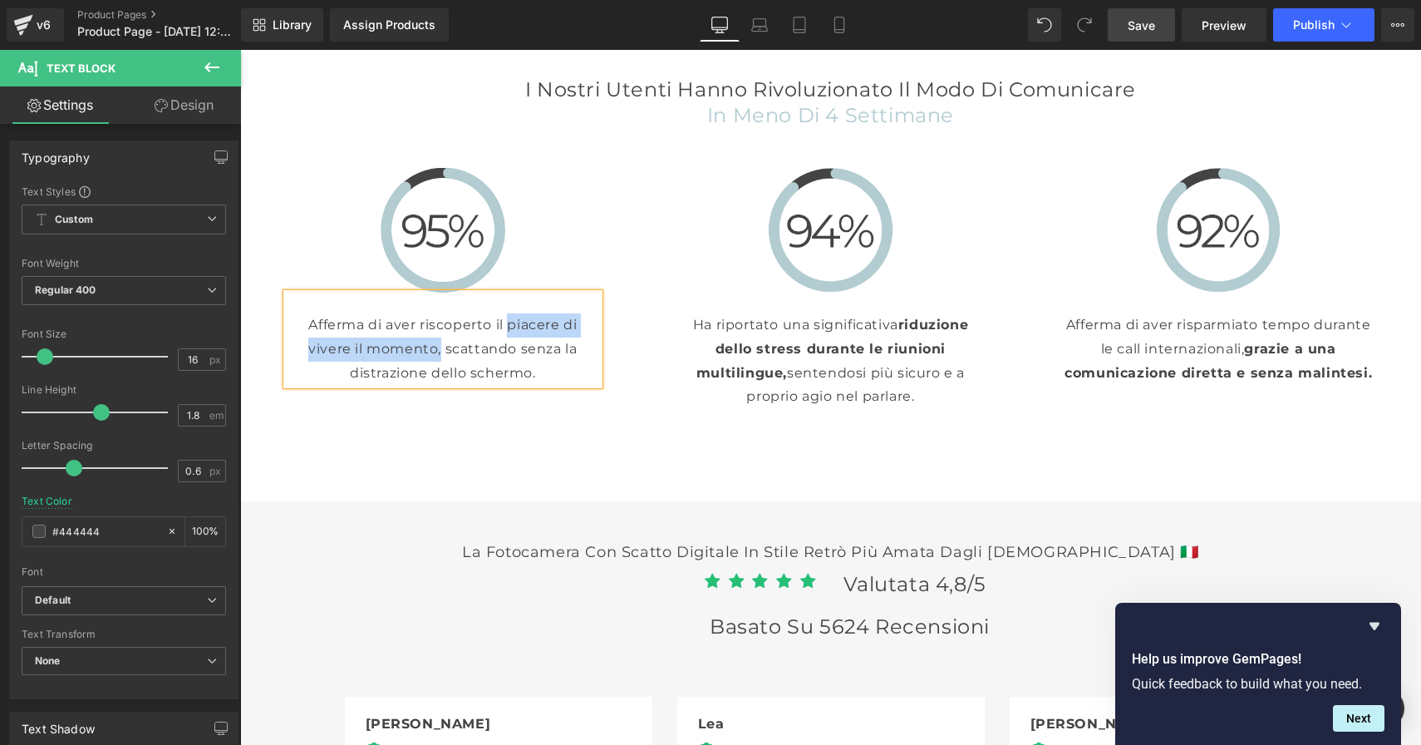
drag, startPoint x: 500, startPoint y: 323, endPoint x: 435, endPoint y: 354, distance: 72.9
click at [435, 354] on p "Afferma di aver riscoperto il piacere di vivere il momento, scattando senza la …" at bounding box center [443, 348] width 313 height 71
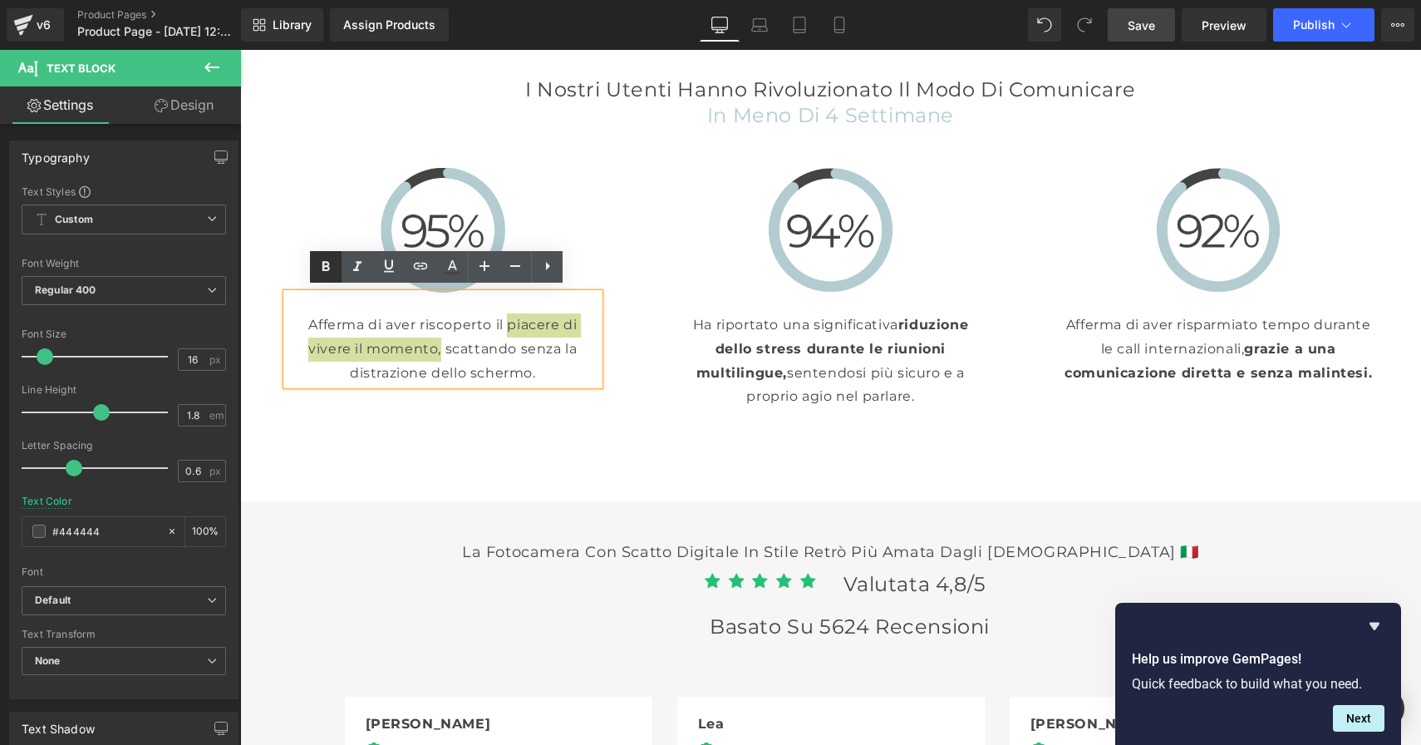
click at [330, 266] on icon at bounding box center [326, 267] width 20 height 20
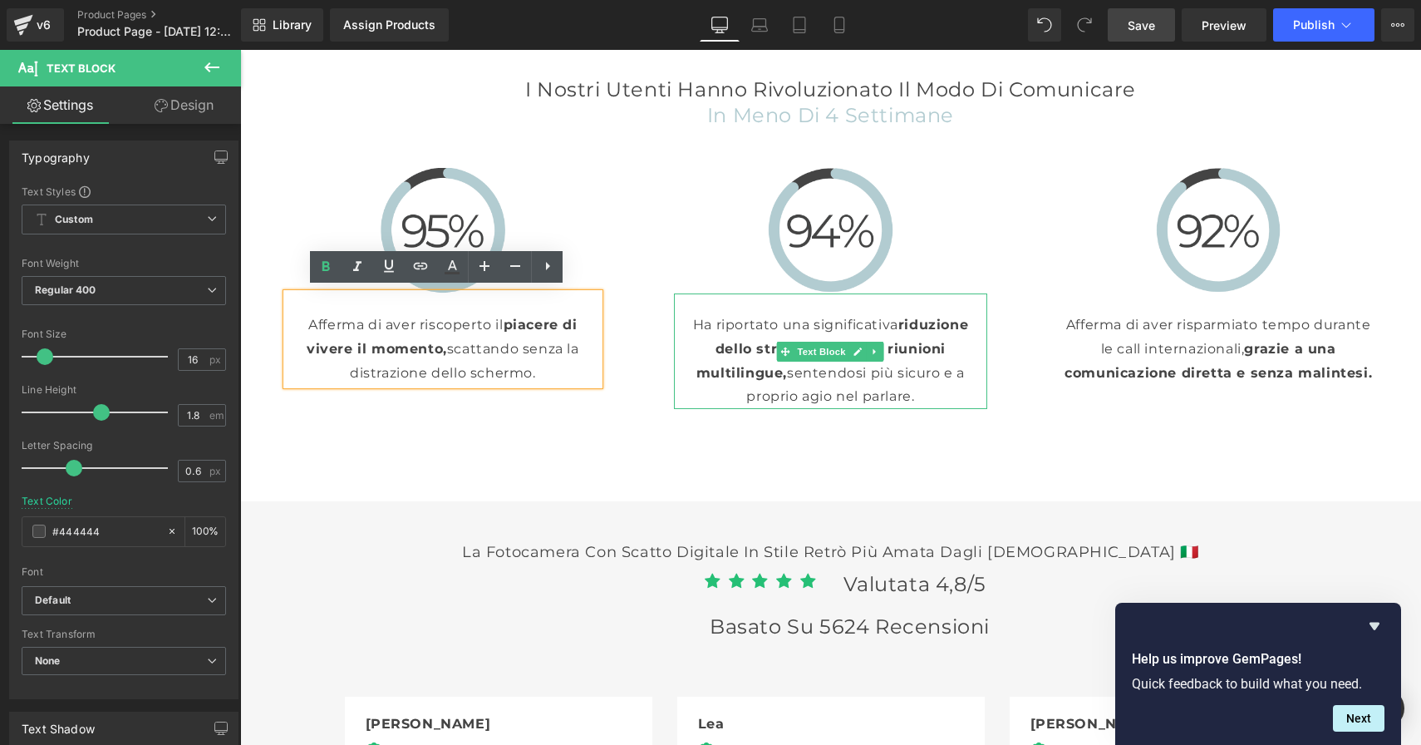
click at [879, 375] on p "Ha riportato una significativa r iduzione dello stress durante le riunioni mult…" at bounding box center [830, 361] width 313 height 96
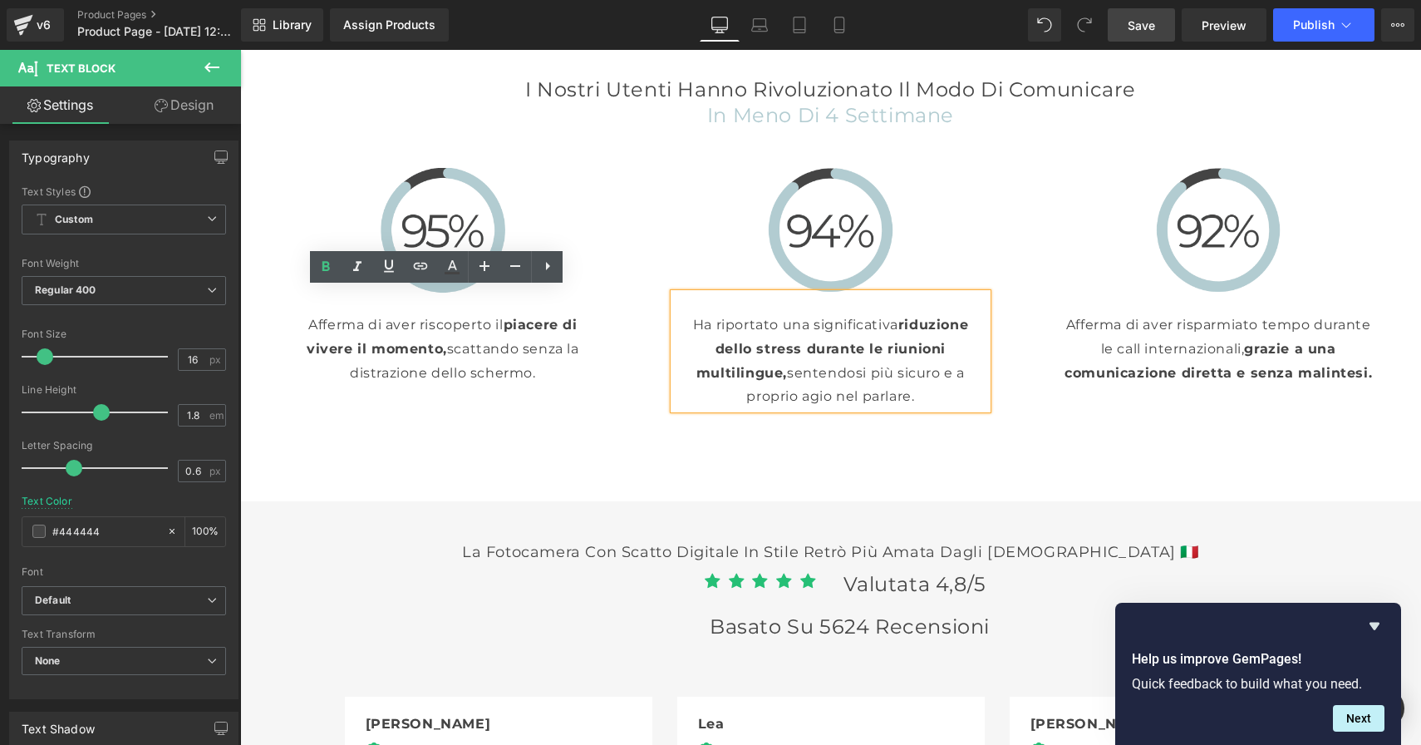
click at [900, 387] on p "Ha riportato una significativa r iduzione dello stress durante le riunioni mult…" at bounding box center [830, 361] width 313 height 96
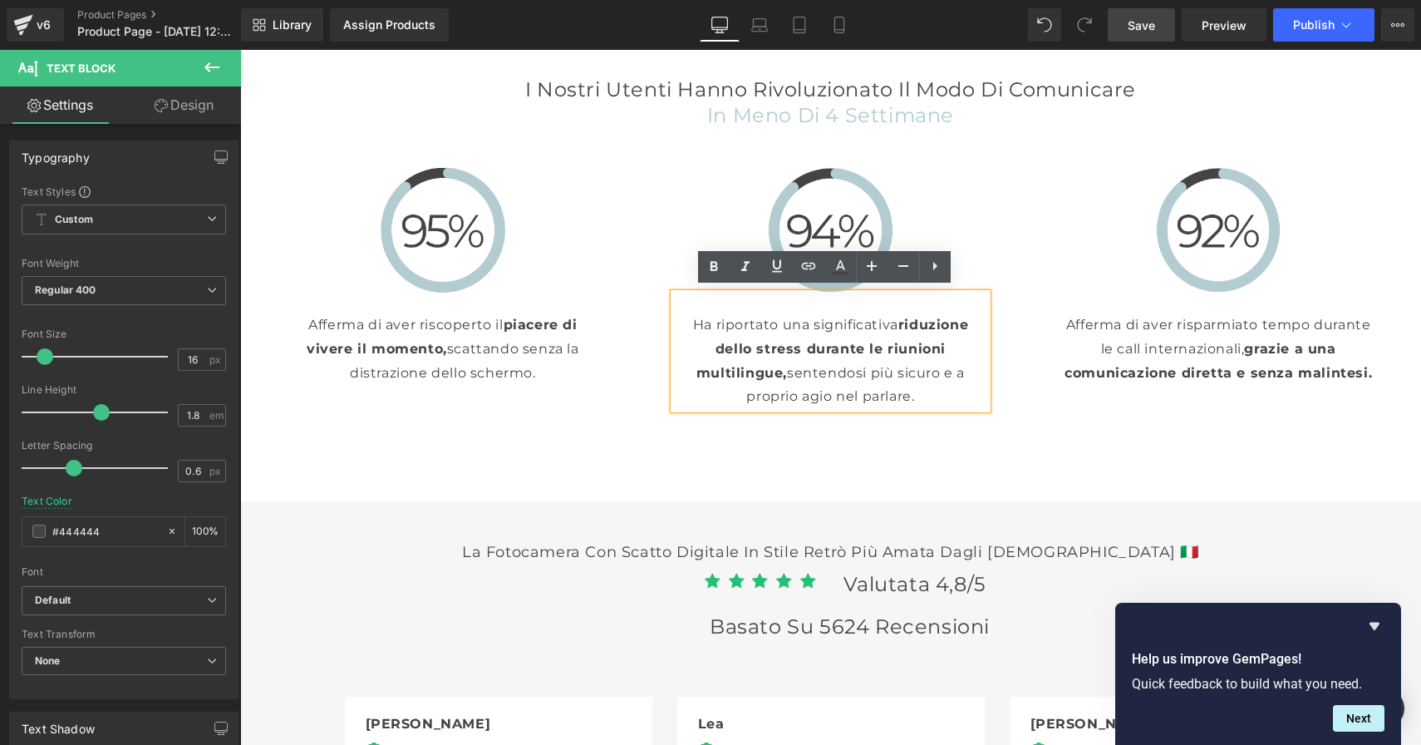
drag, startPoint x: 934, startPoint y: 396, endPoint x: 704, endPoint y: 323, distance: 241.6
click at [704, 323] on p "Ha riportato una significativa r iduzione dello stress durante le riunioni mult…" at bounding box center [830, 361] width 313 height 96
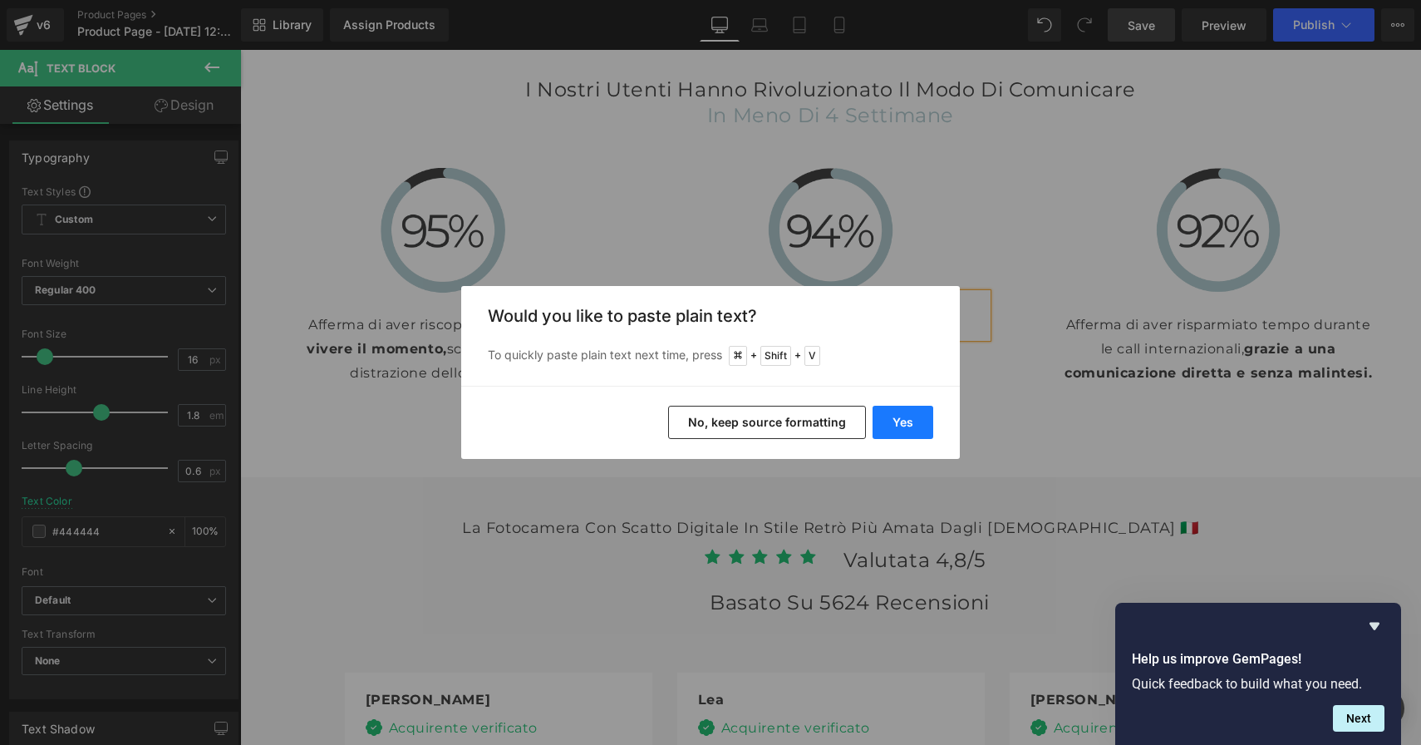
click at [904, 417] on button "Yes" at bounding box center [903, 422] width 61 height 33
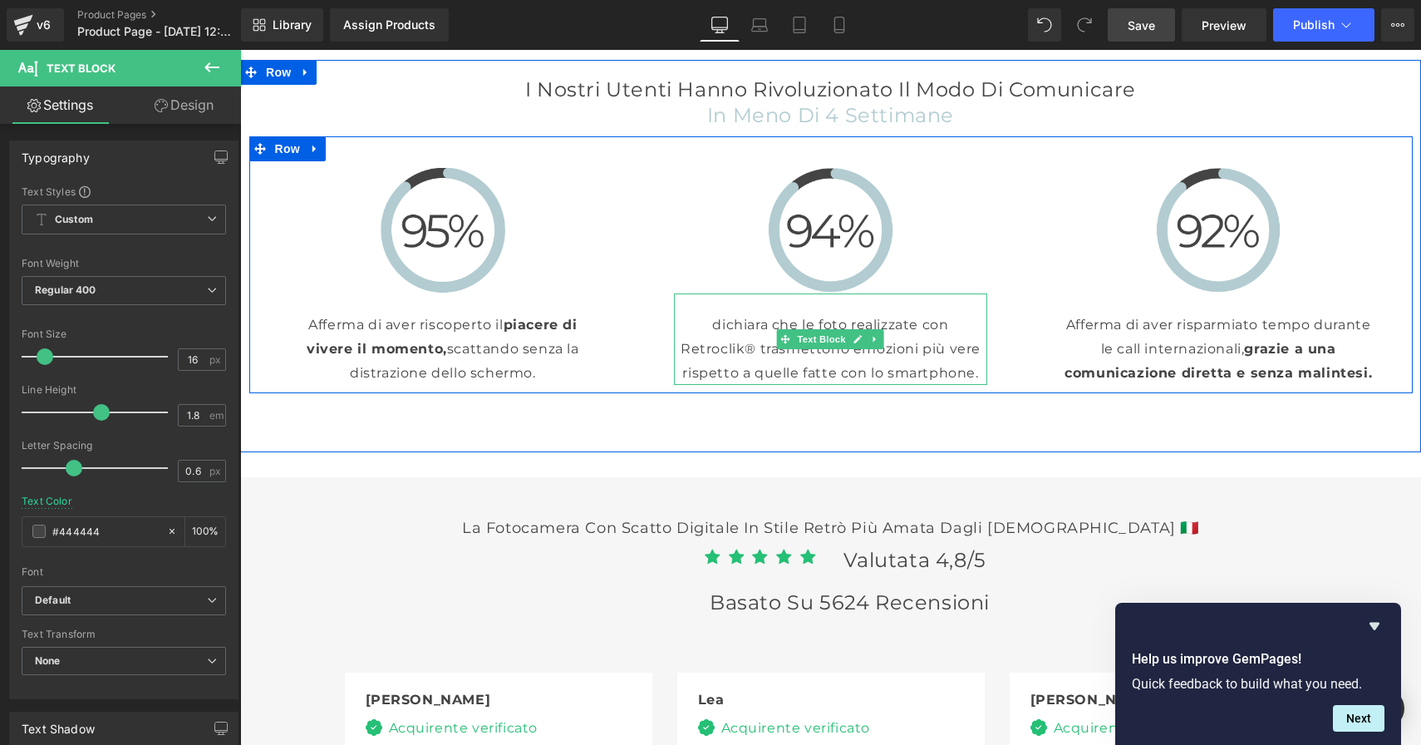
click at [713, 326] on p "dichiara che le foto realizzate con Retroclik® trasmettono emozioni più vere ri…" at bounding box center [830, 348] width 313 height 71
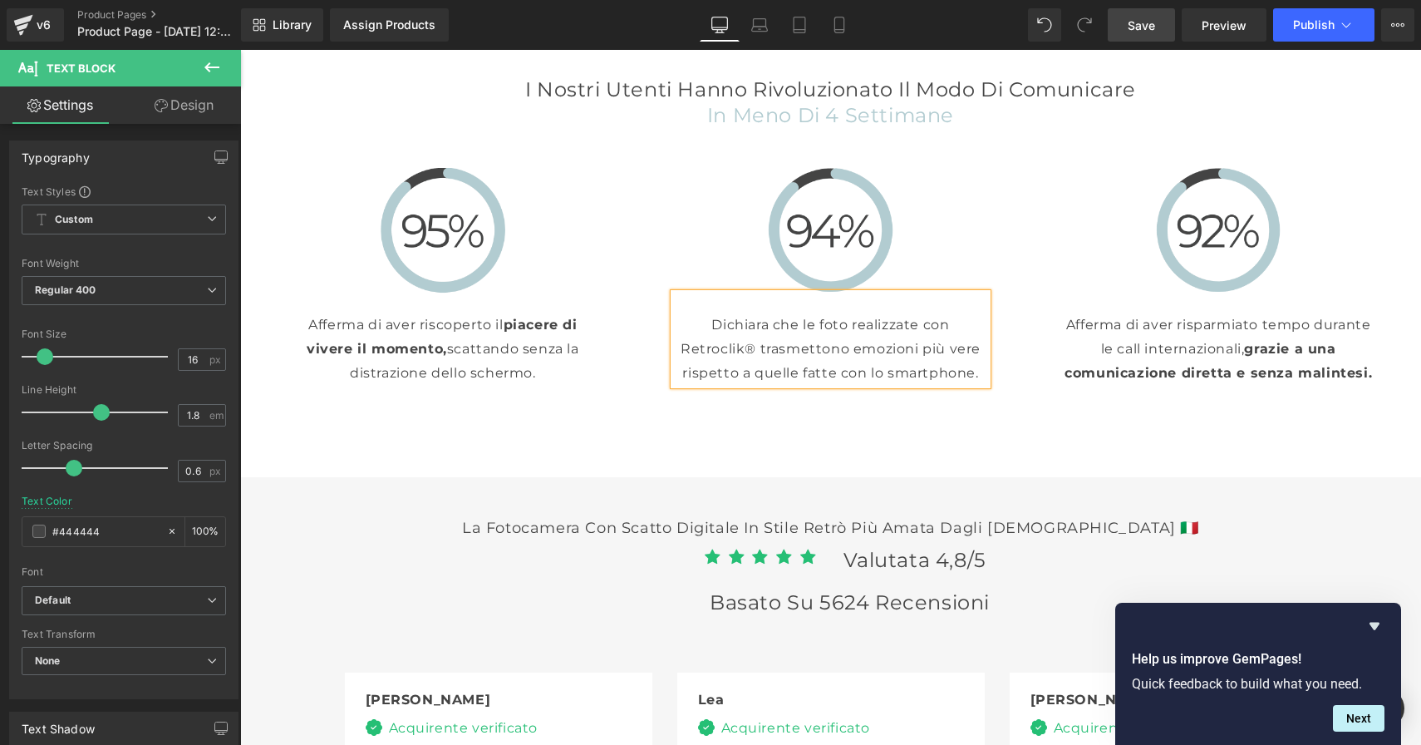
click at [740, 346] on p "Dichiara che le foto realizzate con Retroclik® trasmettono emozioni più vere ri…" at bounding box center [830, 348] width 313 height 71
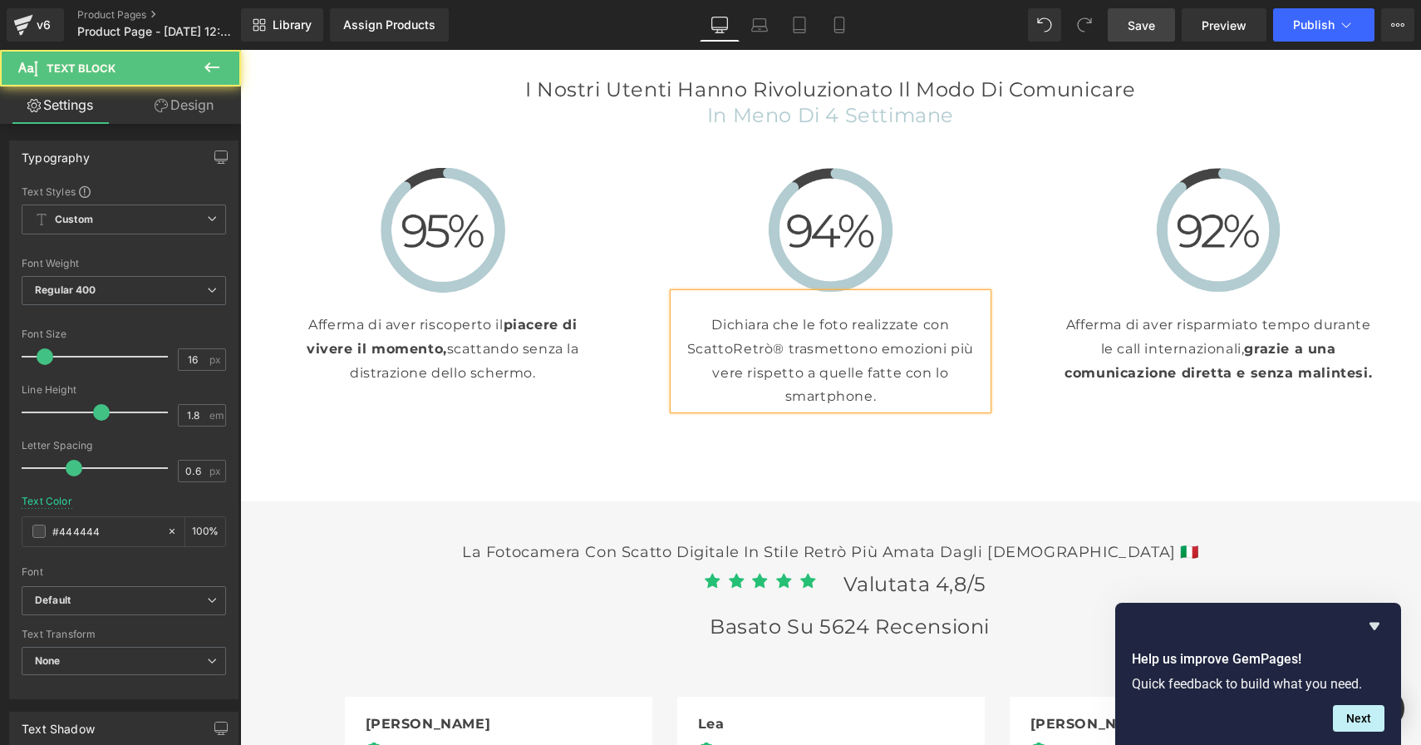
click at [778, 345] on p "Dichiara che le foto realizzate con ScattoRetrò® trasmettono emozioni più vere …" at bounding box center [830, 361] width 313 height 96
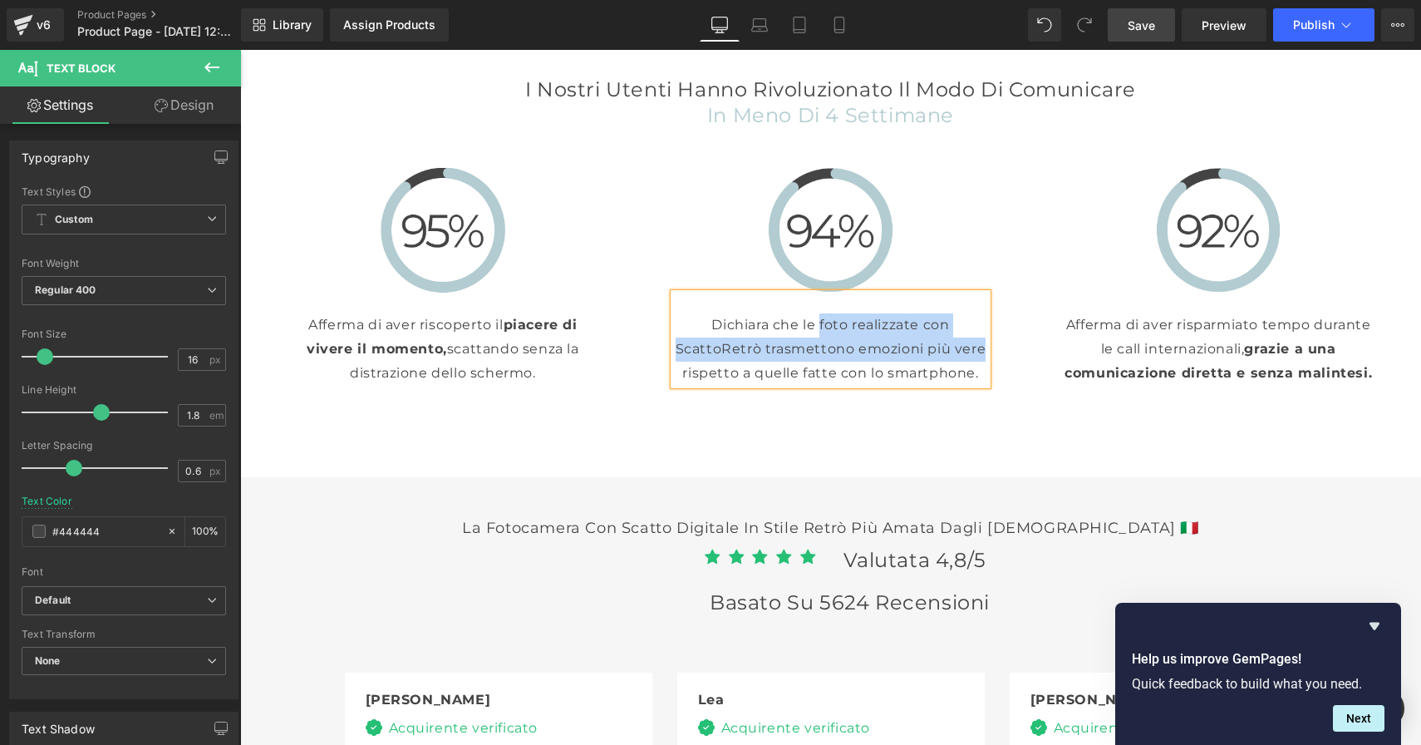
drag, startPoint x: 814, startPoint y: 320, endPoint x: 978, endPoint y: 351, distance: 166.6
click at [978, 351] on p "Dichiara che le foto realizzate con ScattoRetrò trasmettono emozioni più vere r…" at bounding box center [830, 348] width 313 height 71
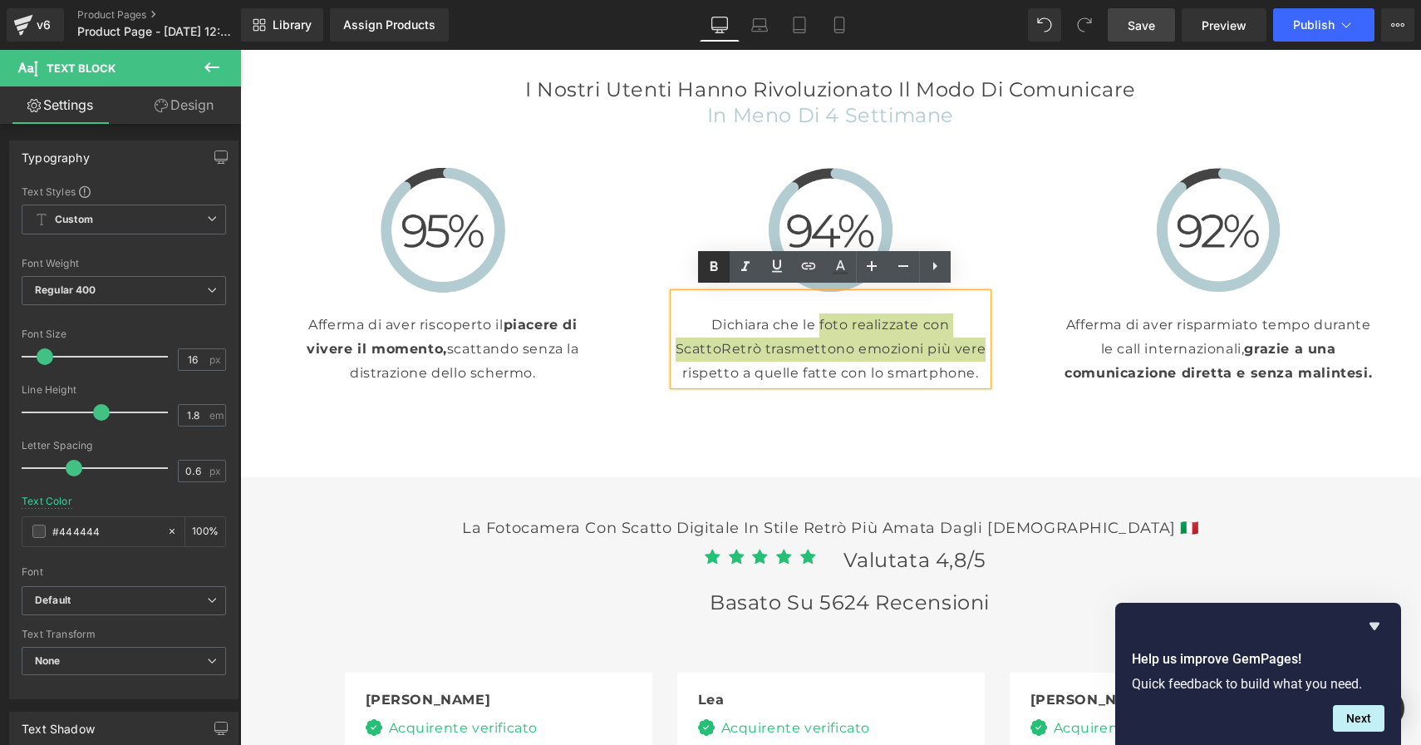
click at [712, 274] on icon at bounding box center [714, 267] width 20 height 20
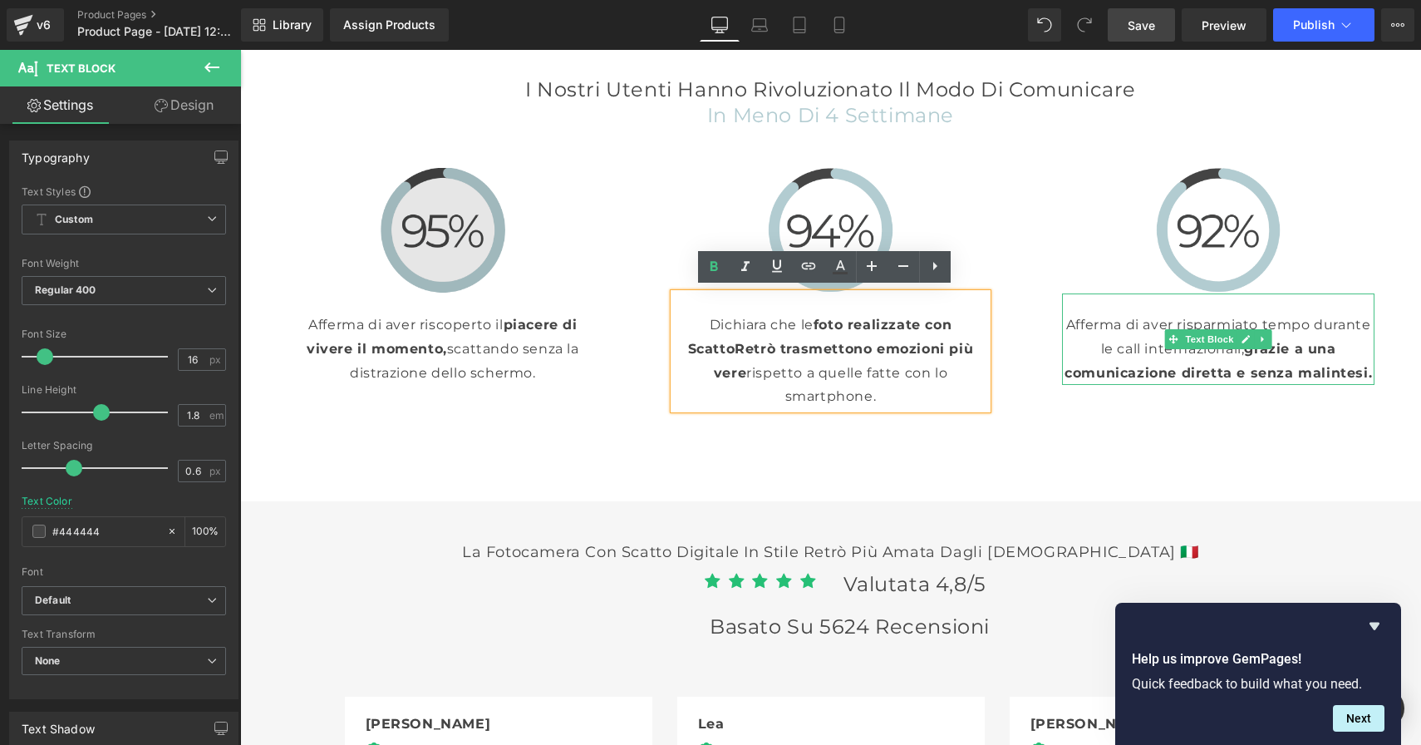
click at [1119, 336] on p "Afferma di aver risparmiato tempo durante le call internazionali, grazie a una …" at bounding box center [1218, 348] width 313 height 71
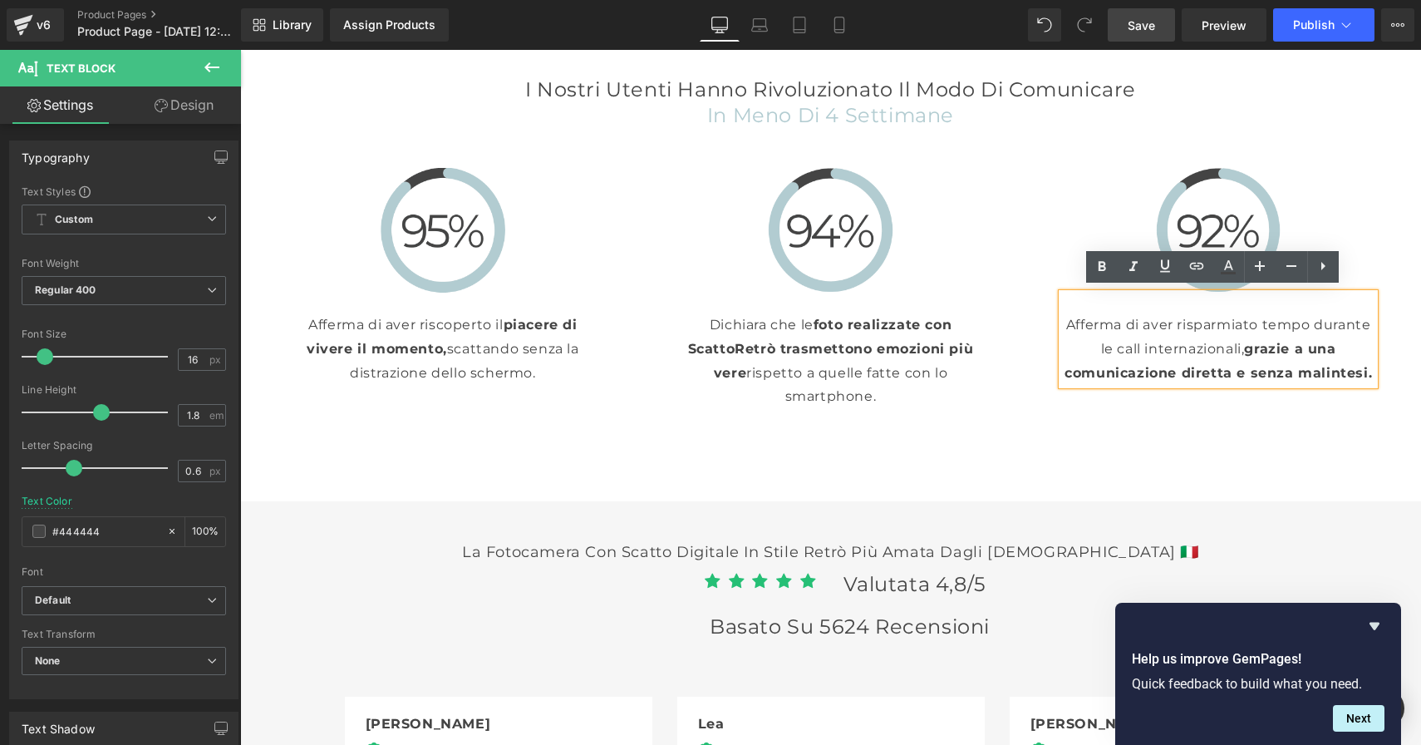
click at [1200, 340] on p "Afferma di aver risparmiato tempo durante le call internazionali, grazie a una …" at bounding box center [1218, 348] width 313 height 71
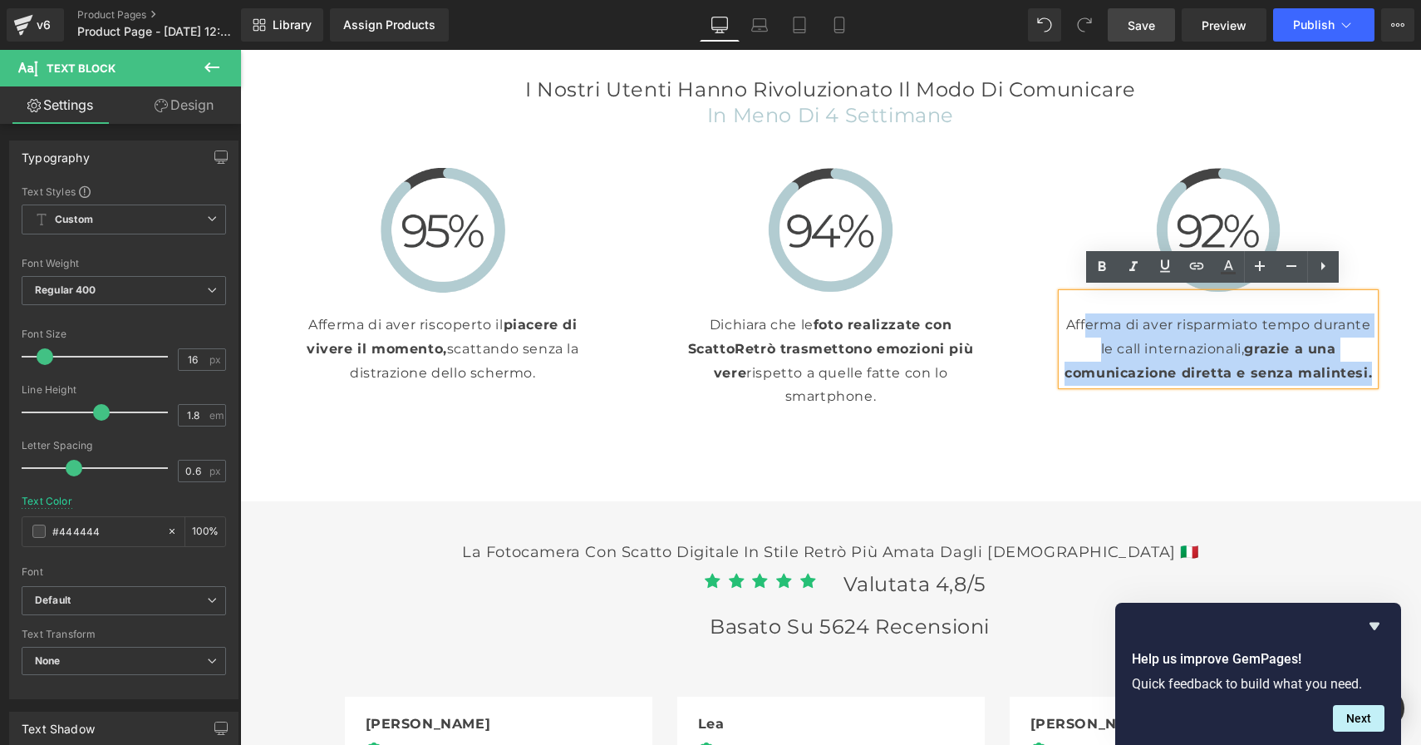
drag, startPoint x: 1366, startPoint y: 371, endPoint x: 1076, endPoint y: 315, distance: 294.6
click at [1076, 315] on p "Afferma di aver risparmiato tempo durante le call internazionali, grazie a una …" at bounding box center [1218, 348] width 313 height 71
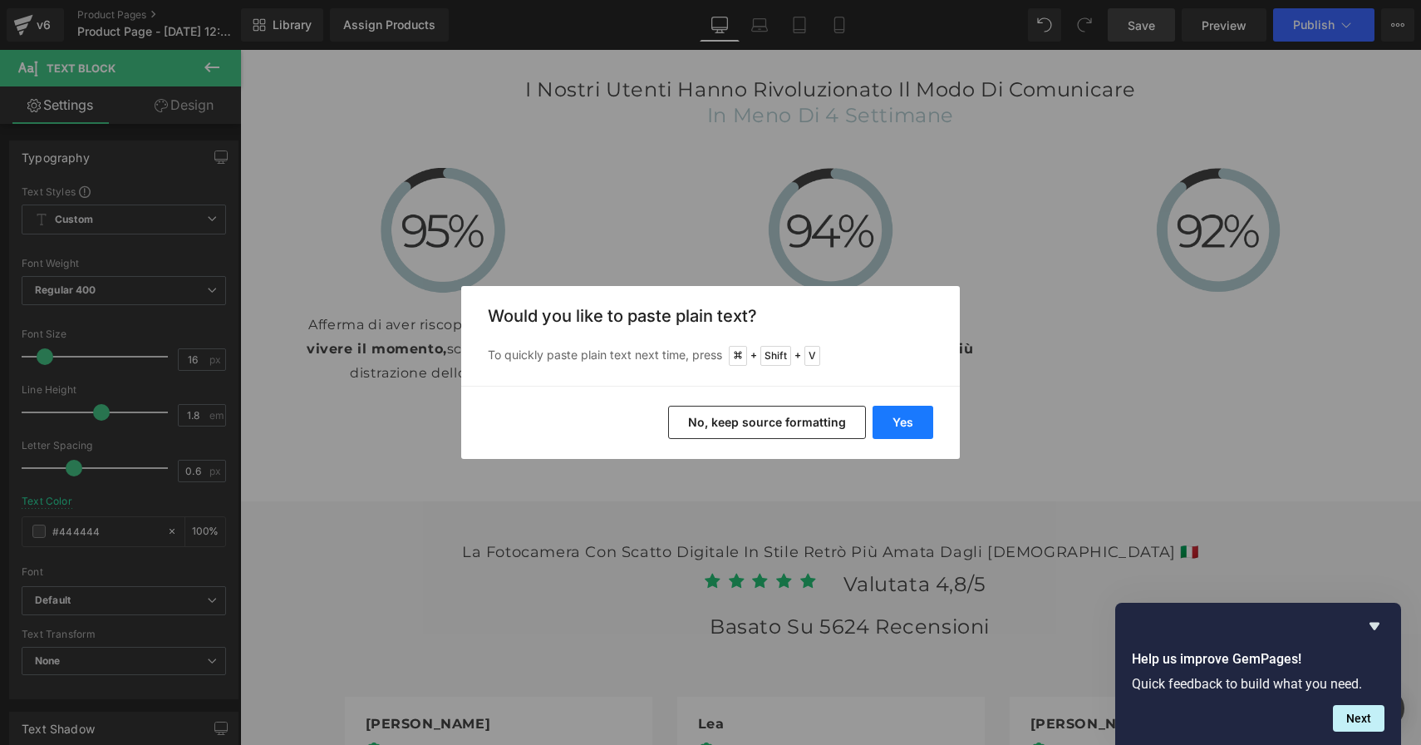
click at [906, 422] on button "Yes" at bounding box center [903, 422] width 61 height 33
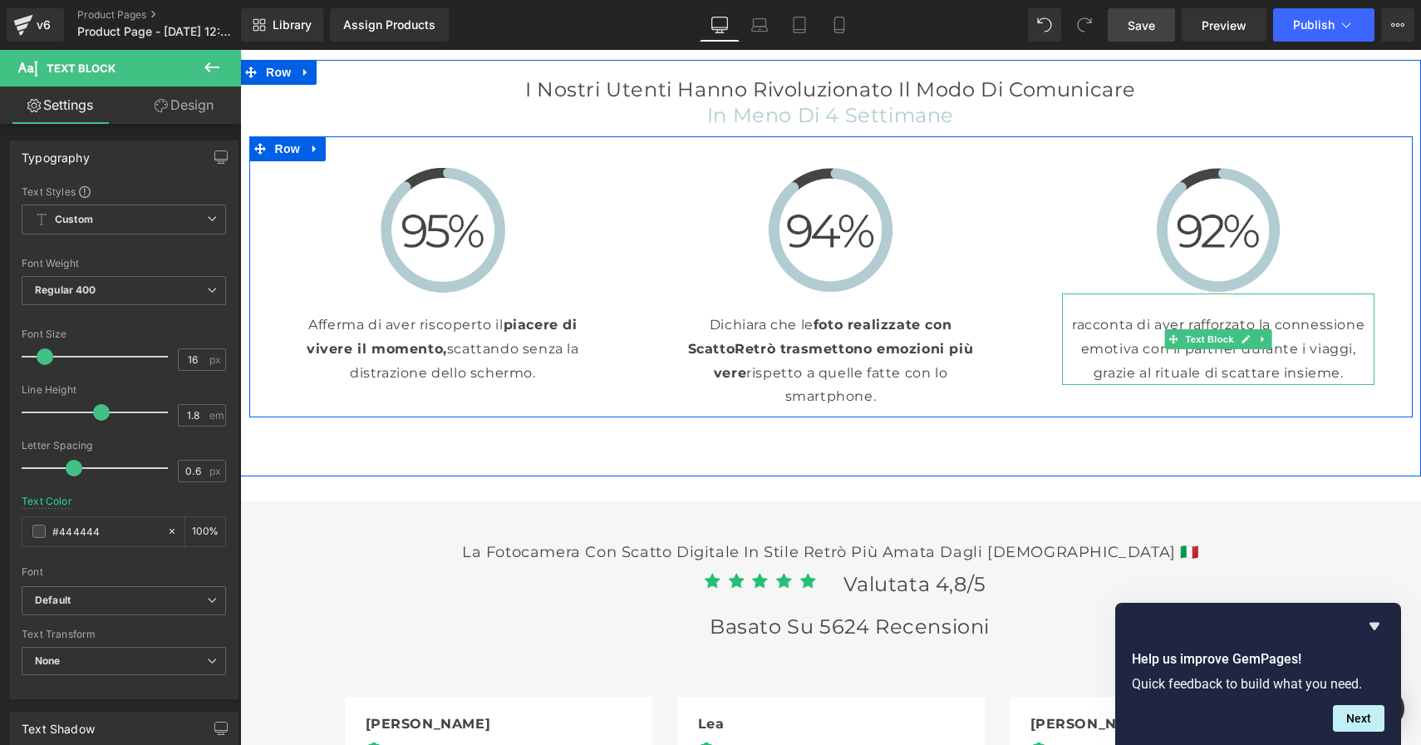
click at [1072, 323] on p "racconta di aver rafforzato la connessione emotiva con il partner durante i via…" at bounding box center [1218, 348] width 313 height 71
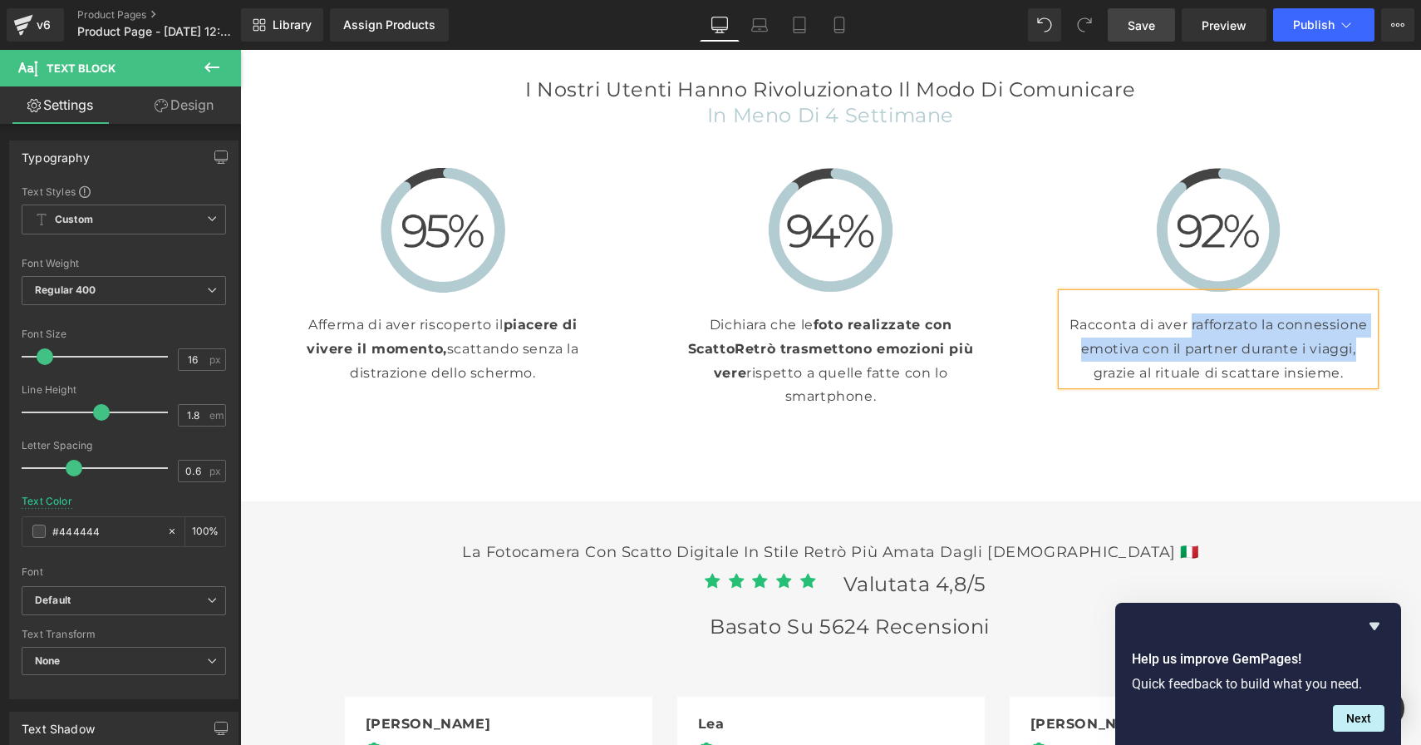
drag, startPoint x: 1185, startPoint y: 321, endPoint x: 1376, endPoint y: 347, distance: 192.2
click at [1376, 347] on div "Image Racconta di aver rafforzato la connessione emotiva con il partner durante…" at bounding box center [1219, 276] width 388 height 217
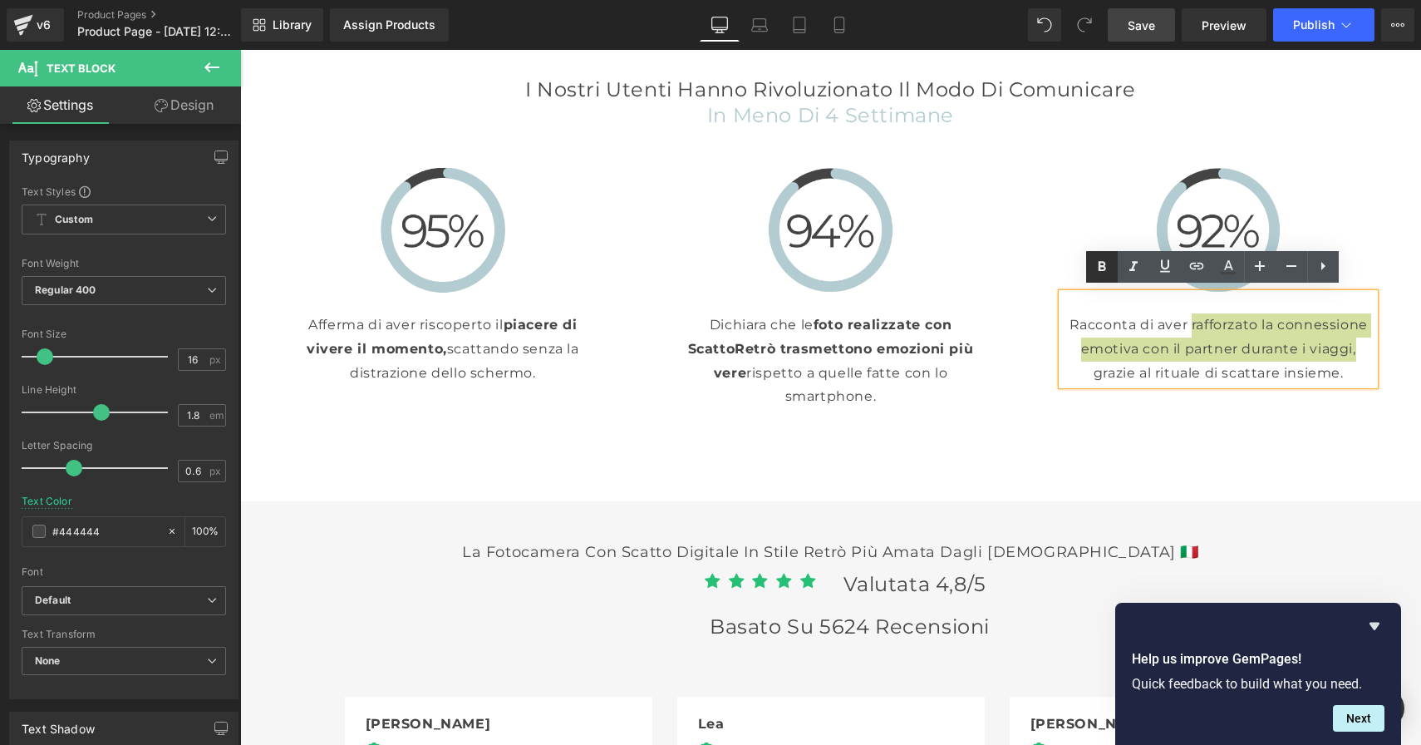
click at [1093, 270] on icon at bounding box center [1102, 267] width 20 height 20
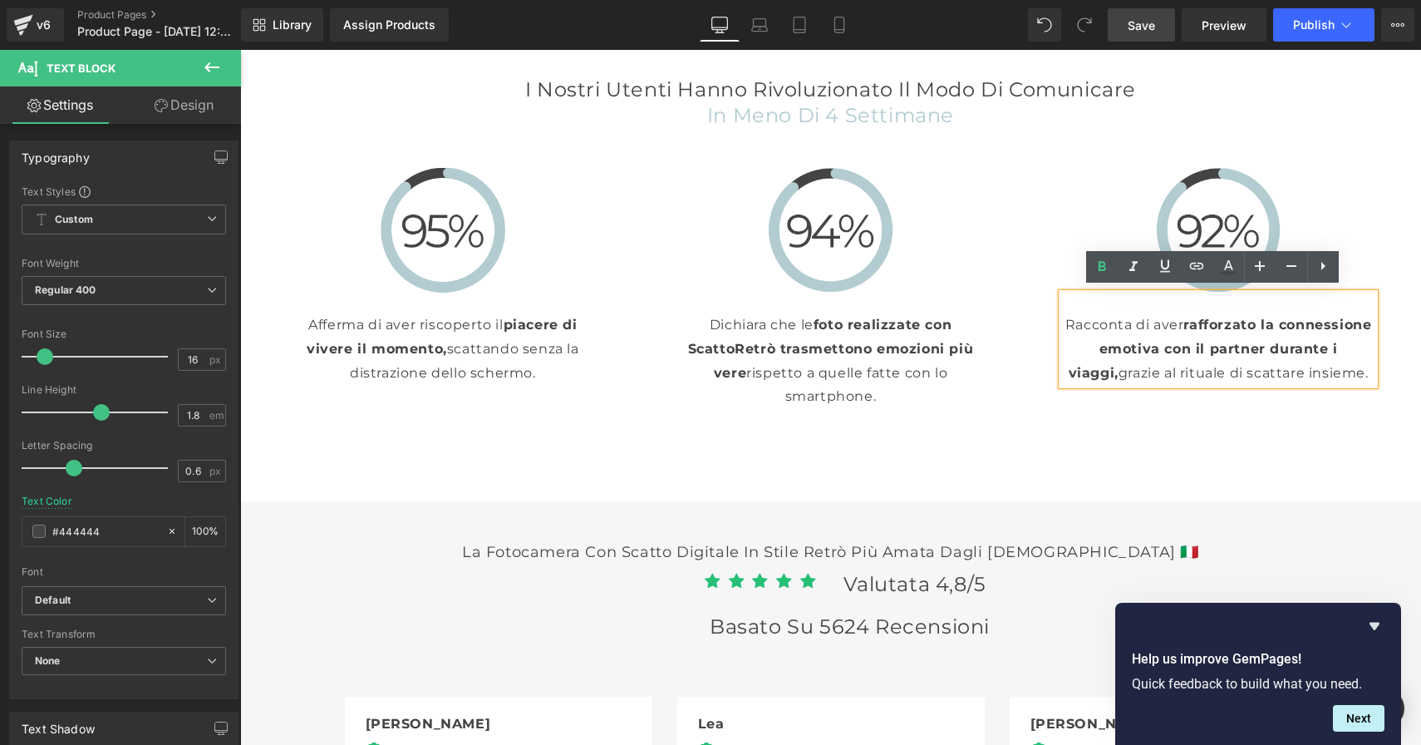
drag, startPoint x: 1218, startPoint y: 367, endPoint x: 1351, endPoint y: 370, distance: 133.0
click at [1351, 370] on p "Racconta di aver rafforzato la connessione emotiva con il partner durante i via…" at bounding box center [1218, 348] width 313 height 71
click at [1260, 427] on div "I nostri utenti hanno rivoluzionato il modo di comunicare in meno di 4 settiman…" at bounding box center [830, 268] width 1181 height 416
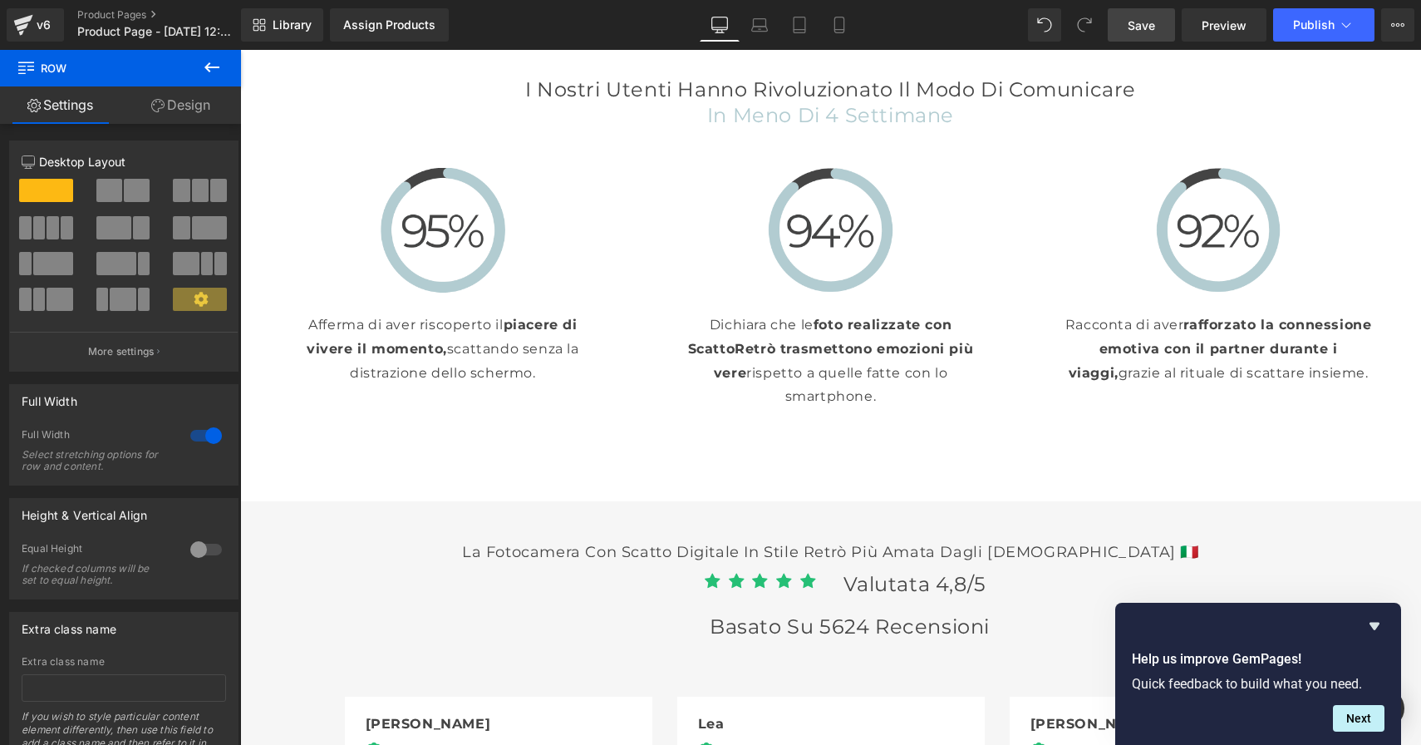
click at [1145, 27] on span "Save" at bounding box center [1141, 25] width 27 height 17
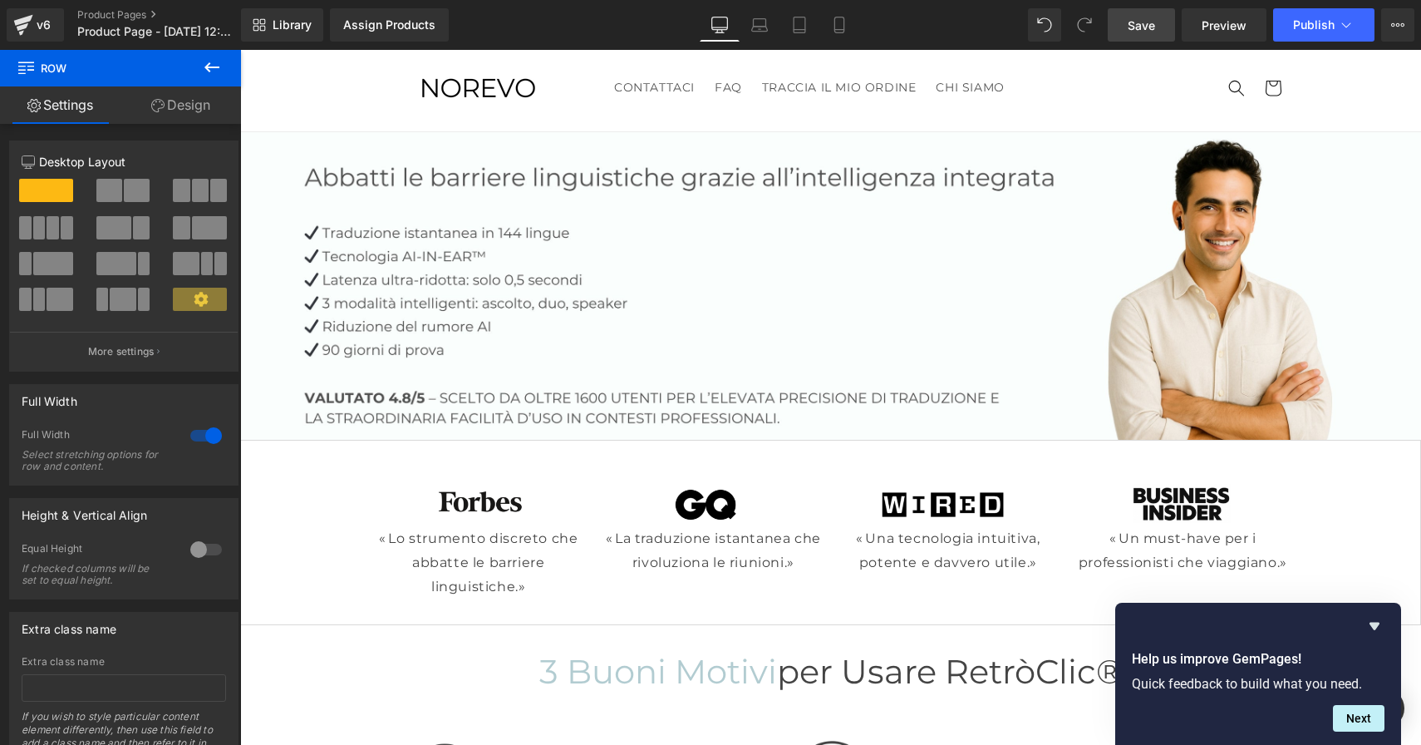
scroll to position [111, 0]
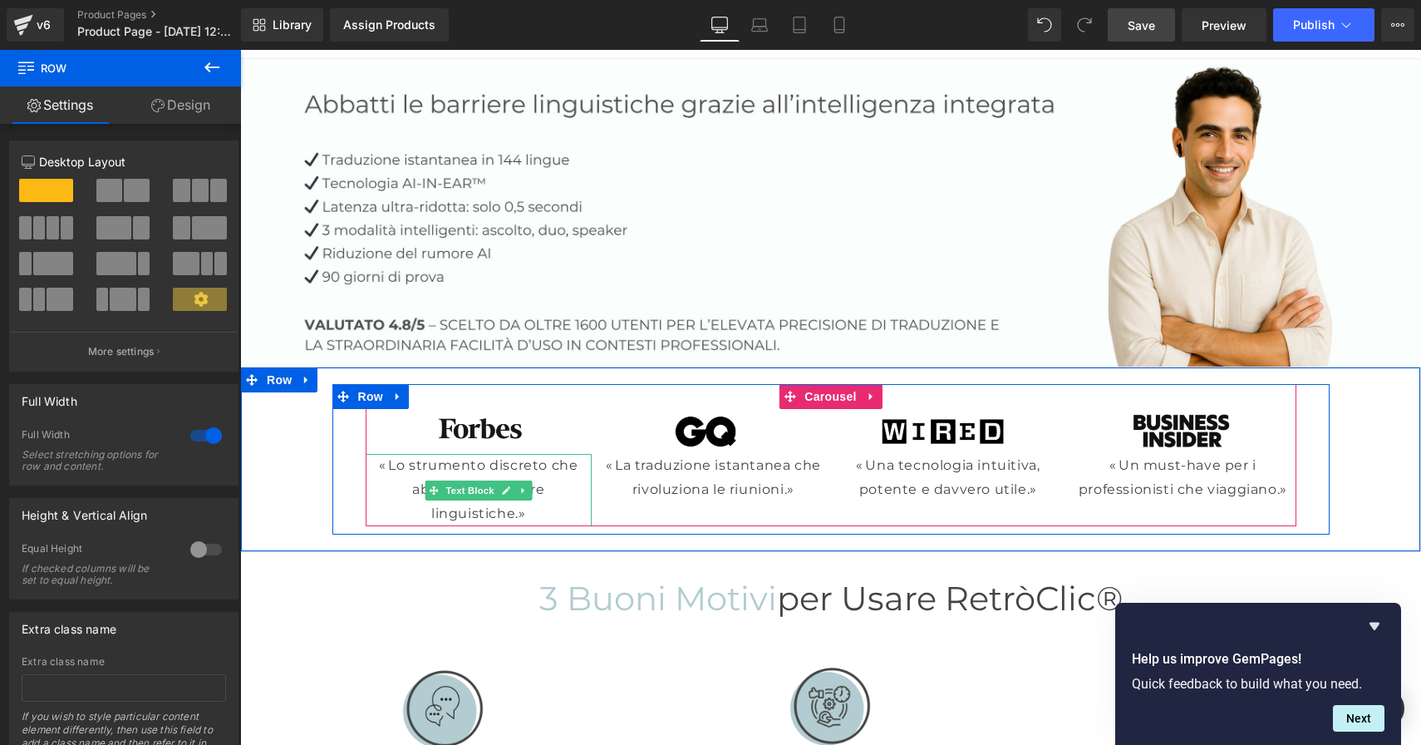
drag, startPoint x: 508, startPoint y: 510, endPoint x: 528, endPoint y: 511, distance: 20.0
click at [508, 510] on p "« Lo strumento discreto che abbatte le barriere linguistiche.»" at bounding box center [479, 489] width 227 height 71
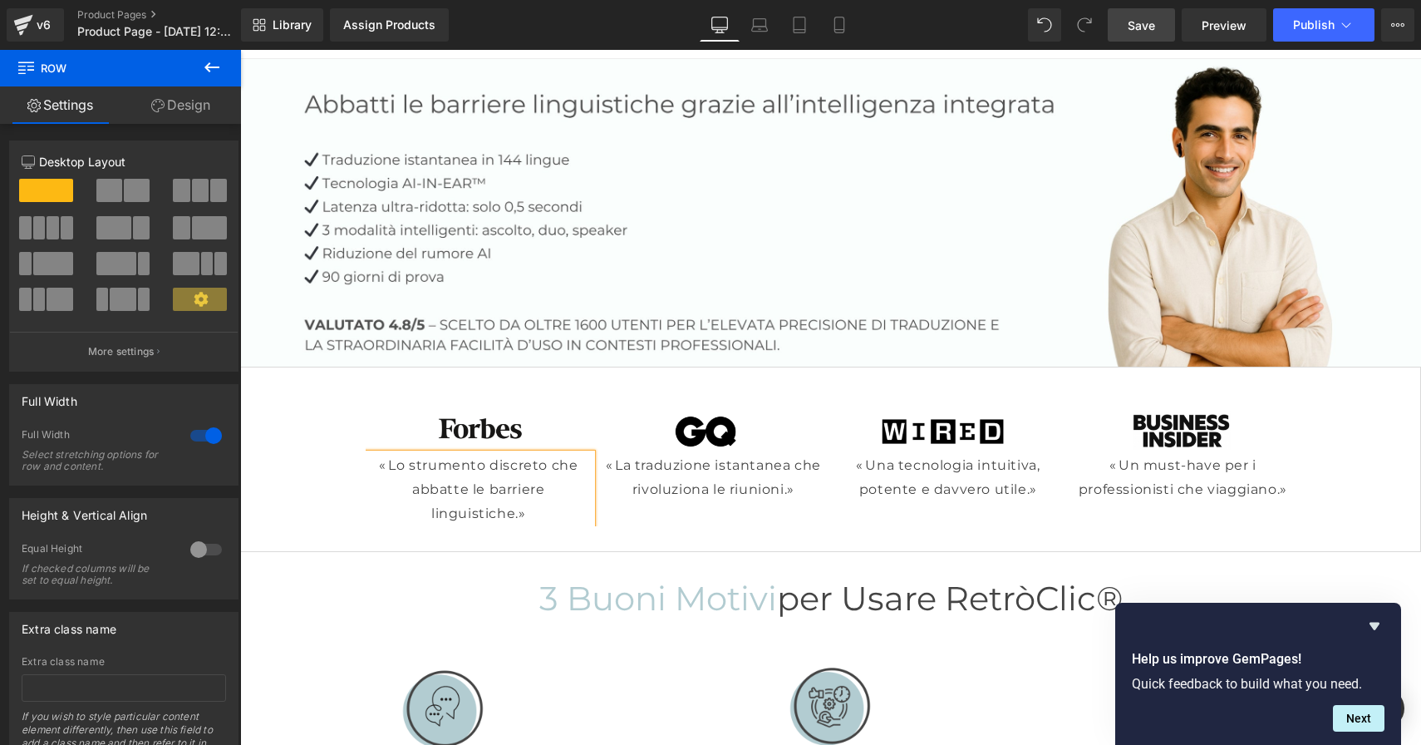
click at [528, 511] on p "« Lo strumento discreto che abbatte le barriere linguistiche.»" at bounding box center [479, 489] width 227 height 71
drag, startPoint x: 530, startPoint y: 510, endPoint x: 400, endPoint y: 475, distance: 134.3
click at [400, 474] on p "« Lo strumento discreto che abbatte le barriere linguistiche.»" at bounding box center [479, 489] width 227 height 71
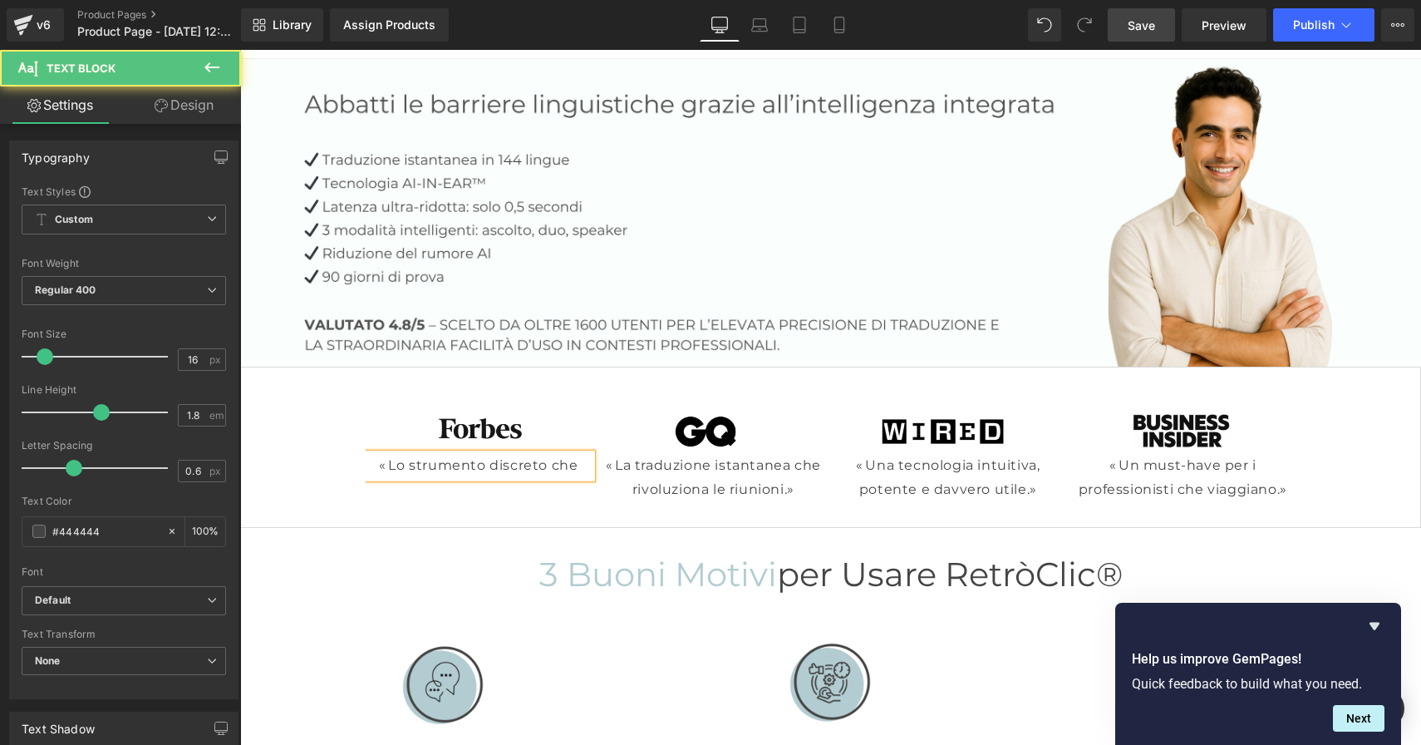
drag, startPoint x: 575, startPoint y: 462, endPoint x: 375, endPoint y: 458, distance: 200.4
click at [382, 458] on p "« Lo strumento discreto che" at bounding box center [479, 466] width 227 height 24
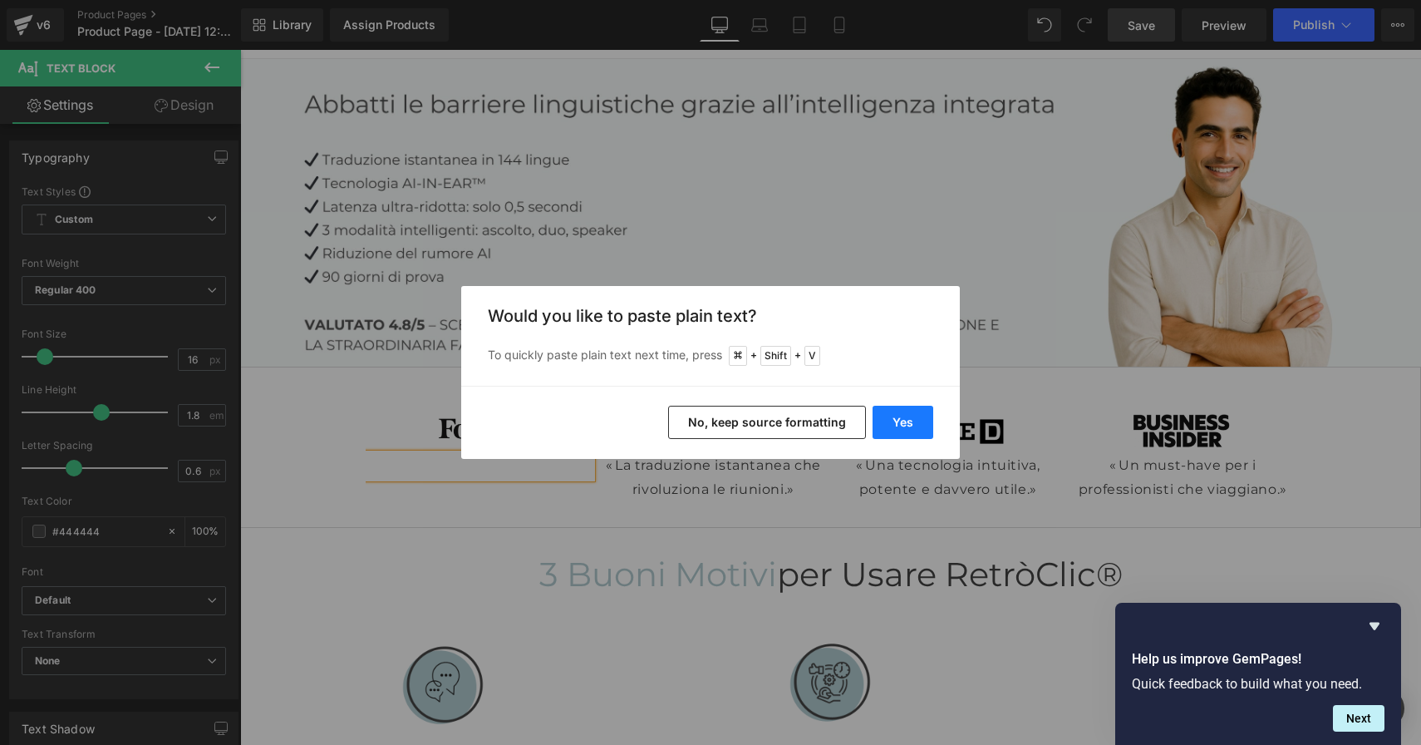
click at [906, 420] on button "Yes" at bounding box center [903, 422] width 61 height 33
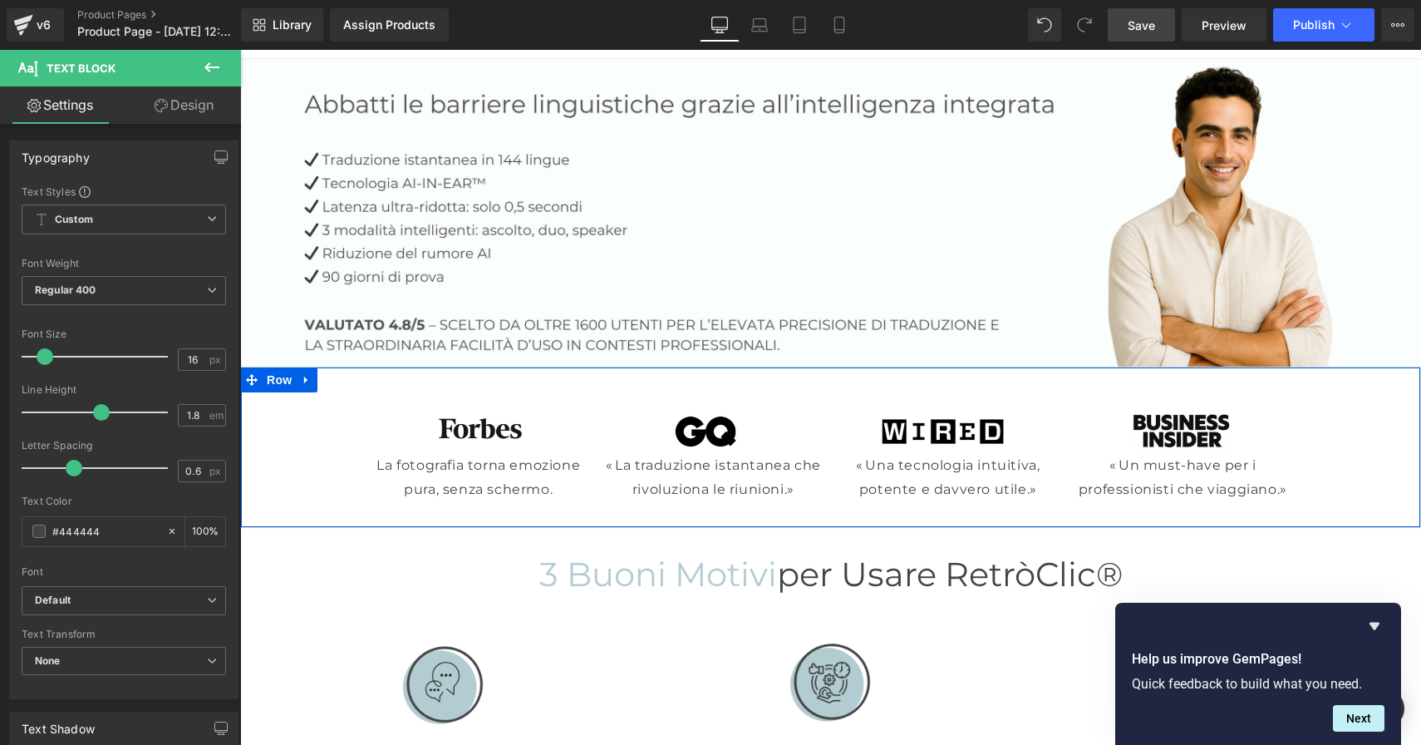
click at [689, 483] on span "Text Block" at bounding box center [704, 478] width 55 height 20
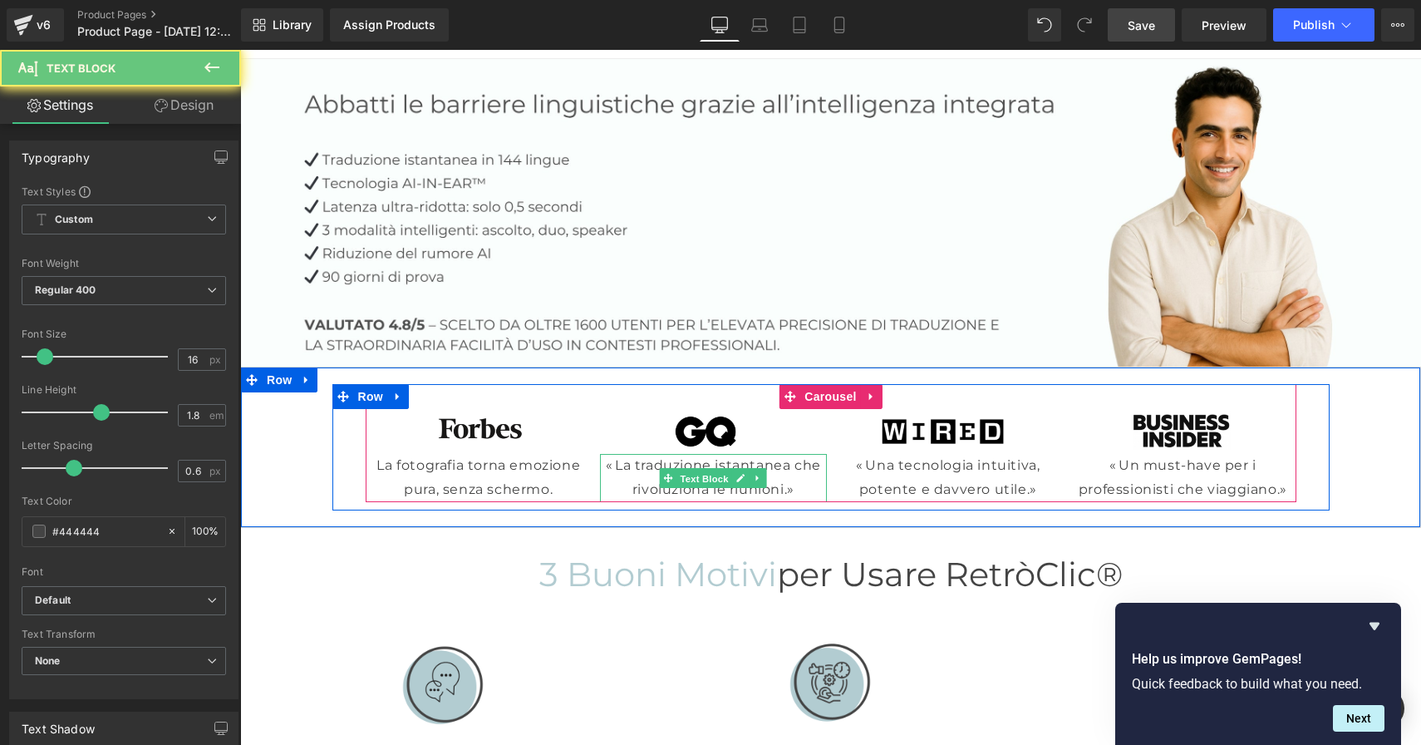
click at [791, 485] on p "« La traduzione istantanea che rivoluziona le riunioni.»" at bounding box center [713, 478] width 227 height 48
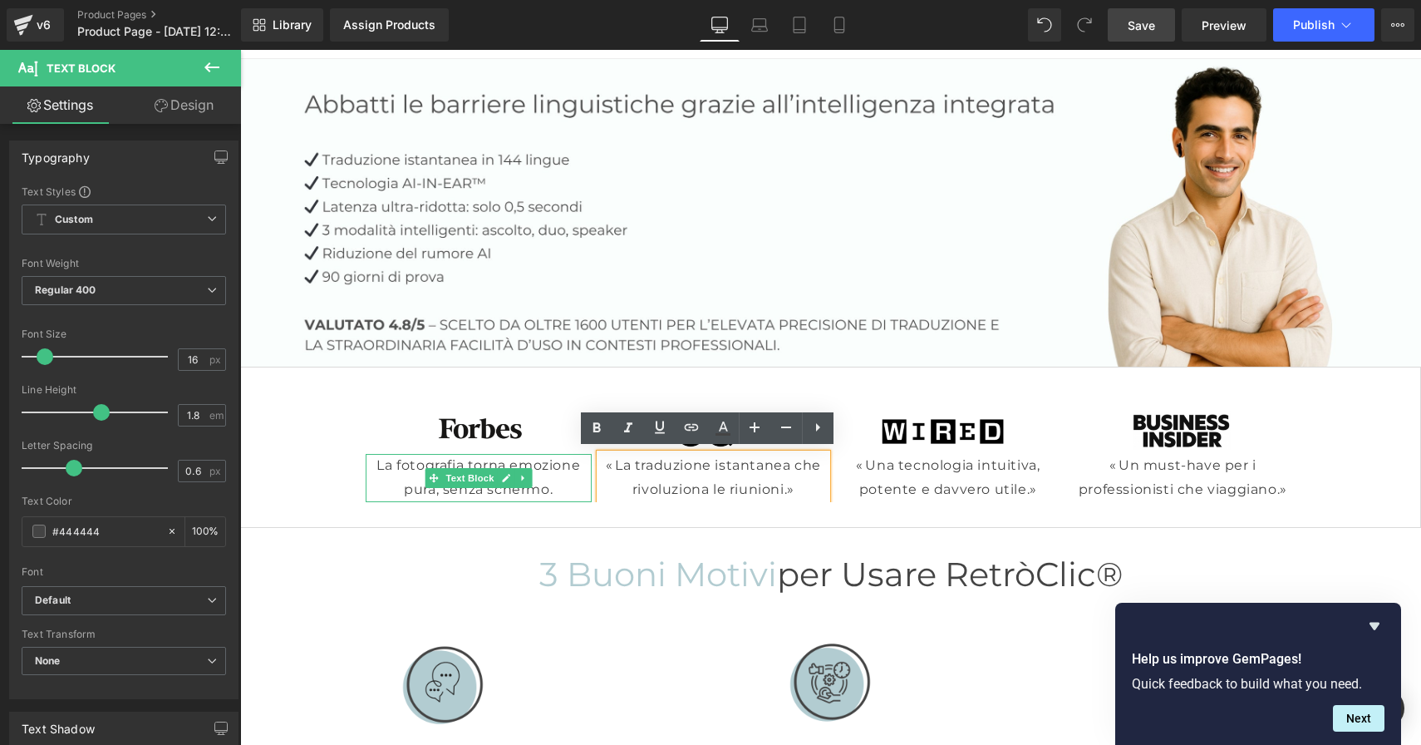
drag, startPoint x: 371, startPoint y: 461, endPoint x: 411, endPoint y: 456, distance: 40.3
click at [371, 461] on p "La fotografia torna emozione pura, senza schermo." at bounding box center [479, 478] width 227 height 48
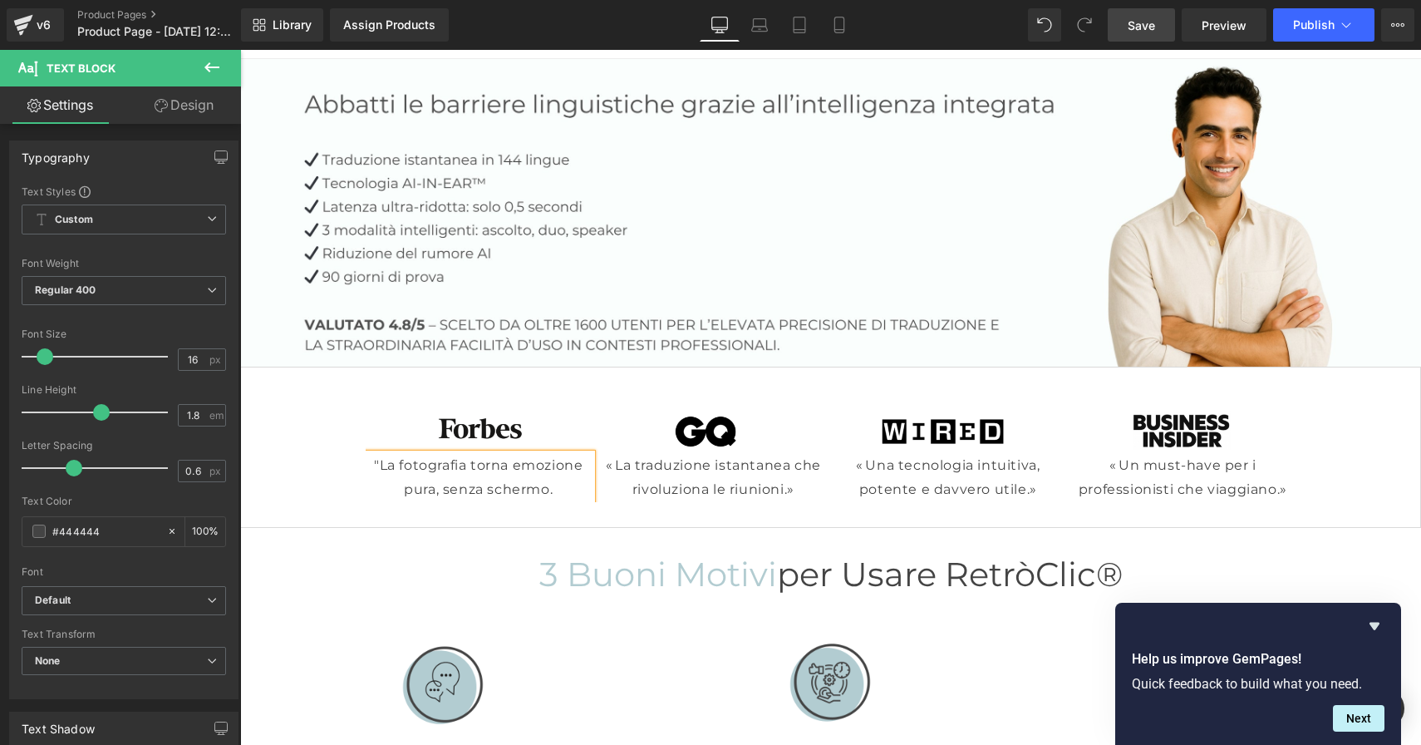
click at [555, 488] on p ""La fotografia torna emozione pura, senza schermo." at bounding box center [479, 478] width 227 height 48
click at [701, 485] on p "« La traduzione istantanea che rivoluziona le riunioni.»" at bounding box center [713, 478] width 227 height 48
click at [798, 486] on p "« La traduzione istantanea che rivoluziona le riunioni.»" at bounding box center [713, 478] width 227 height 48
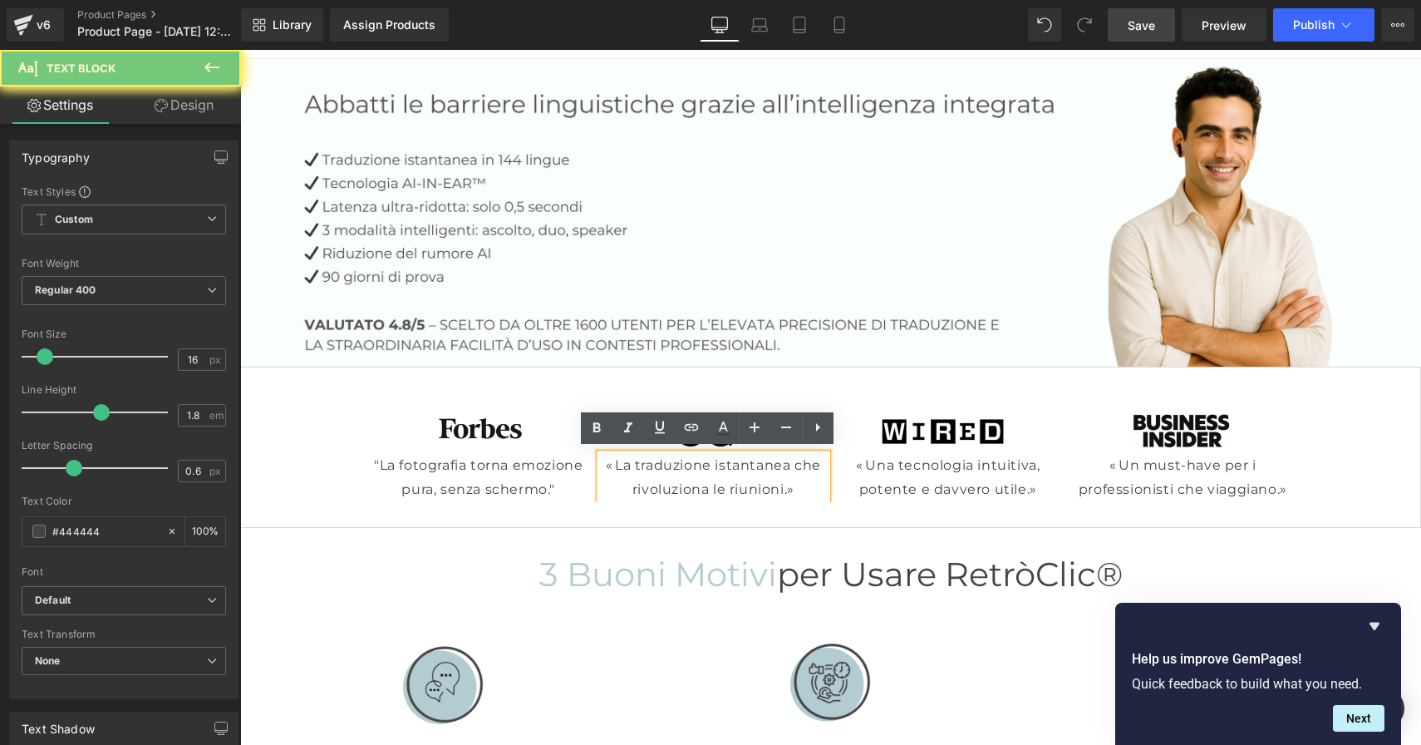
drag, startPoint x: 800, startPoint y: 486, endPoint x: 602, endPoint y: 465, distance: 198.9
click at [604, 465] on p "« La traduzione istantanea che rivoluziona le riunioni.»" at bounding box center [713, 478] width 227 height 48
paste div
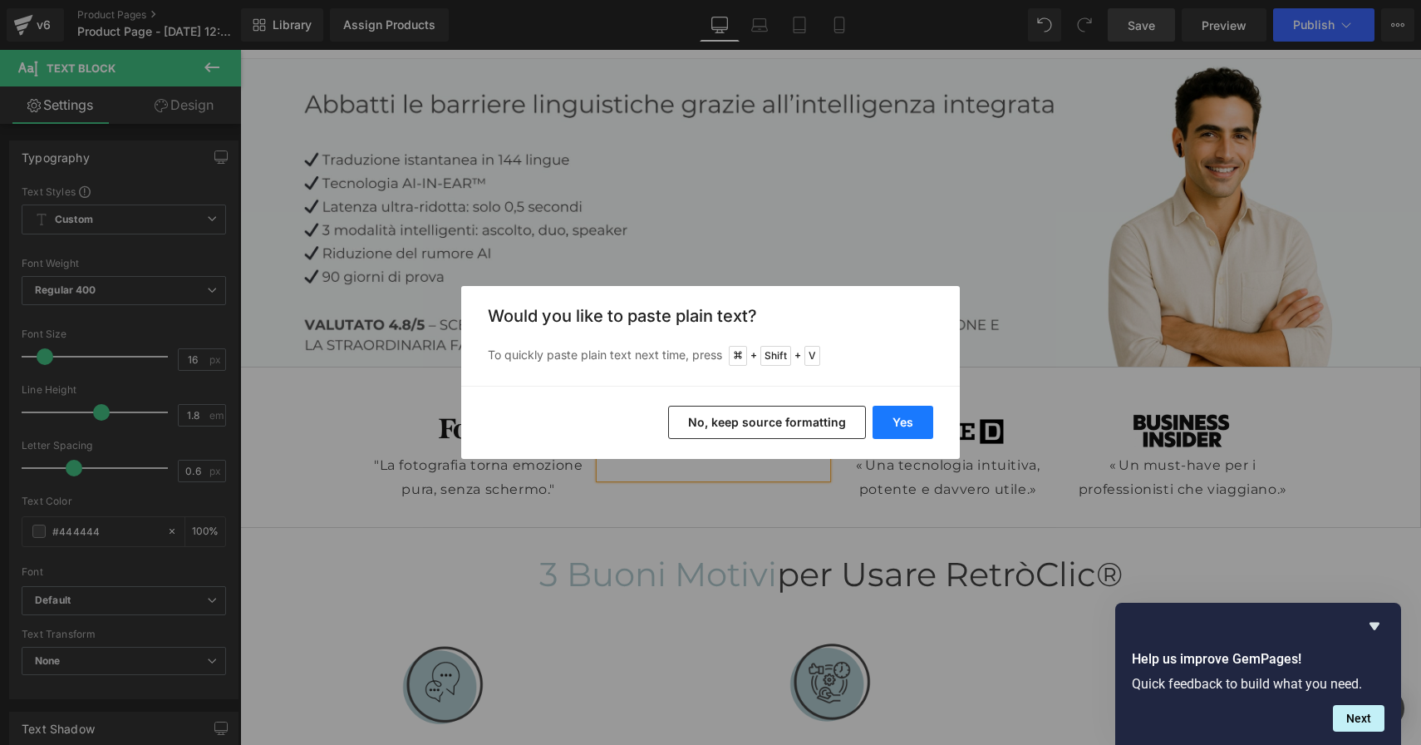
click at [897, 424] on button "Yes" at bounding box center [903, 422] width 61 height 33
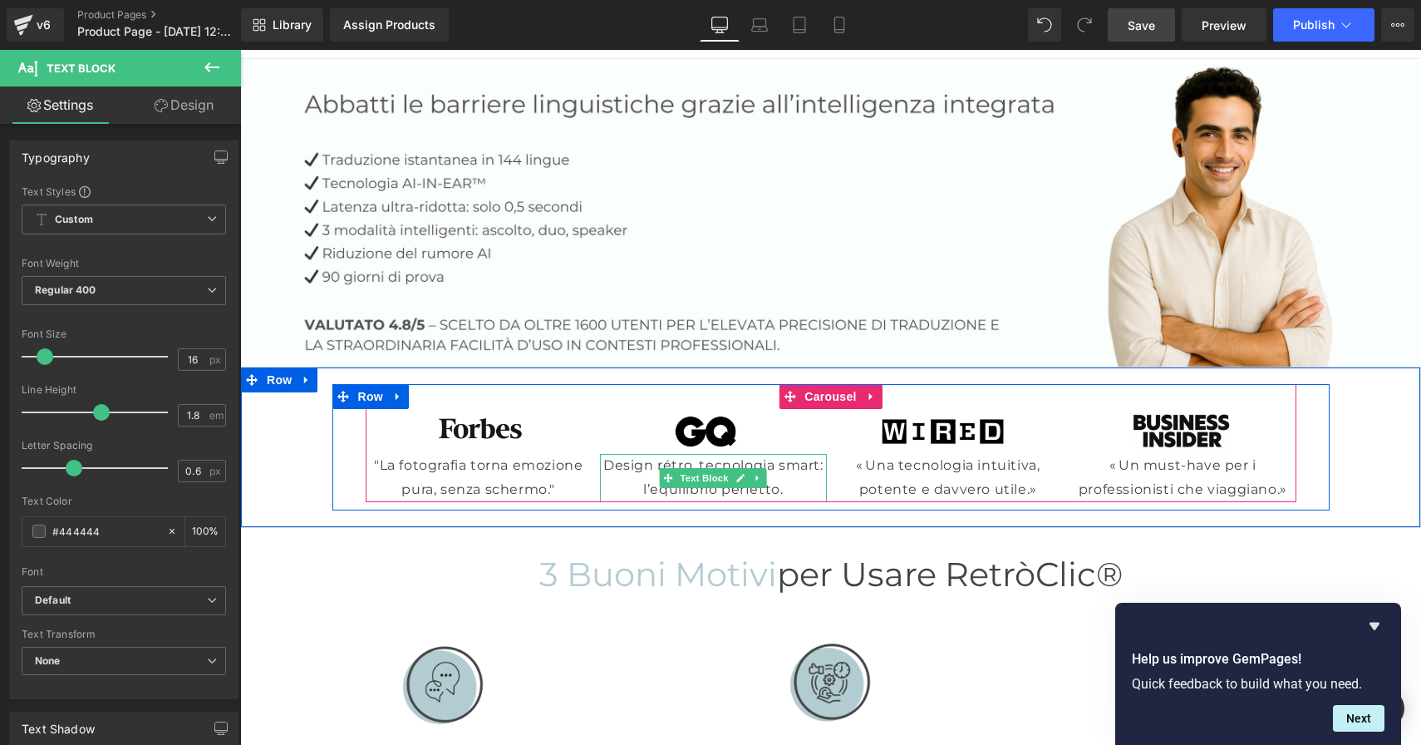
drag, startPoint x: 599, startPoint y: 461, endPoint x: 608, endPoint y: 463, distance: 8.5
click at [600, 461] on p "Design rétro, tecnologia smart: l’equilibrio perfetto." at bounding box center [713, 478] width 227 height 48
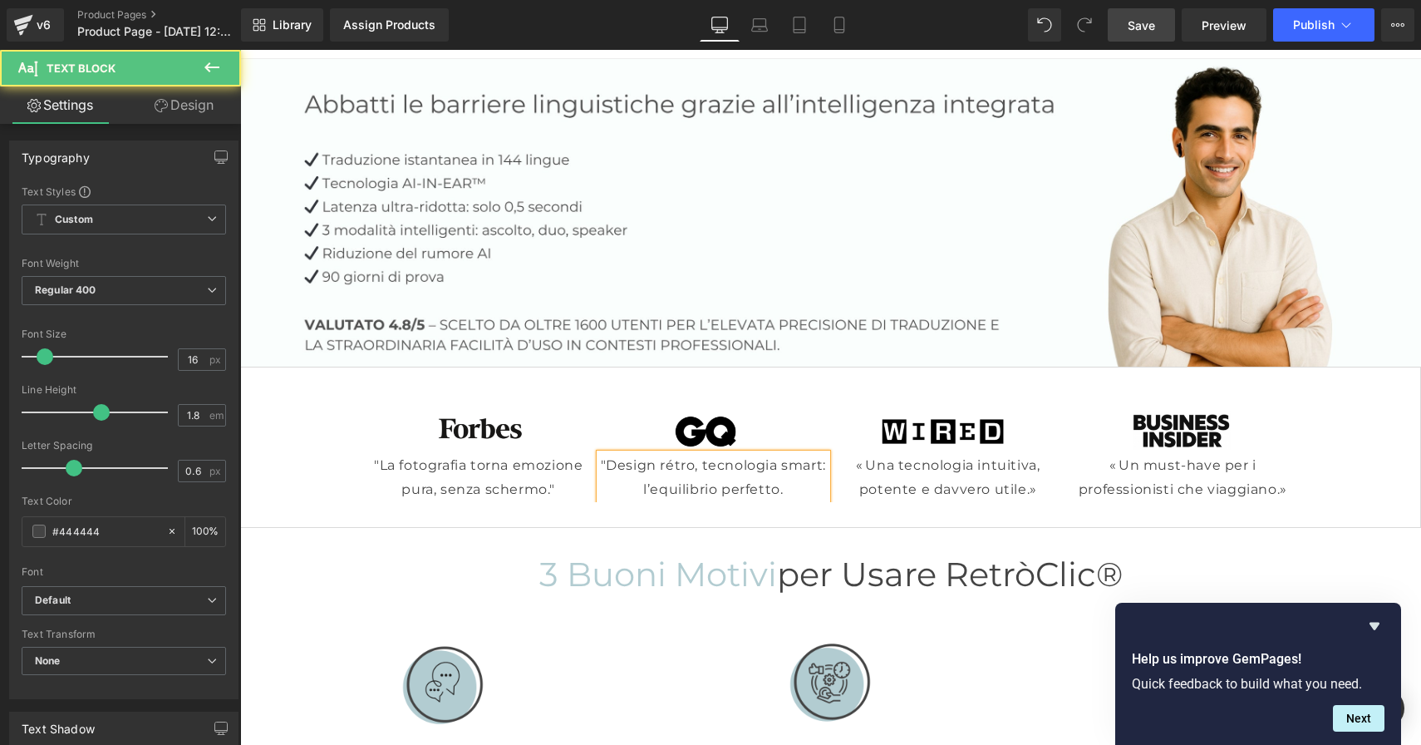
click at [789, 486] on p ""Design rétro, tecnologia smart: l’equilibrio perfetto." at bounding box center [713, 478] width 227 height 48
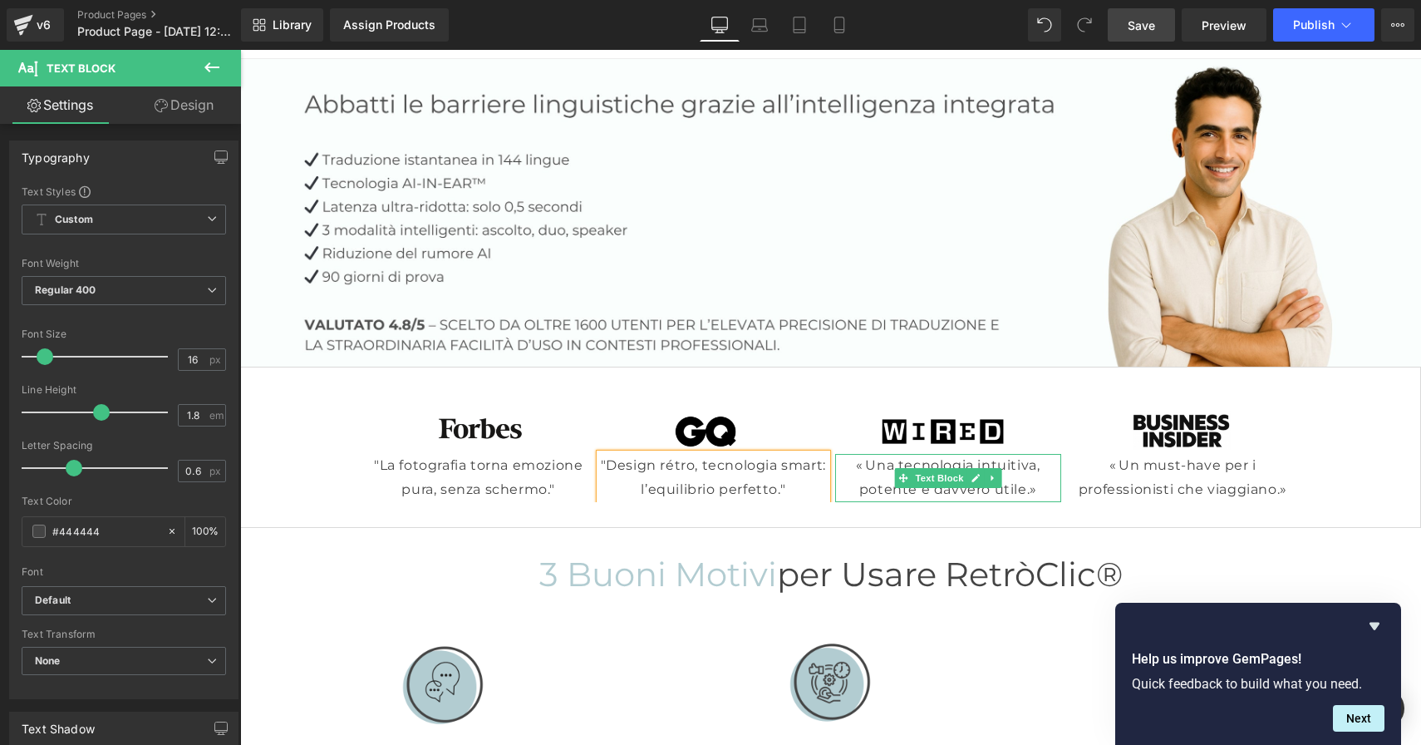
click at [951, 490] on p "« Una tecnologia intuitiva, potente e davvero utile.»" at bounding box center [948, 478] width 227 height 48
click at [1043, 485] on p "« Una tecnologia intuitiva, potente e davvero utile.»" at bounding box center [948, 478] width 227 height 48
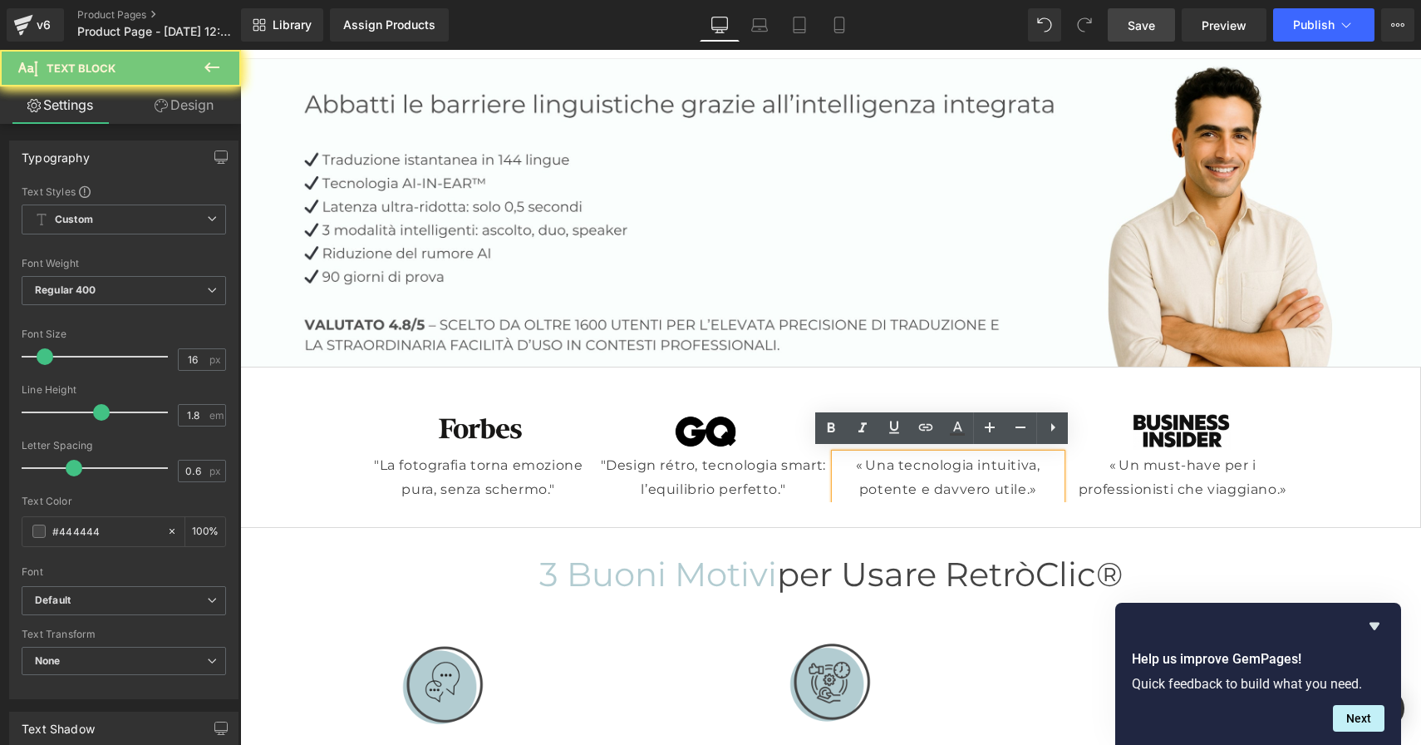
drag, startPoint x: 1042, startPoint y: 487, endPoint x: 855, endPoint y: 460, distance: 189.9
click at [855, 460] on p "« Una tecnologia intuitiva, potente e davvero utile.»" at bounding box center [948, 478] width 227 height 48
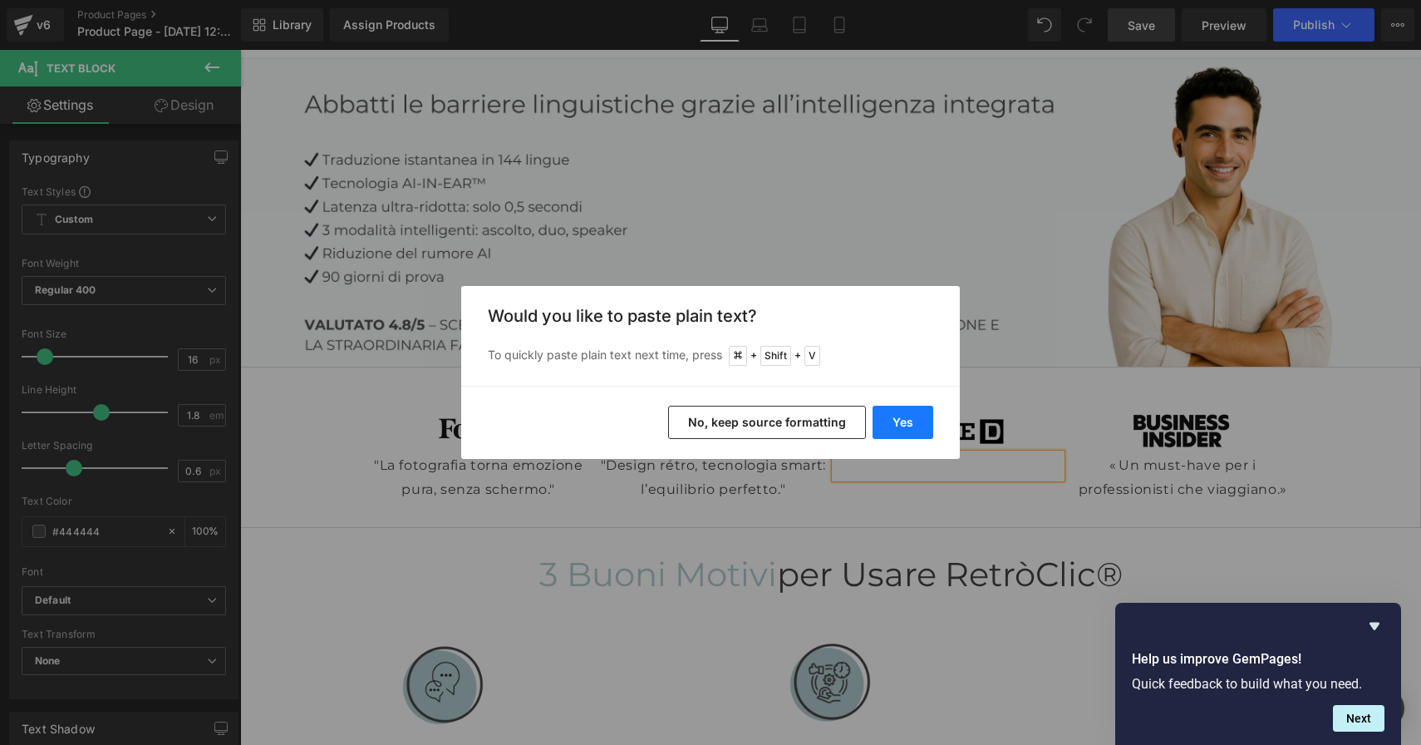
click at [924, 426] on button "Yes" at bounding box center [903, 422] width 61 height 33
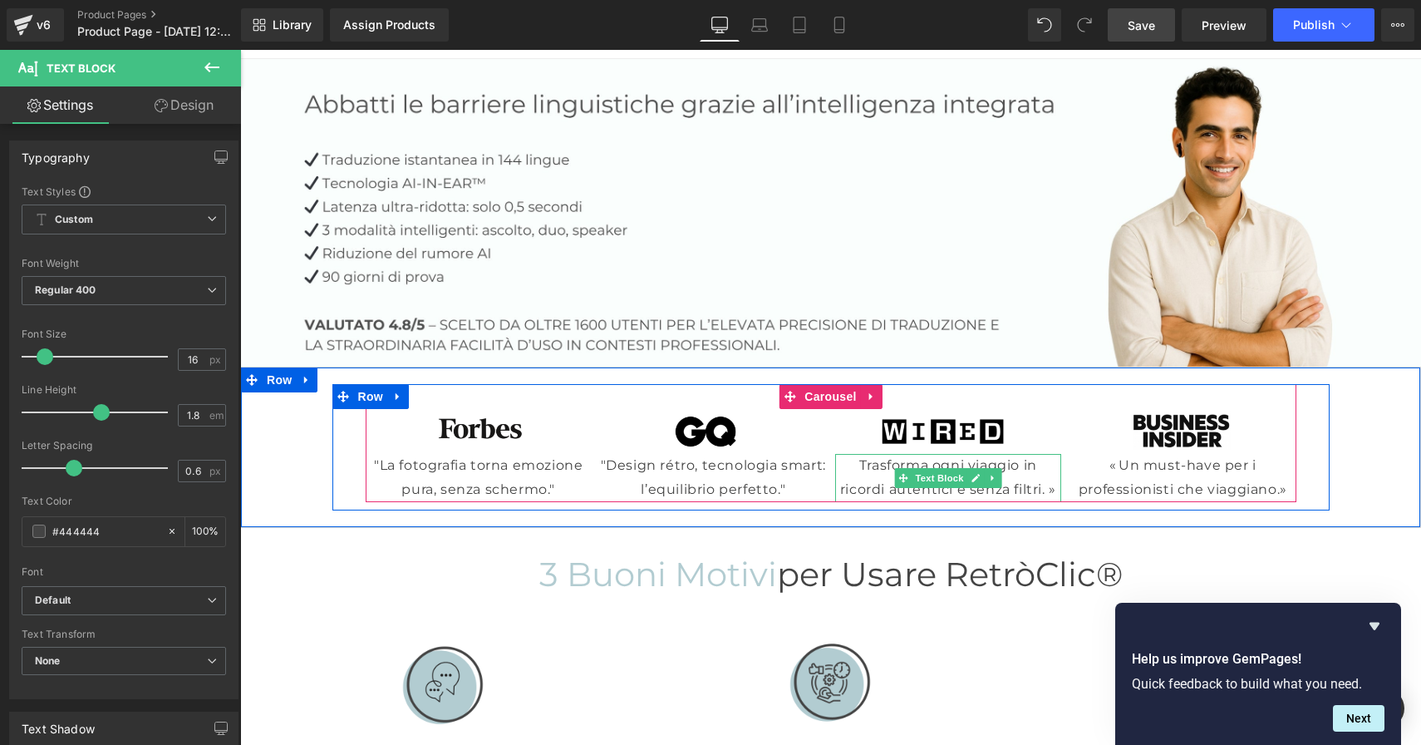
click at [854, 462] on p "Trasforma ogni viaggio in ricordi autentici e senza filtri. »" at bounding box center [948, 478] width 227 height 48
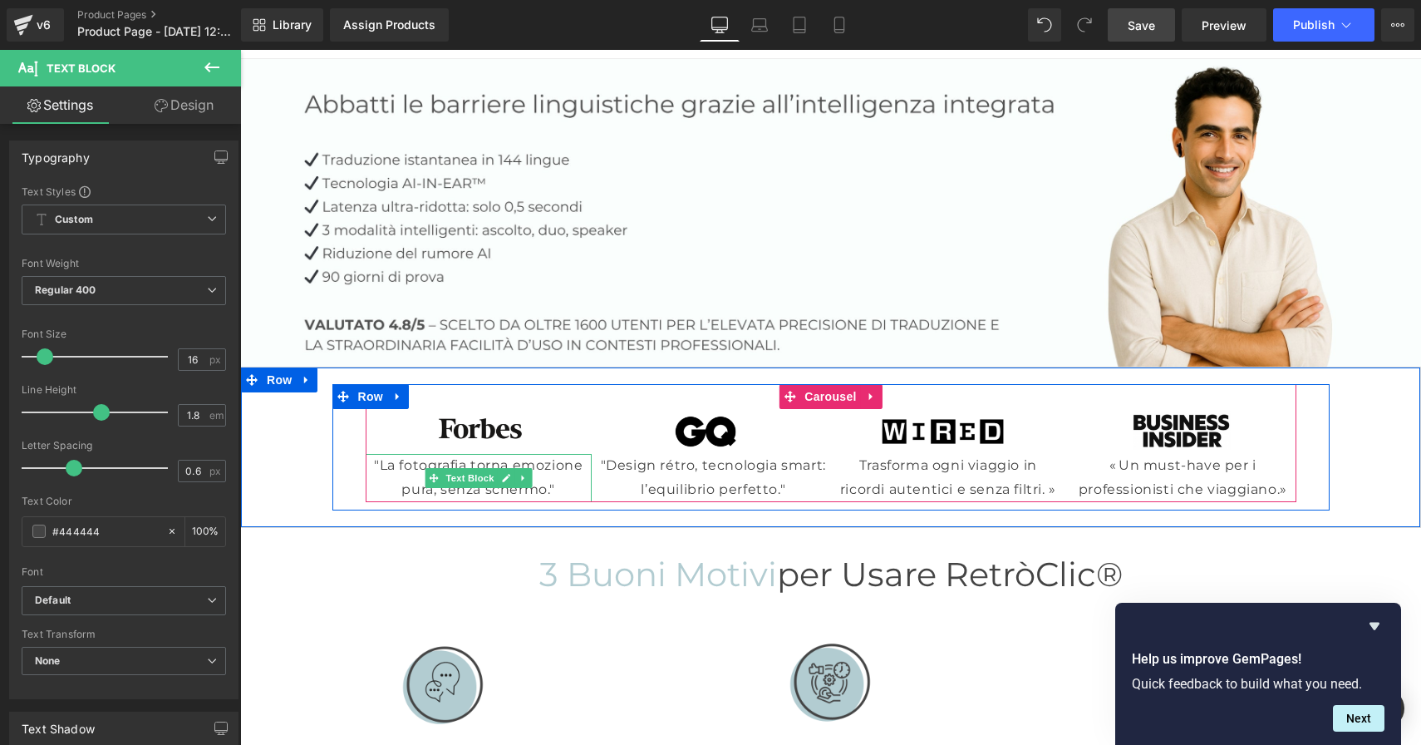
click at [372, 459] on p ""La fotografia torna emozione pura, senza schermo."" at bounding box center [479, 478] width 227 height 48
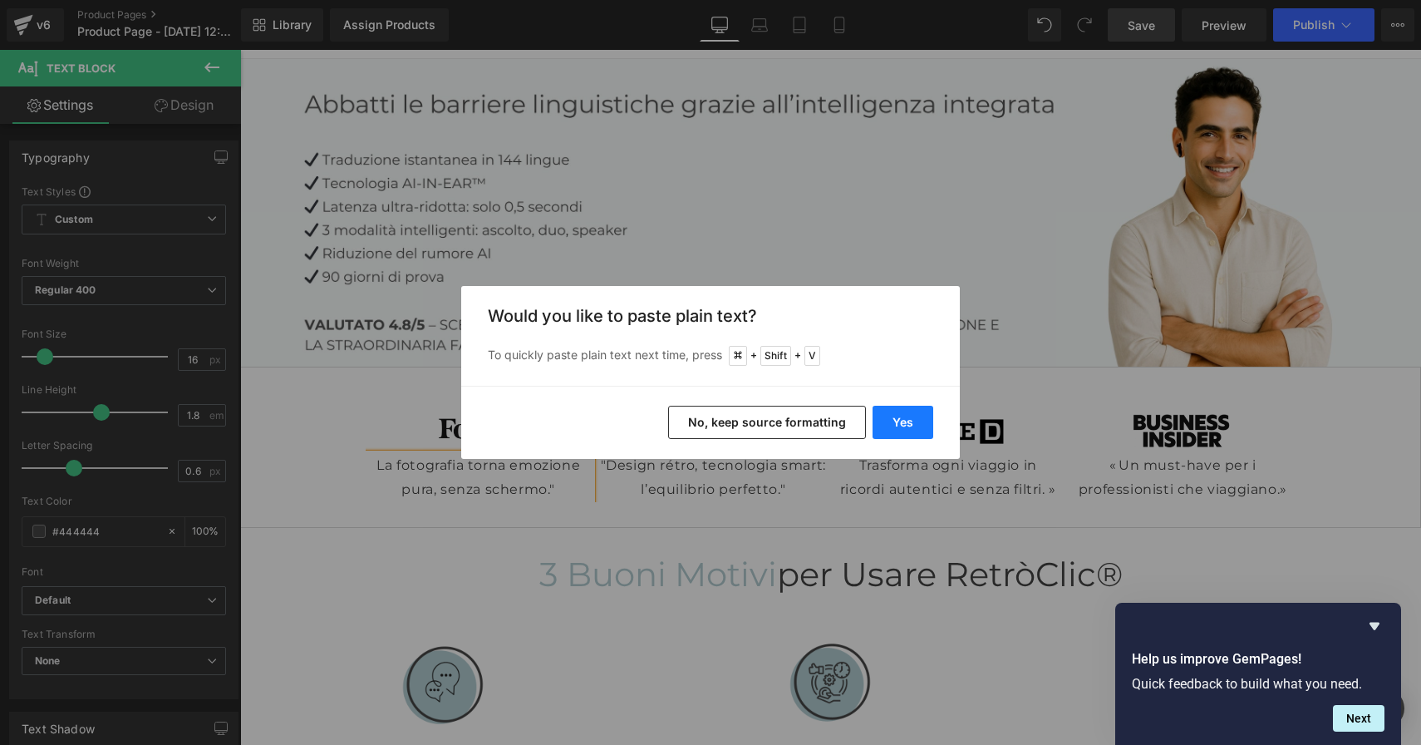
click at [894, 418] on button "Yes" at bounding box center [903, 422] width 61 height 33
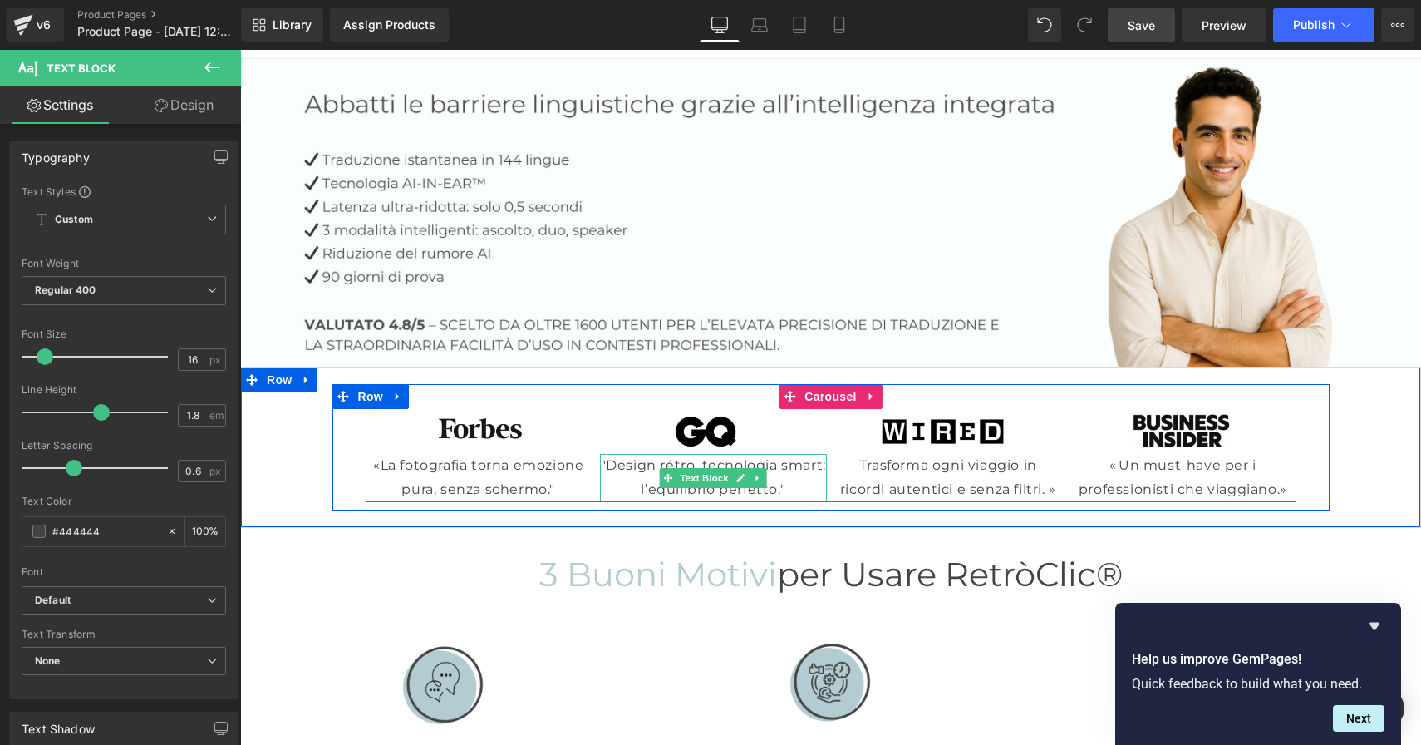
click at [600, 461] on p ""Design rétro, tecnologia smart: l’equilibrio perfetto."" at bounding box center [713, 478] width 227 height 48
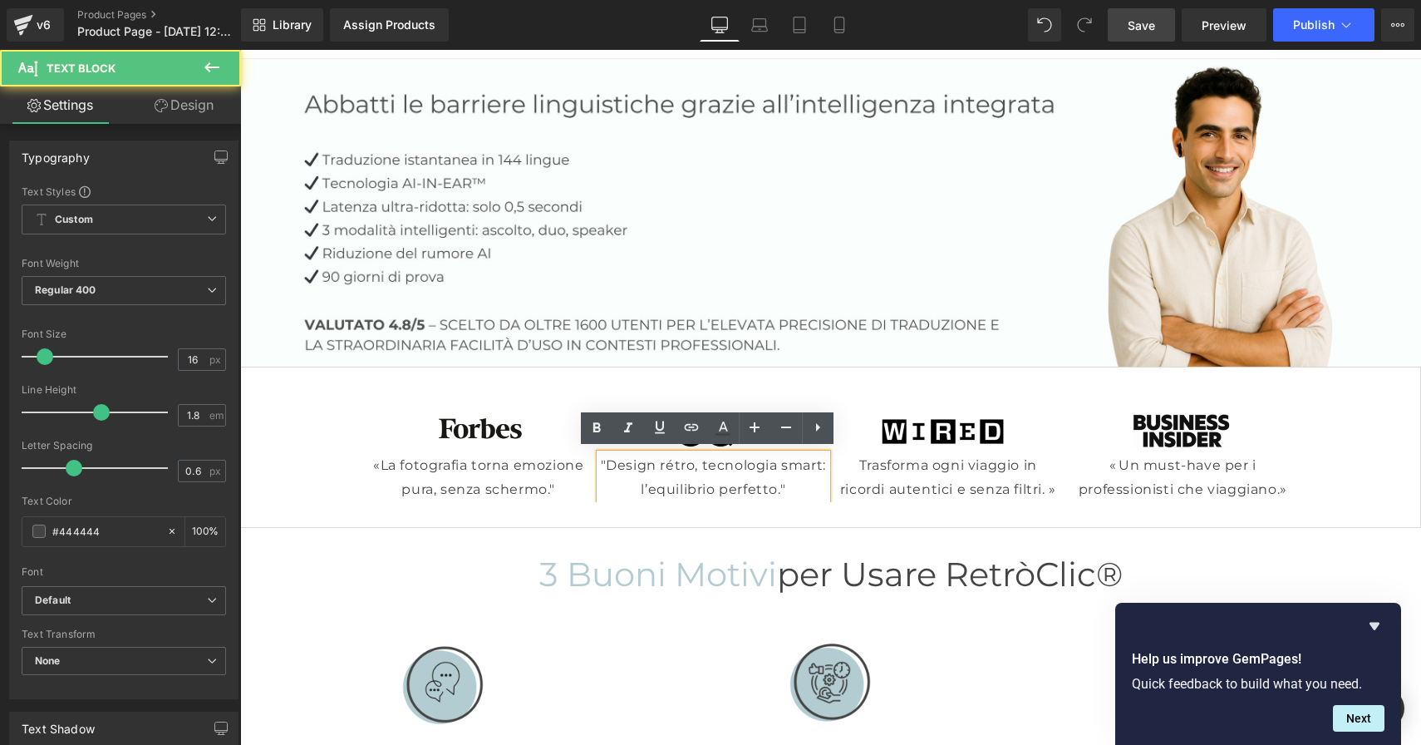
click at [600, 461] on p ""Design rétro, tecnologia smart: l’equilibrio perfetto."" at bounding box center [713, 478] width 227 height 48
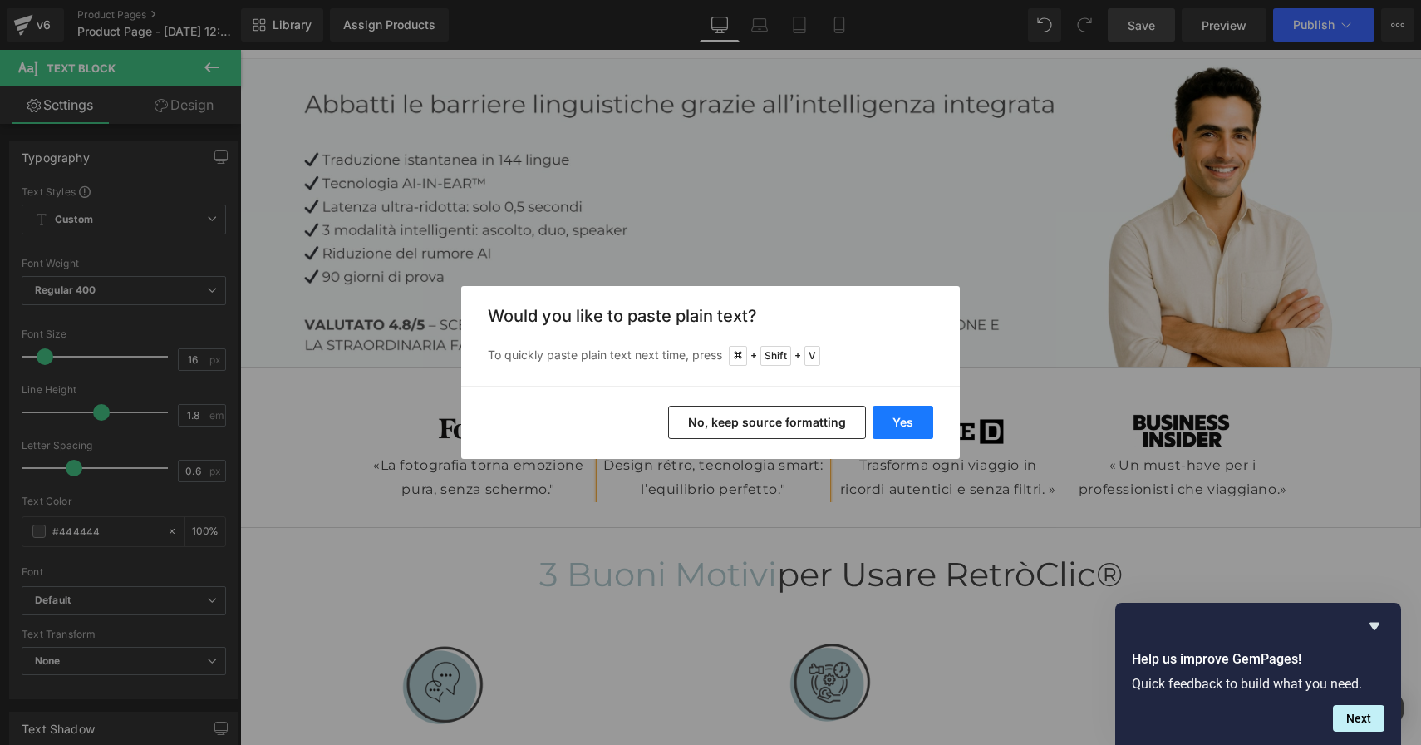
click at [915, 423] on button "Yes" at bounding box center [903, 422] width 61 height 33
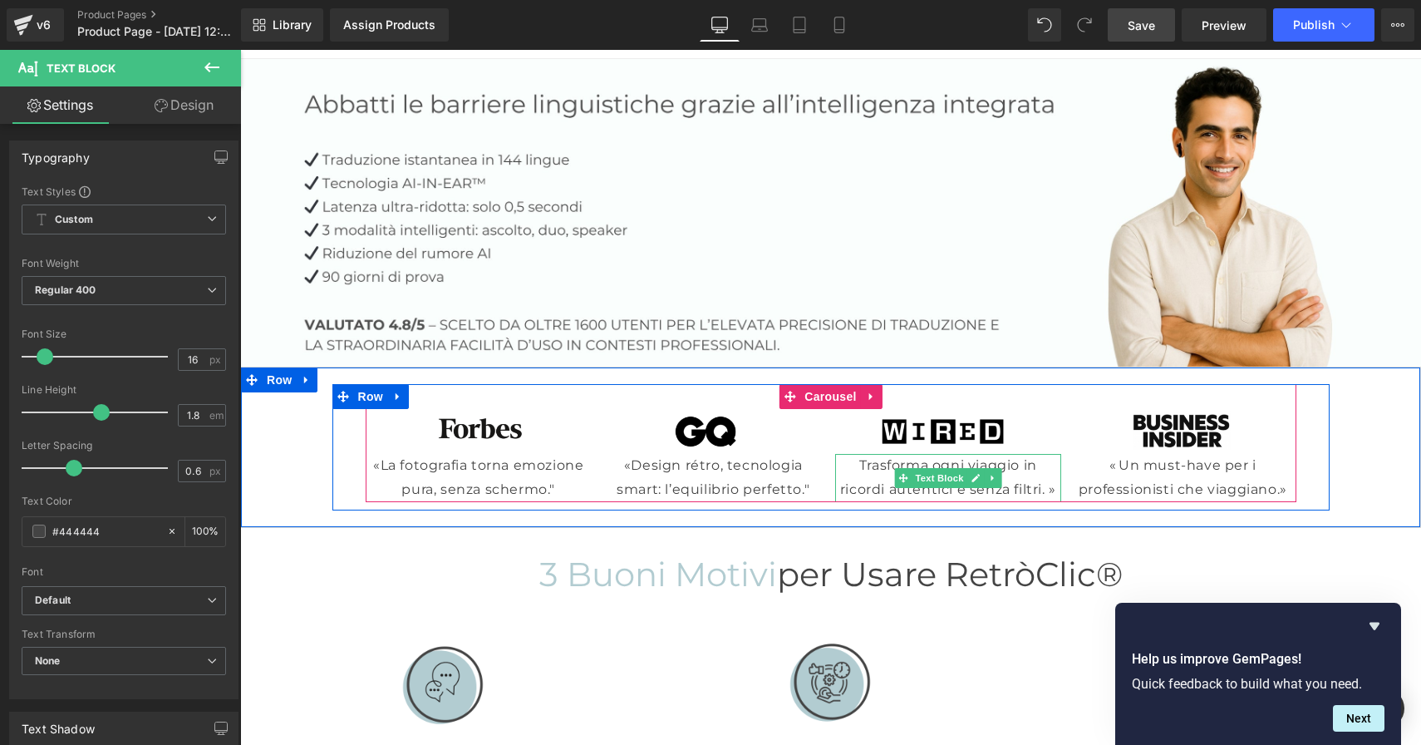
click at [854, 463] on p "Trasforma ogni viaggio in ricordi autentici e senza filtri. »" at bounding box center [948, 478] width 227 height 48
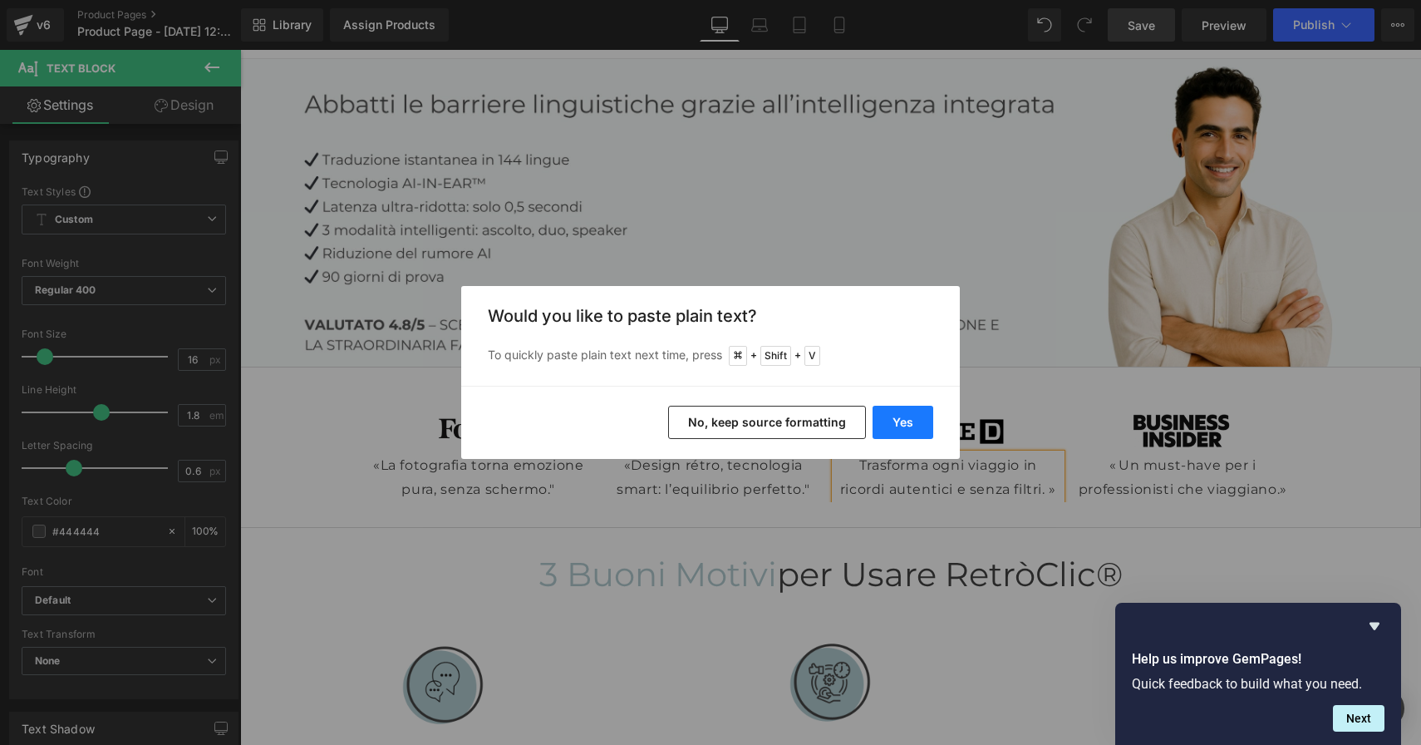
click at [912, 423] on button "Yes" at bounding box center [903, 422] width 61 height 33
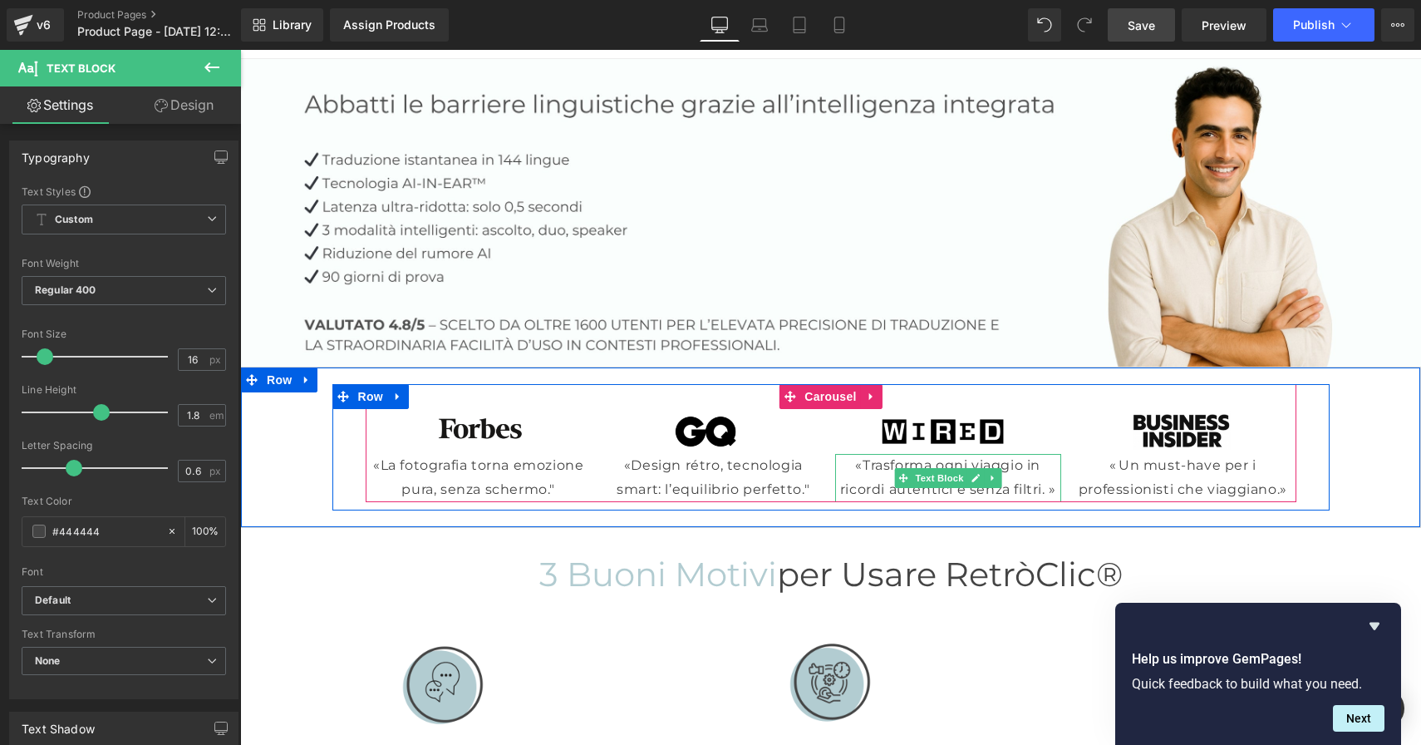
click at [1041, 485] on p "«Trasforma ogni viaggio in ricordi autentici e senza filtri. »" at bounding box center [948, 478] width 227 height 48
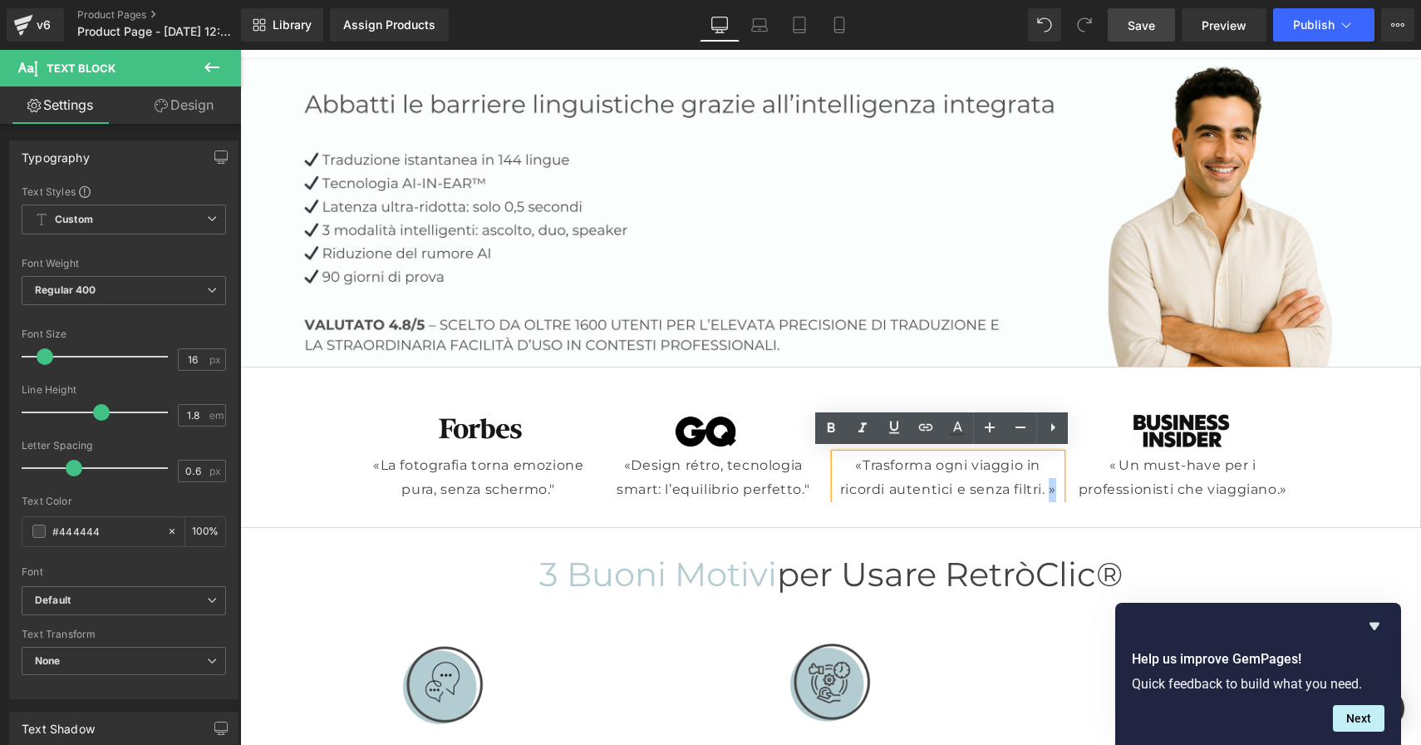
drag, startPoint x: 1053, startPoint y: 488, endPoint x: 1045, endPoint y: 486, distance: 8.5
click at [1045, 486] on p "«Trasforma ogni viaggio in ricordi autentici e senza filtri. »" at bounding box center [948, 478] width 227 height 48
copy p "»"
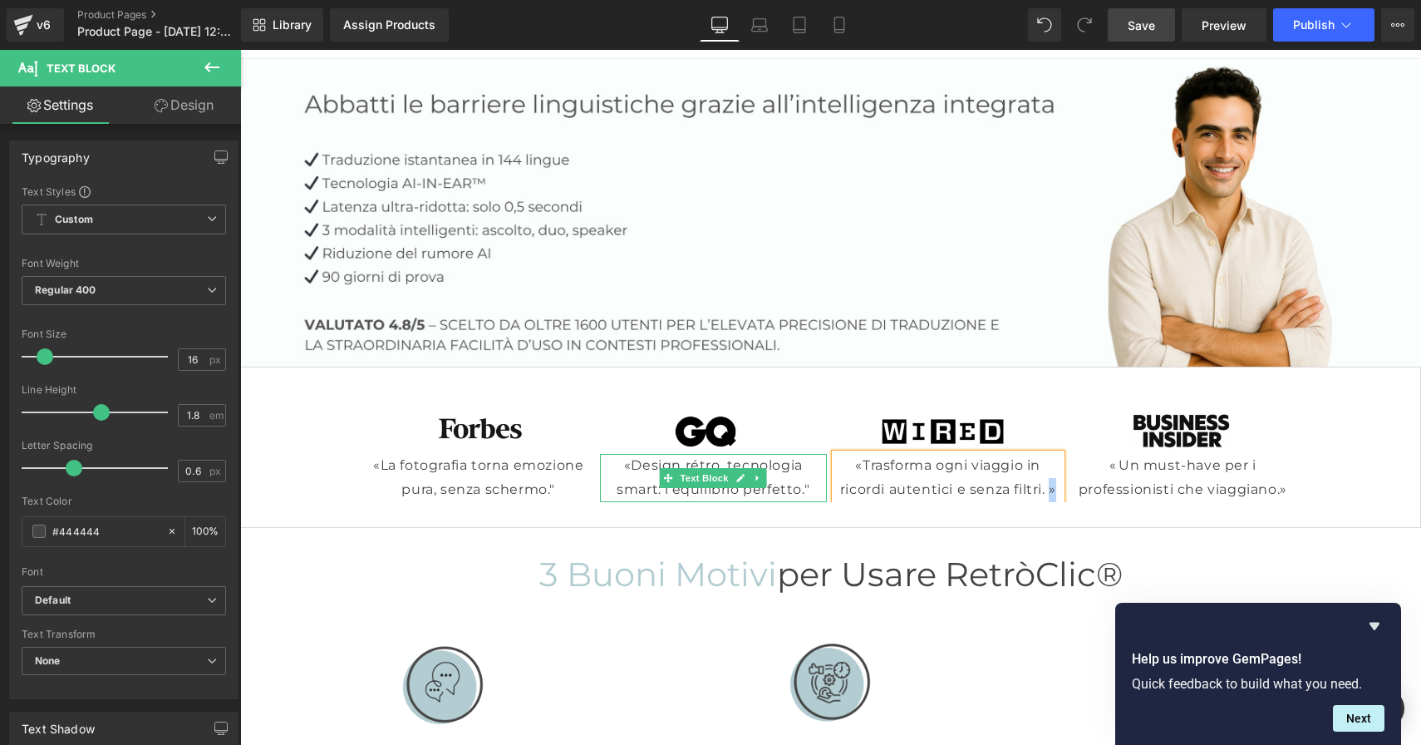
click at [808, 482] on p "«Design rétro, tecnologia smart: l’equilibrio perfetto."" at bounding box center [713, 478] width 227 height 48
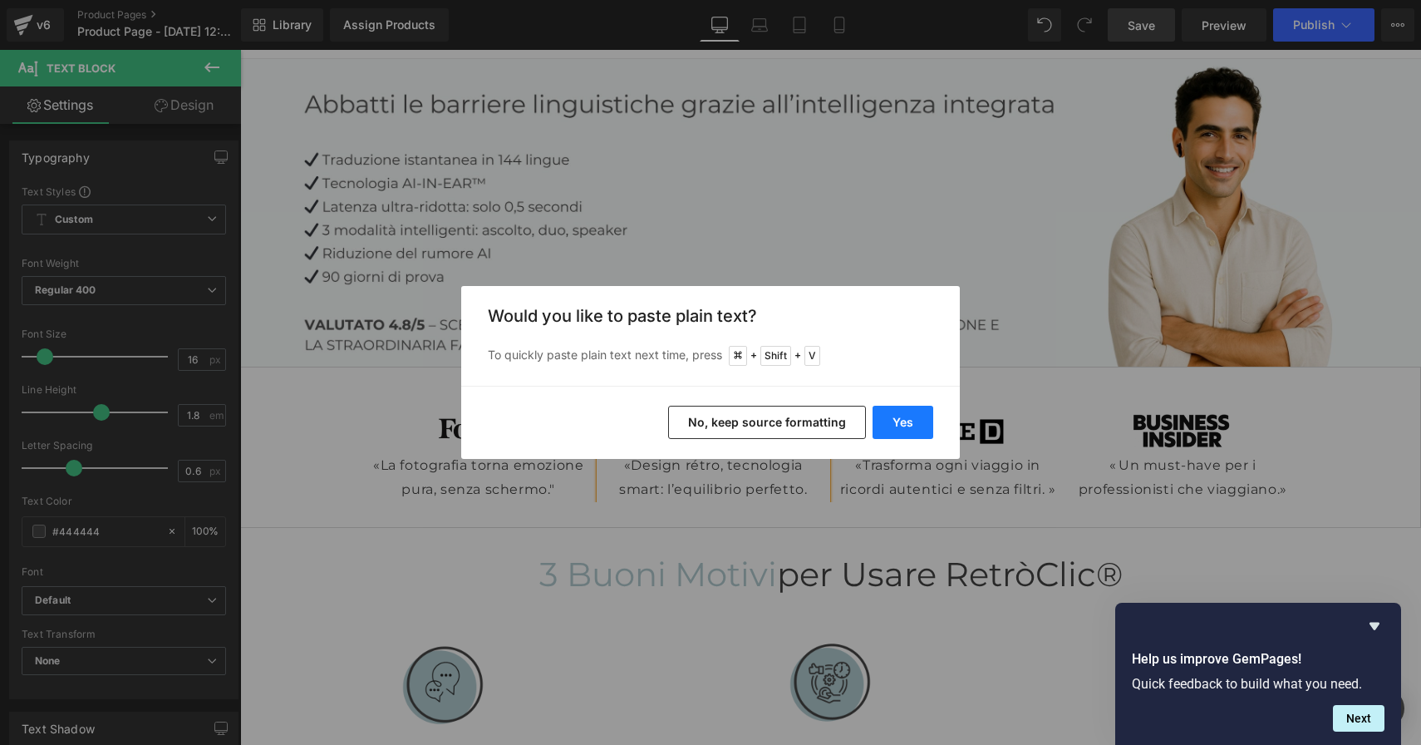
click at [897, 425] on button "Yes" at bounding box center [903, 422] width 61 height 33
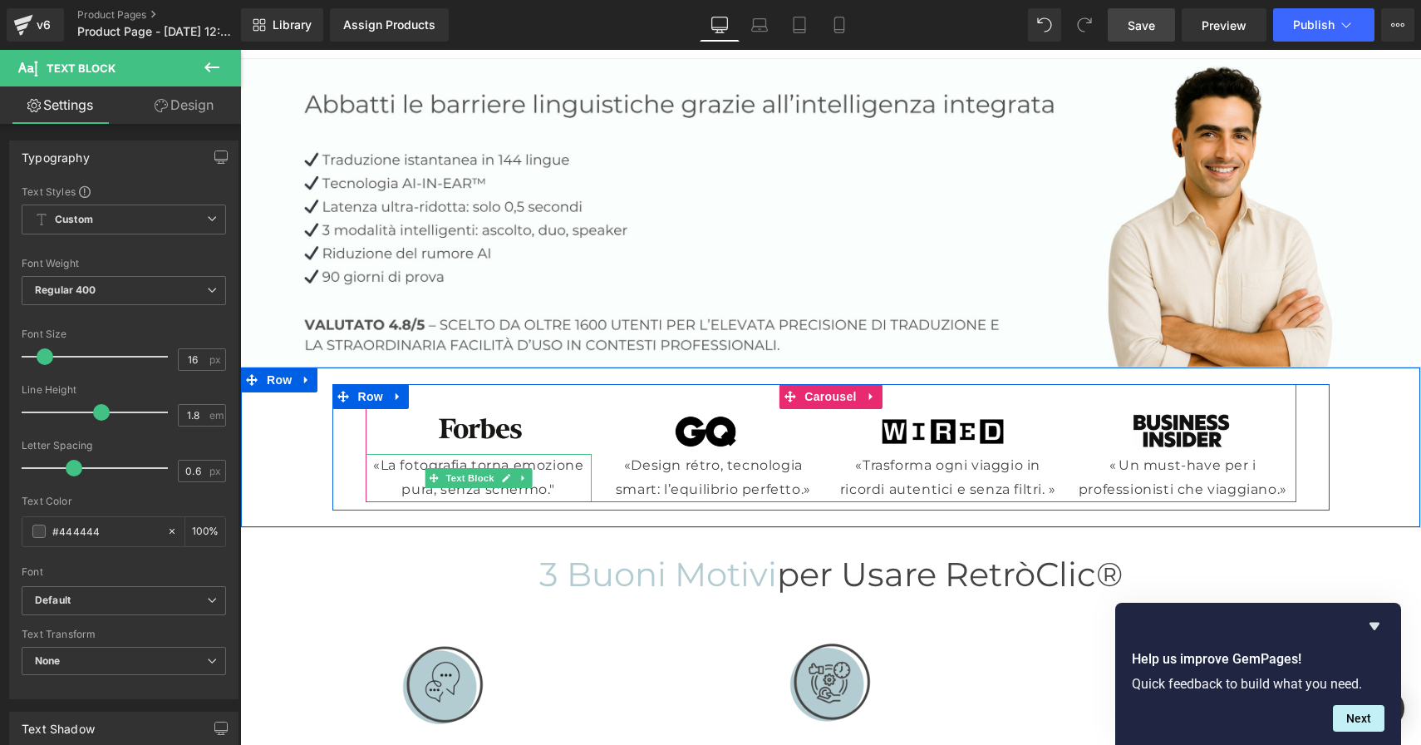
click at [560, 485] on p "«La fotografia torna emozione pura, senza schermo."" at bounding box center [479, 478] width 227 height 48
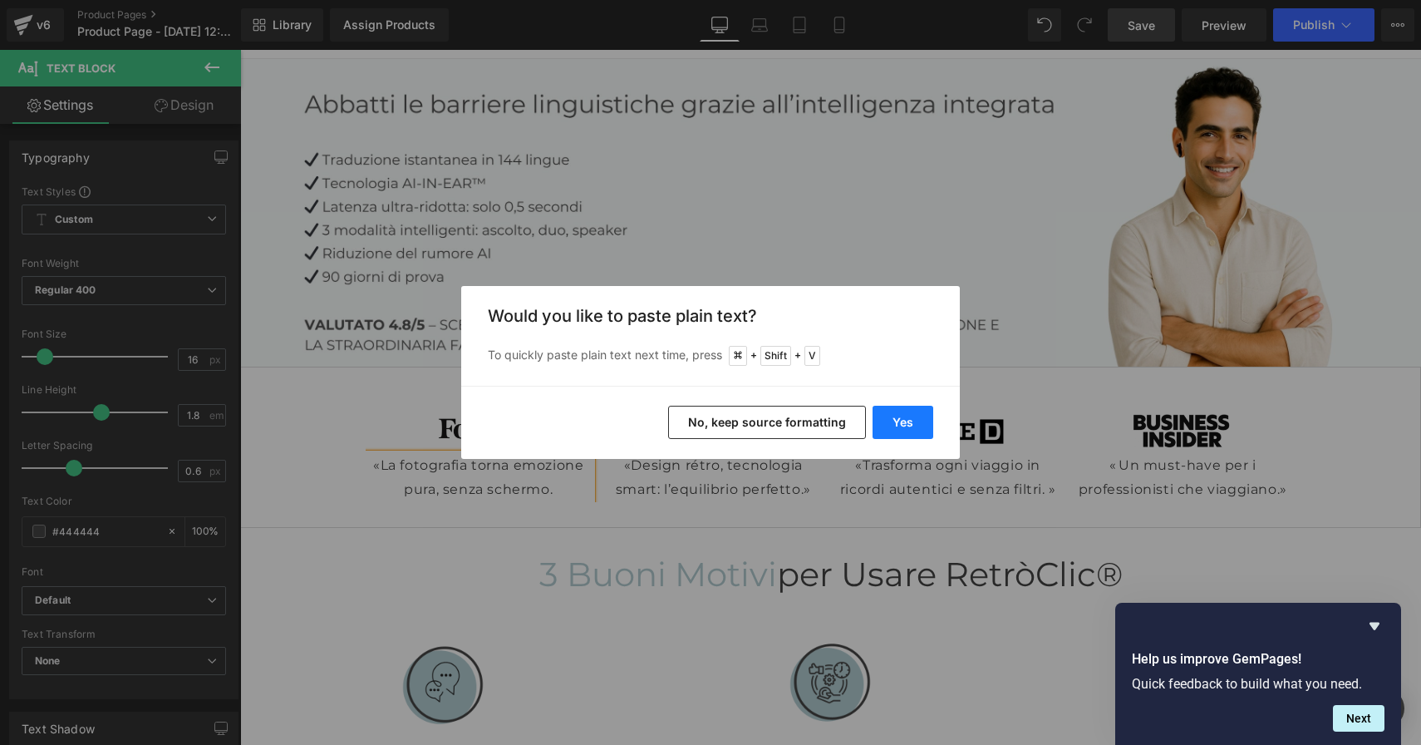
click at [911, 426] on button "Yes" at bounding box center [903, 422] width 61 height 33
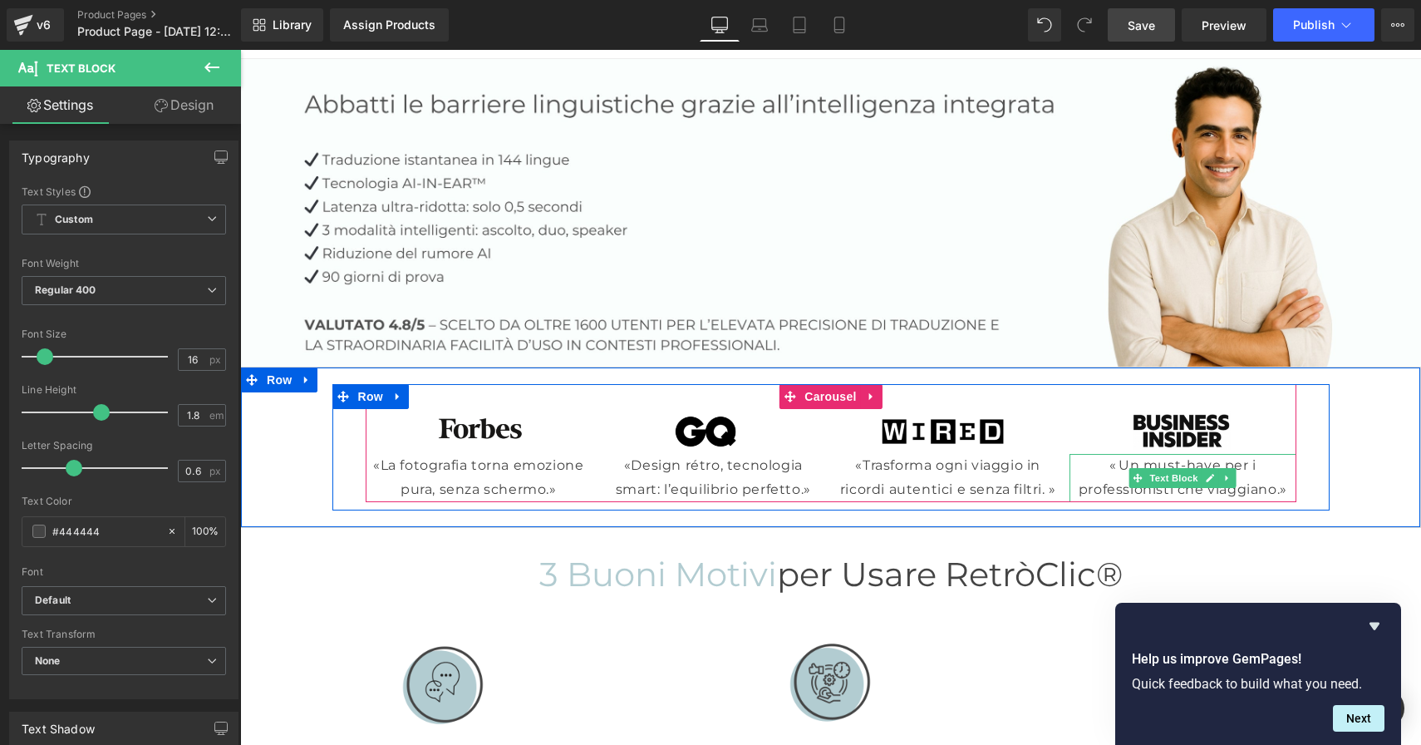
click at [1273, 485] on p "« Un must-have per i professionisti che viaggiano.»" at bounding box center [1183, 478] width 227 height 48
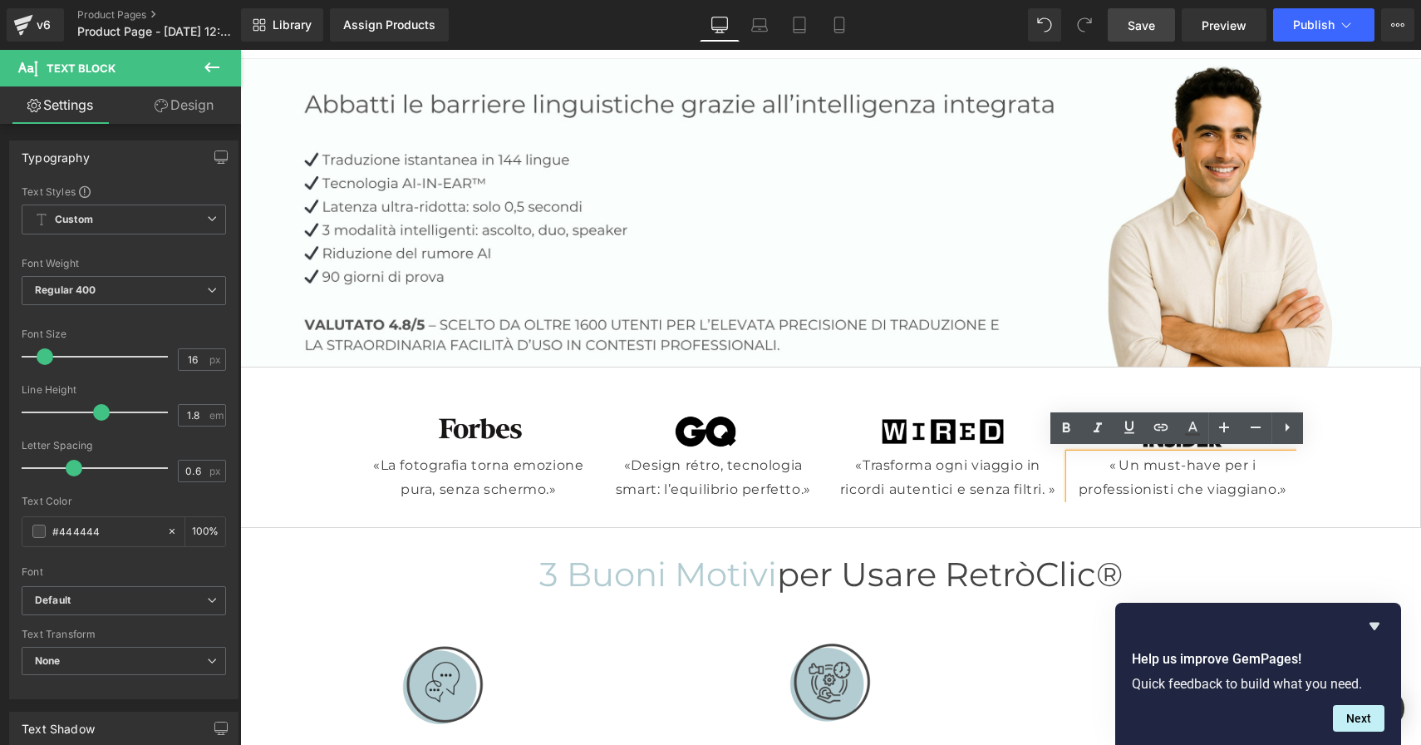
drag, startPoint x: 1269, startPoint y: 488, endPoint x: 1287, endPoint y: 487, distance: 17.5
click at [1269, 488] on p "« Un must-have per i professionisti che viaggiano.»" at bounding box center [1183, 478] width 227 height 48
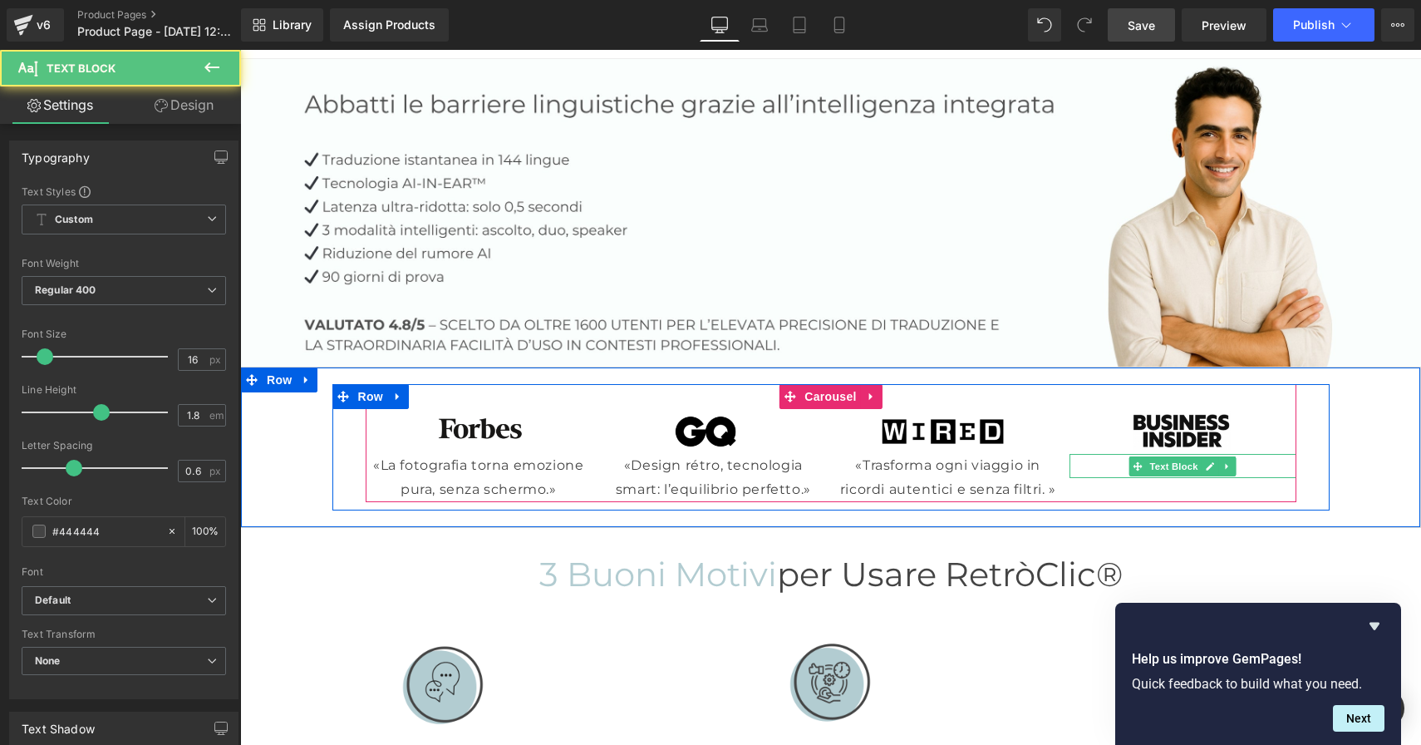
click at [1254, 465] on p "« .»" at bounding box center [1183, 466] width 227 height 24
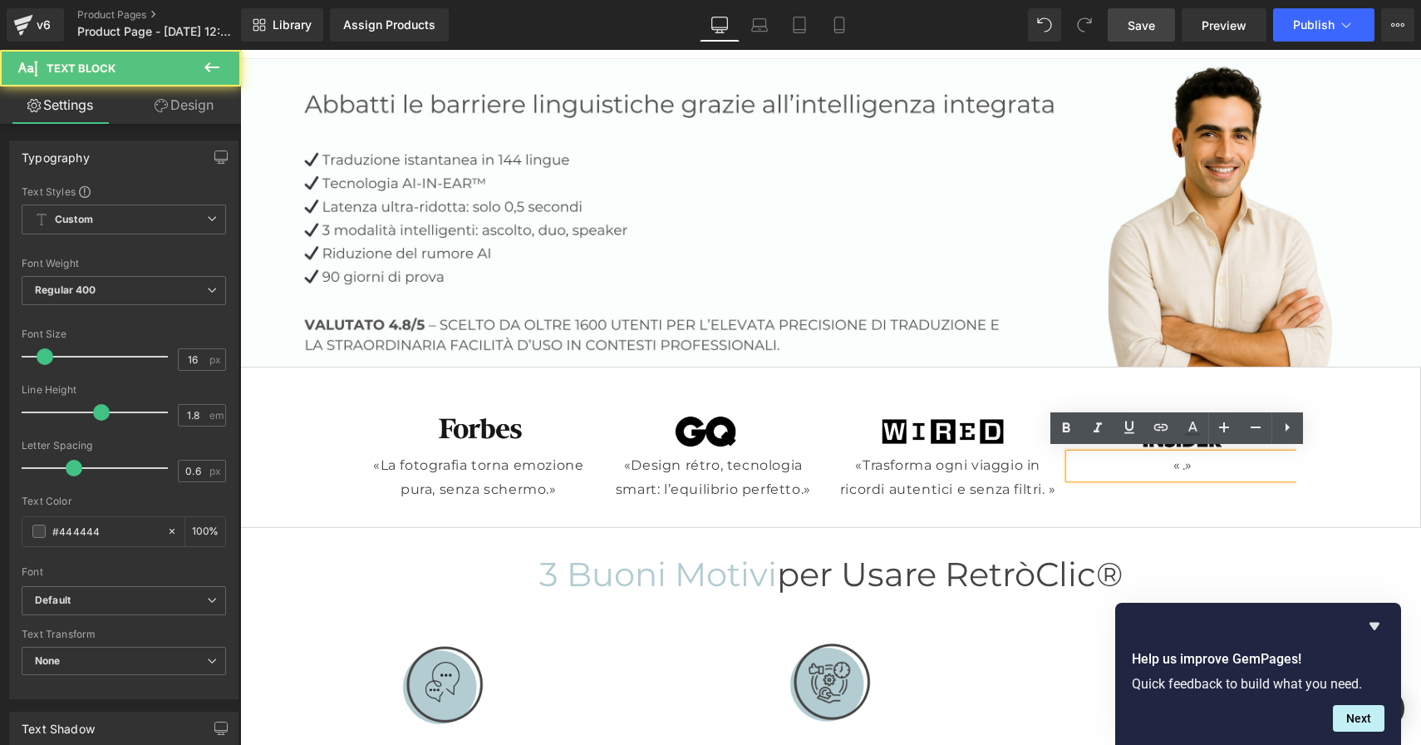
click at [1177, 461] on p "« .»" at bounding box center [1183, 466] width 227 height 24
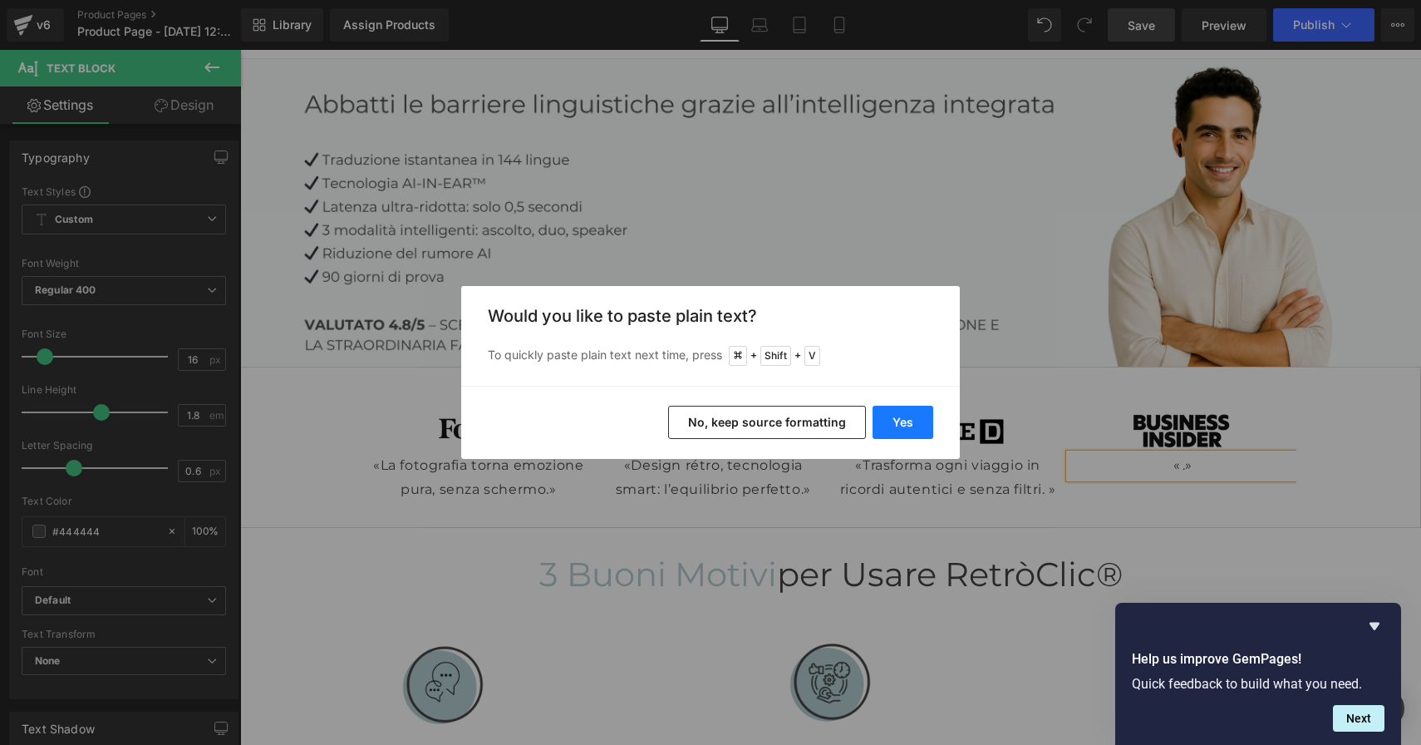
drag, startPoint x: 905, startPoint y: 420, endPoint x: 665, endPoint y: 370, distance: 245.4
click at [905, 420] on button "Yes" at bounding box center [903, 422] width 61 height 33
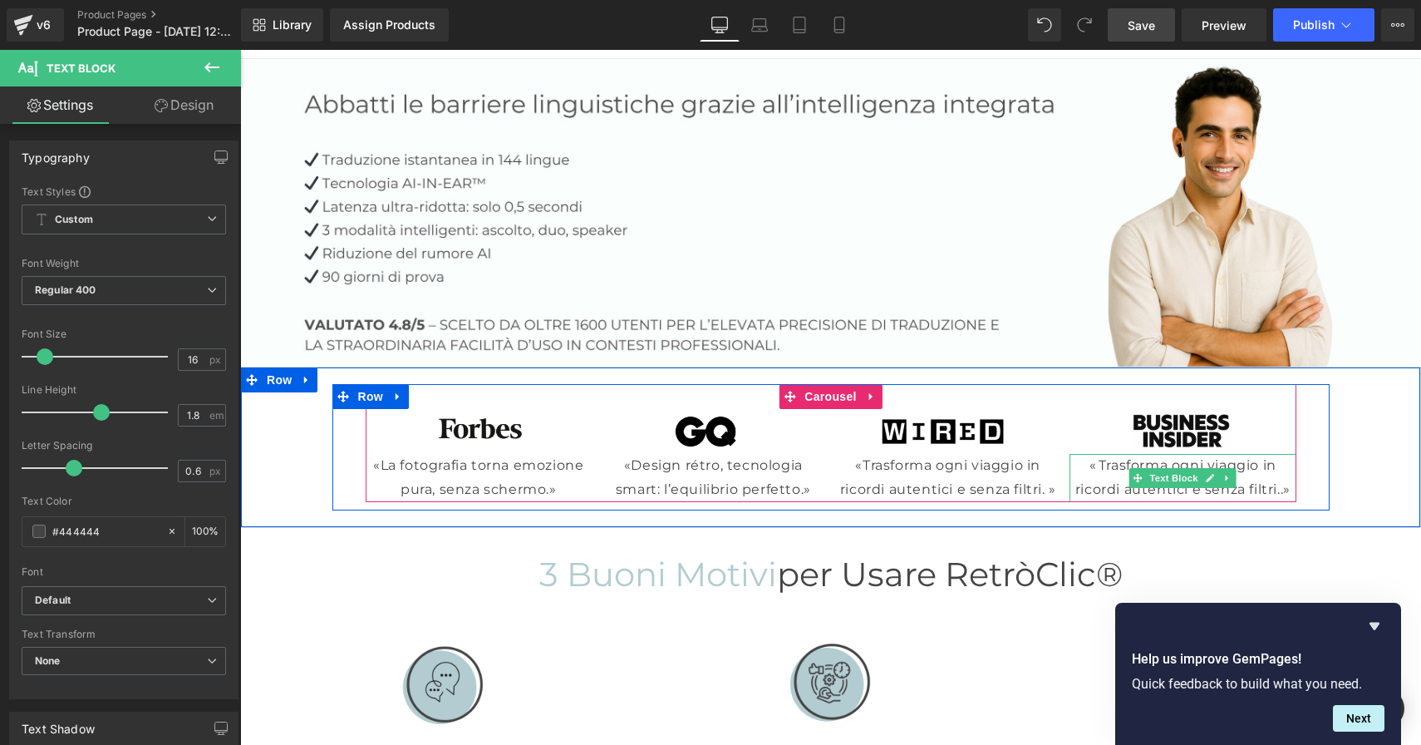
click at [1272, 490] on p "« Trasforma ogni viaggio in ricordi autentici e senza filtri..»" at bounding box center [1183, 478] width 227 height 48
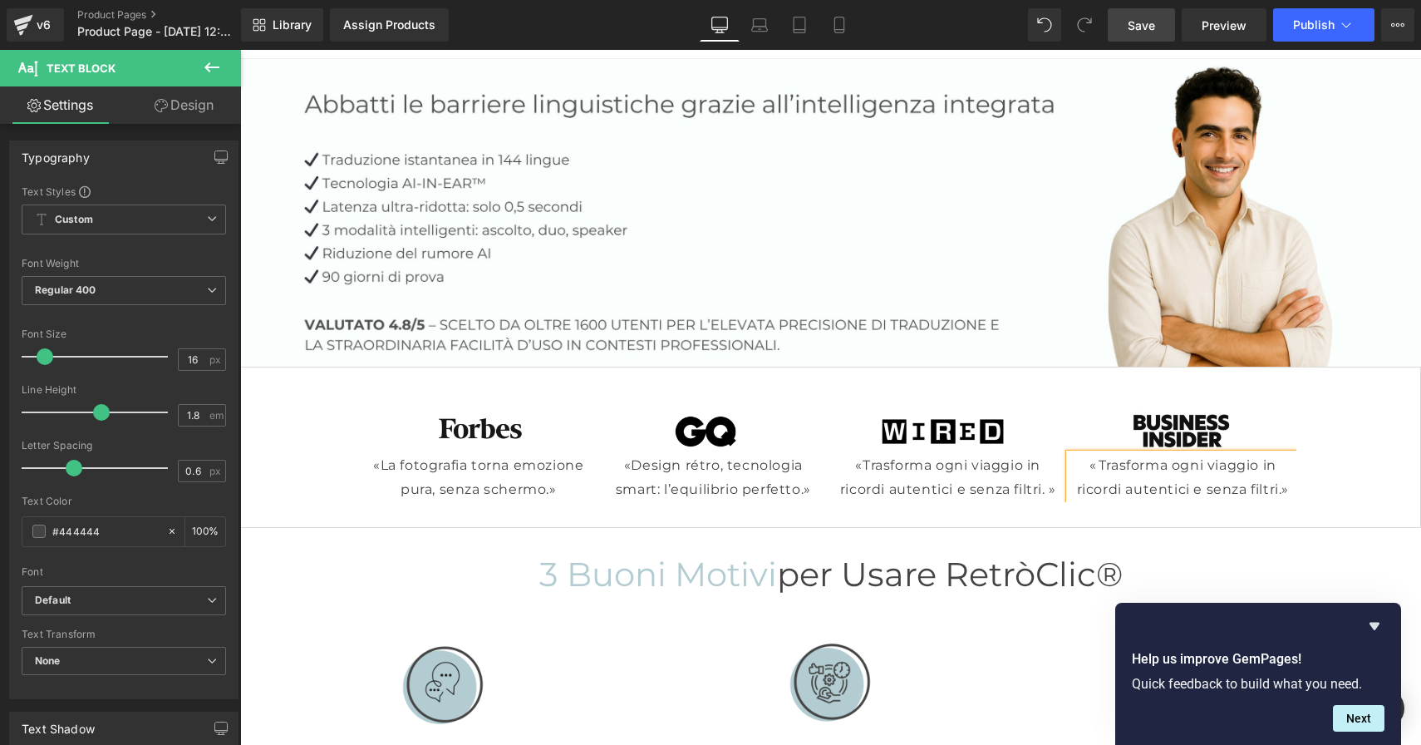
click at [1139, 21] on span "Save" at bounding box center [1141, 25] width 27 height 17
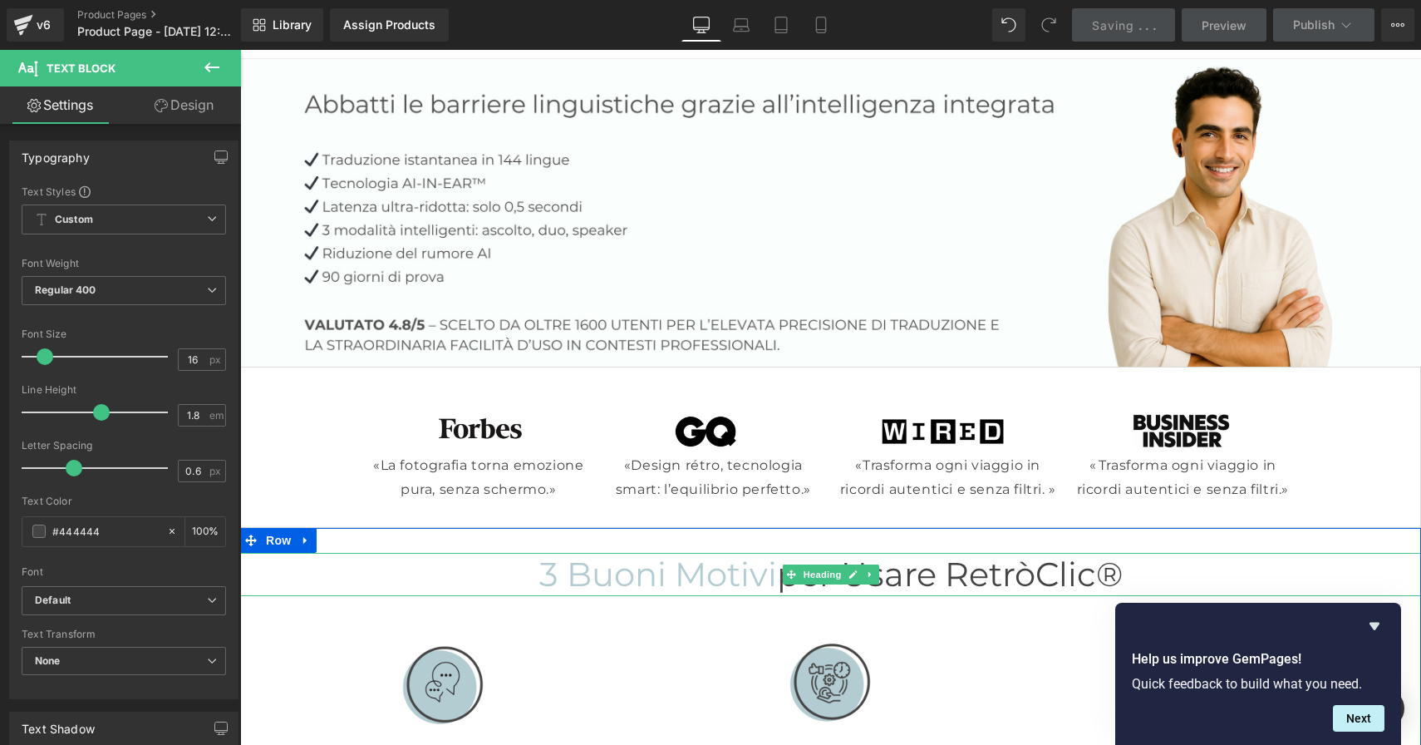
click at [1095, 575] on span "3 buoni motivi per usare RetròClic®" at bounding box center [831, 574] width 584 height 41
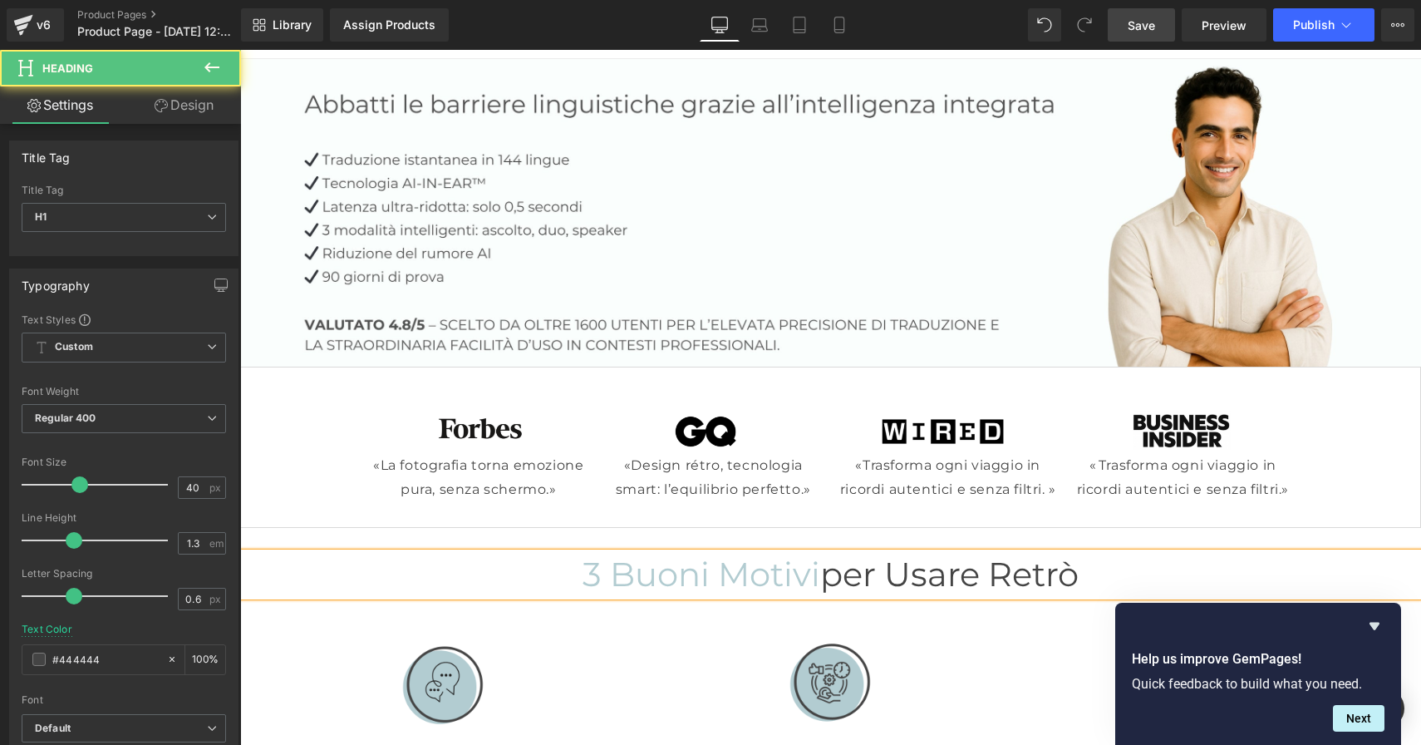
click at [988, 570] on span "3 buoni motivi per usare Retrò" at bounding box center [831, 574] width 496 height 41
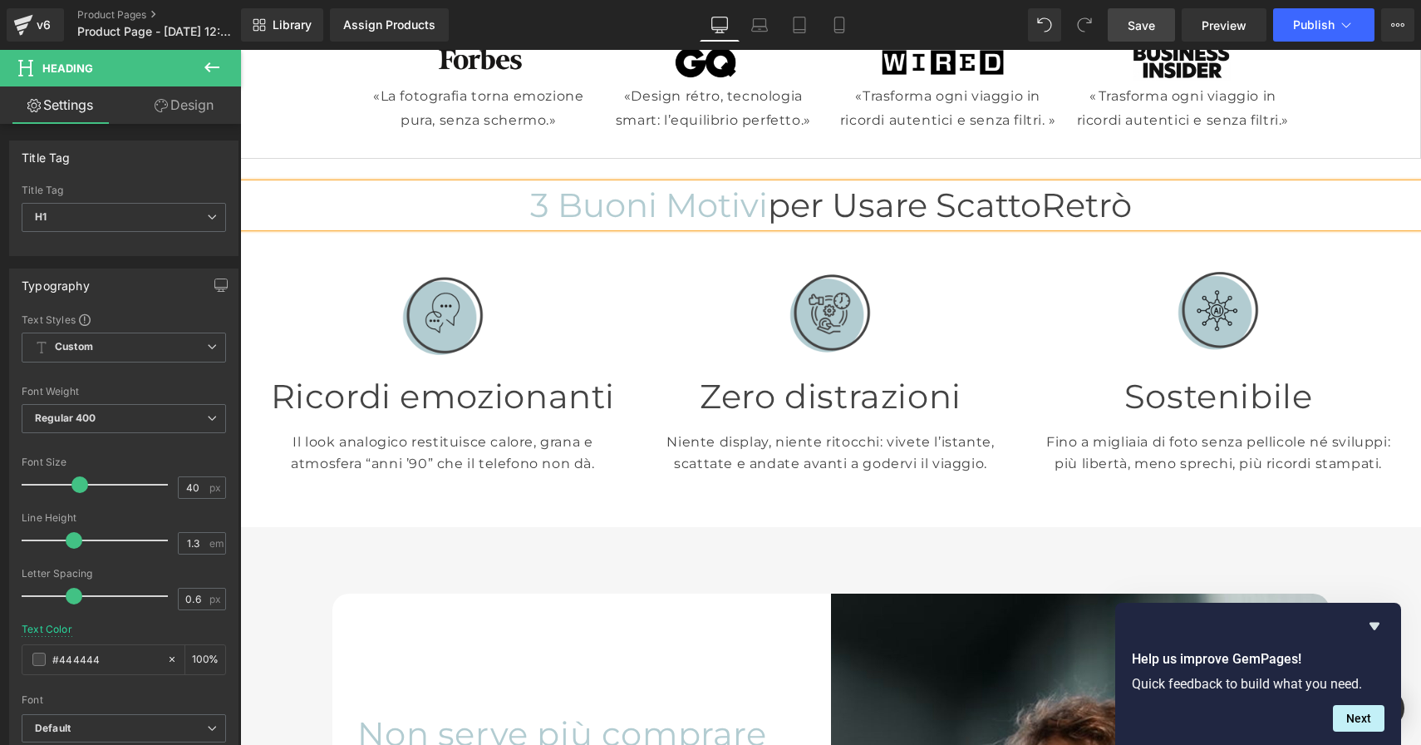
scroll to position [496, 0]
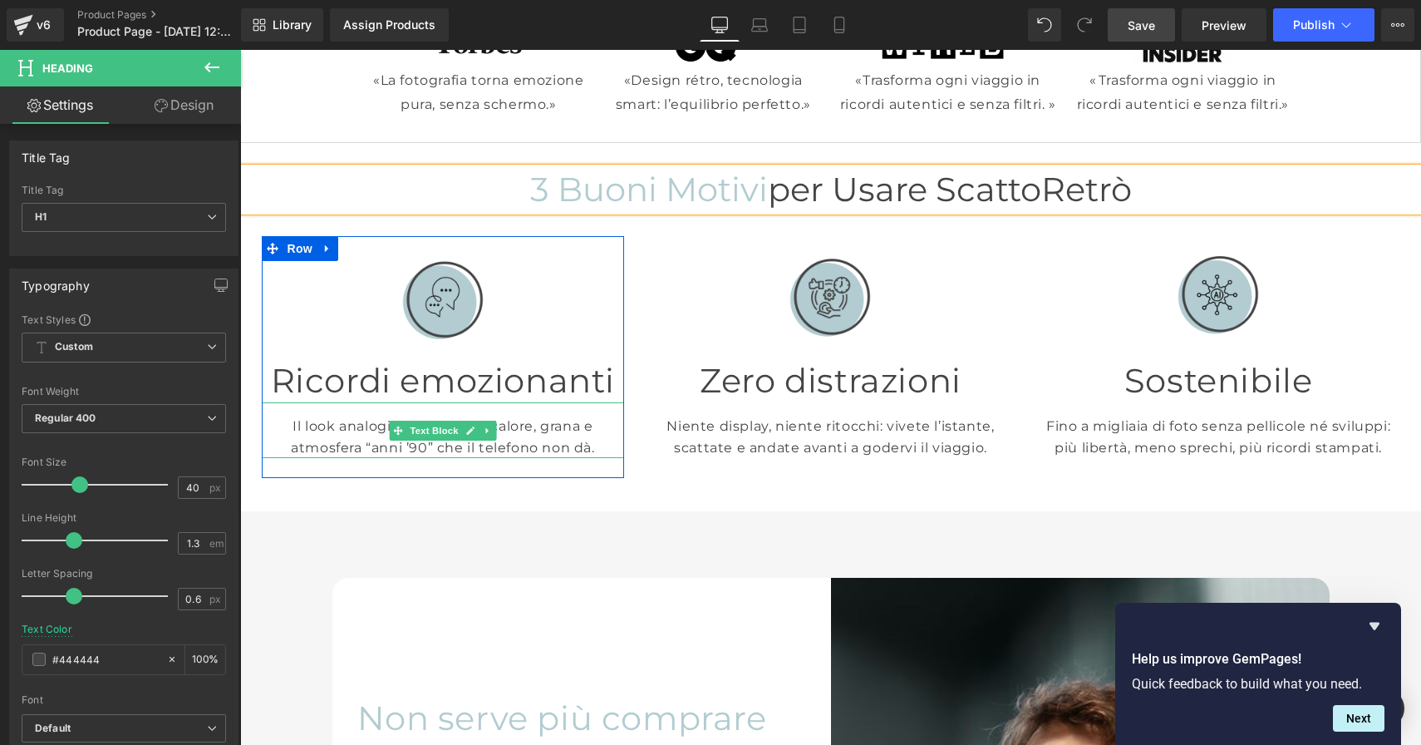
click at [365, 439] on p "Il look analogico restituisce calore, grana e atmosfera “anni ’90” che il telef…" at bounding box center [443, 437] width 363 height 42
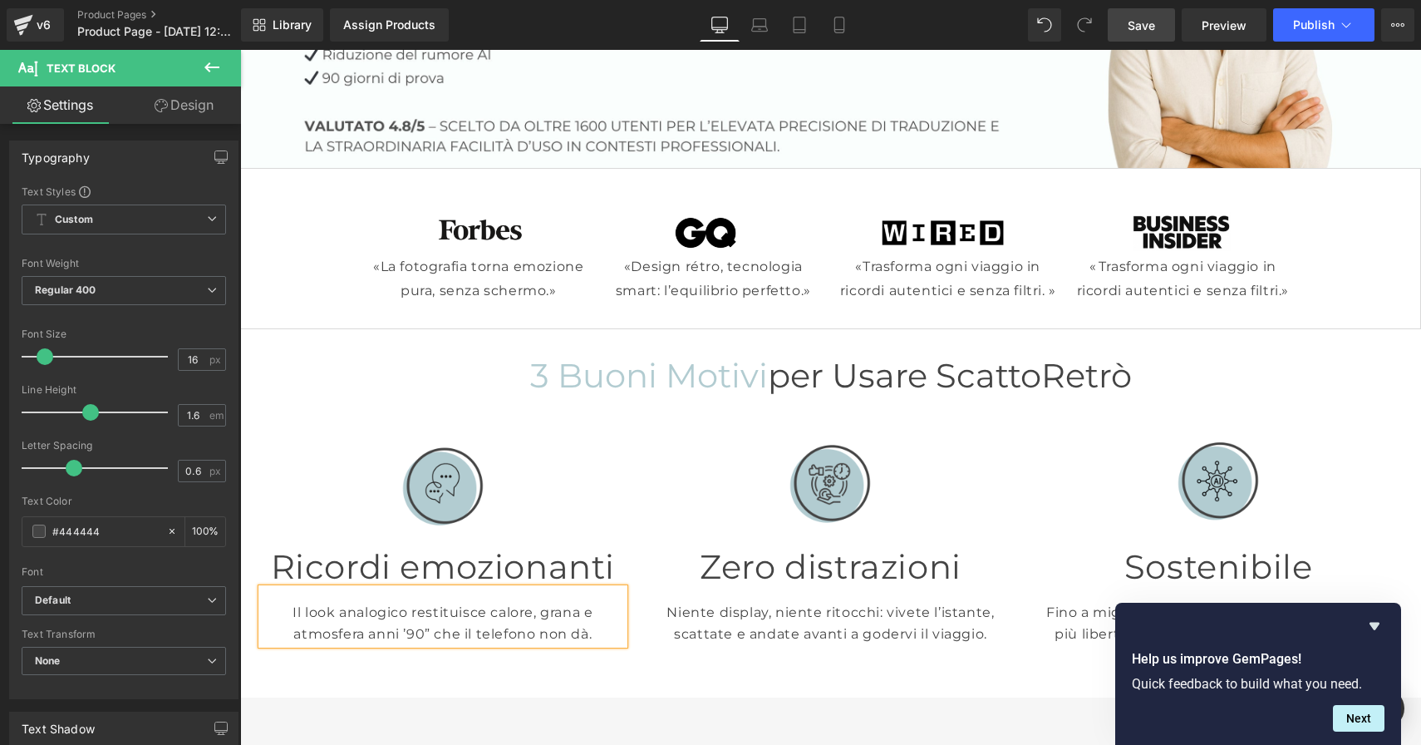
scroll to position [308, 0]
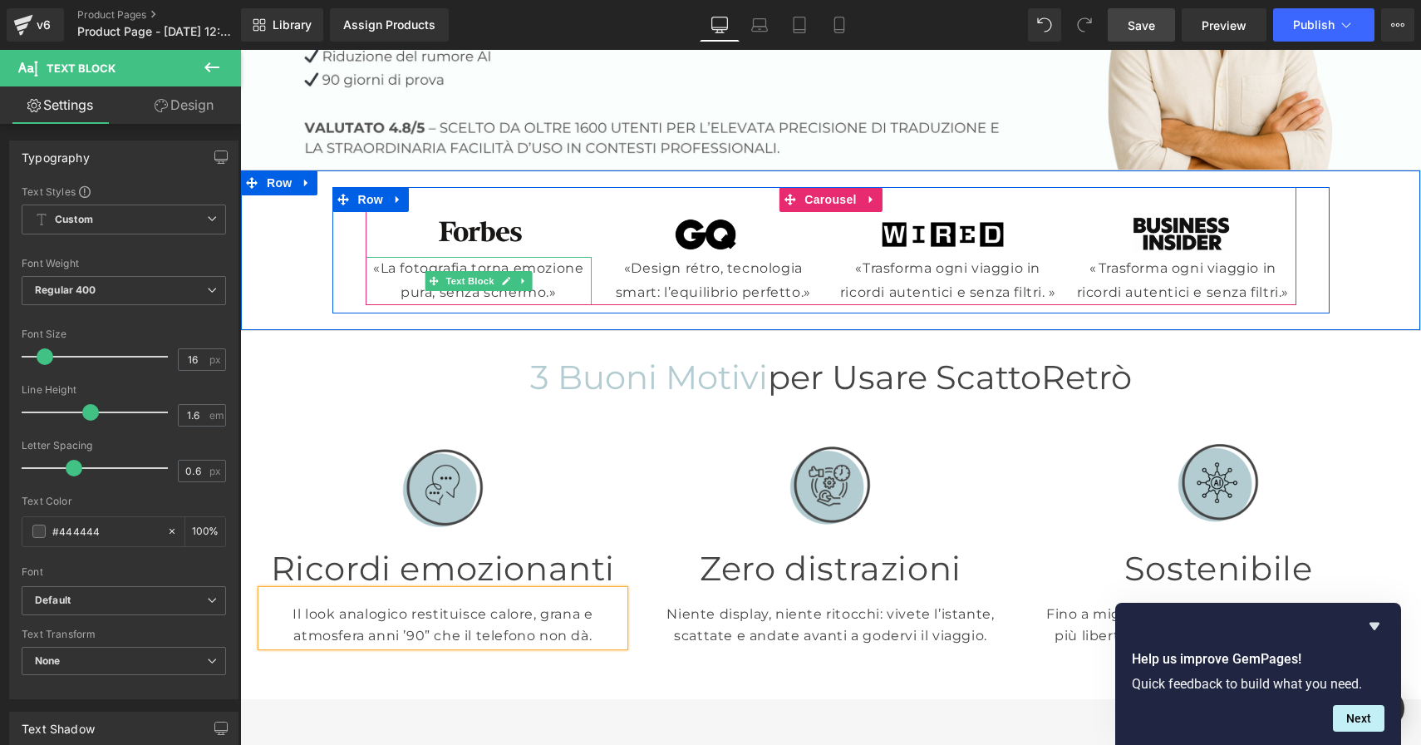
drag, startPoint x: 375, startPoint y: 266, endPoint x: 365, endPoint y: 263, distance: 10.5
click at [366, 263] on p "«La fotografia torna emozione pura, senza schermo.»" at bounding box center [479, 281] width 227 height 48
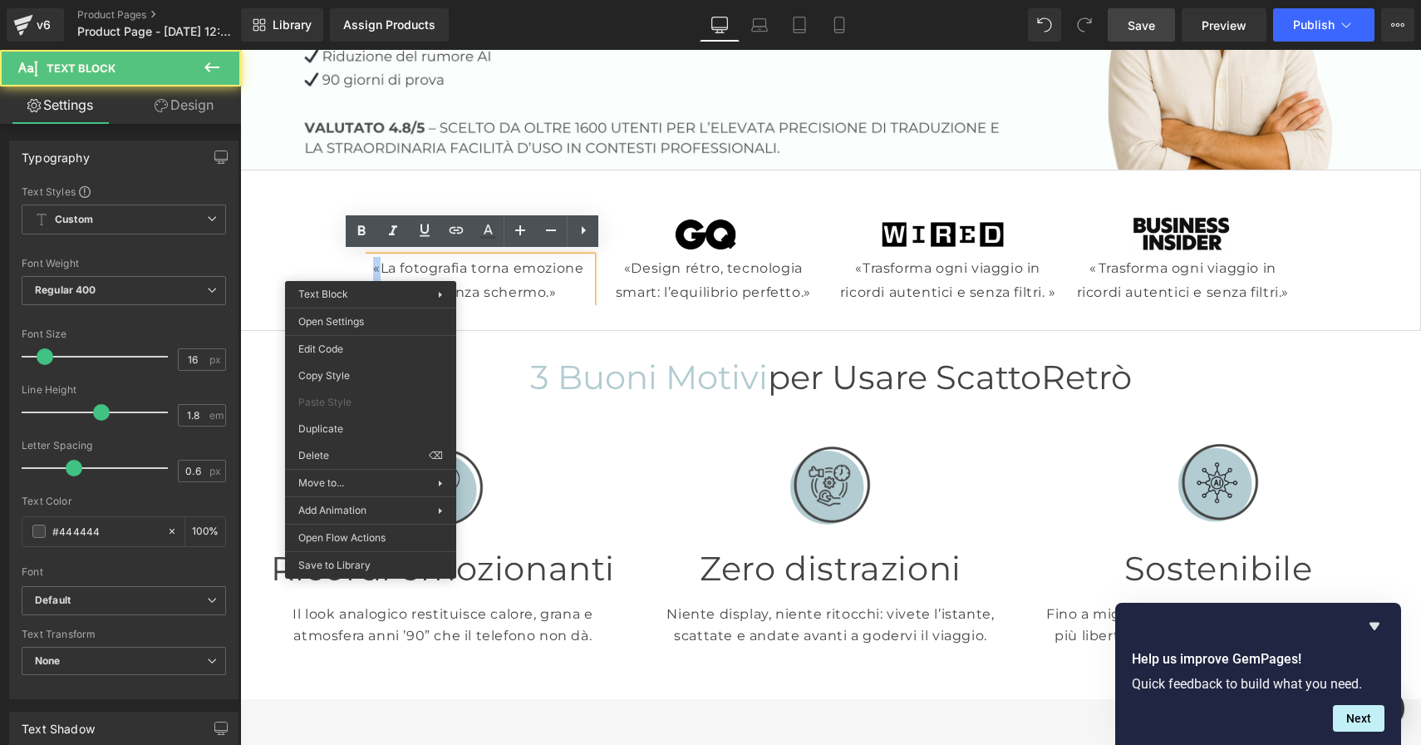
click at [492, 311] on div "Image «La fotografia torna emozione pura, senza schermo.» Text Block Image «Des…" at bounding box center [830, 250] width 1181 height 161
click at [367, 264] on p "«La fotografia torna emozione pura, senza schermo.»" at bounding box center [479, 281] width 227 height 48
copy p "«"
